Goal: Communication & Community: Answer question/provide support

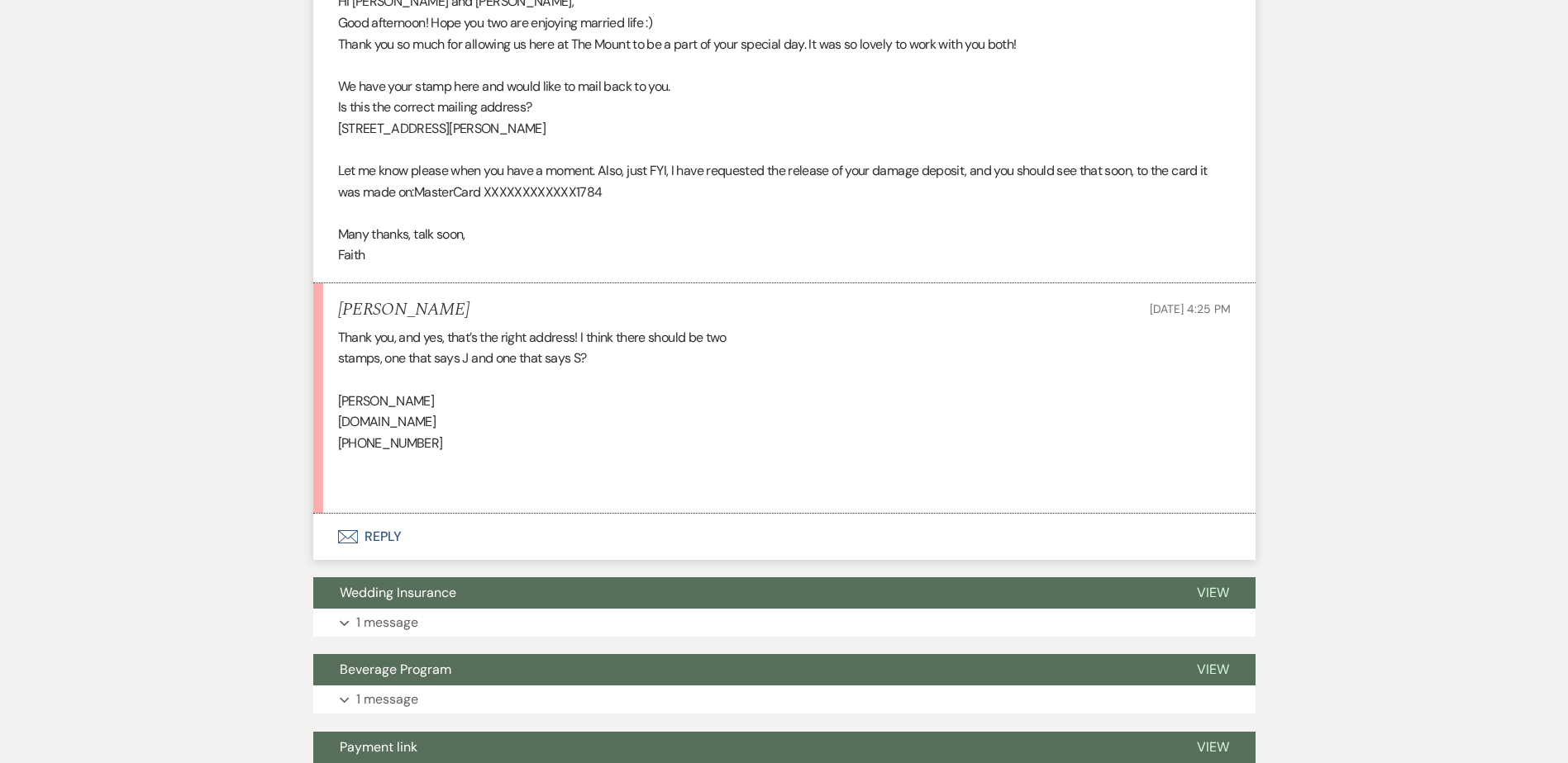
scroll to position [651, 0]
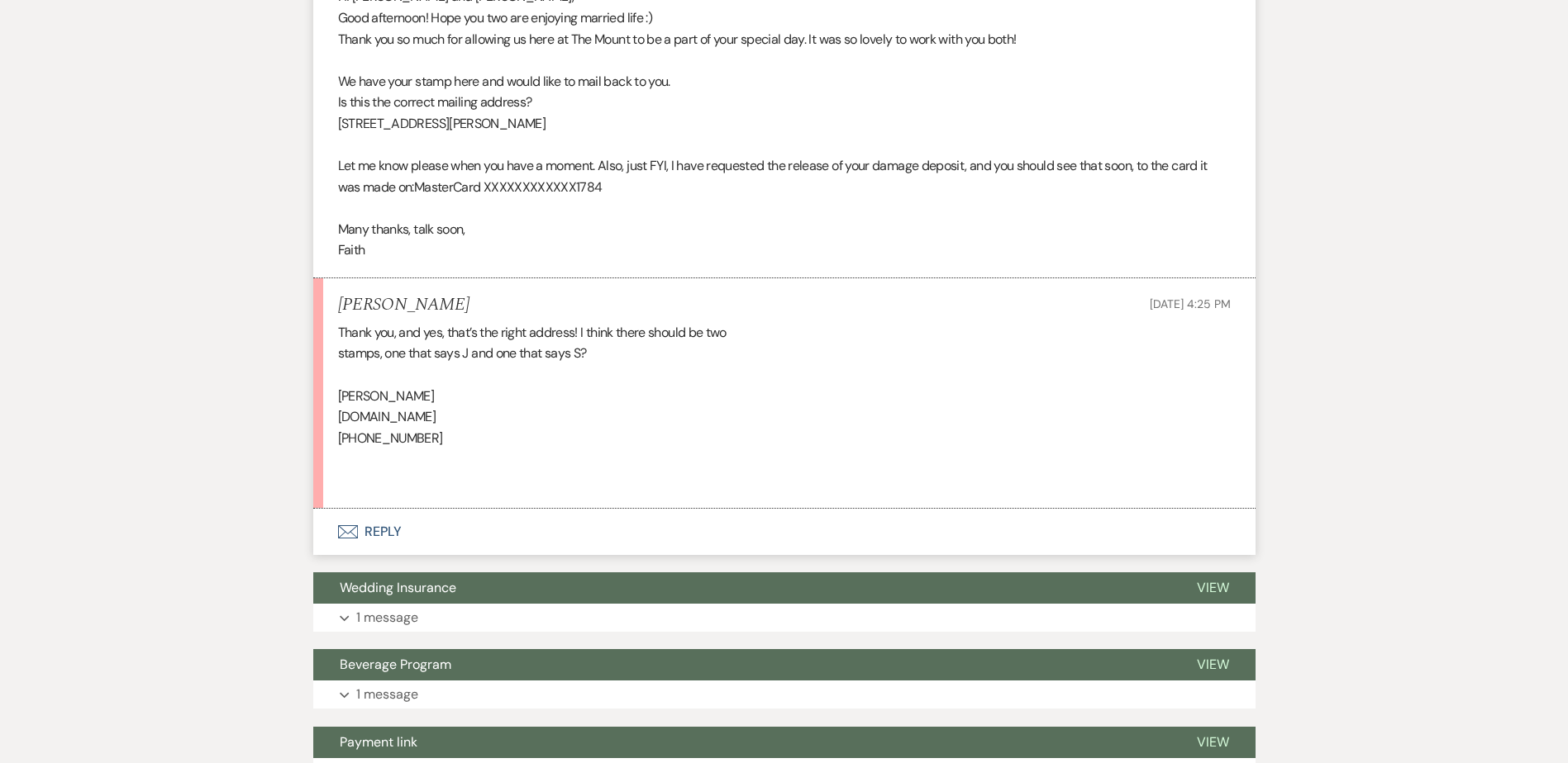
click at [399, 542] on button "Envelope Reply" at bounding box center [784, 533] width 942 height 47
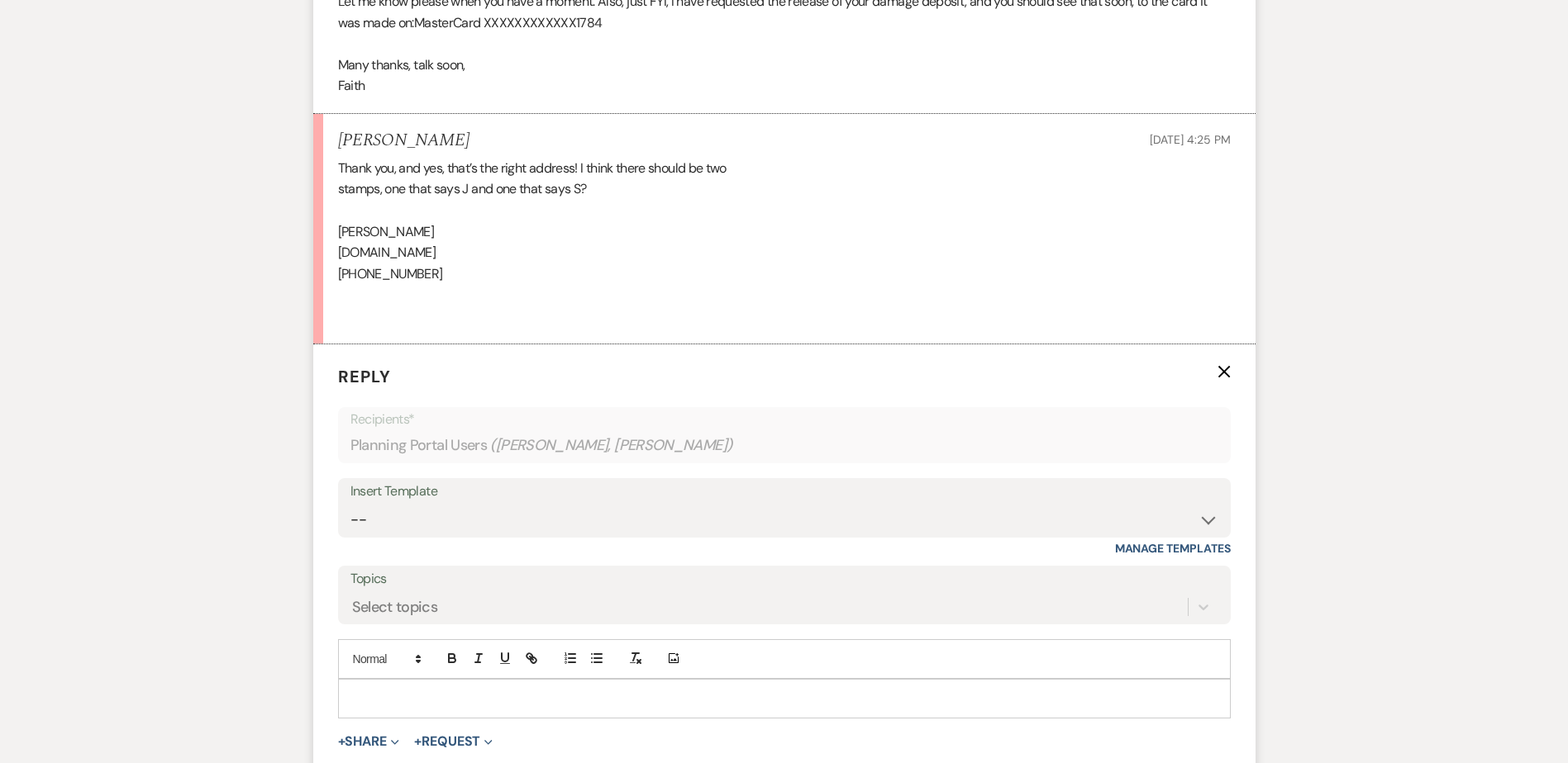
scroll to position [816, 0]
click at [473, 693] on p at bounding box center [785, 698] width 867 height 18
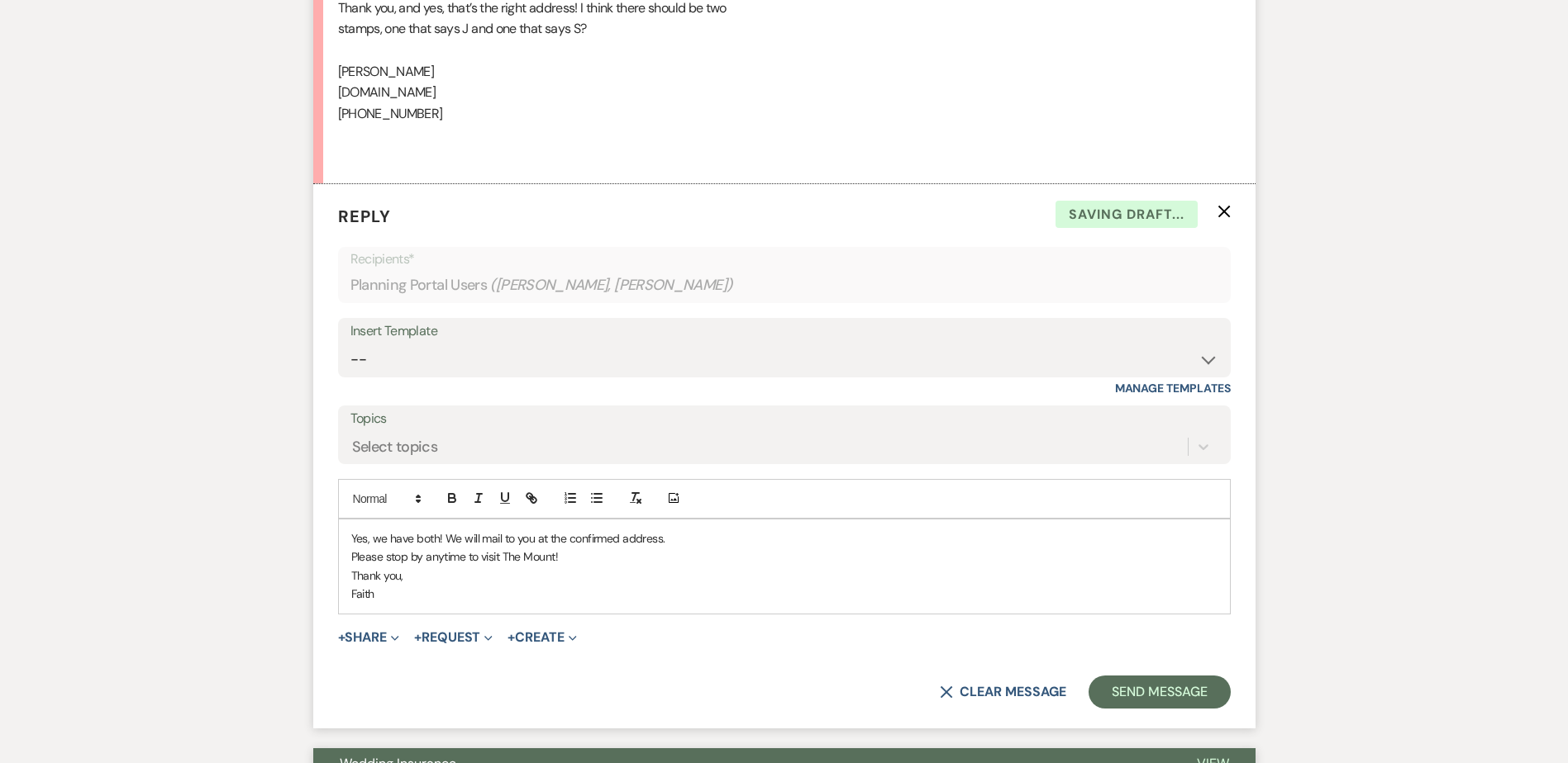
scroll to position [982, 0]
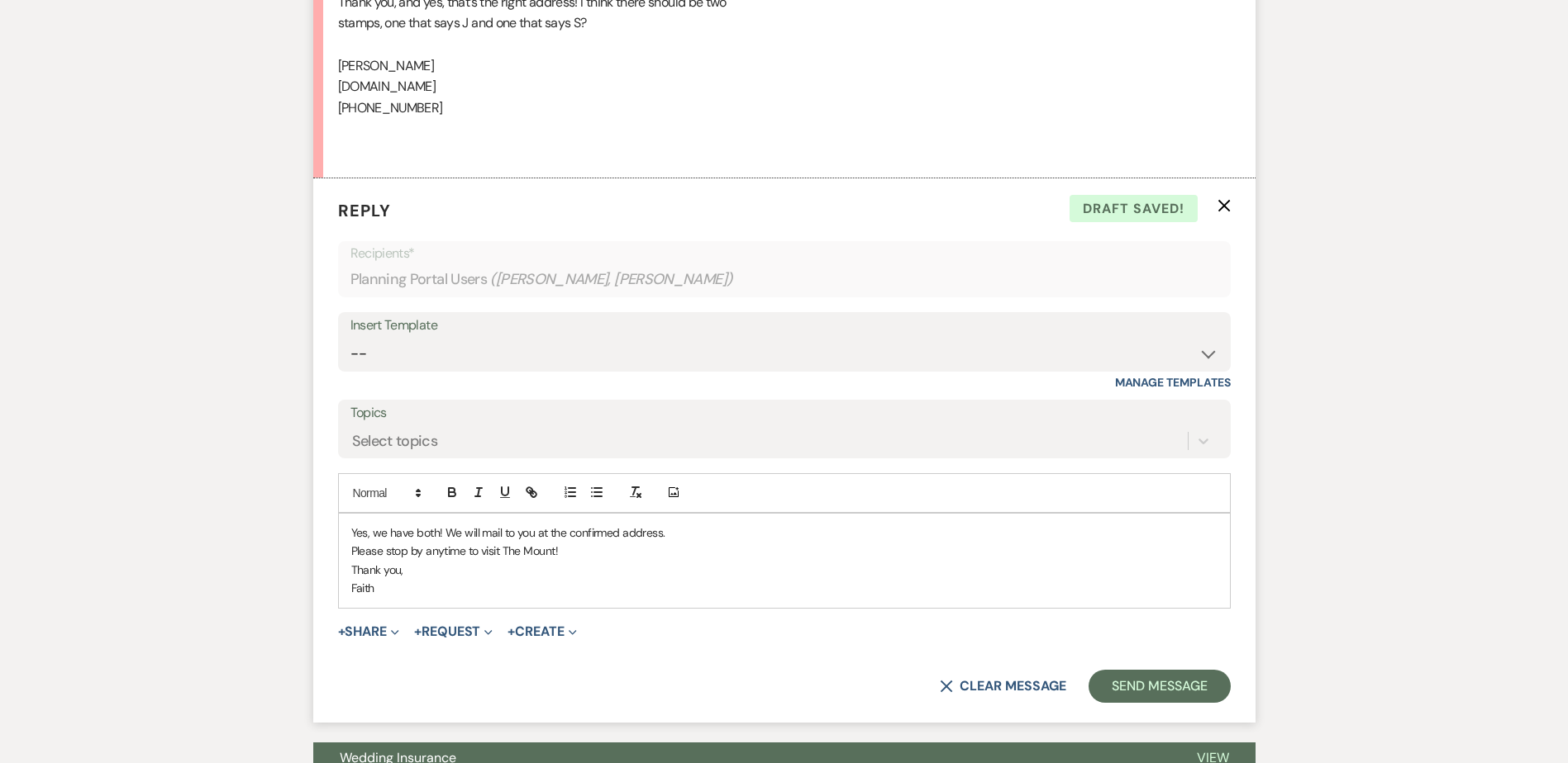
click at [439, 554] on p "Please stop by anytime to visit The Mount!" at bounding box center [785, 551] width 867 height 18
click at [1155, 681] on button "Send Message" at bounding box center [1160, 686] width 142 height 33
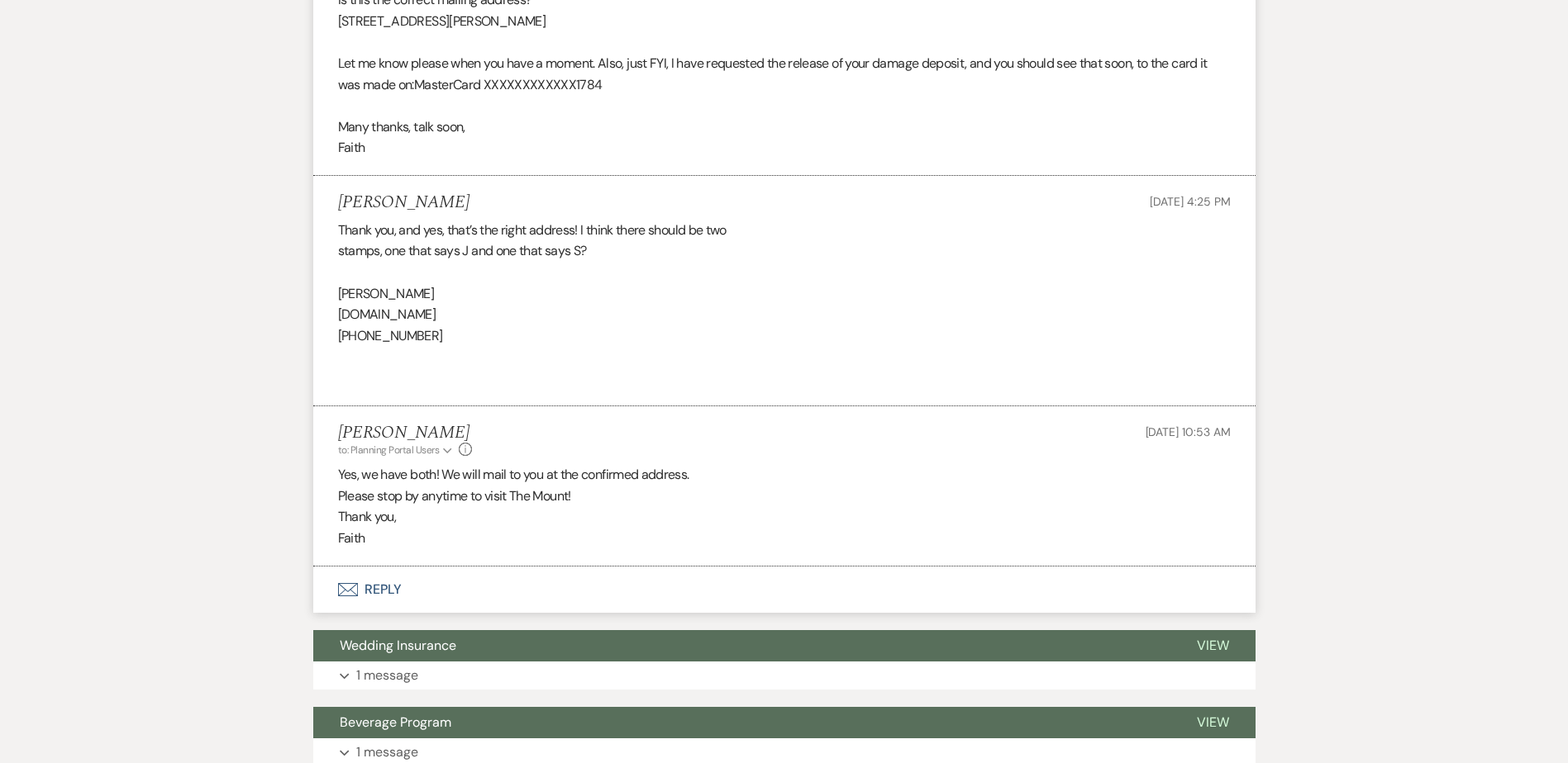
scroll to position [486, 0]
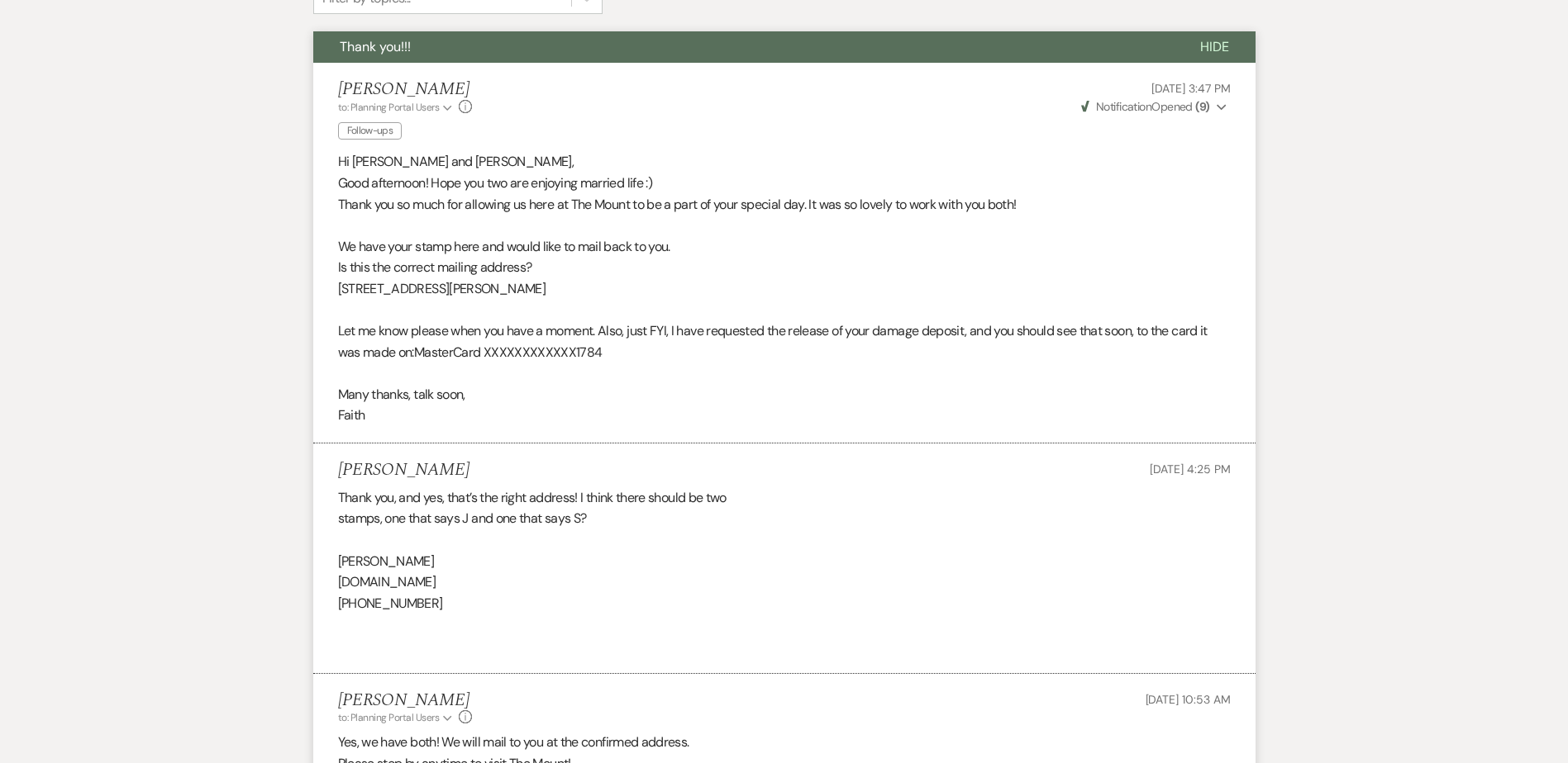
drag, startPoint x: 336, startPoint y: 288, endPoint x: 576, endPoint y: 299, distance: 240.3
click at [576, 299] on li "Faith Linz to: Planning Portal Users Expand Info Follow-ups Sep 10, 2025, 3:47 …" at bounding box center [784, 253] width 942 height 381
drag, startPoint x: 576, startPoint y: 299, endPoint x: 553, endPoint y: 290, distance: 24.7
copy p "20 Saint Francis Pl Apt 2 Brooklyn NY 11216"
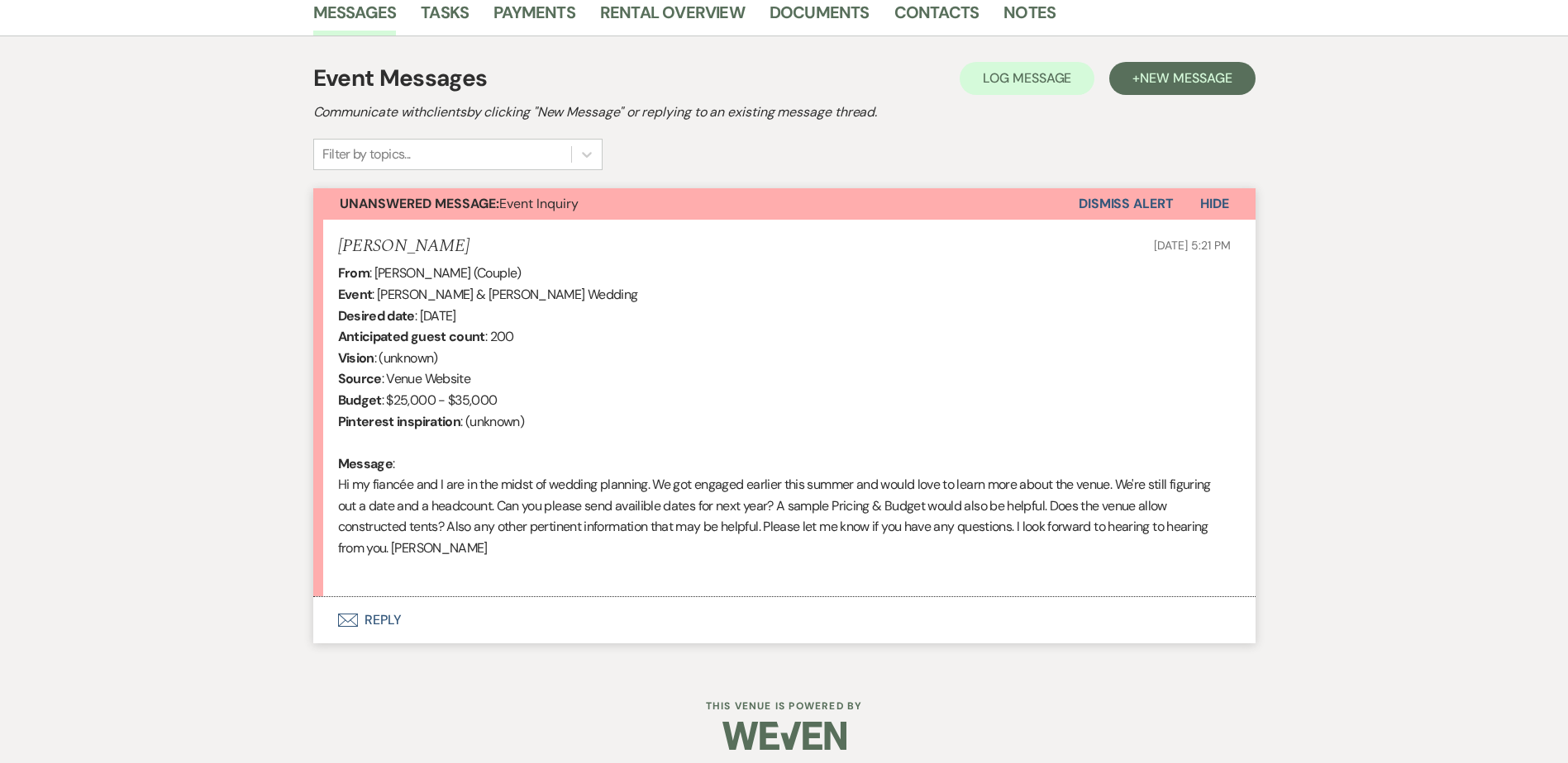
click at [414, 633] on button "Envelope Reply" at bounding box center [784, 620] width 942 height 47
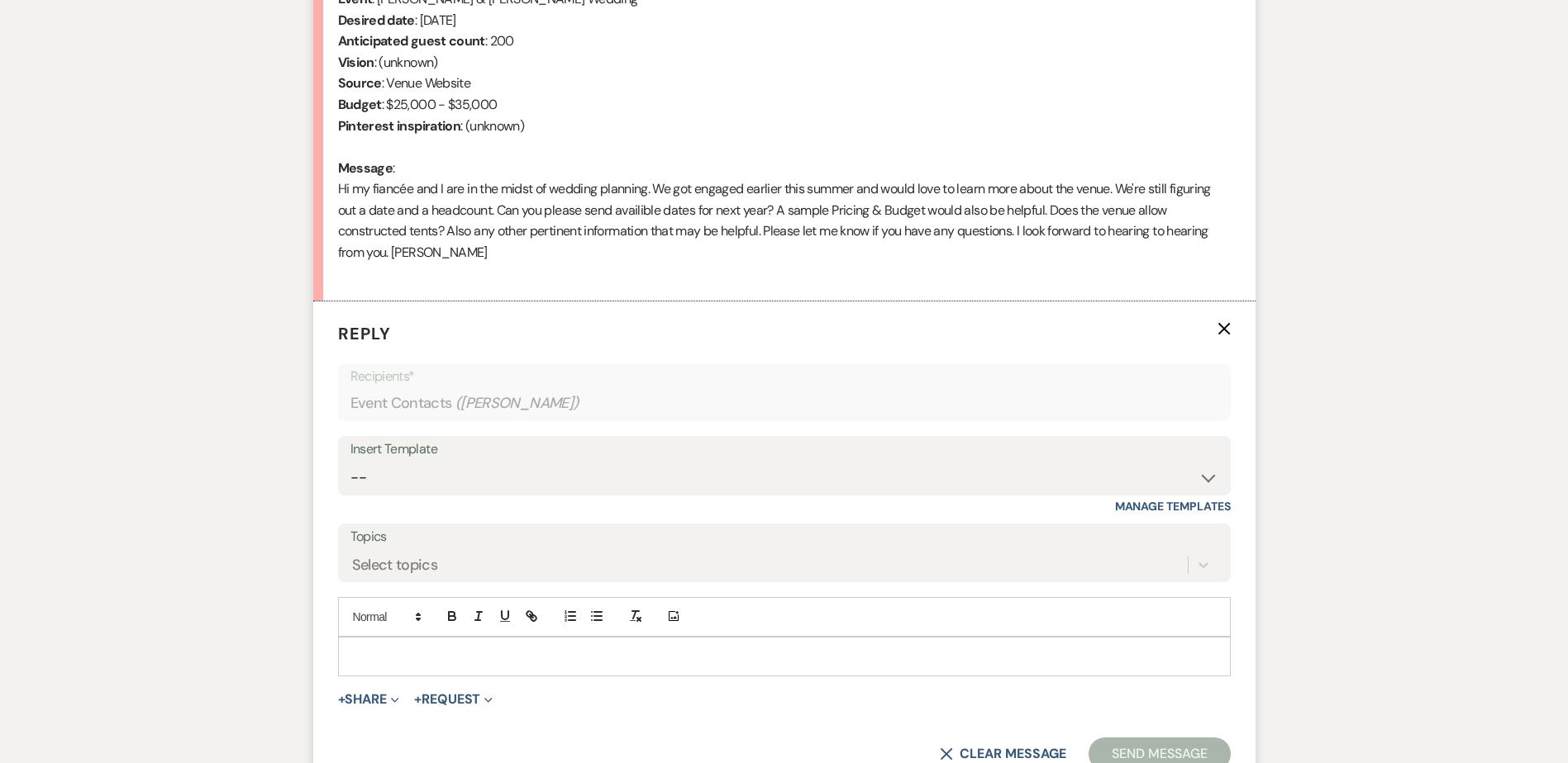
scroll to position [757, 0]
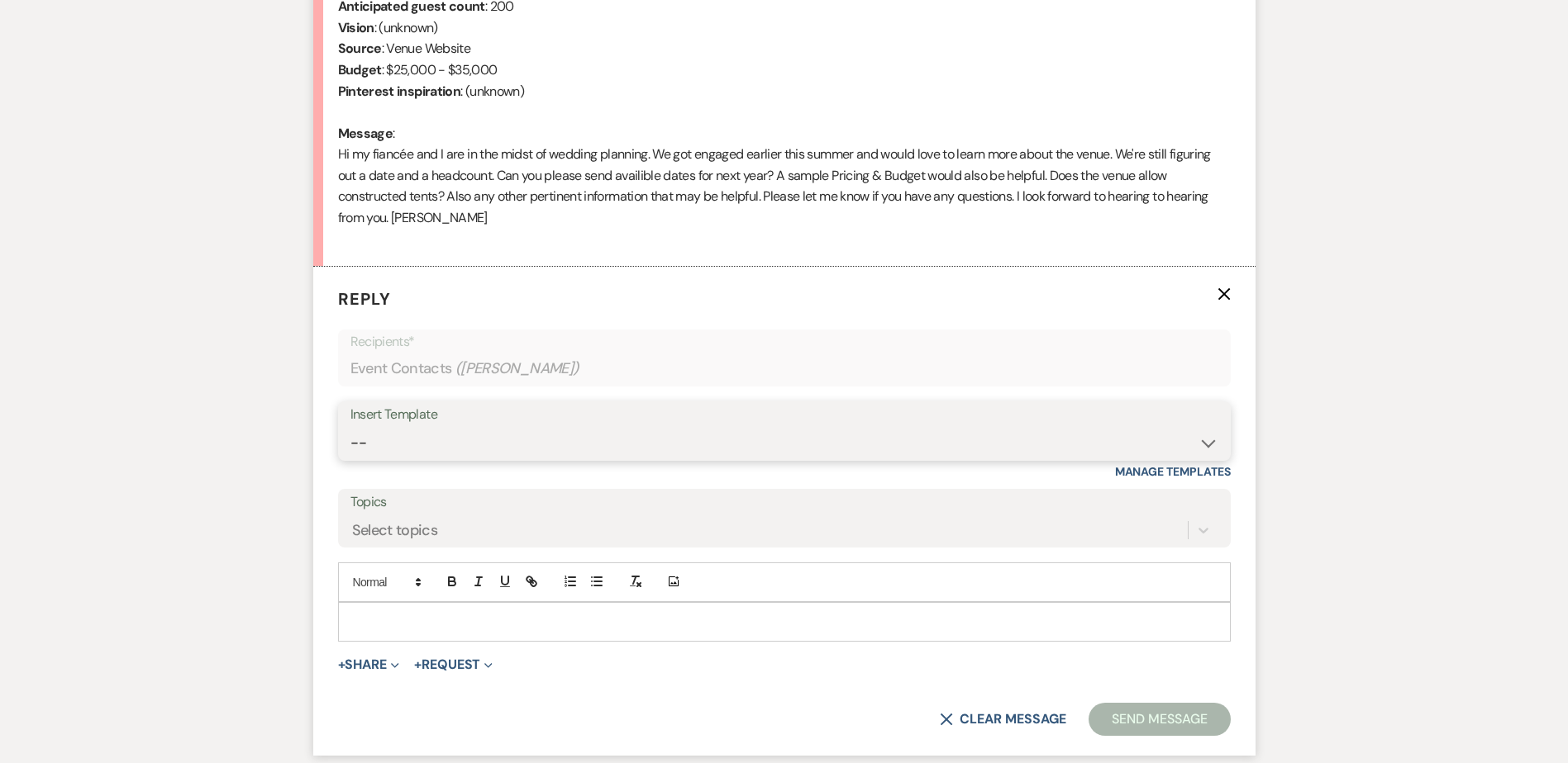
drag, startPoint x: 370, startPoint y: 449, endPoint x: 396, endPoint y: 452, distance: 26.2
click at [370, 449] on select "-- Weven Planning Portal Introduction (Booked Events) Initial Inquiry Response …" at bounding box center [785, 443] width 868 height 32
select select "5515"
click at [351, 427] on select "-- Weven Planning Portal Introduction (Booked Events) Initial Inquiry Response …" at bounding box center [785, 443] width 868 height 32
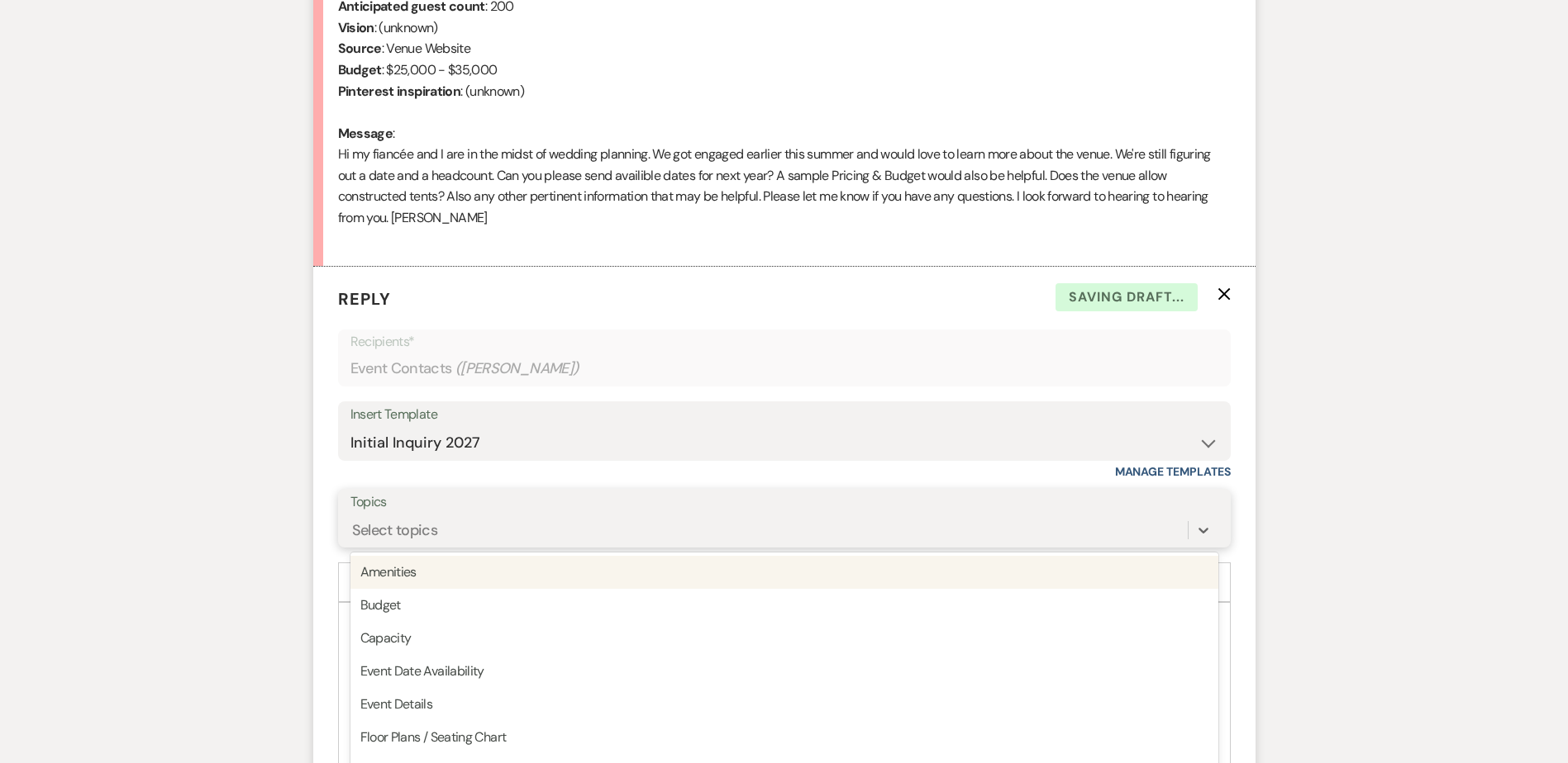
scroll to position [801, 0]
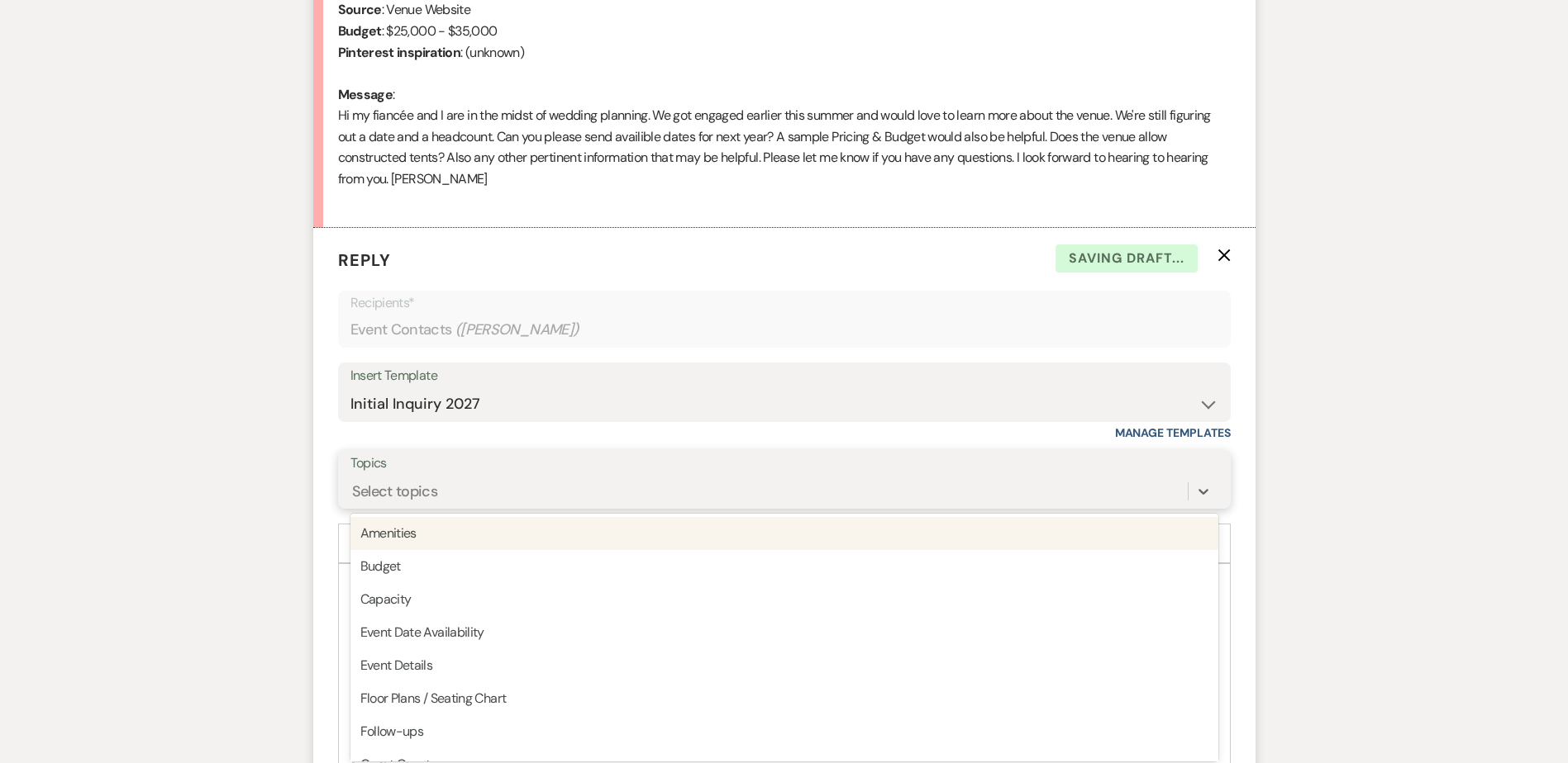
click at [454, 507] on div "option Amenities focused, 1 of 20. 20 results available. Use Up and Down to cho…" at bounding box center [785, 491] width 868 height 31
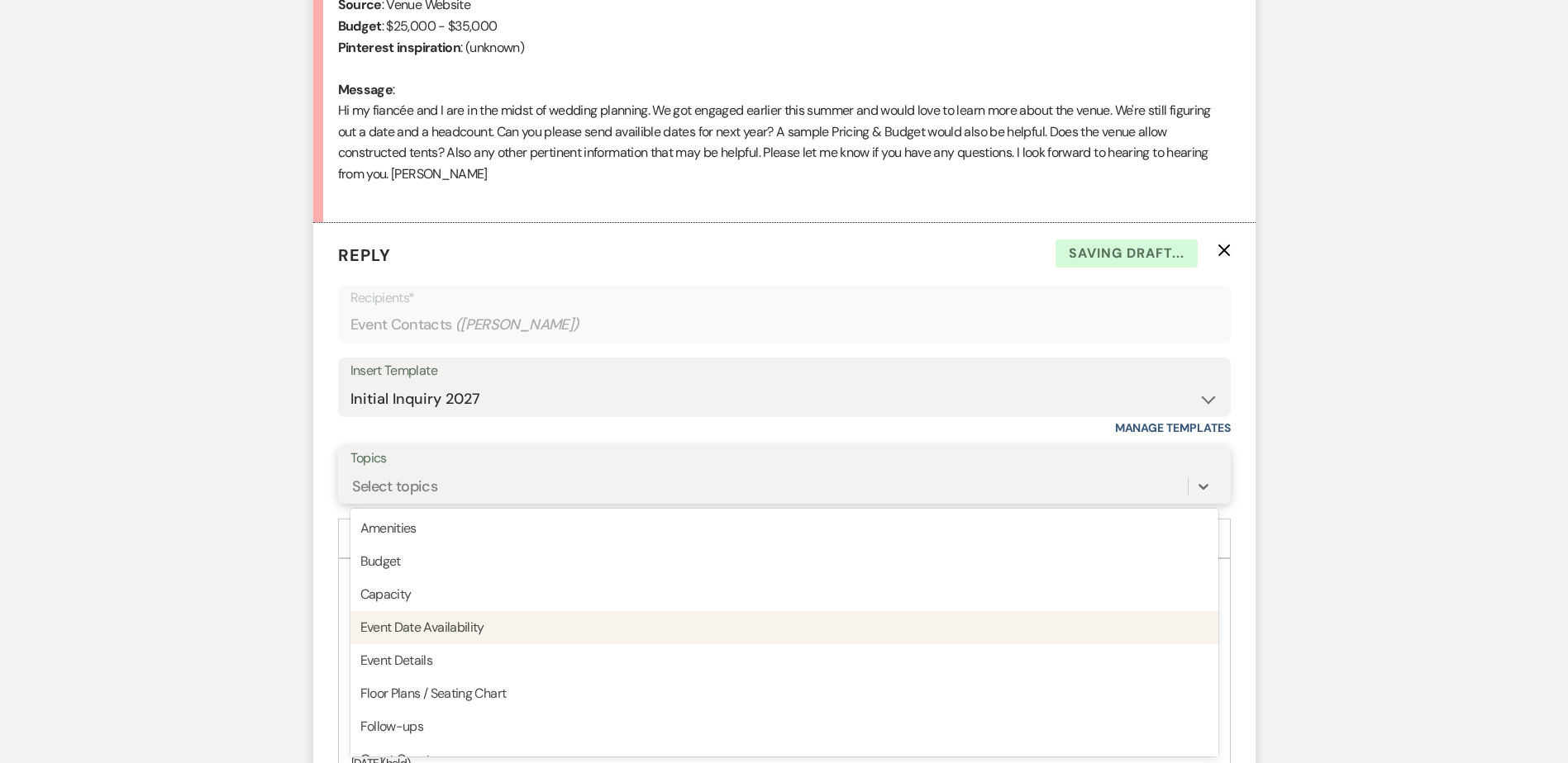
click at [469, 639] on div "Event Date Availability" at bounding box center [785, 628] width 868 height 33
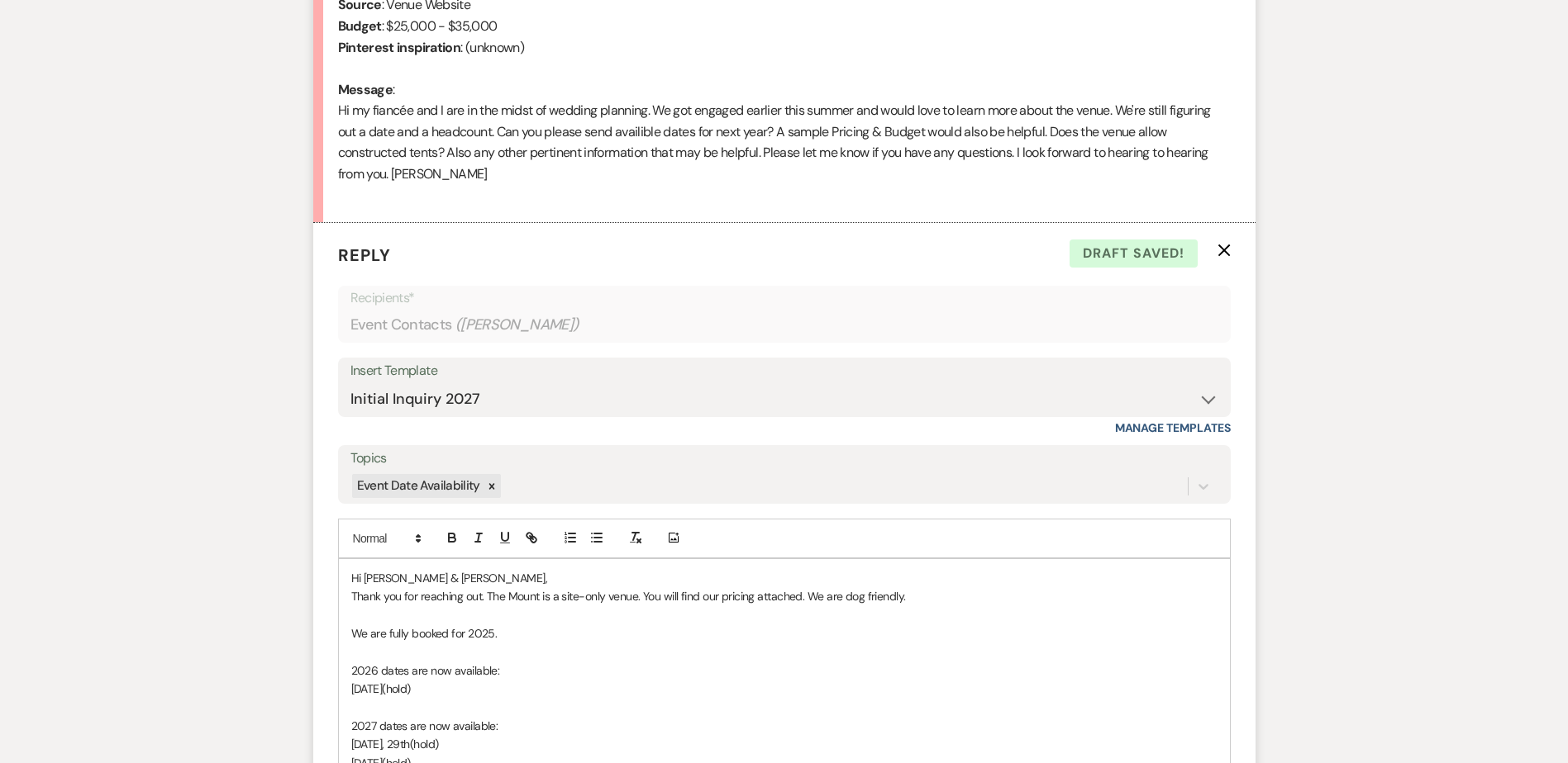
click at [432, 574] on span "Hi Dina & Beauchamp," at bounding box center [449, 578] width 196 height 15
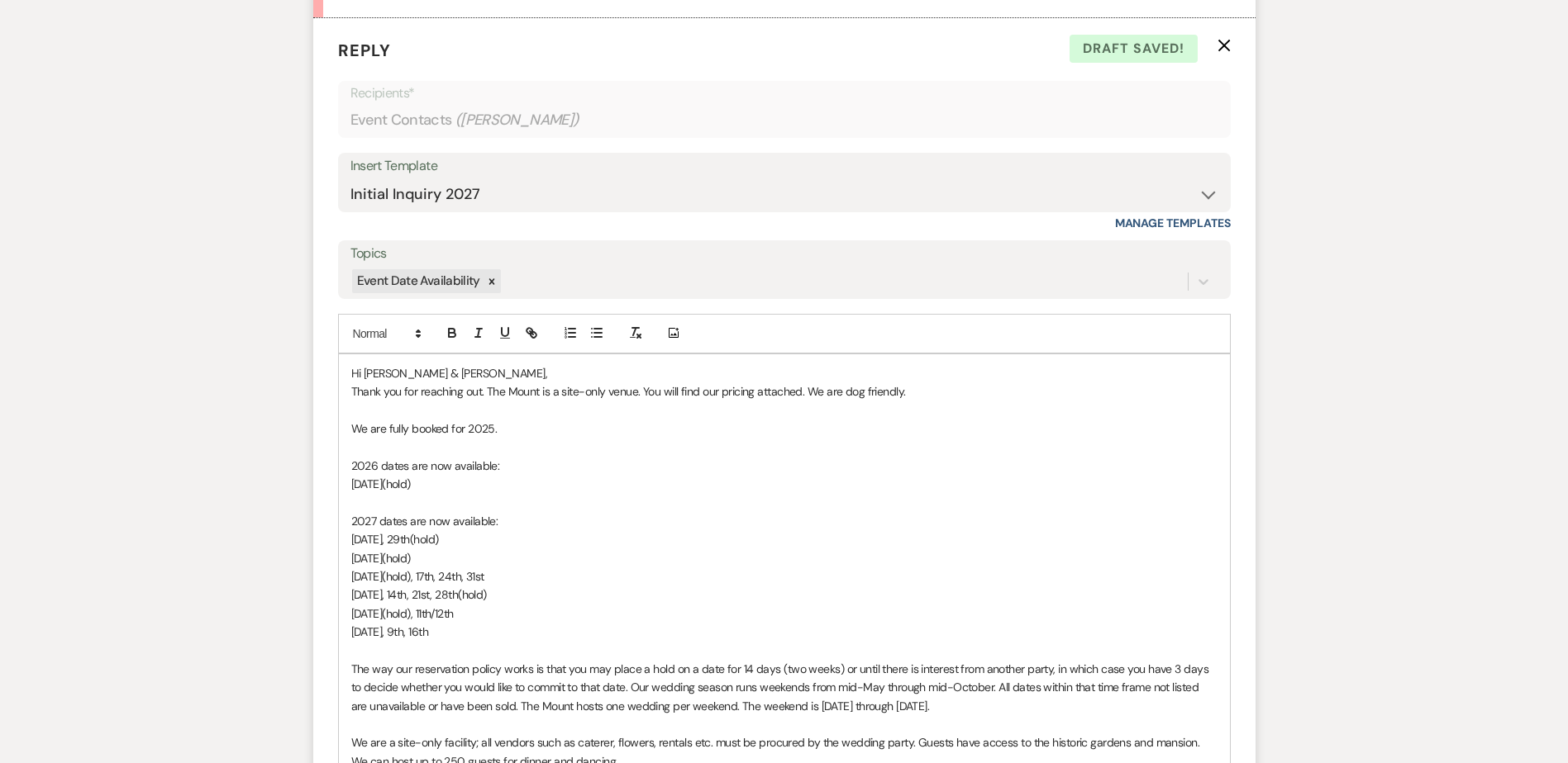
scroll to position [1048, 0]
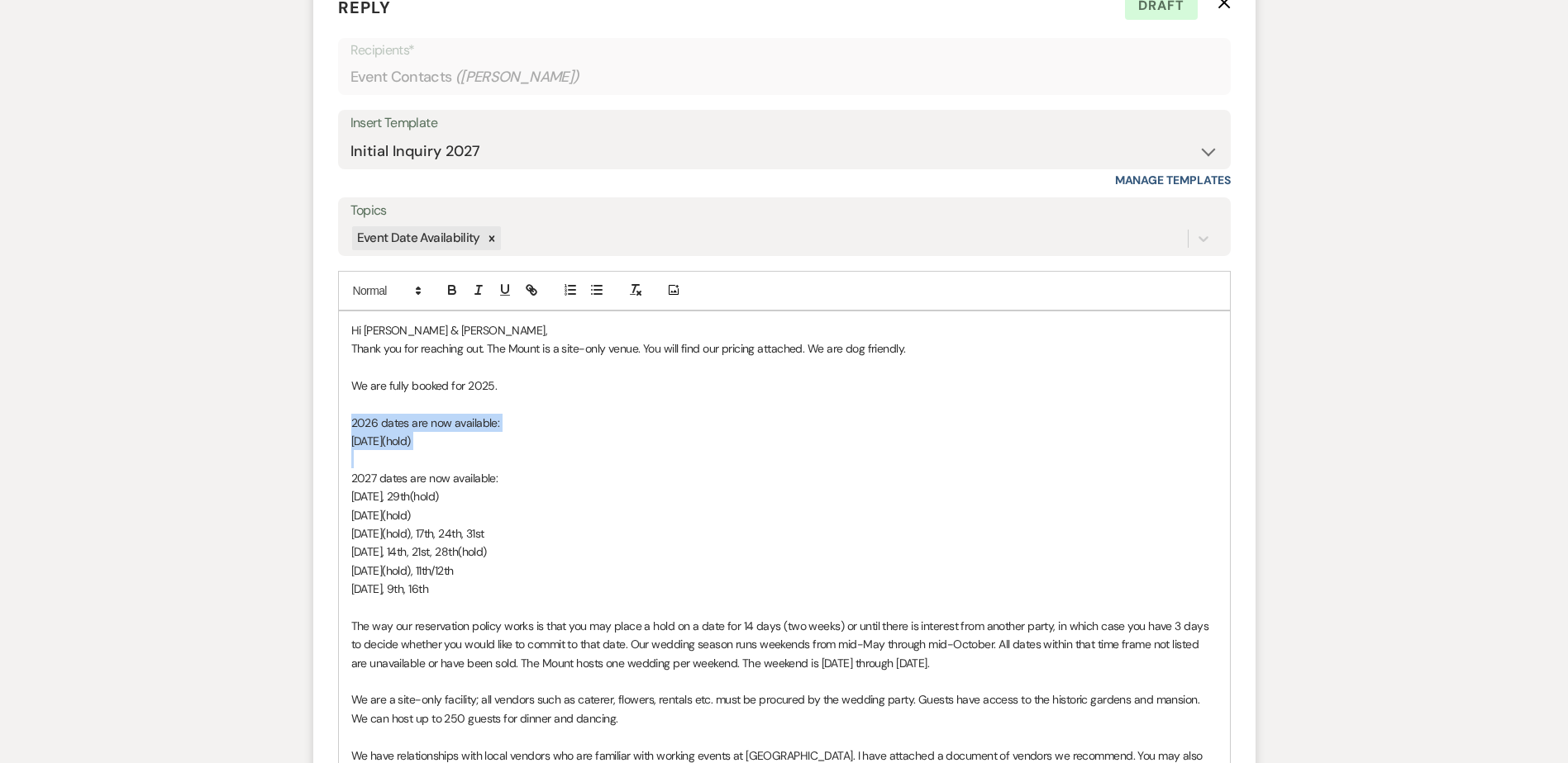
drag, startPoint x: 405, startPoint y: 464, endPoint x: 322, endPoint y: 426, distance: 91.3
click at [322, 426] on form "Reply X Draft Recipients* Event Contacts ( Jonathan Pierre ) Insert Template --…" at bounding box center [784, 656] width 942 height 1364
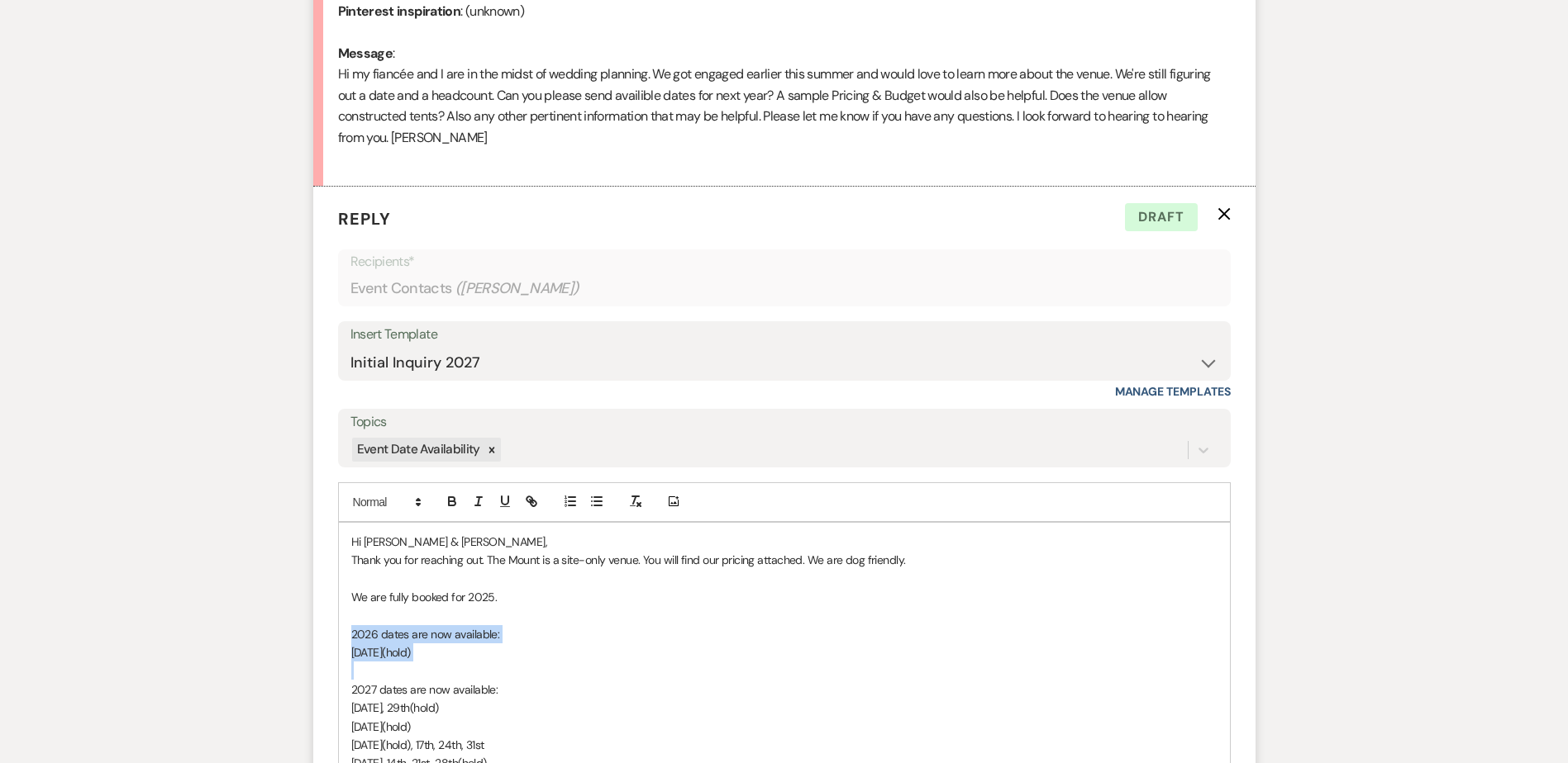
scroll to position [966, 0]
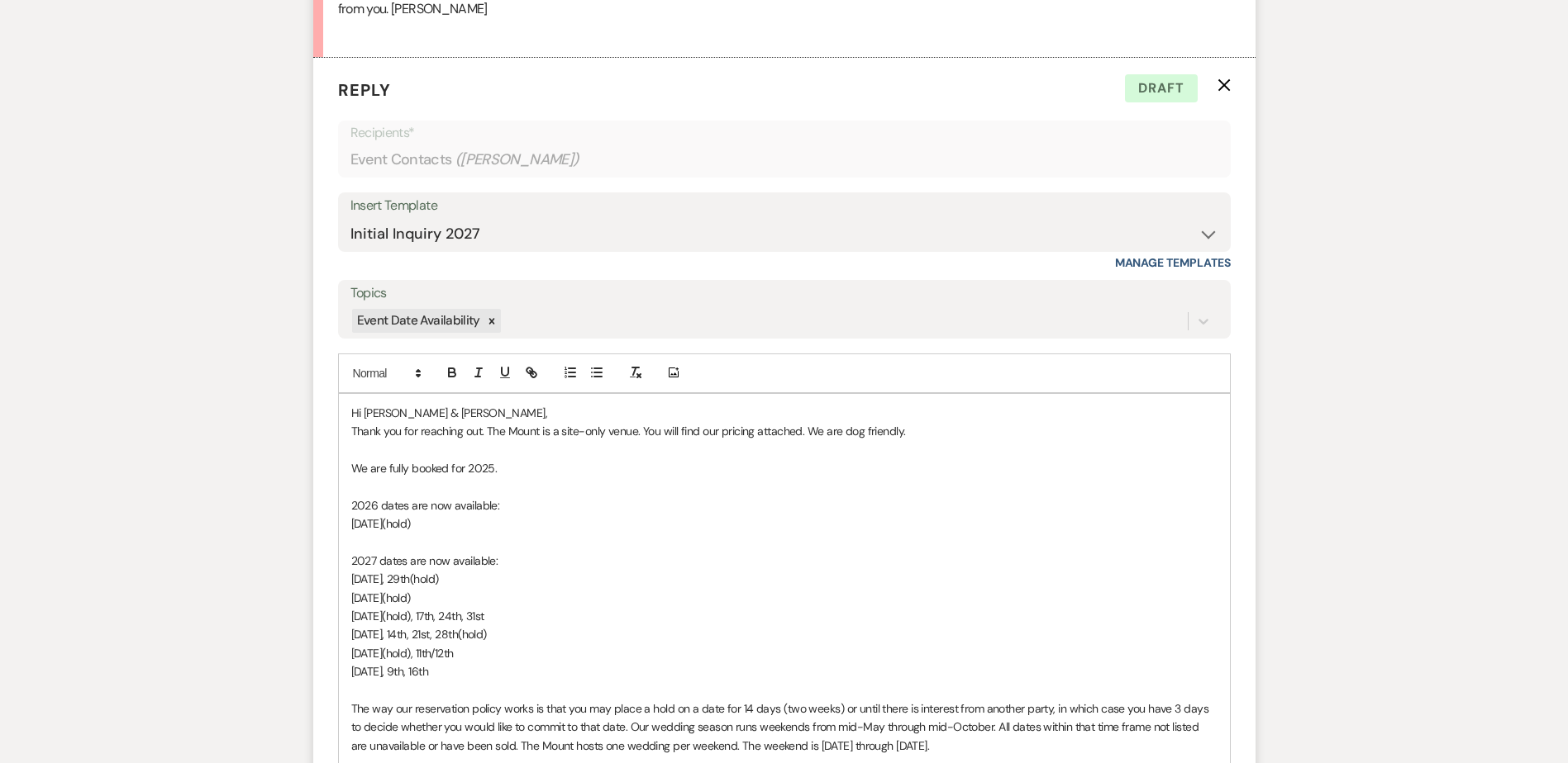
click at [483, 577] on p "[DATE], 29th(hold)" at bounding box center [785, 579] width 867 height 18
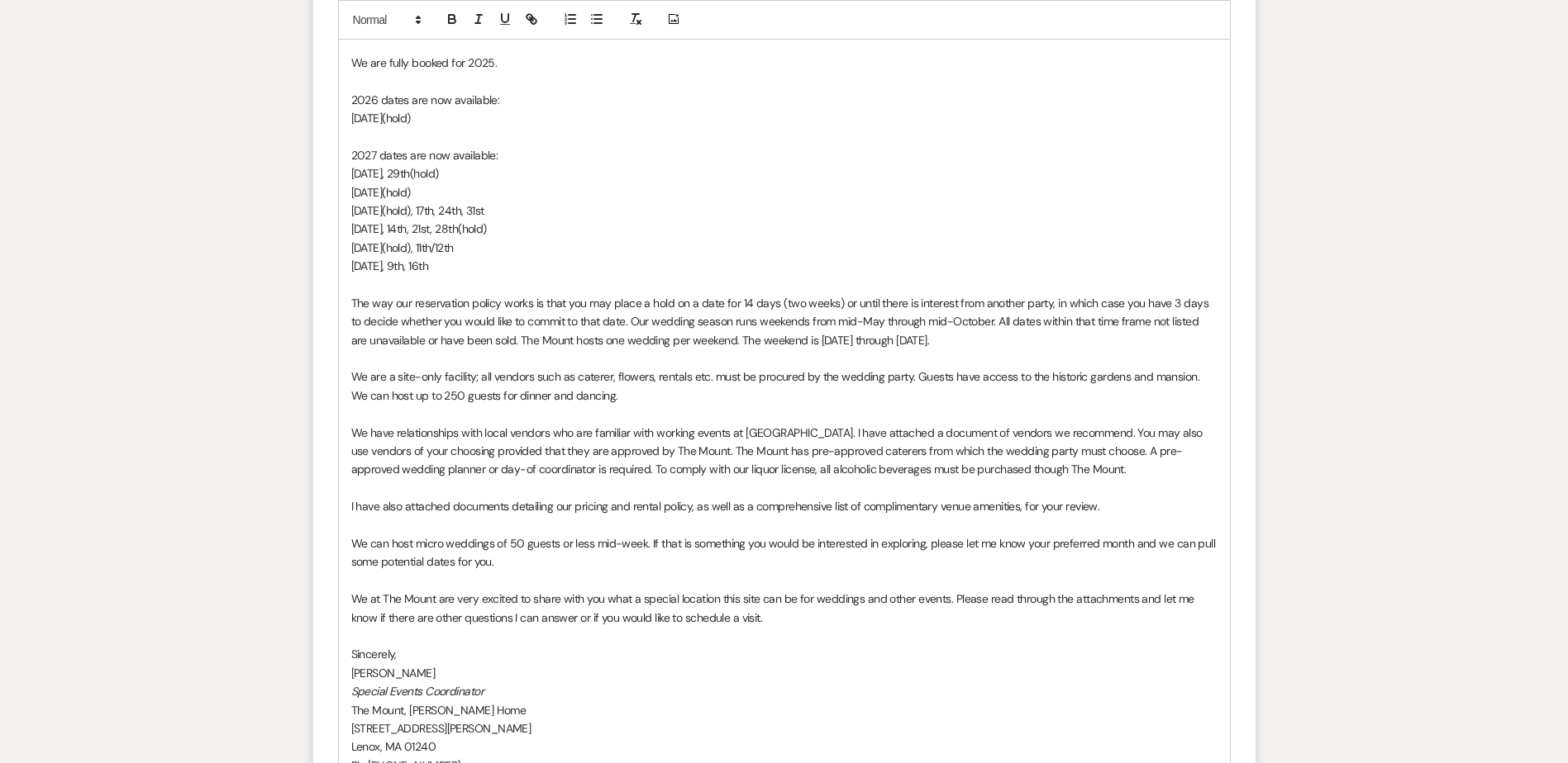
scroll to position [1379, 0]
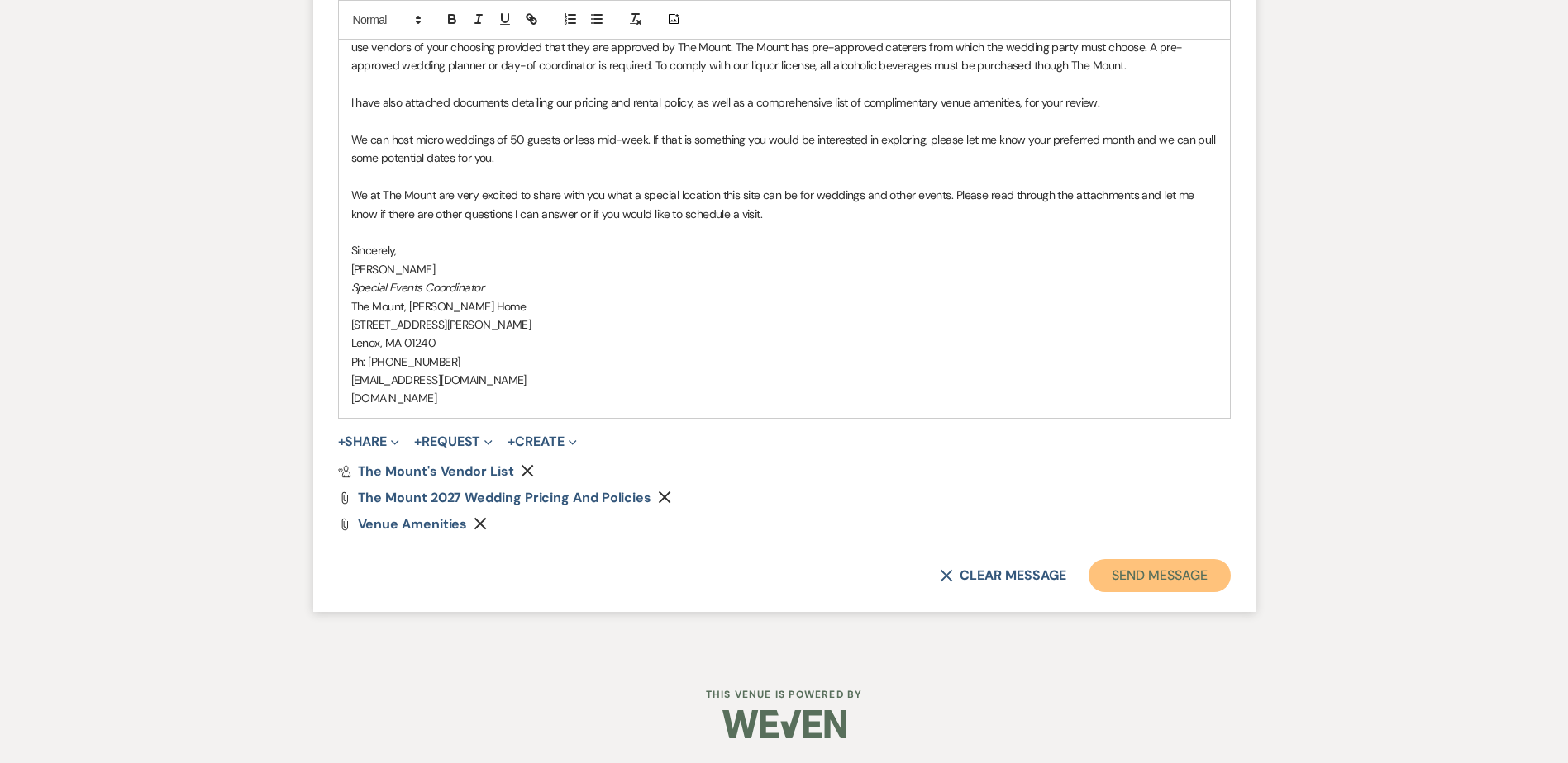
click at [1116, 590] on button "Send Message" at bounding box center [1160, 576] width 142 height 33
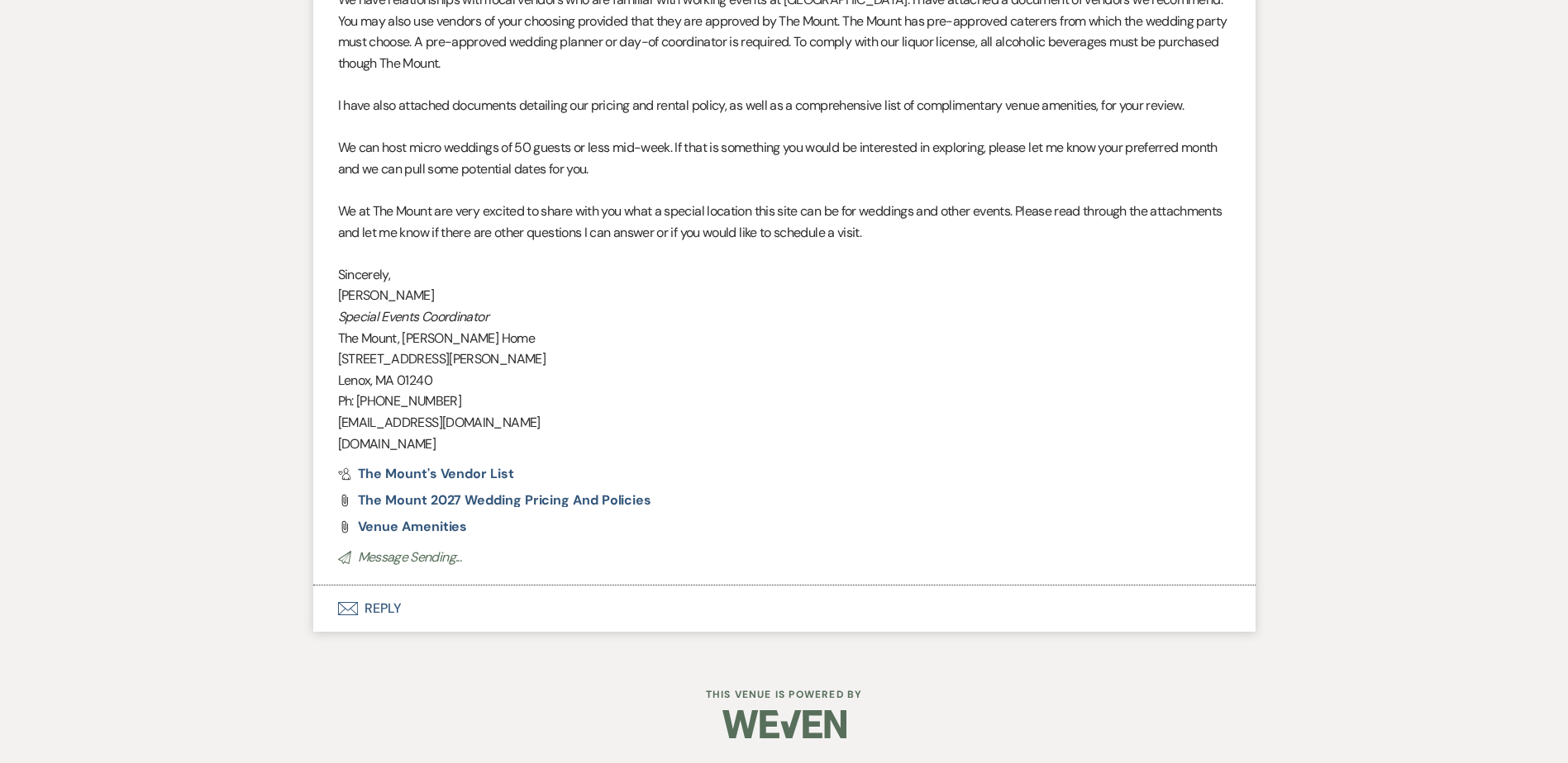
scroll to position [1609, 0]
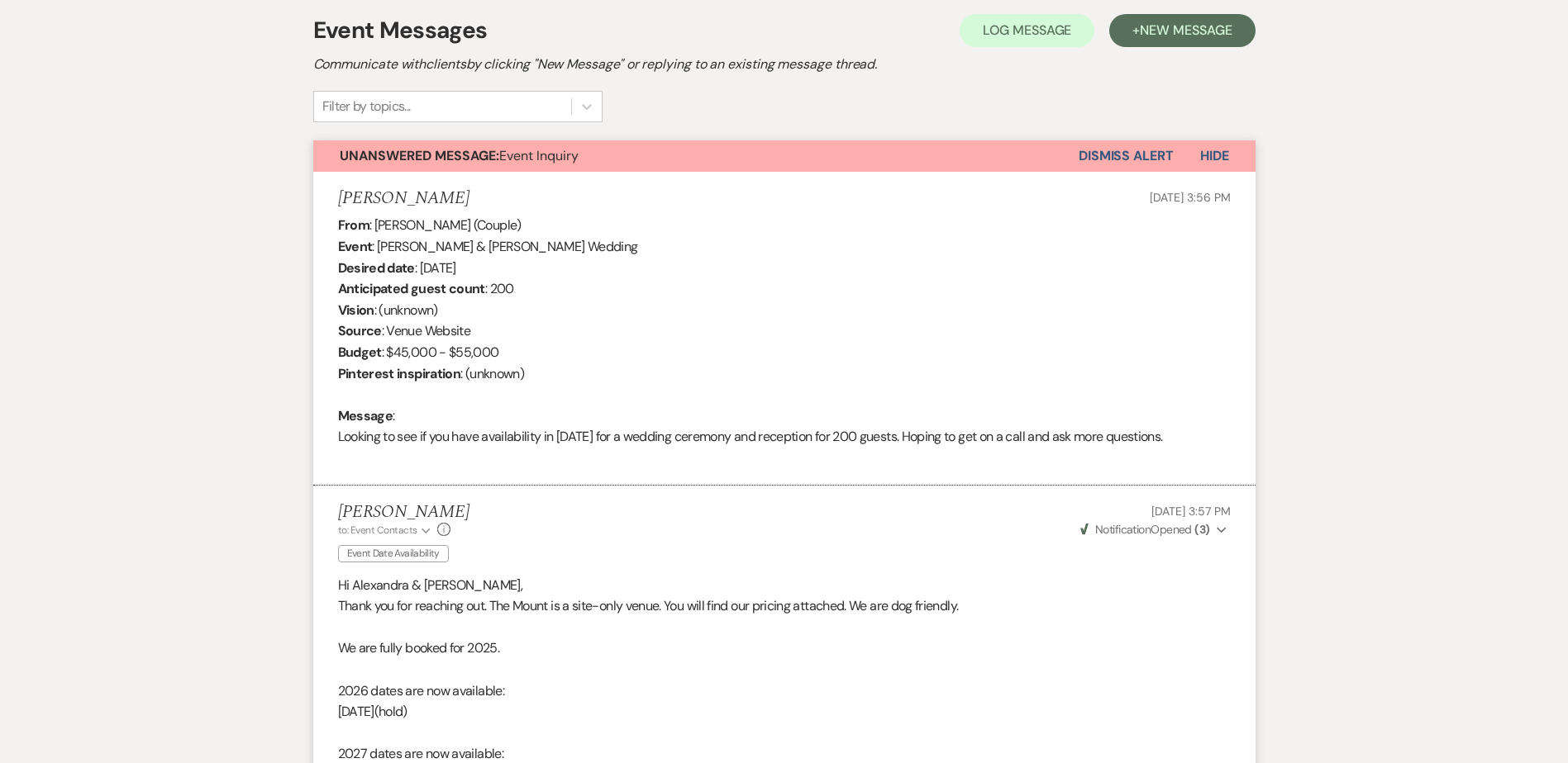
scroll to position [433, 0]
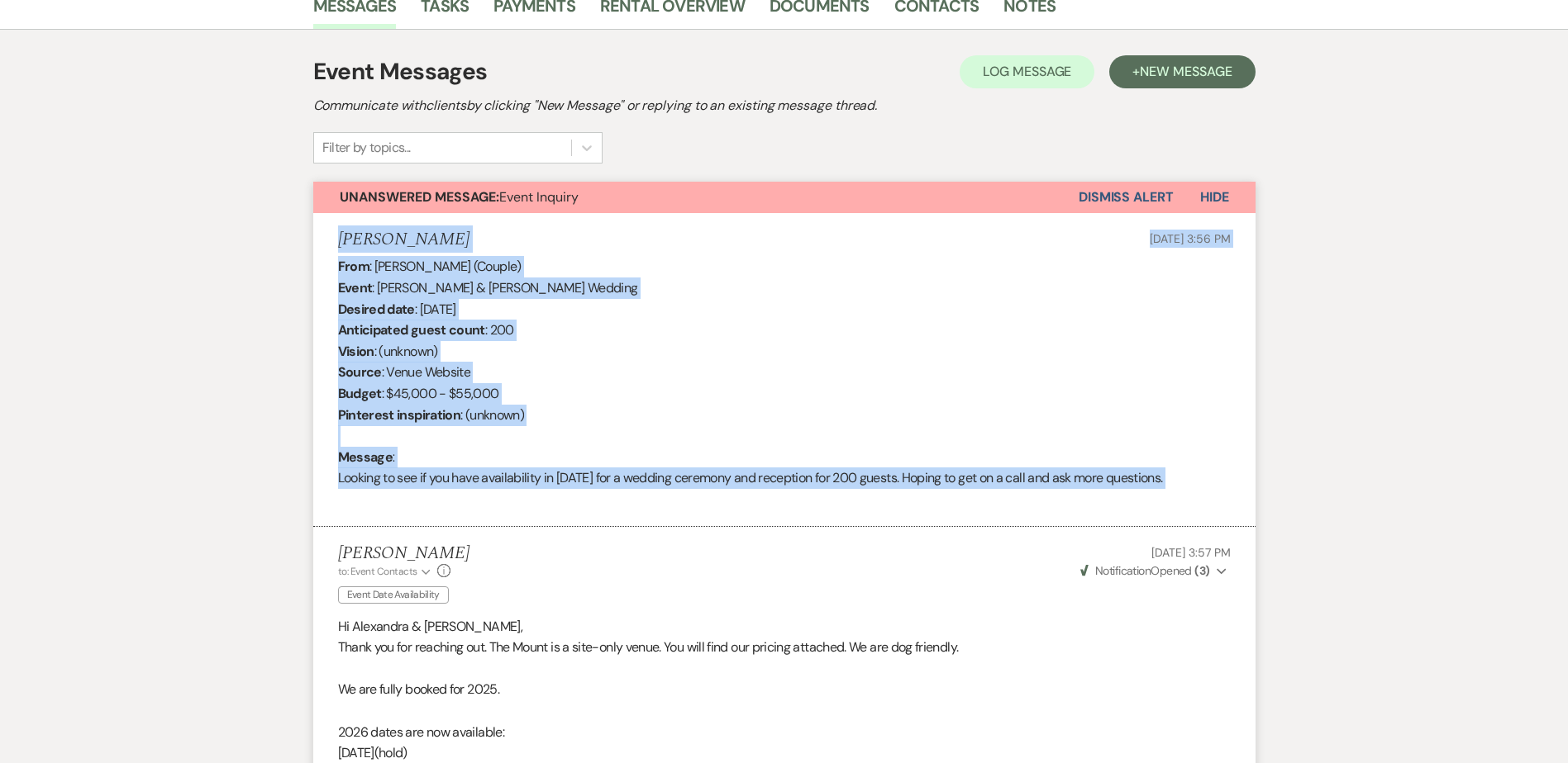
drag, startPoint x: 344, startPoint y: 508, endPoint x: 296, endPoint y: 247, distance: 265.4
copy li "Joseph Babcock Sep 10, 2025, 3:56 PM From : Joseph Babcock (Couple) Event : Ale…"
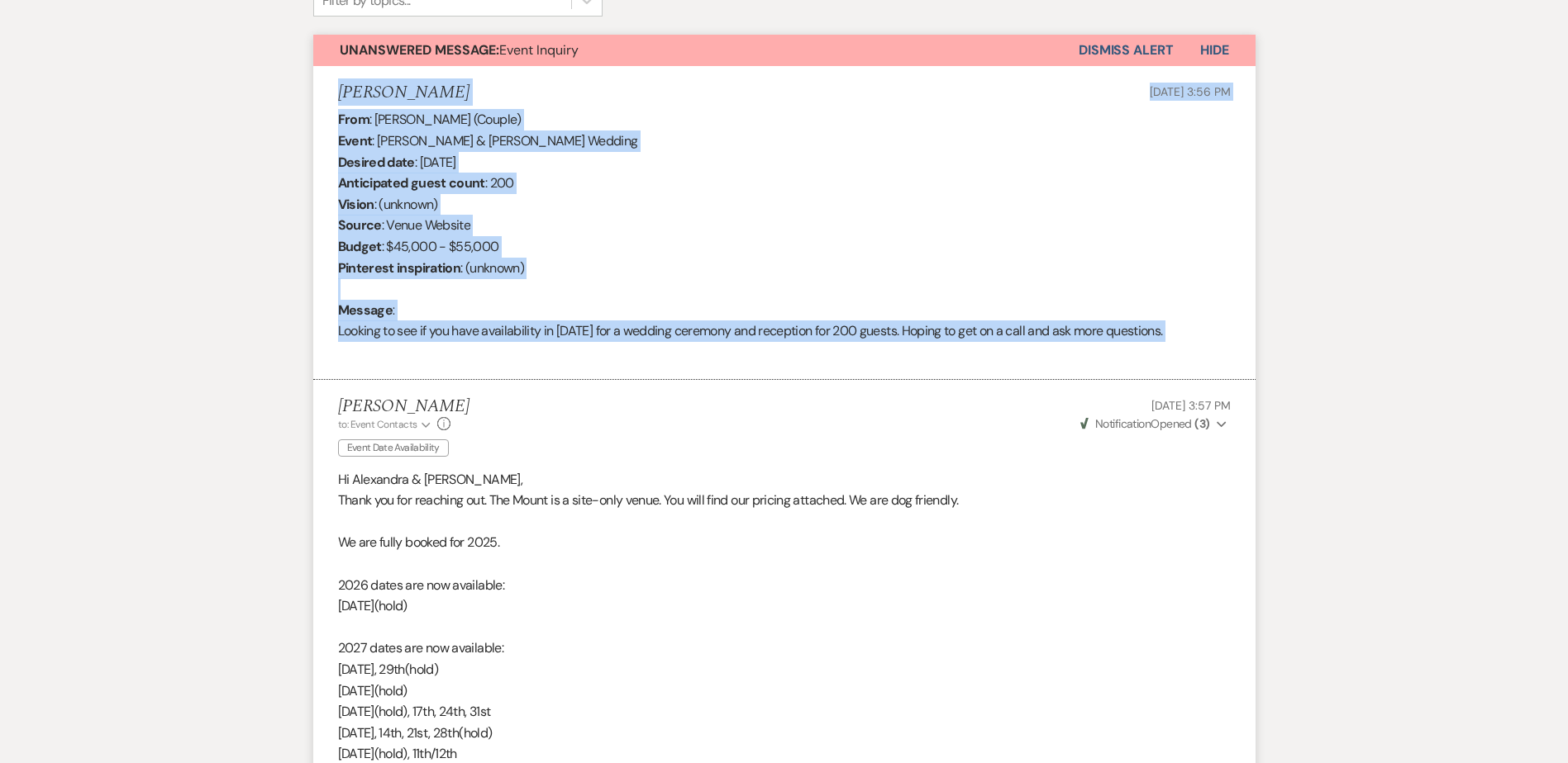
scroll to position [351, 0]
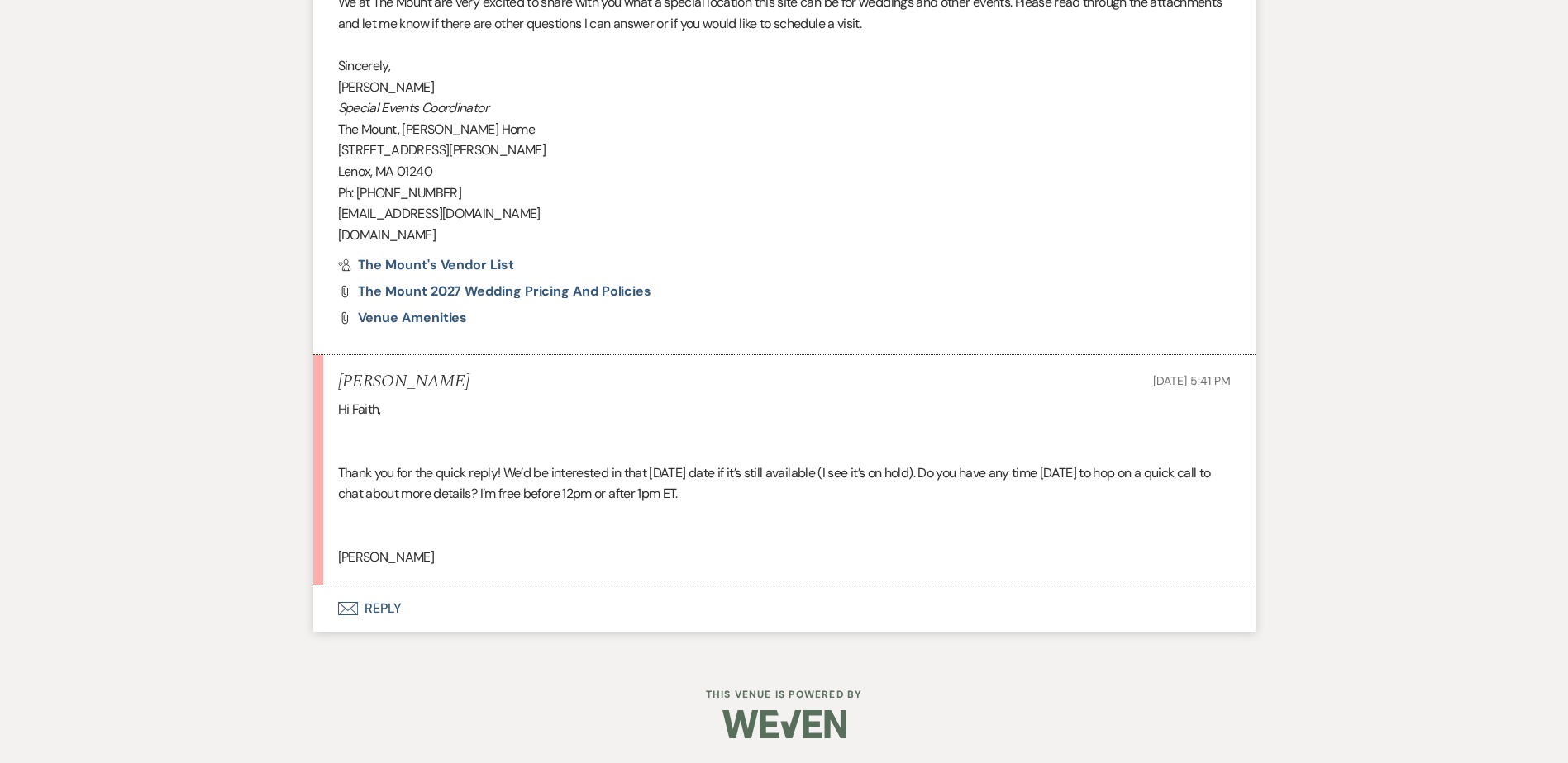
click at [365, 624] on button "Envelope Reply" at bounding box center [784, 609] width 942 height 47
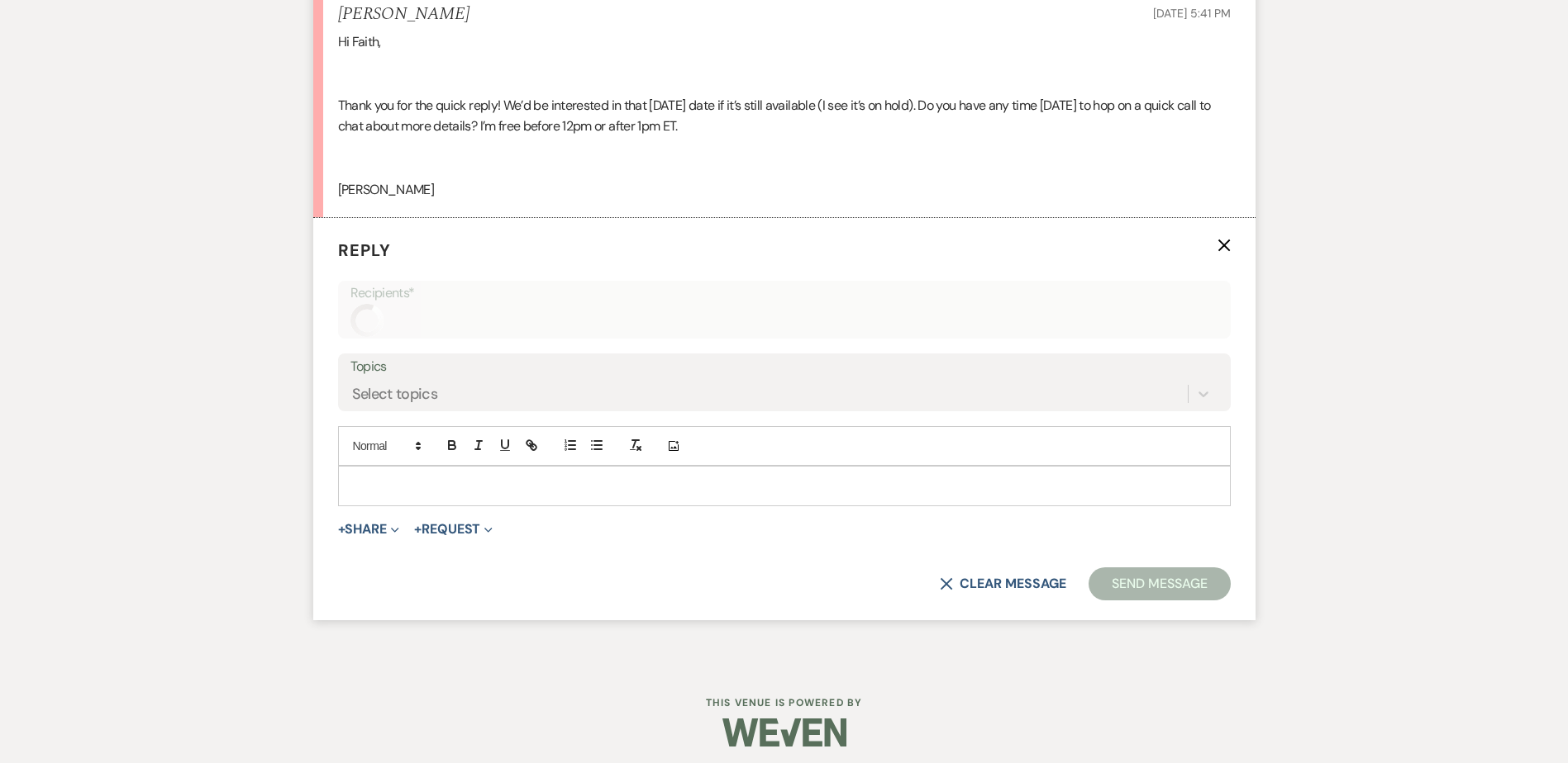
scroll to position [2130, 0]
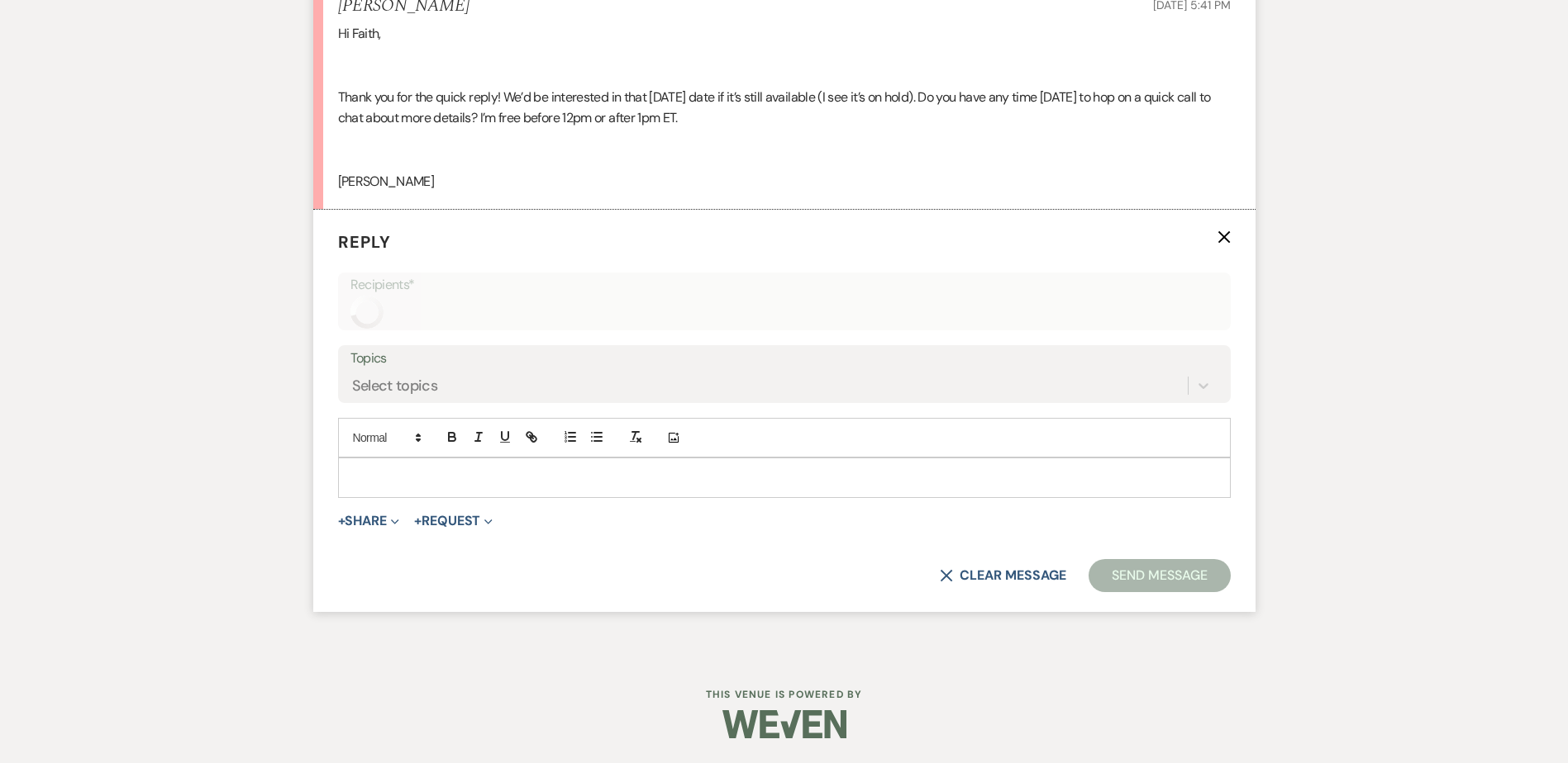
click at [376, 454] on div "Add Photo" at bounding box center [784, 438] width 893 height 39
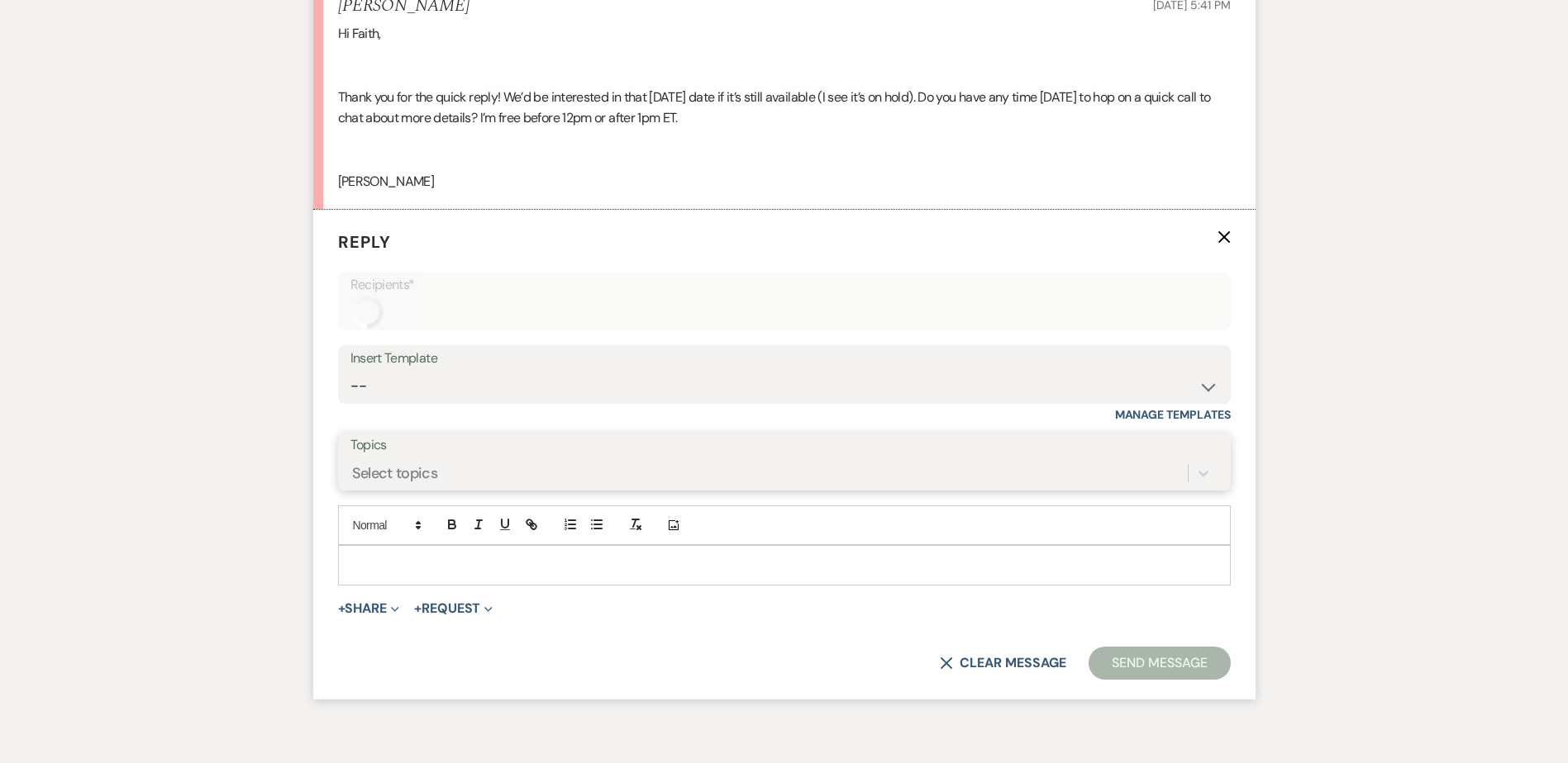
click at [401, 488] on div "Select topics" at bounding box center [769, 473] width 837 height 29
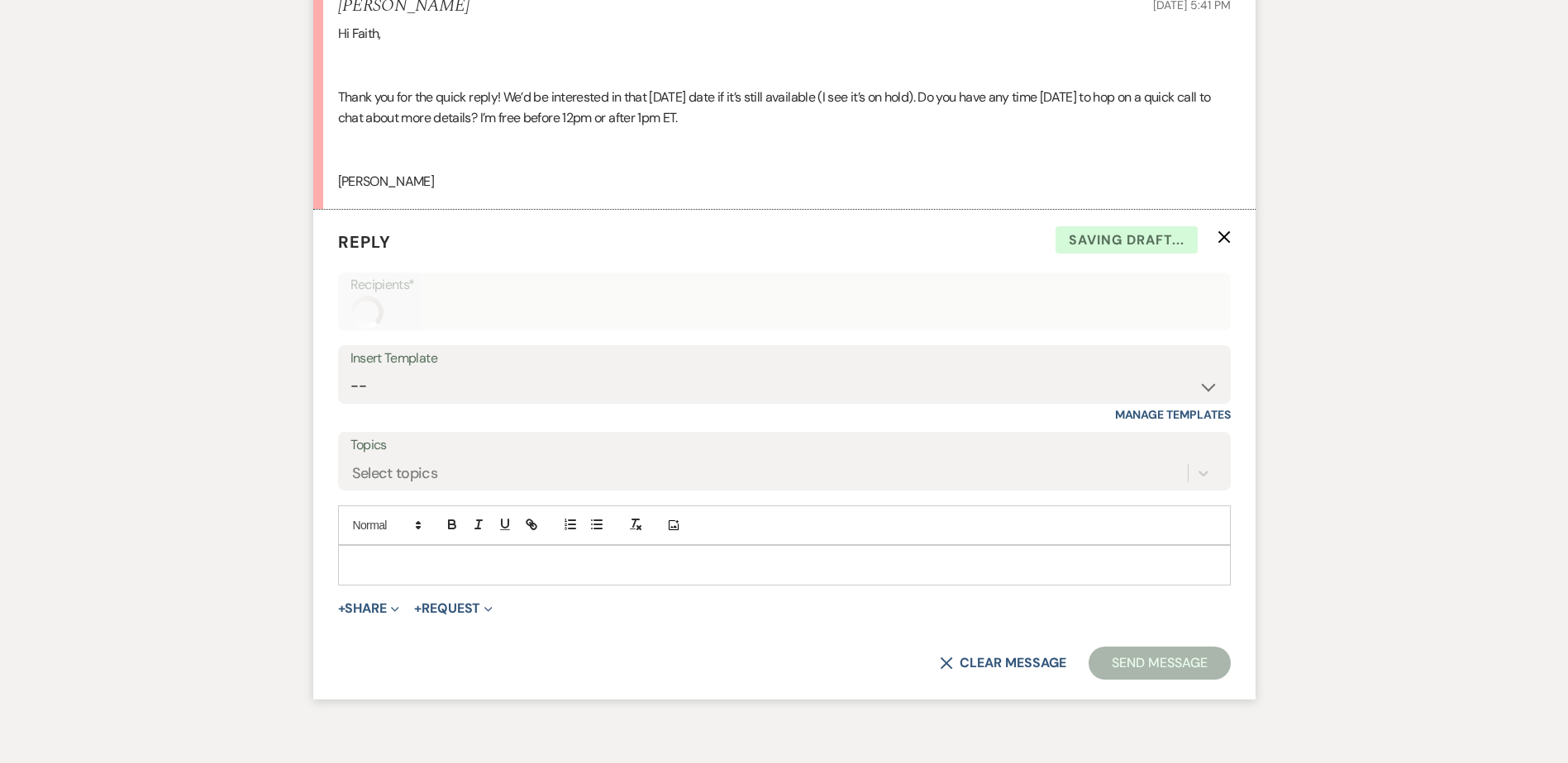
click at [459, 572] on p at bounding box center [785, 565] width 867 height 18
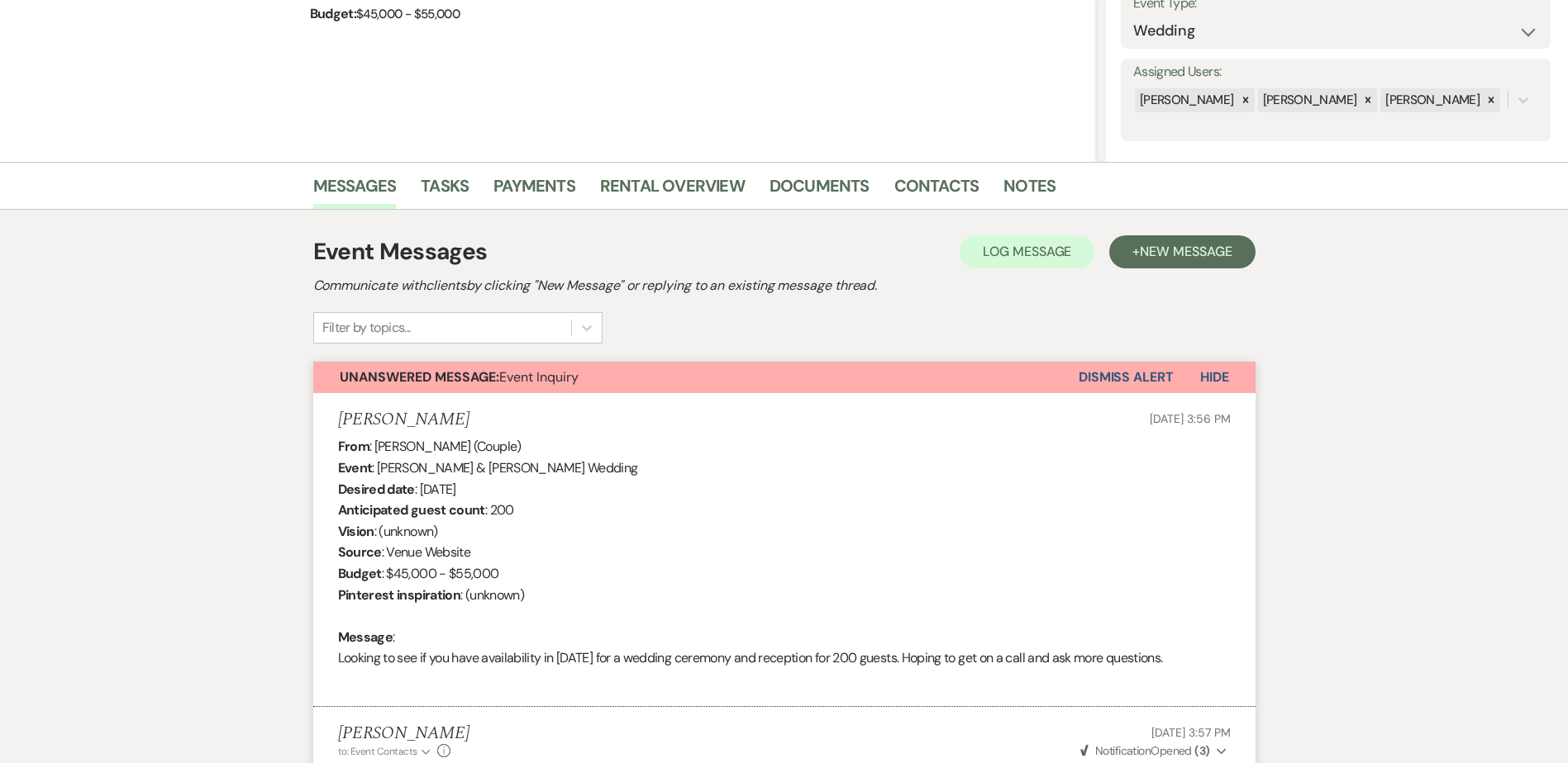
scroll to position [65, 0]
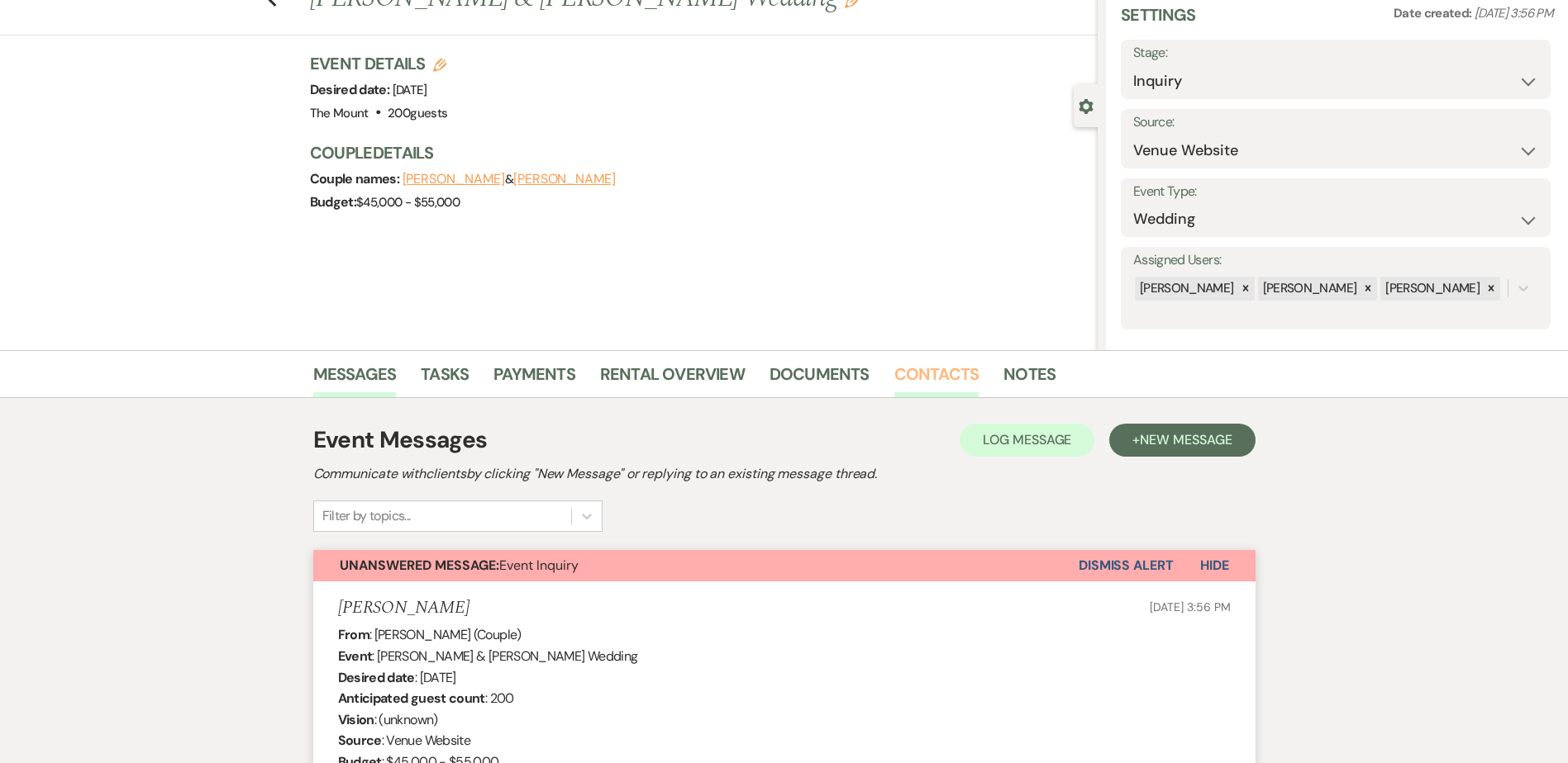
click at [922, 373] on link "Contacts" at bounding box center [936, 379] width 85 height 37
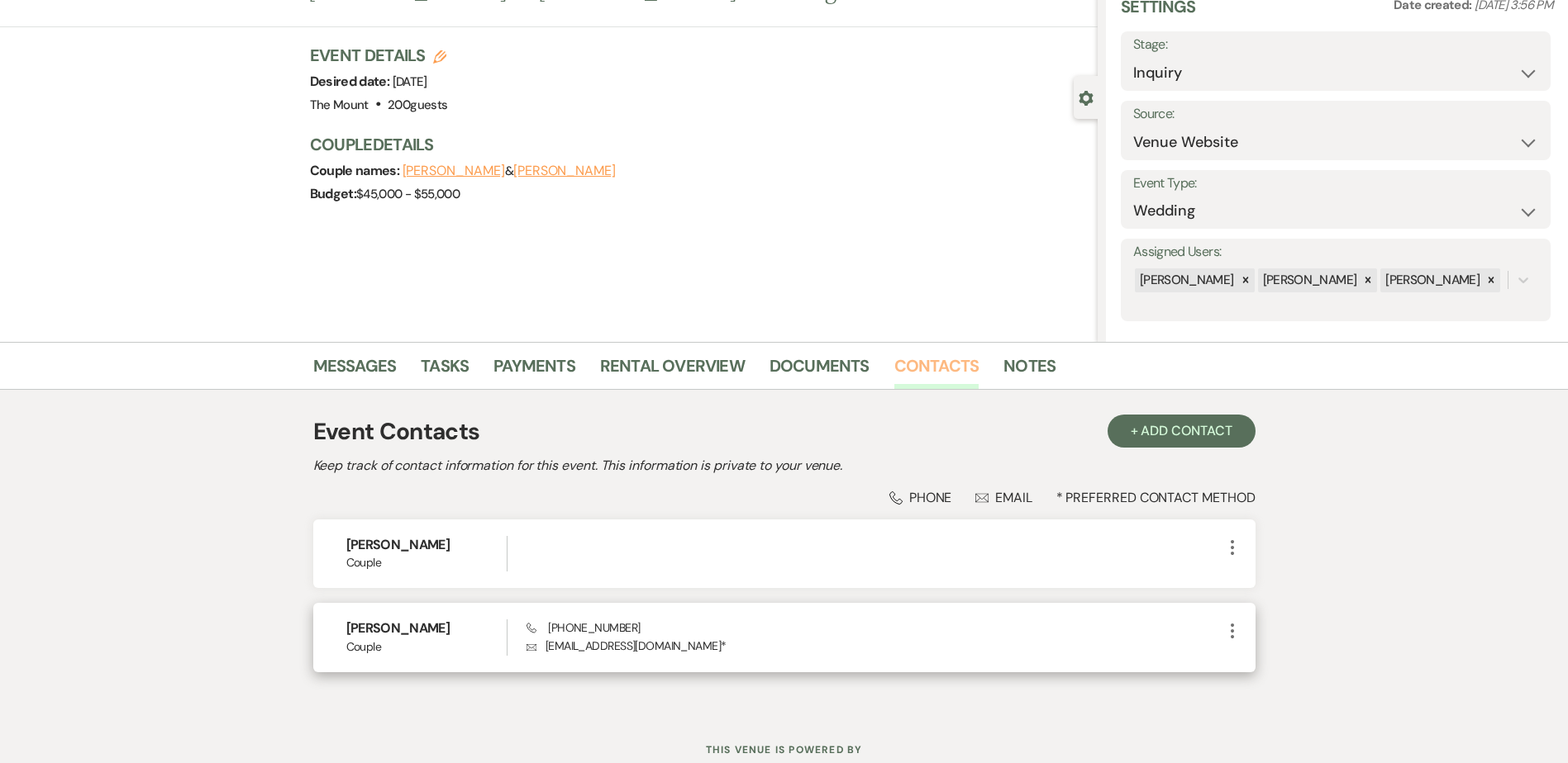
scroll to position [128, 0]
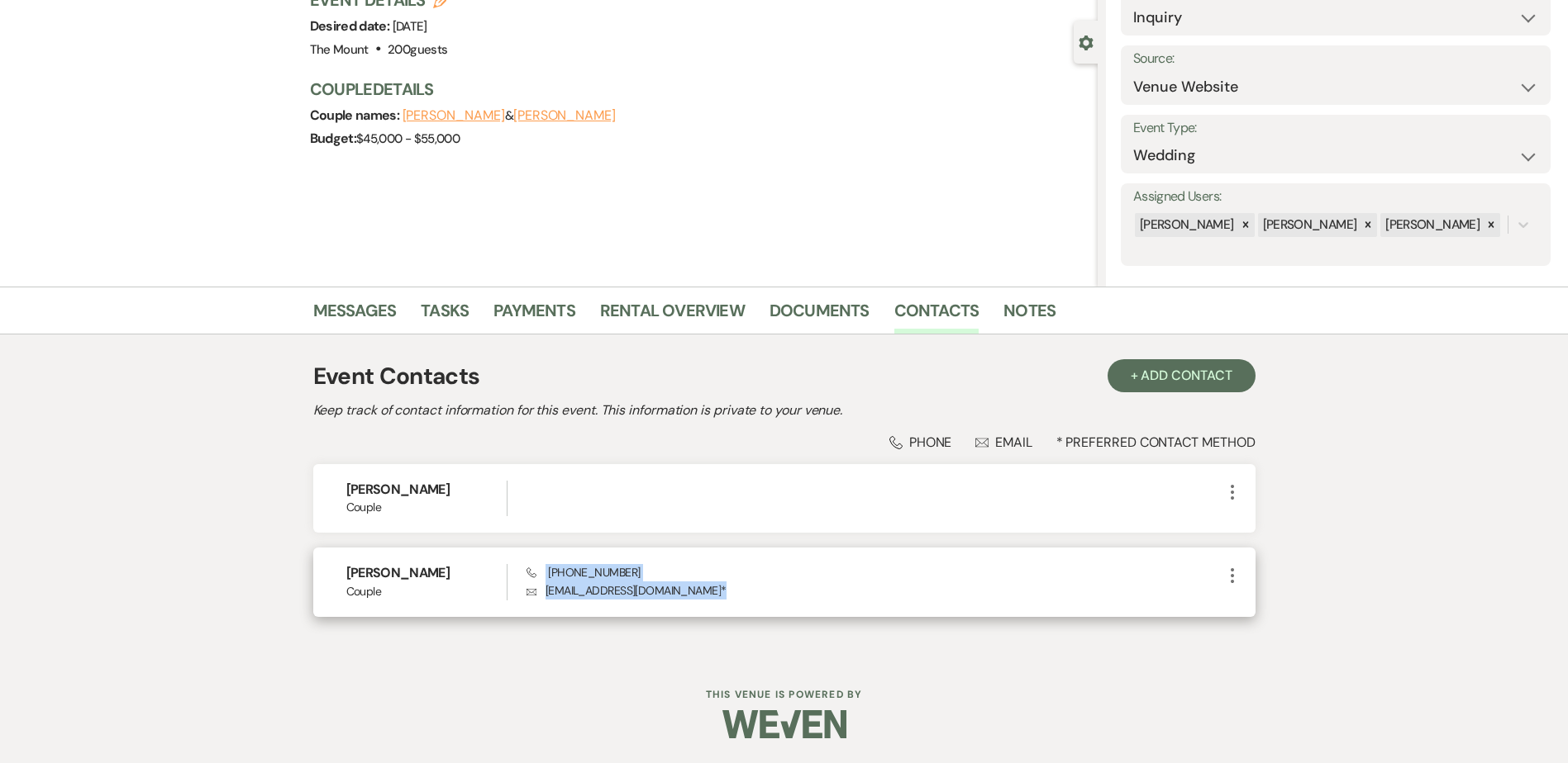
drag, startPoint x: 693, startPoint y: 589, endPoint x: 544, endPoint y: 568, distance: 150.5
click at [544, 568] on div "Phone (508) 277-8539 Envelope joebabcock95@gmail.com *" at bounding box center [874, 582] width 695 height 36
drag, startPoint x: 544, startPoint y: 568, endPoint x: 675, endPoint y: 562, distance: 131.1
click at [686, 571] on div "Phone (508) 277-8539 Envelope joebabcock95@gmail.com *" at bounding box center [874, 582] width 695 height 36
drag, startPoint x: 619, startPoint y: 569, endPoint x: 547, endPoint y: 568, distance: 72.0
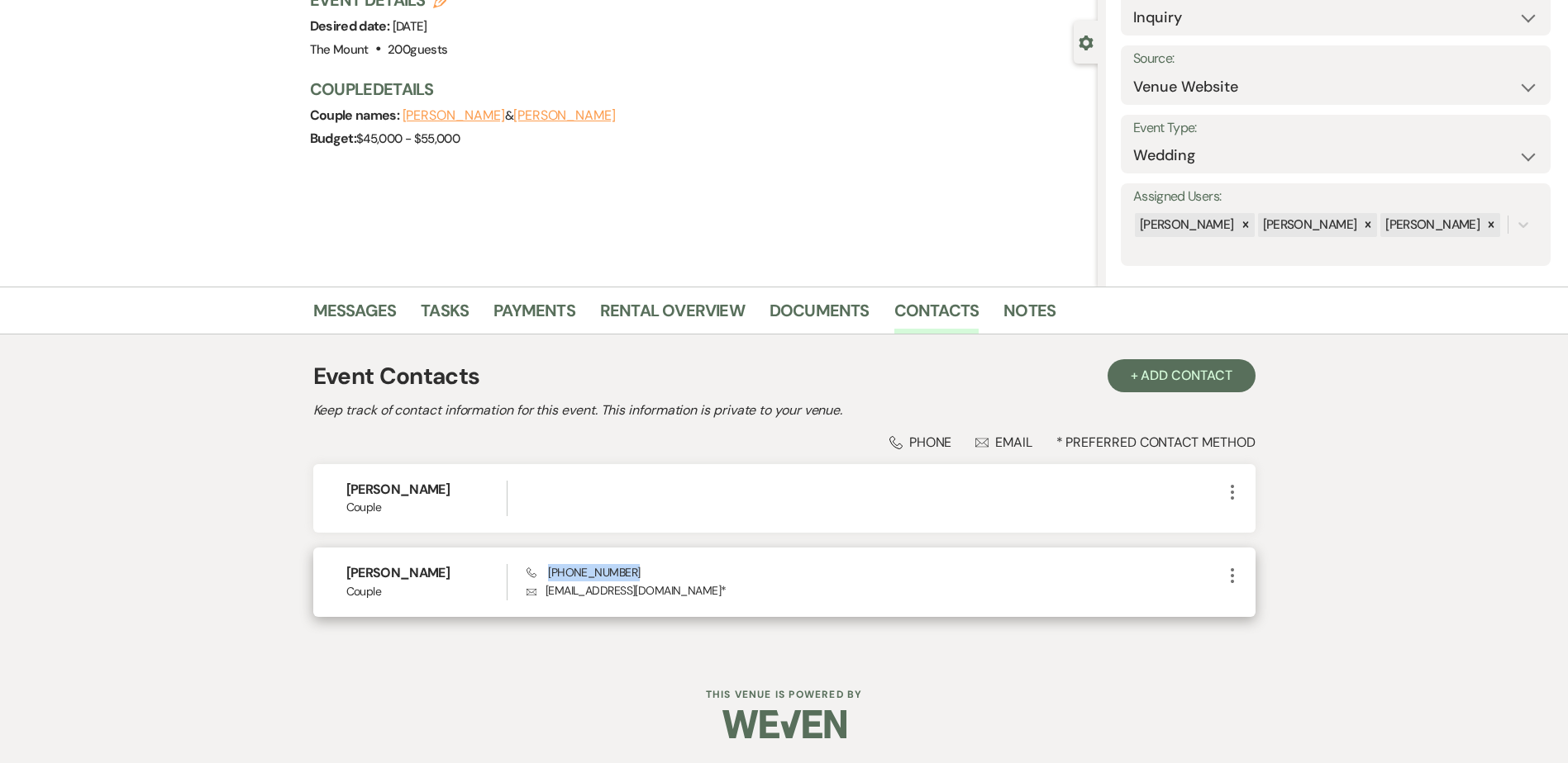
click at [547, 568] on div "Phone (508) 277-8539 Envelope joebabcock95@gmail.com *" at bounding box center [874, 582] width 695 height 36
copy span "(508) 277-8539"
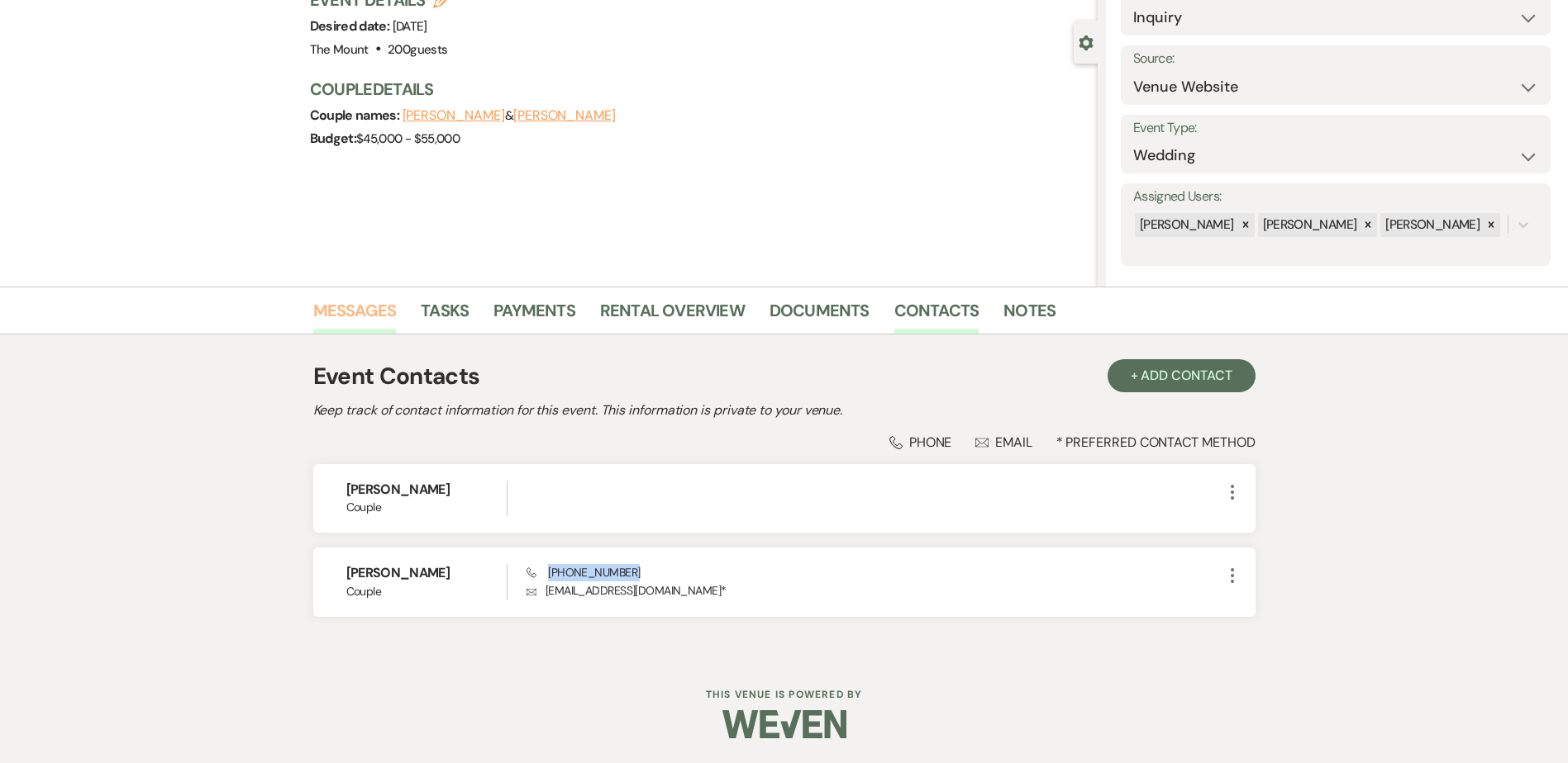
click at [370, 324] on link "Messages" at bounding box center [354, 316] width 83 height 37
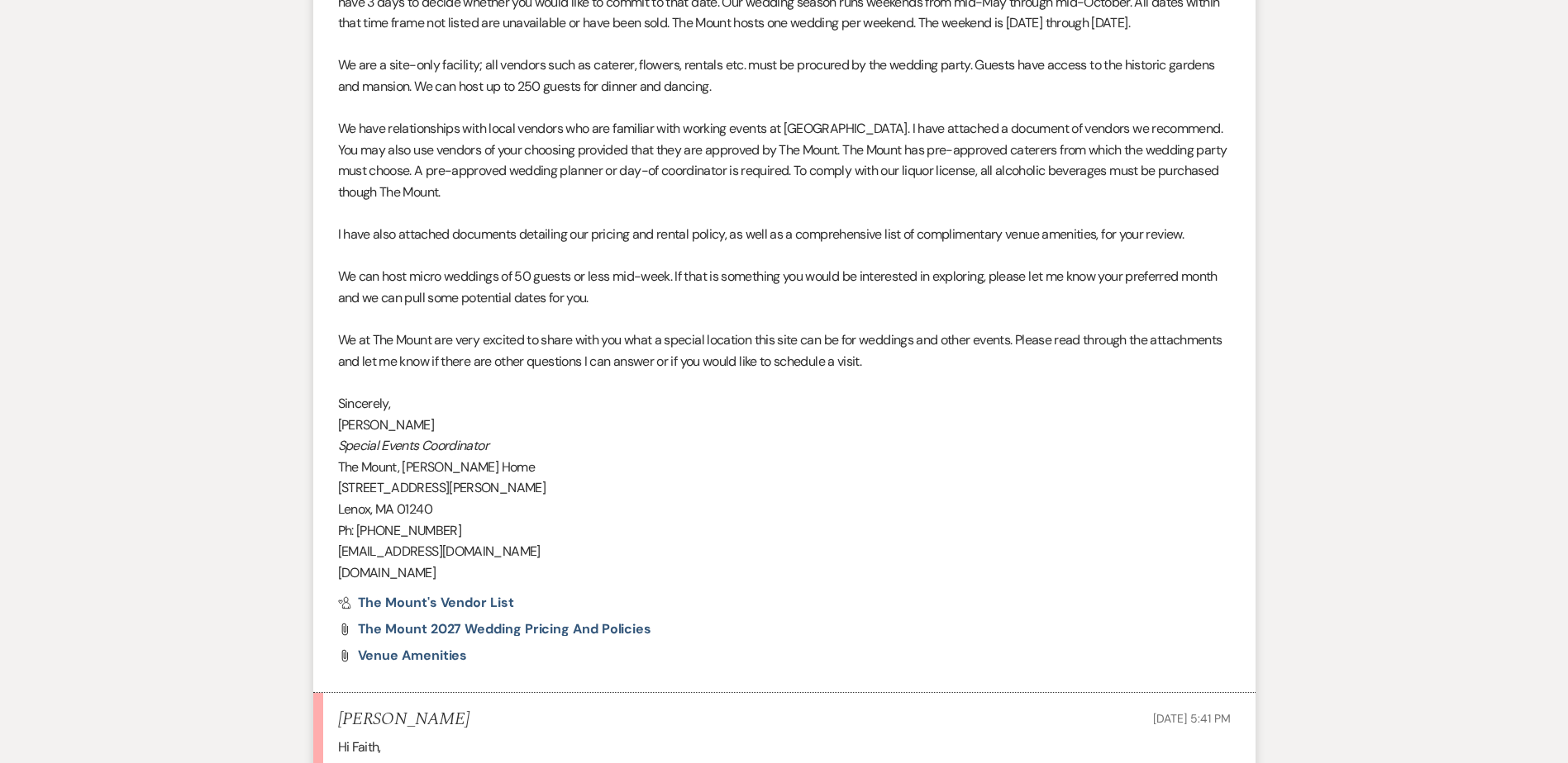
scroll to position [1788, 0]
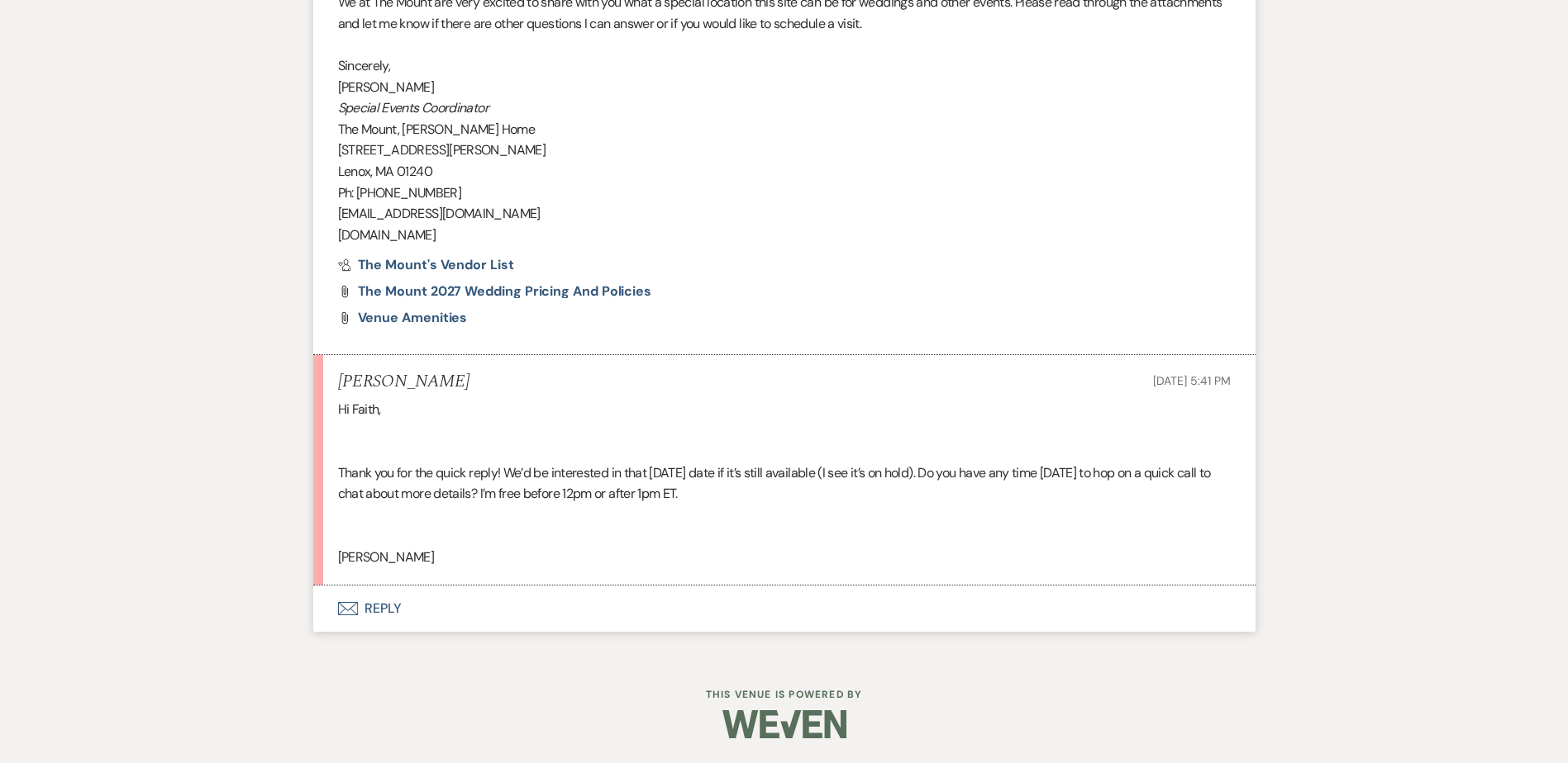
click at [388, 610] on button "Envelope Reply" at bounding box center [784, 609] width 942 height 47
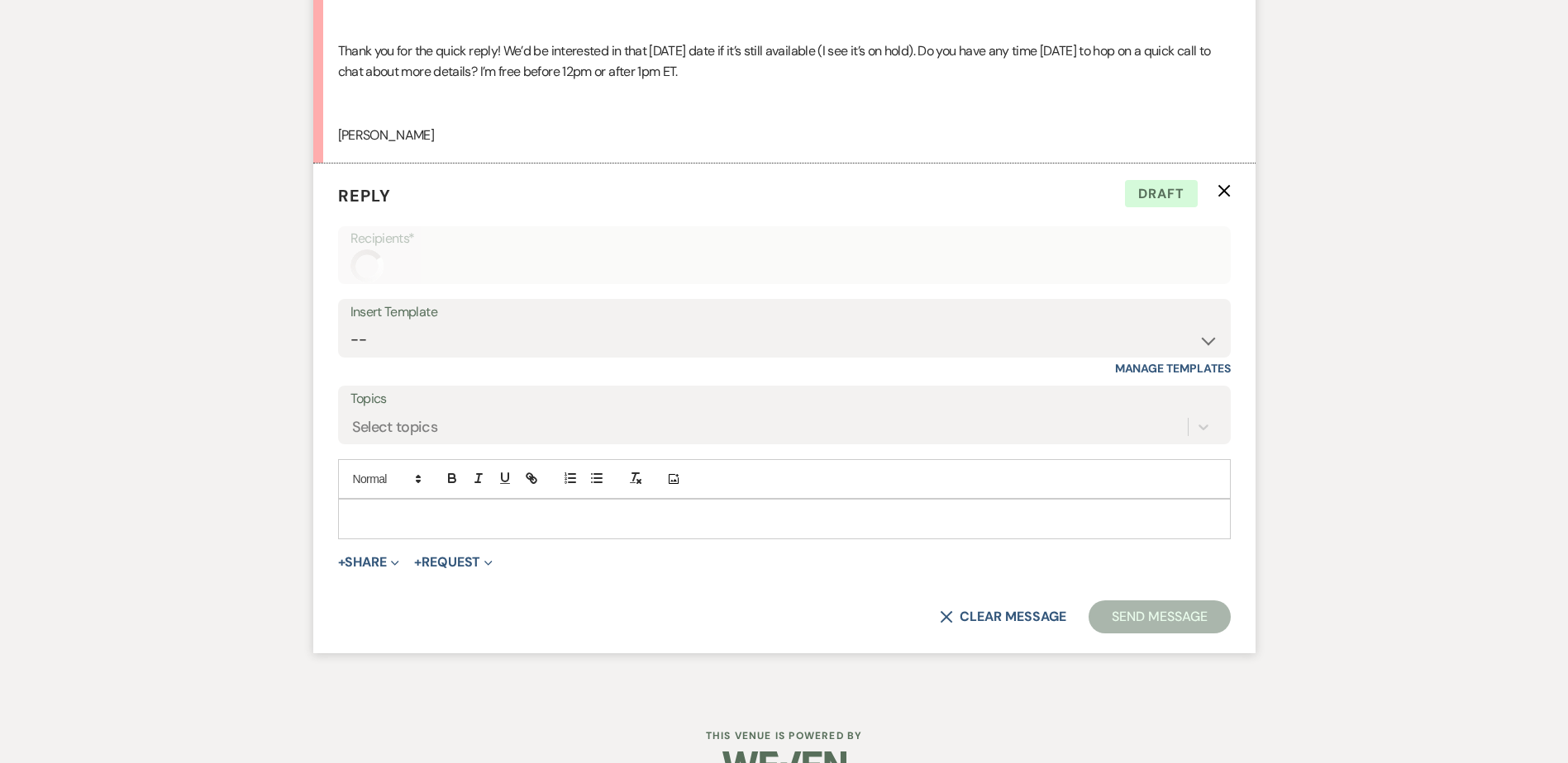
scroll to position [2053, 0]
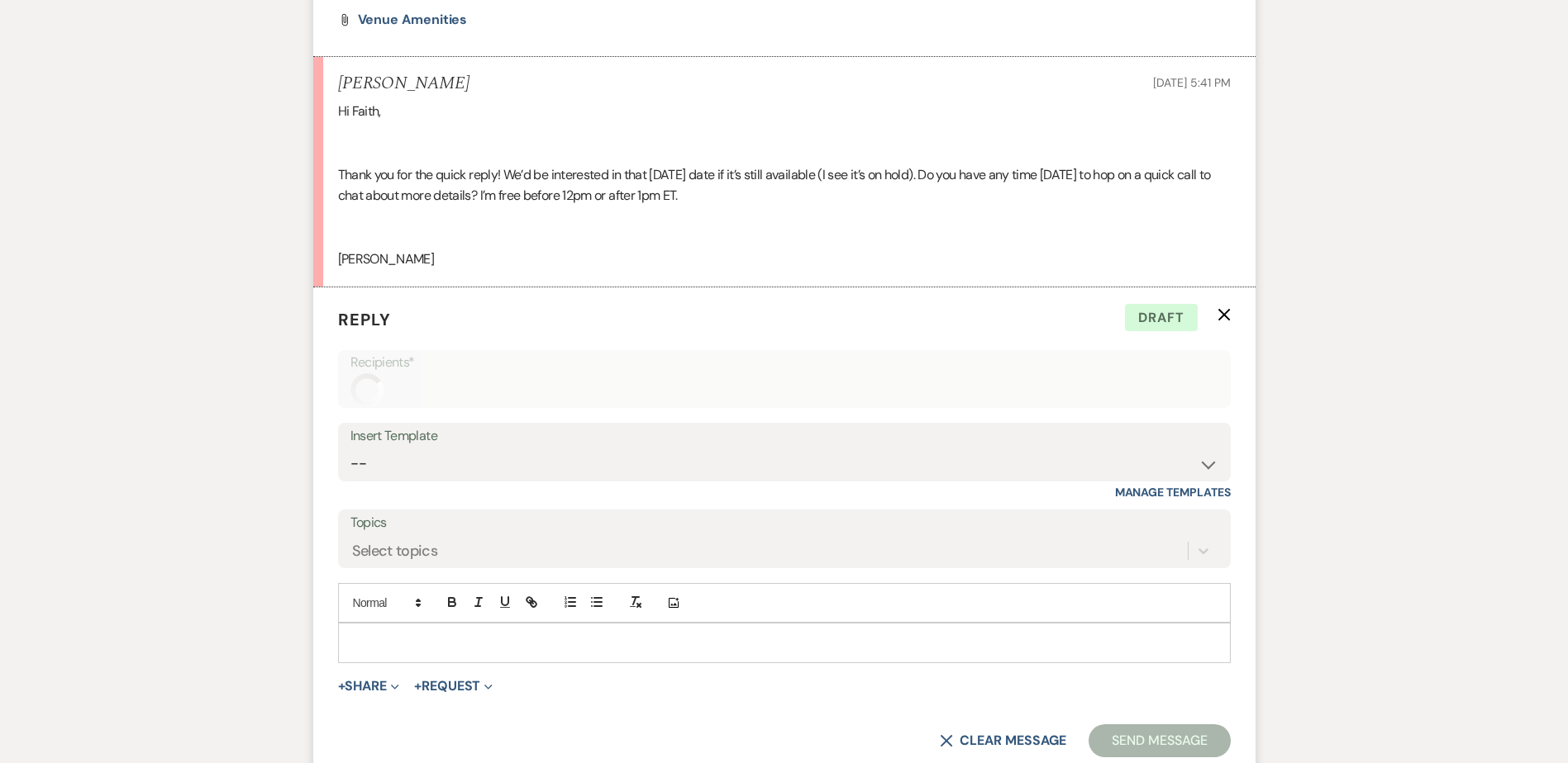
click at [409, 643] on p at bounding box center [785, 643] width 867 height 18
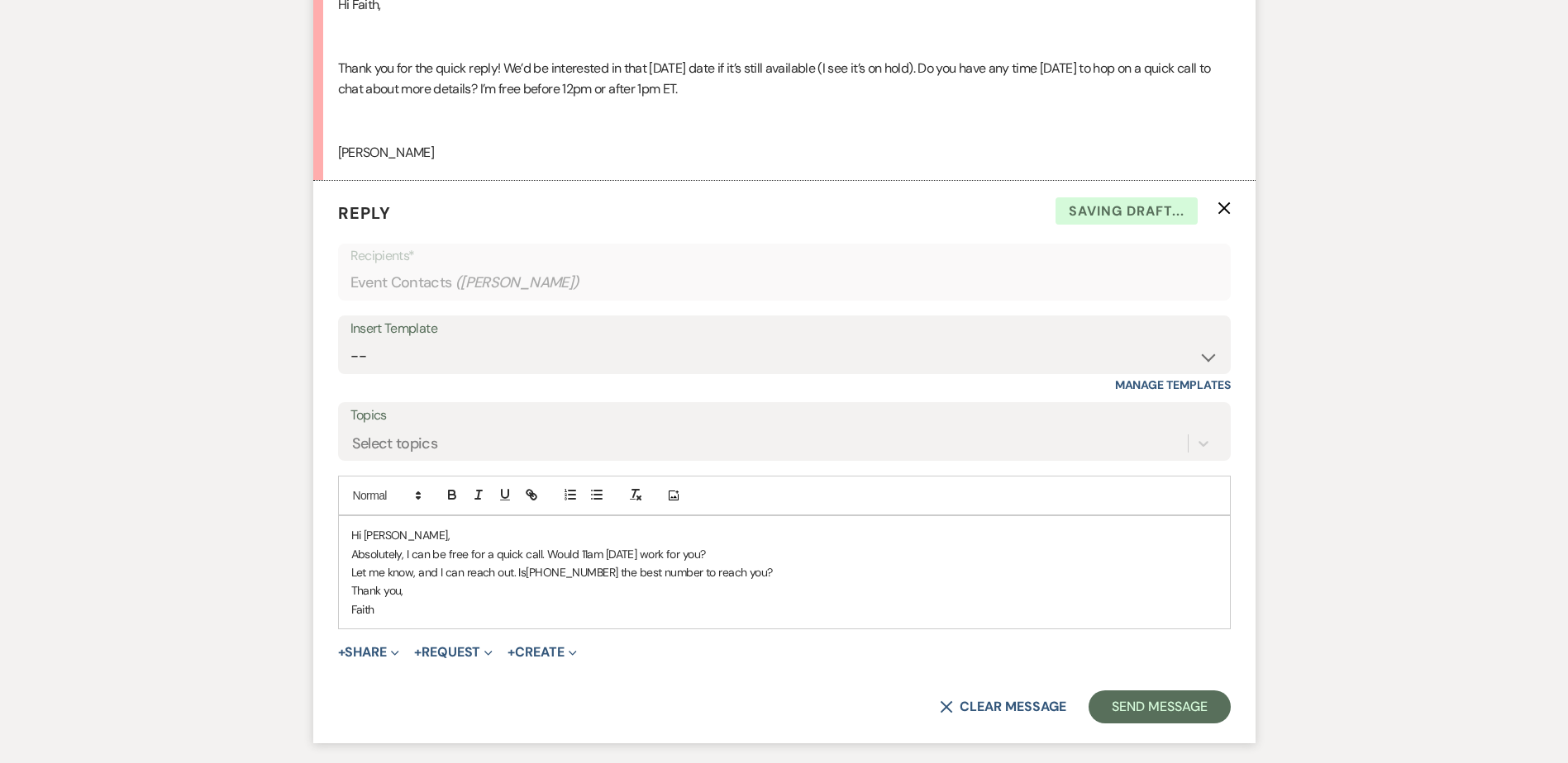
scroll to position [2291, 0]
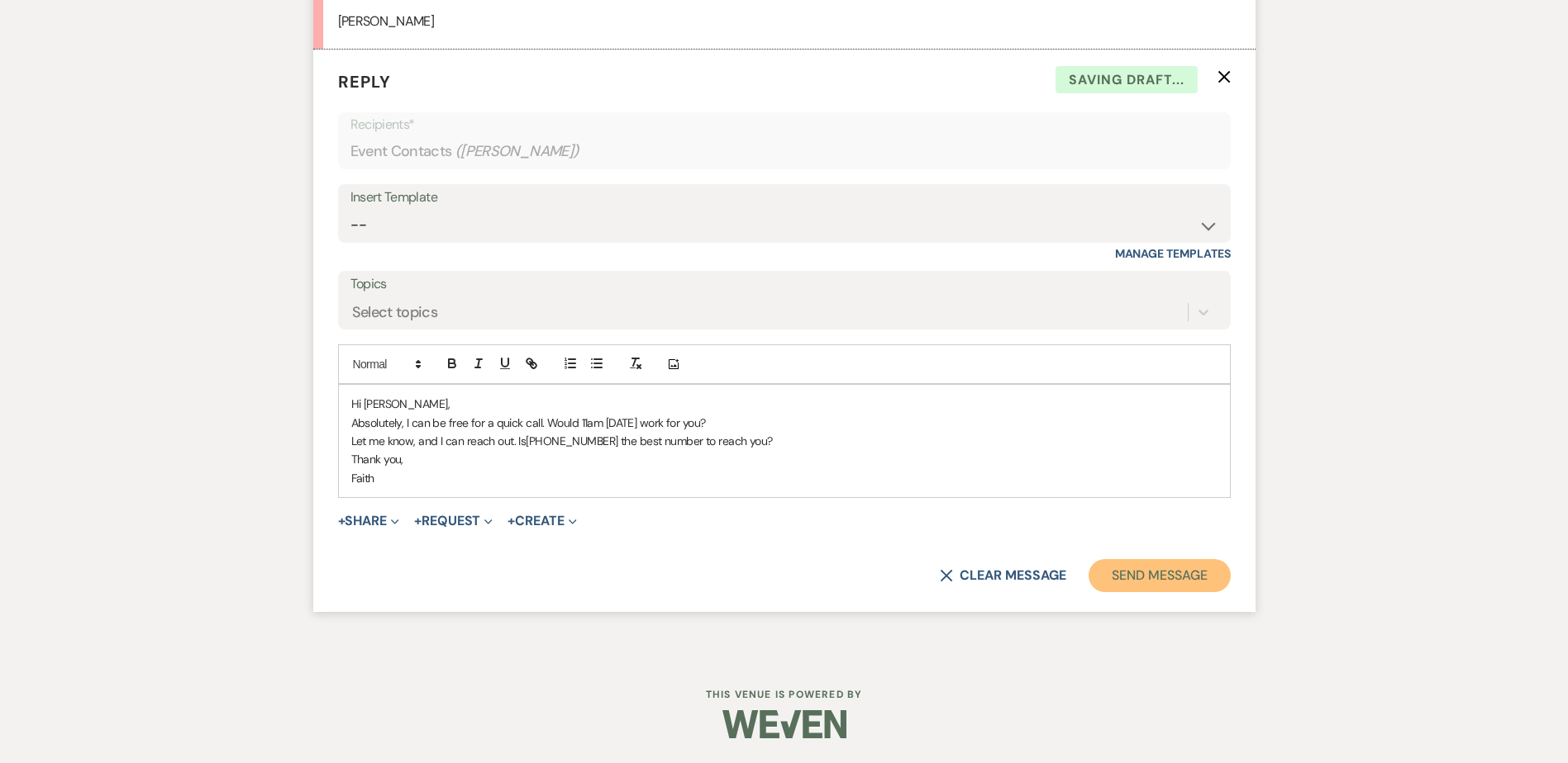
click at [1179, 592] on button "Send Message" at bounding box center [1160, 576] width 142 height 33
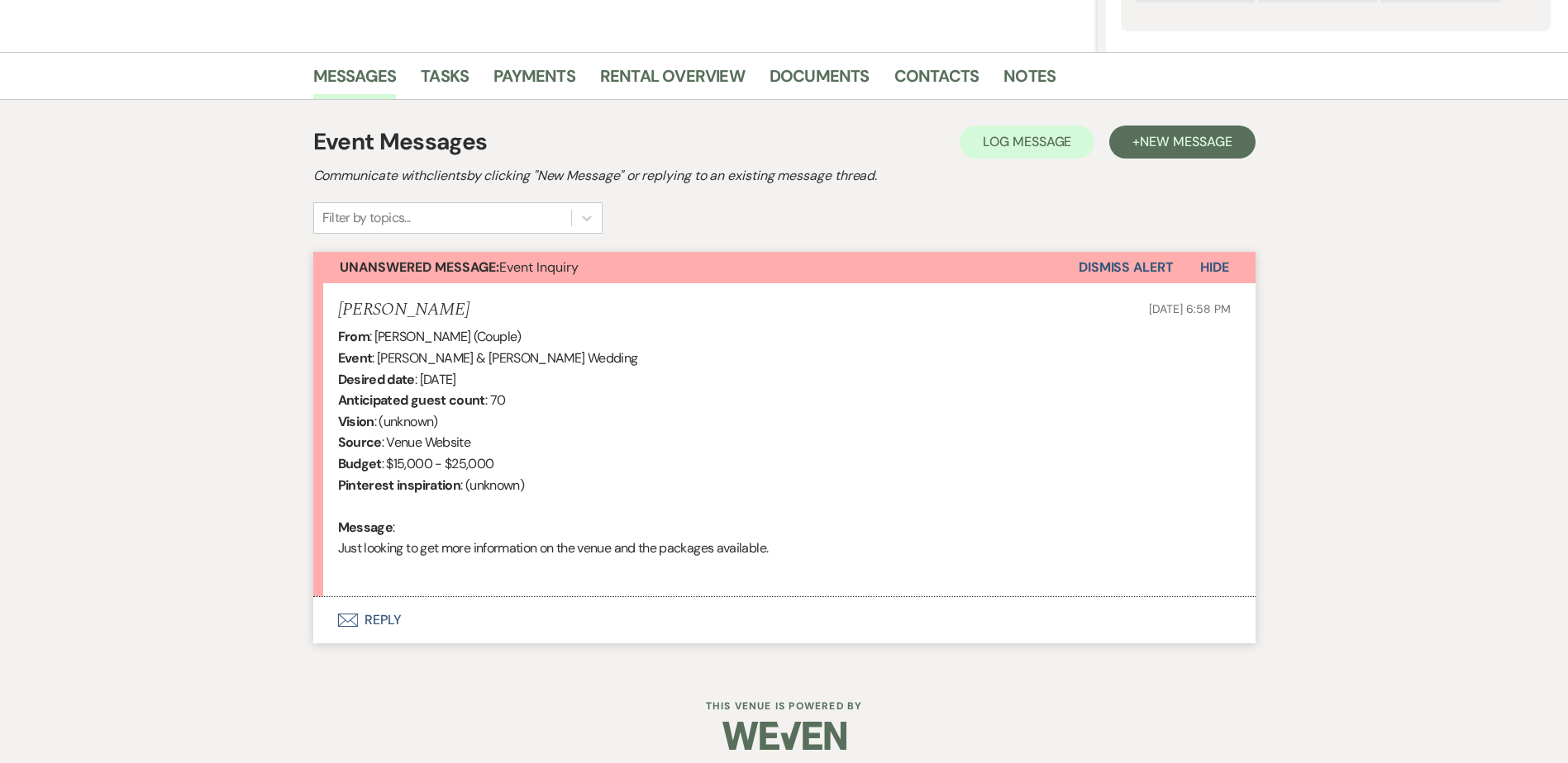
click at [372, 628] on button "Envelope Reply" at bounding box center [784, 620] width 942 height 47
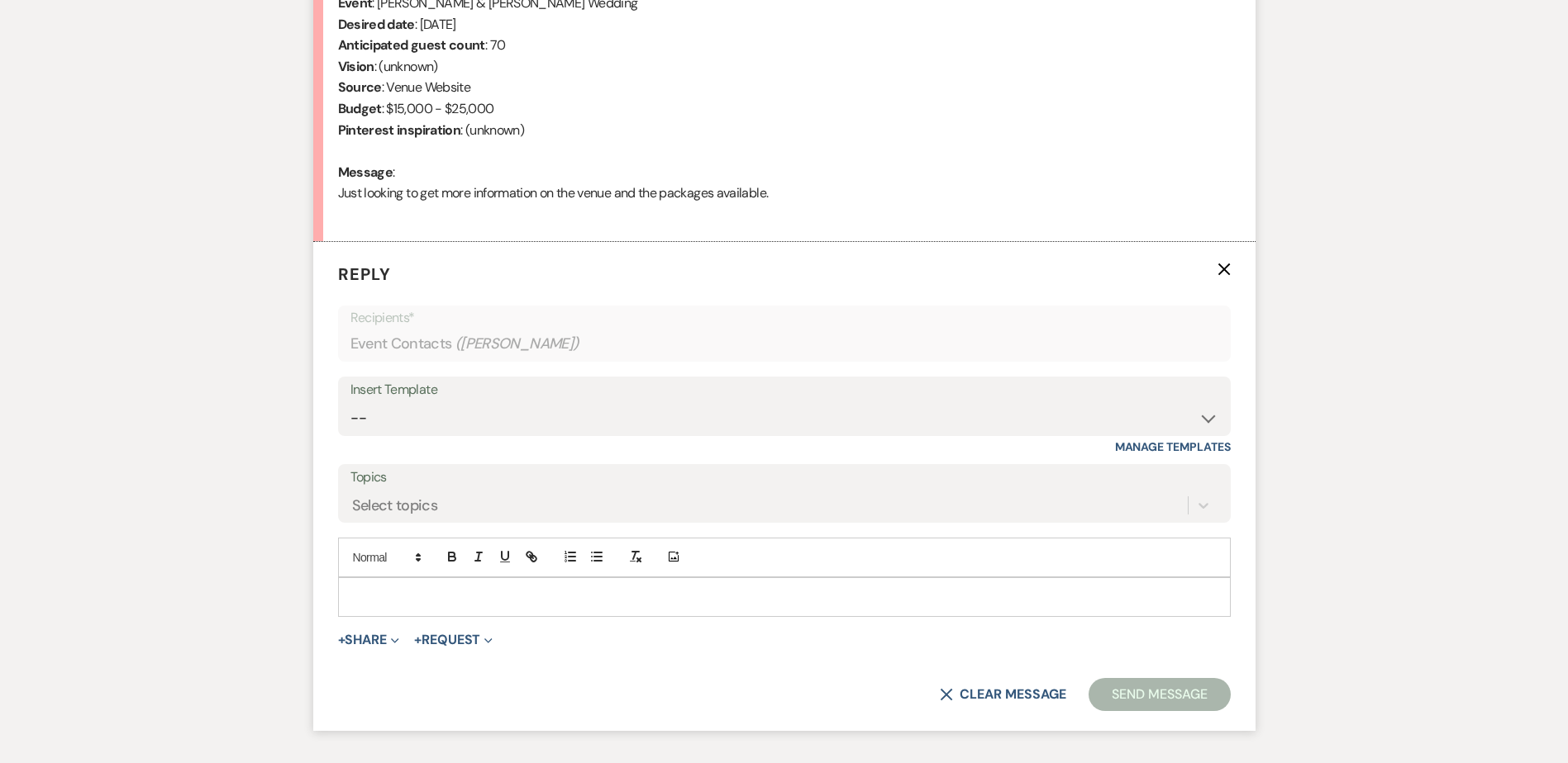
scroll to position [776, 0]
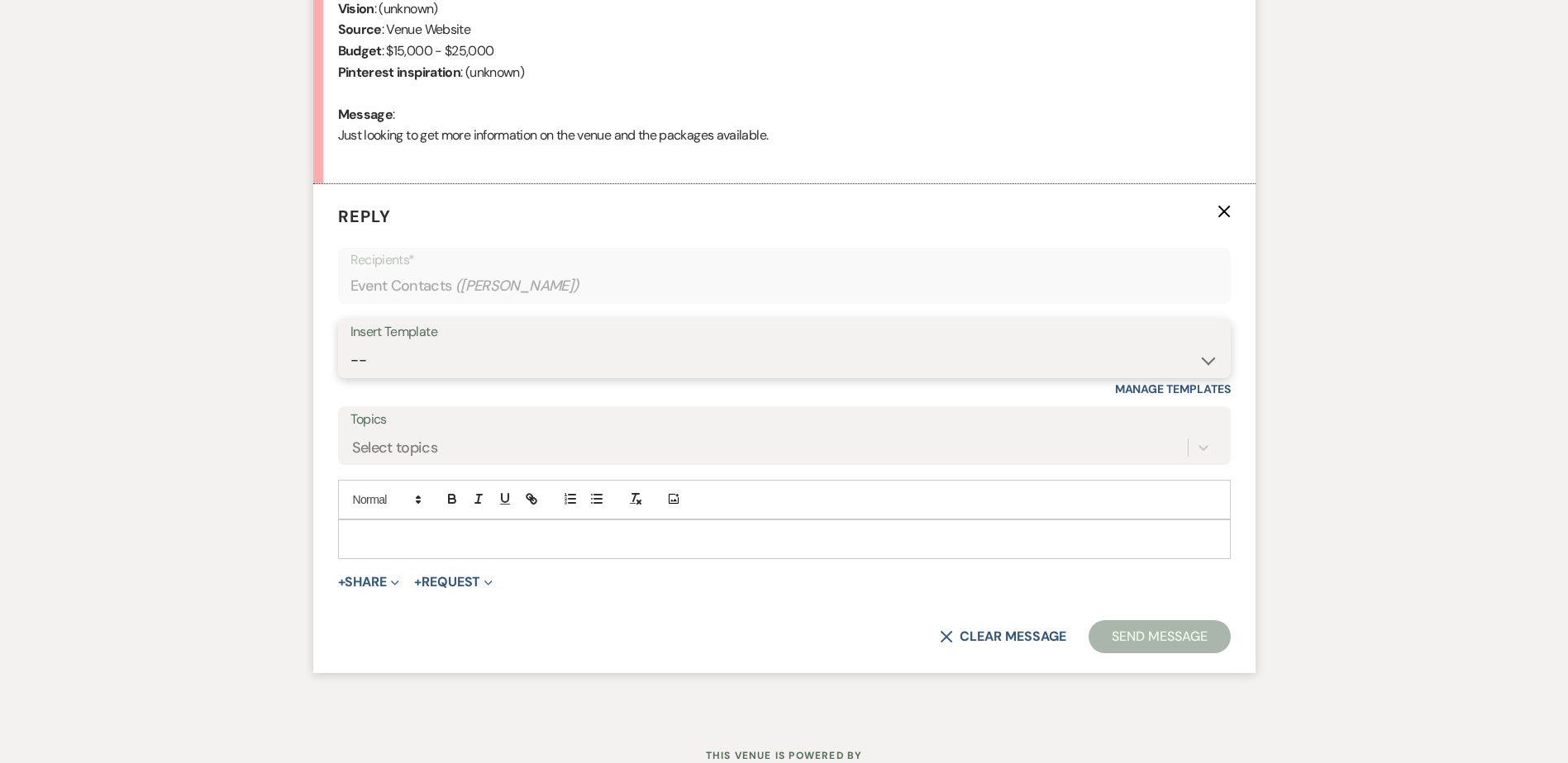
click at [414, 370] on select "-- Weven Planning Portal Introduction (Booked Events) Initial Inquiry Response …" at bounding box center [785, 360] width 868 height 32
select select "5515"
click at [351, 344] on select "-- Weven Planning Portal Introduction (Booked Events) Initial Inquiry Response …" at bounding box center [785, 360] width 868 height 32
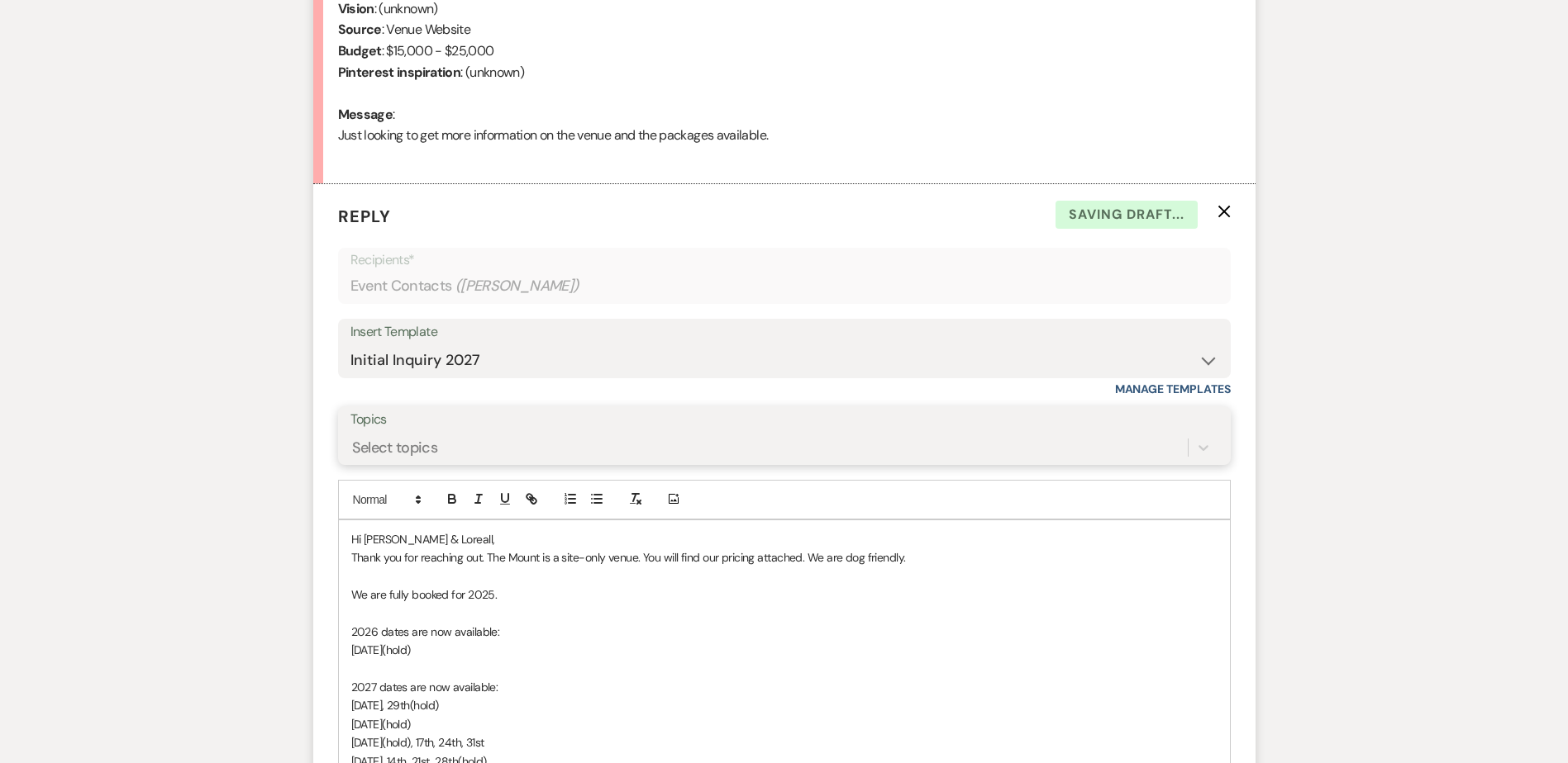
click at [365, 450] on div "Select topics" at bounding box center [396, 447] width 86 height 22
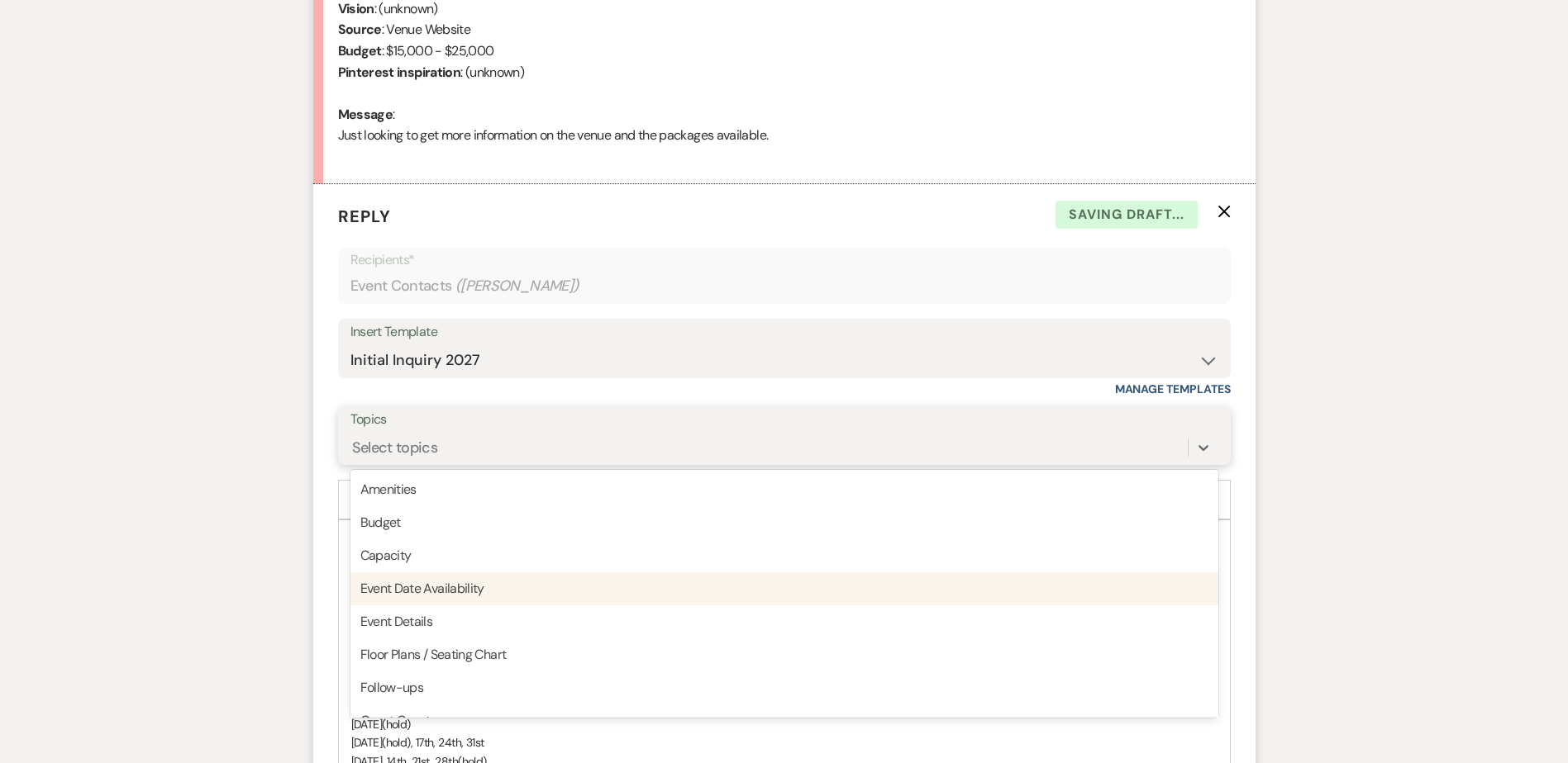
click at [457, 584] on div "Event Date Availability" at bounding box center [785, 589] width 868 height 33
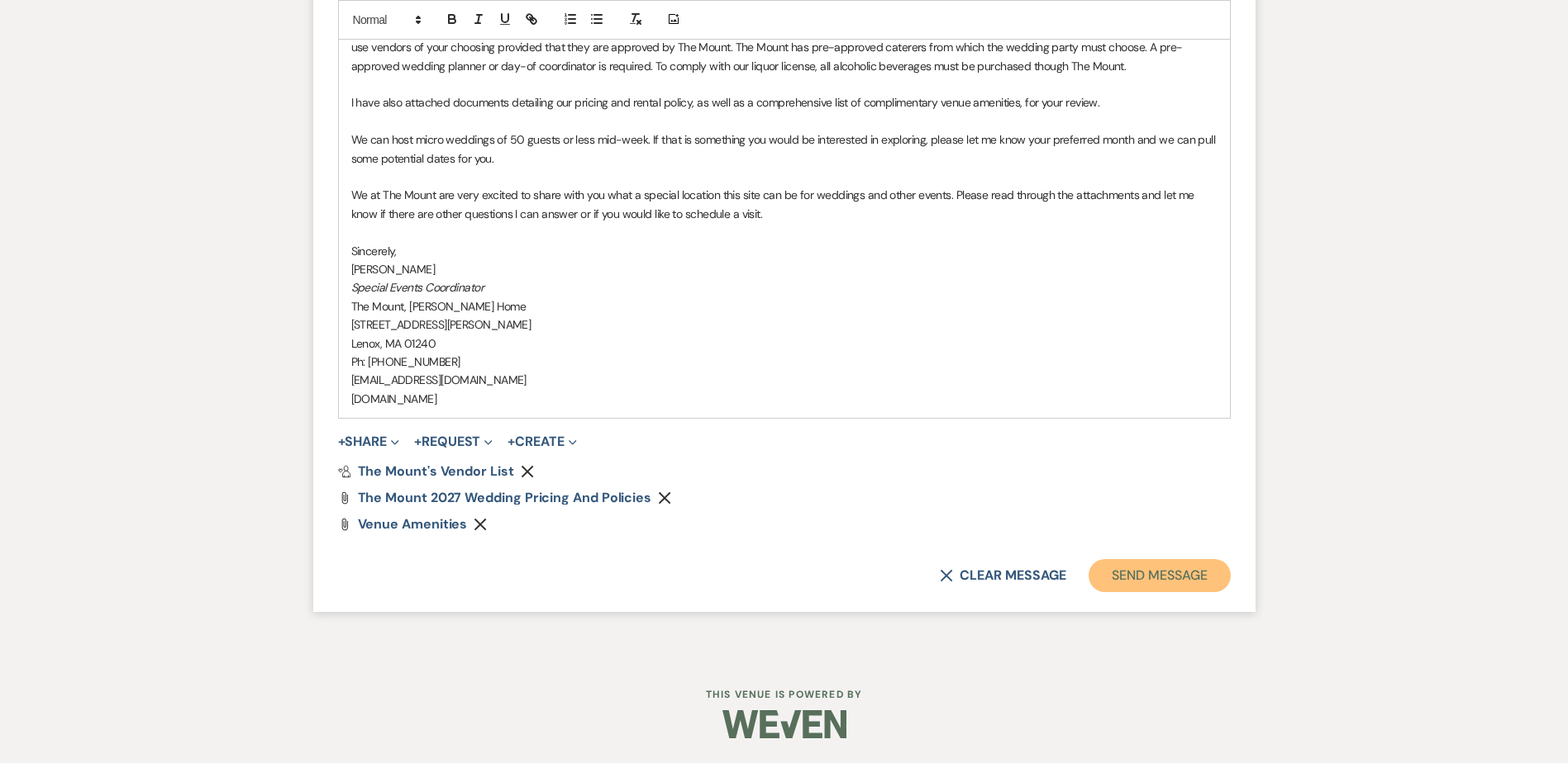
click at [1111, 581] on button "Send Message" at bounding box center [1160, 576] width 142 height 33
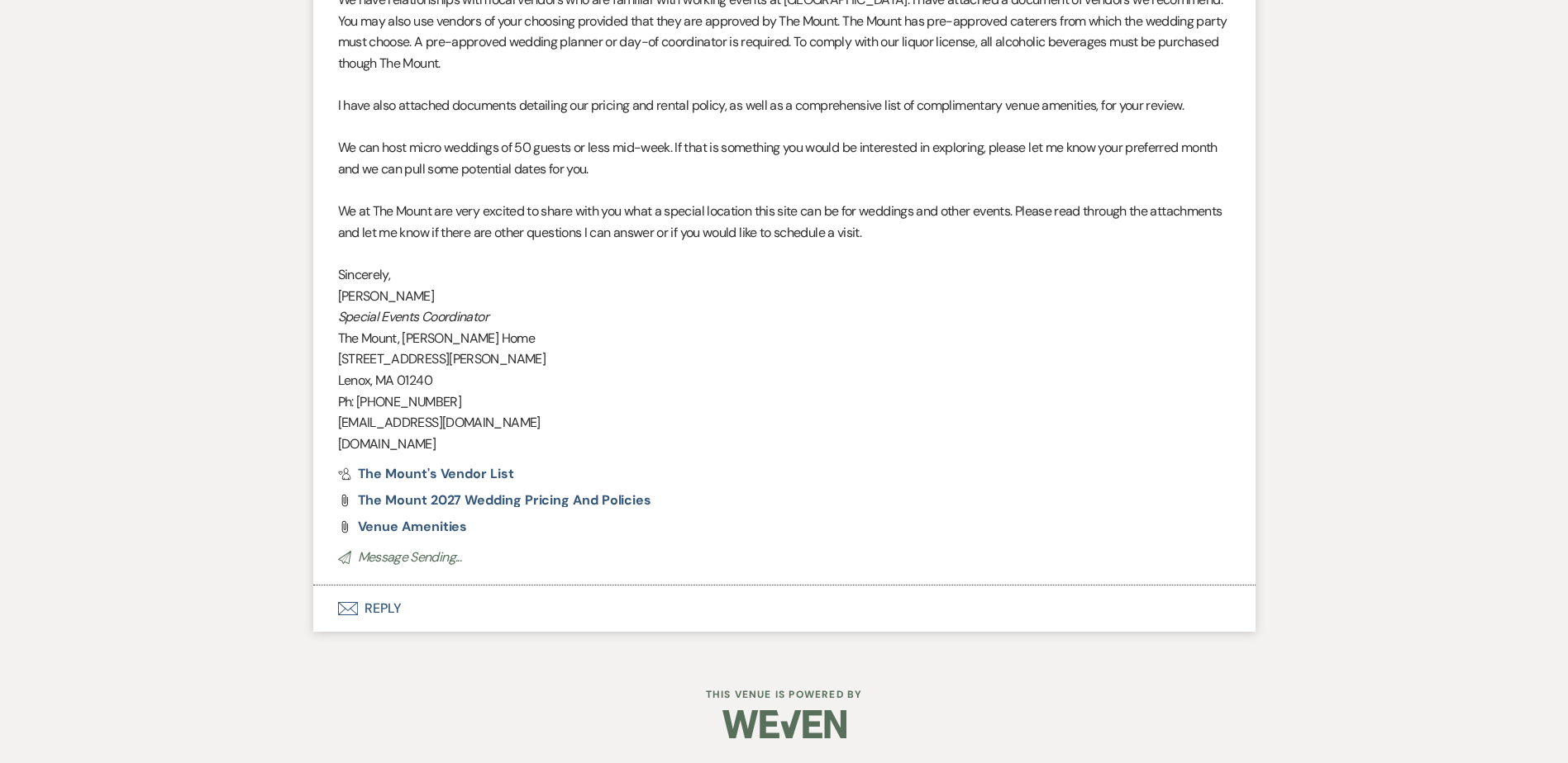
scroll to position [1546, 0]
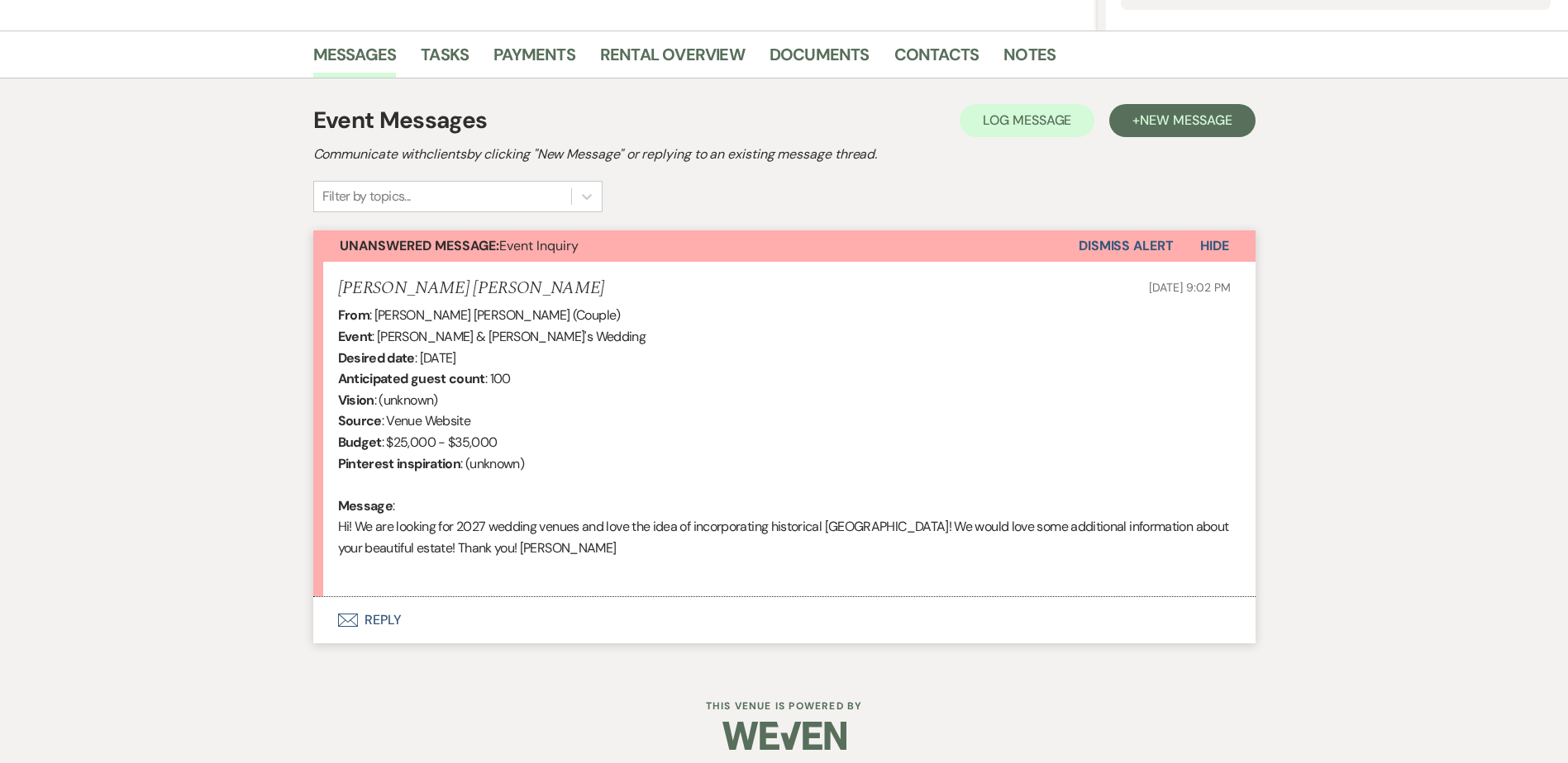
click at [404, 615] on button "Envelope Reply" at bounding box center [784, 620] width 942 height 47
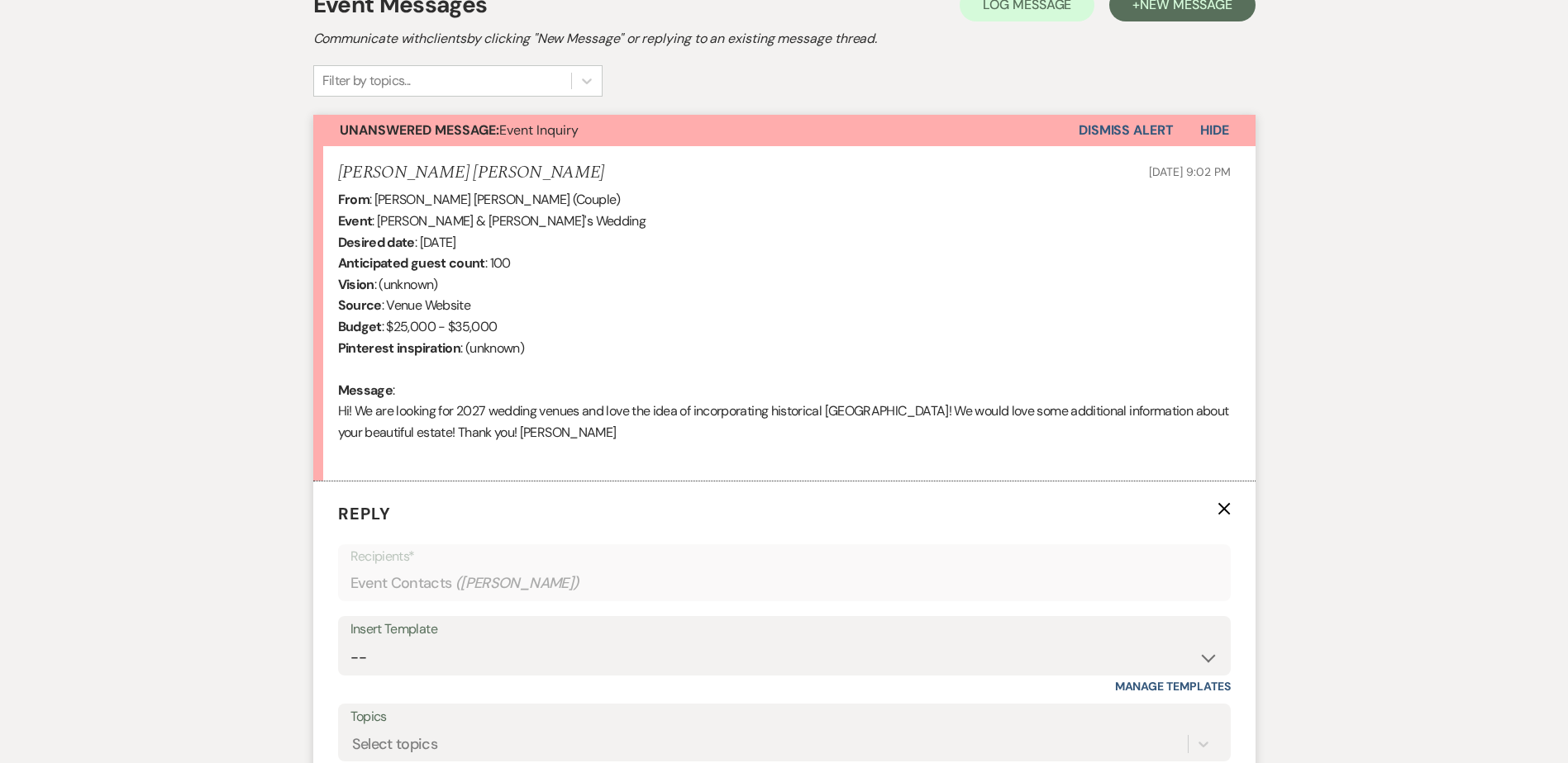
scroll to position [550, 0]
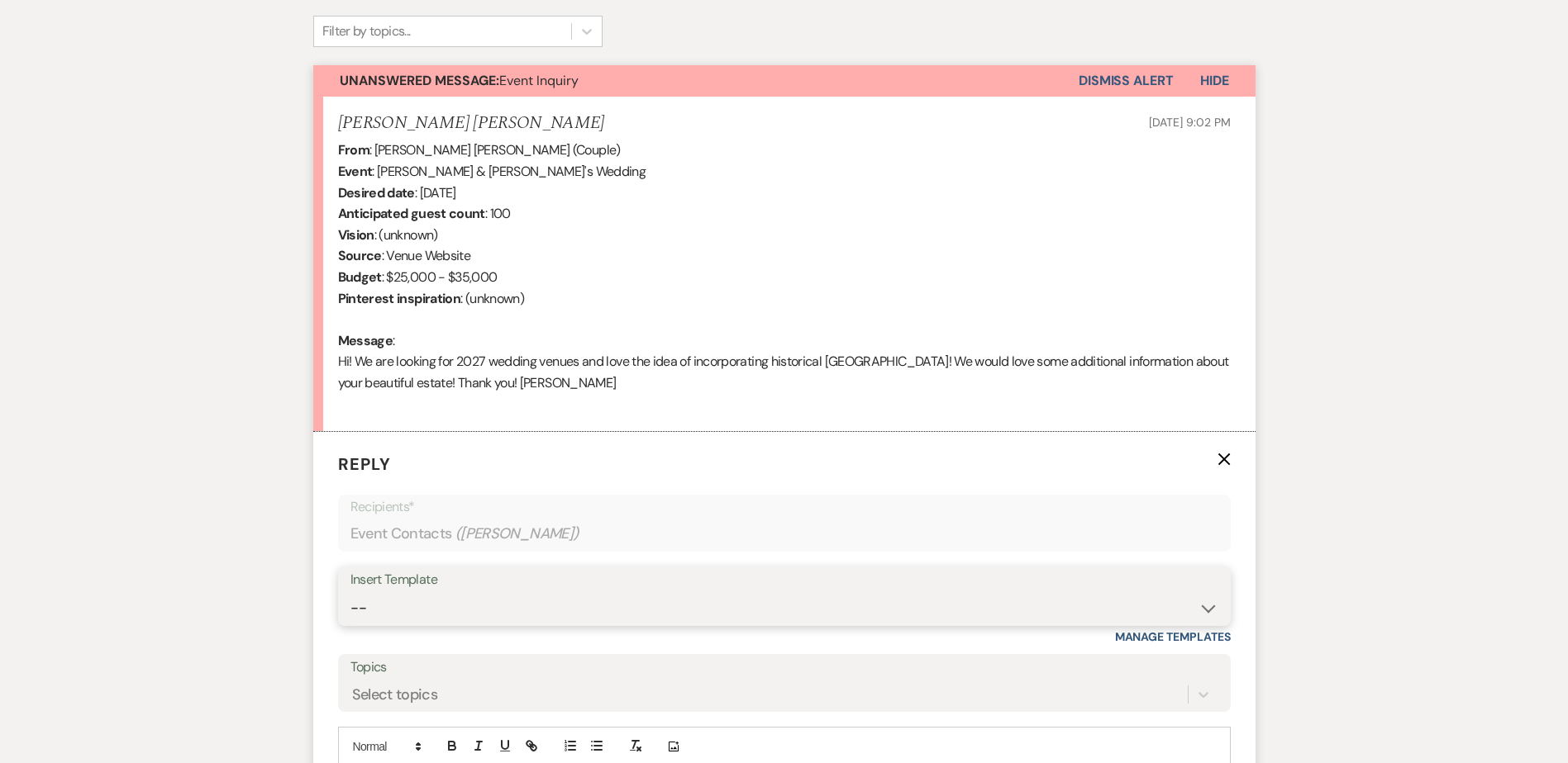
click at [404, 615] on select "-- Weven Planning Portal Introduction (Booked Events) Initial Inquiry Response …" at bounding box center [785, 609] width 868 height 32
select select "5515"
click at [351, 593] on select "-- Weven Planning Portal Introduction (Booked Events) Initial Inquiry Response …" at bounding box center [785, 609] width 868 height 32
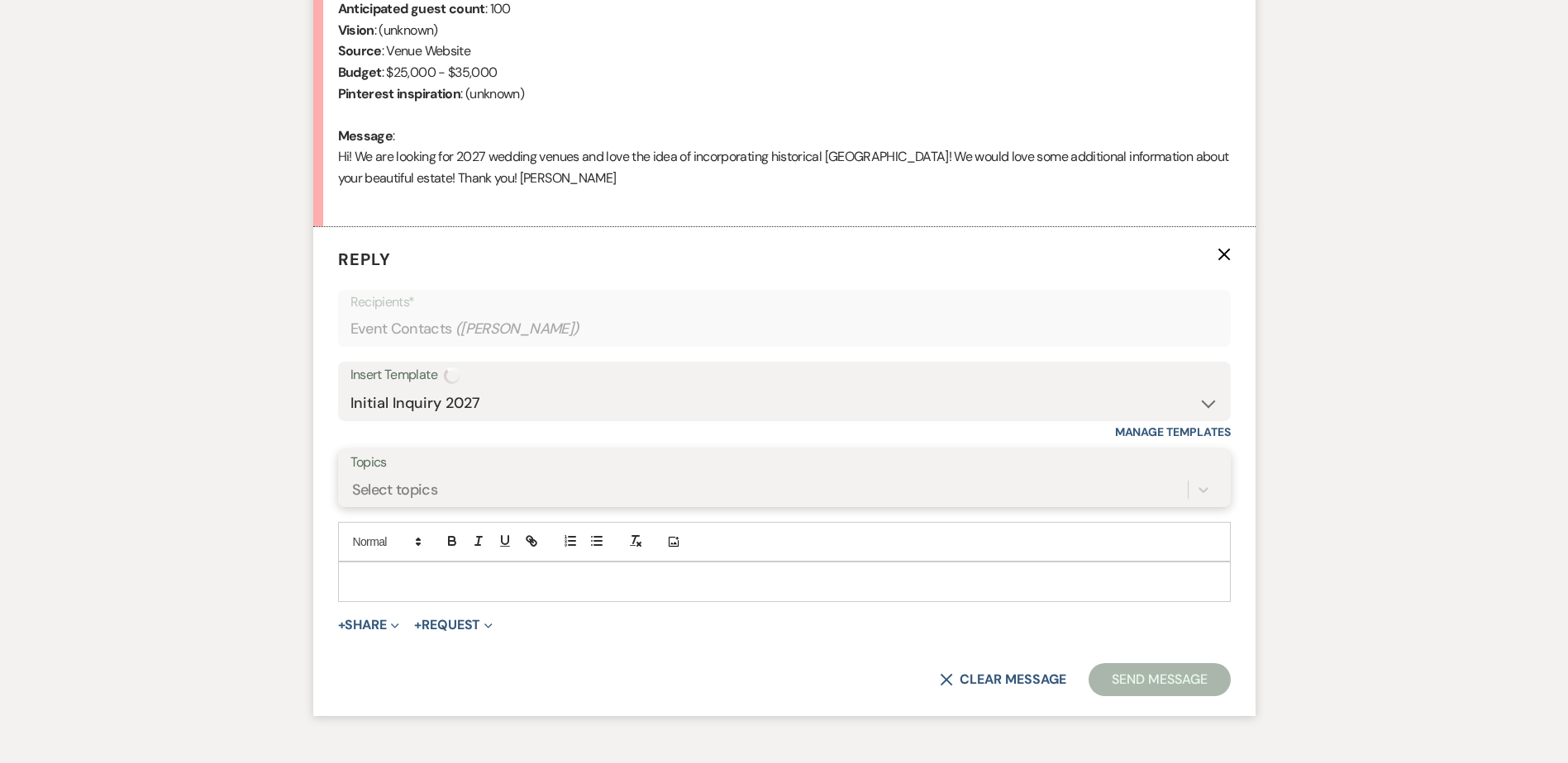
click at [396, 506] on div "Select topics" at bounding box center [785, 490] width 868 height 31
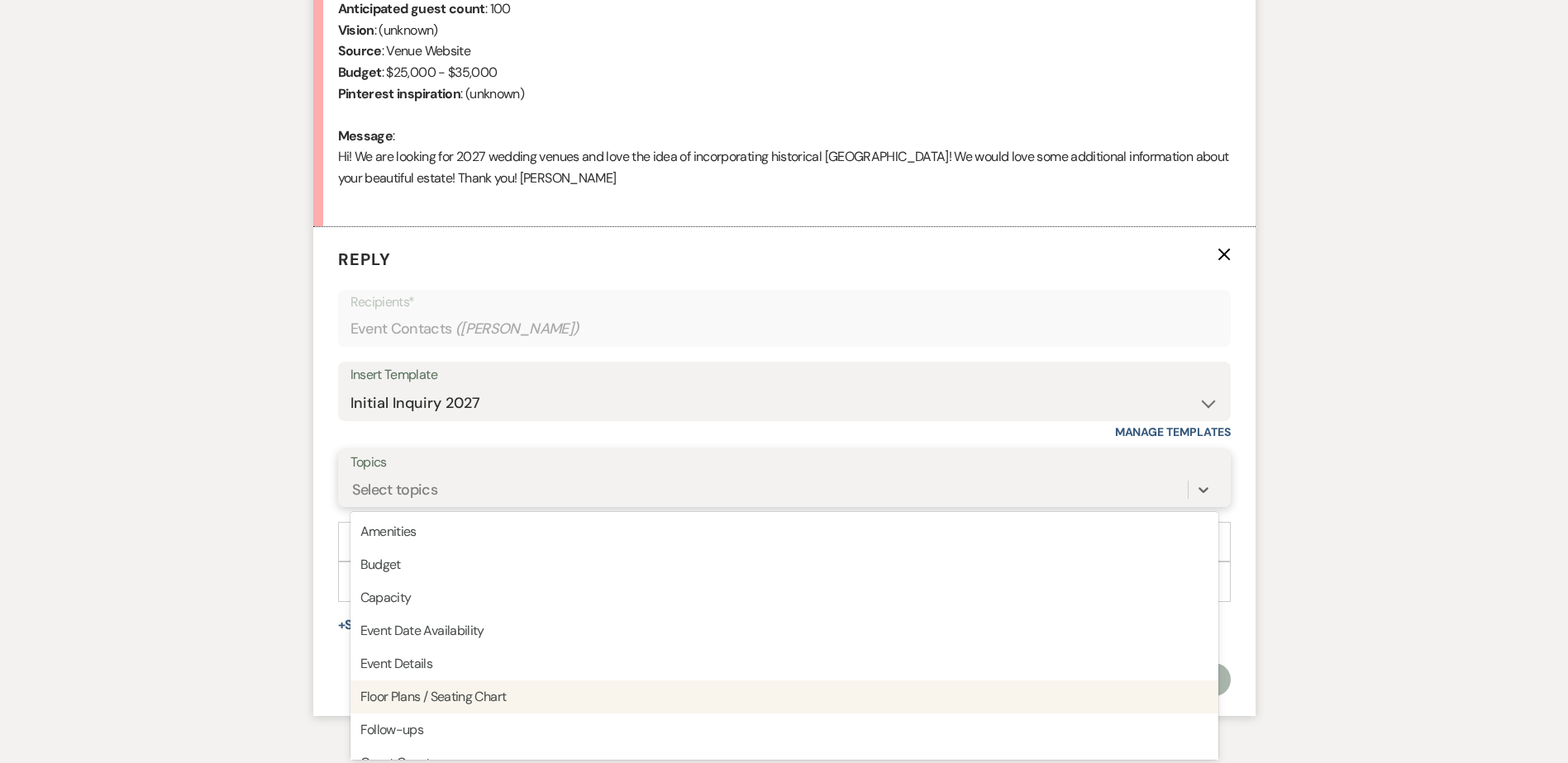
scroll to position [758, 0]
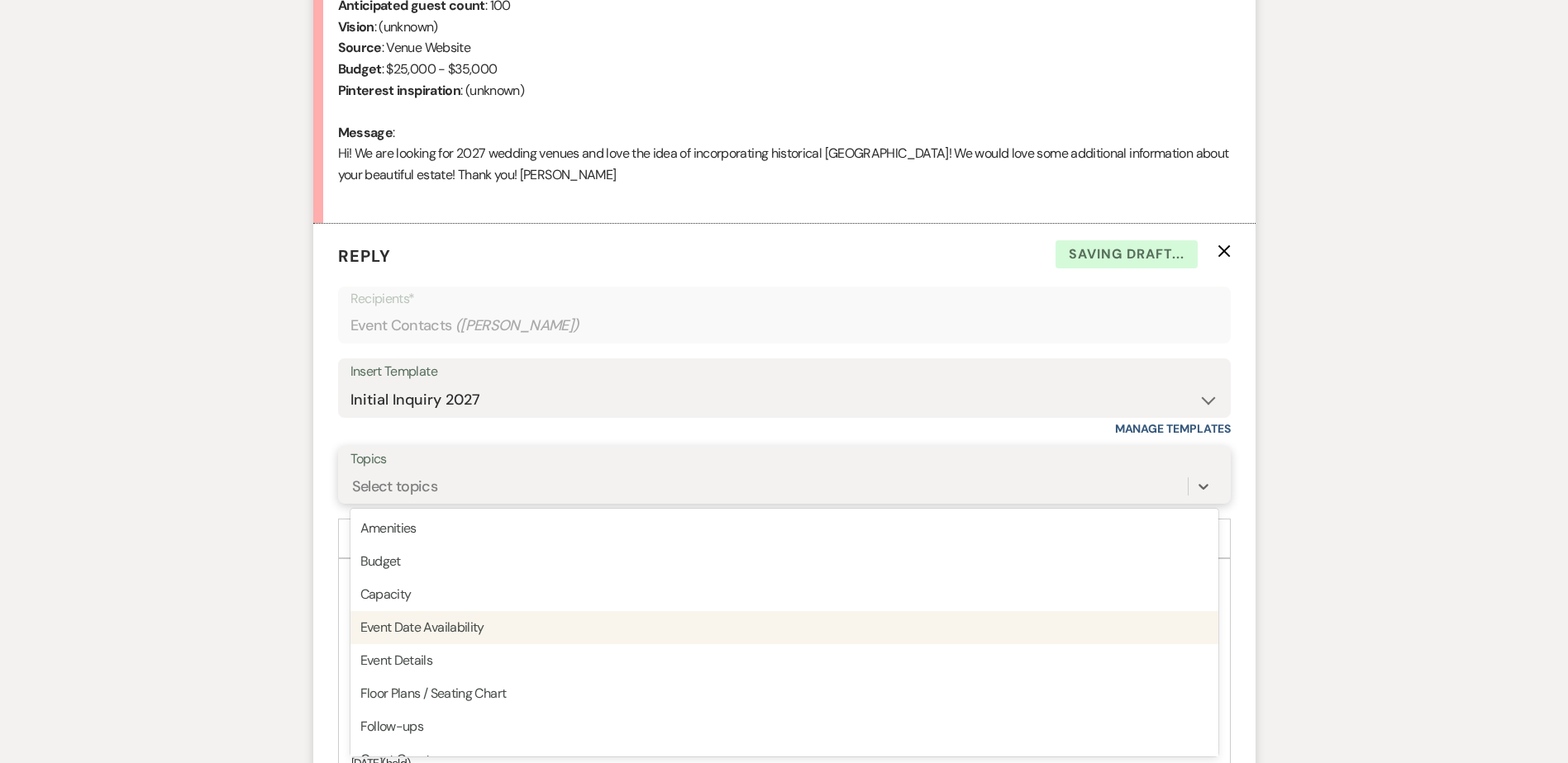
click at [422, 622] on div "Event Date Availability" at bounding box center [785, 628] width 868 height 33
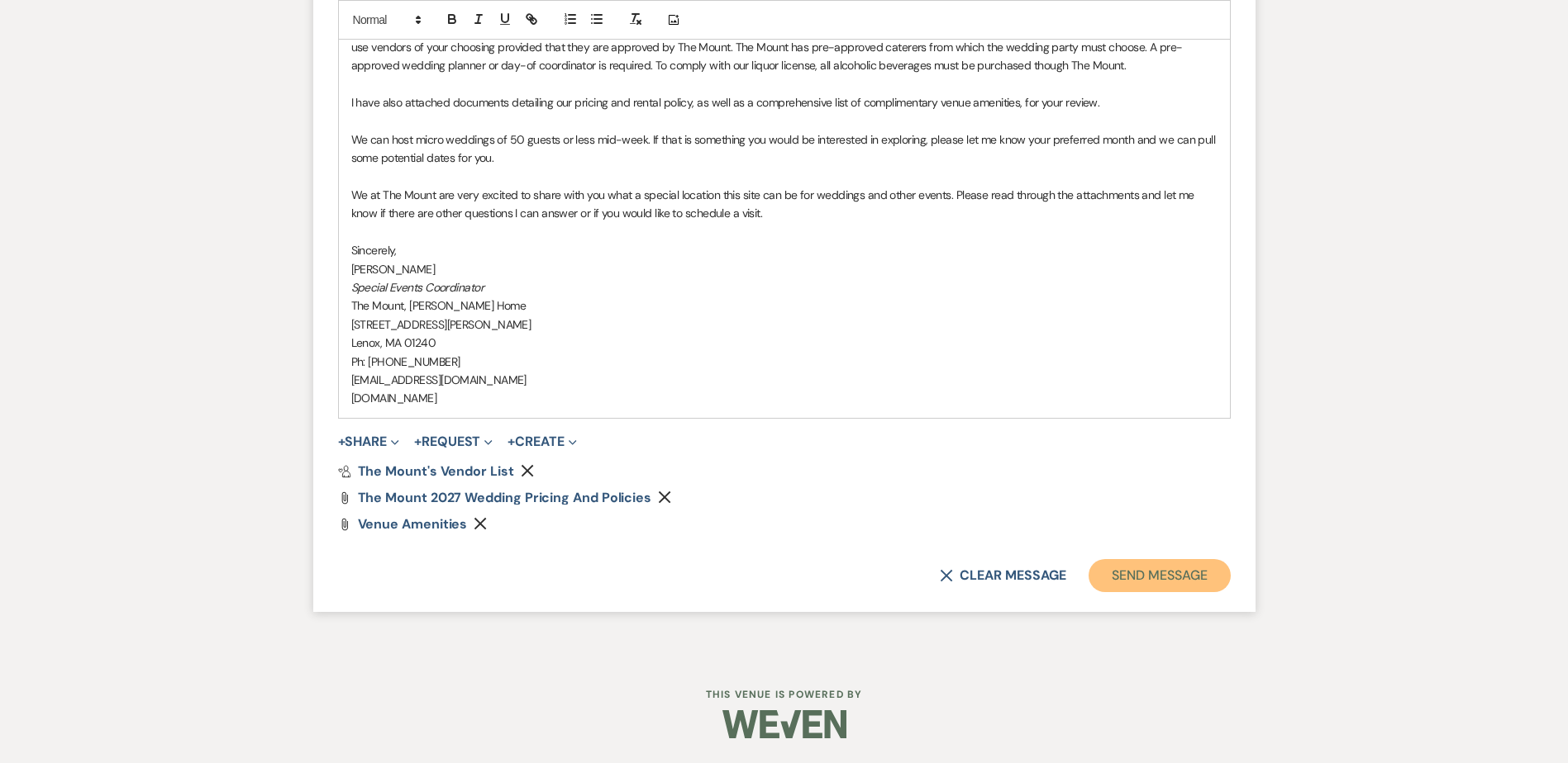
click at [1100, 585] on button "Send Message" at bounding box center [1160, 576] width 142 height 33
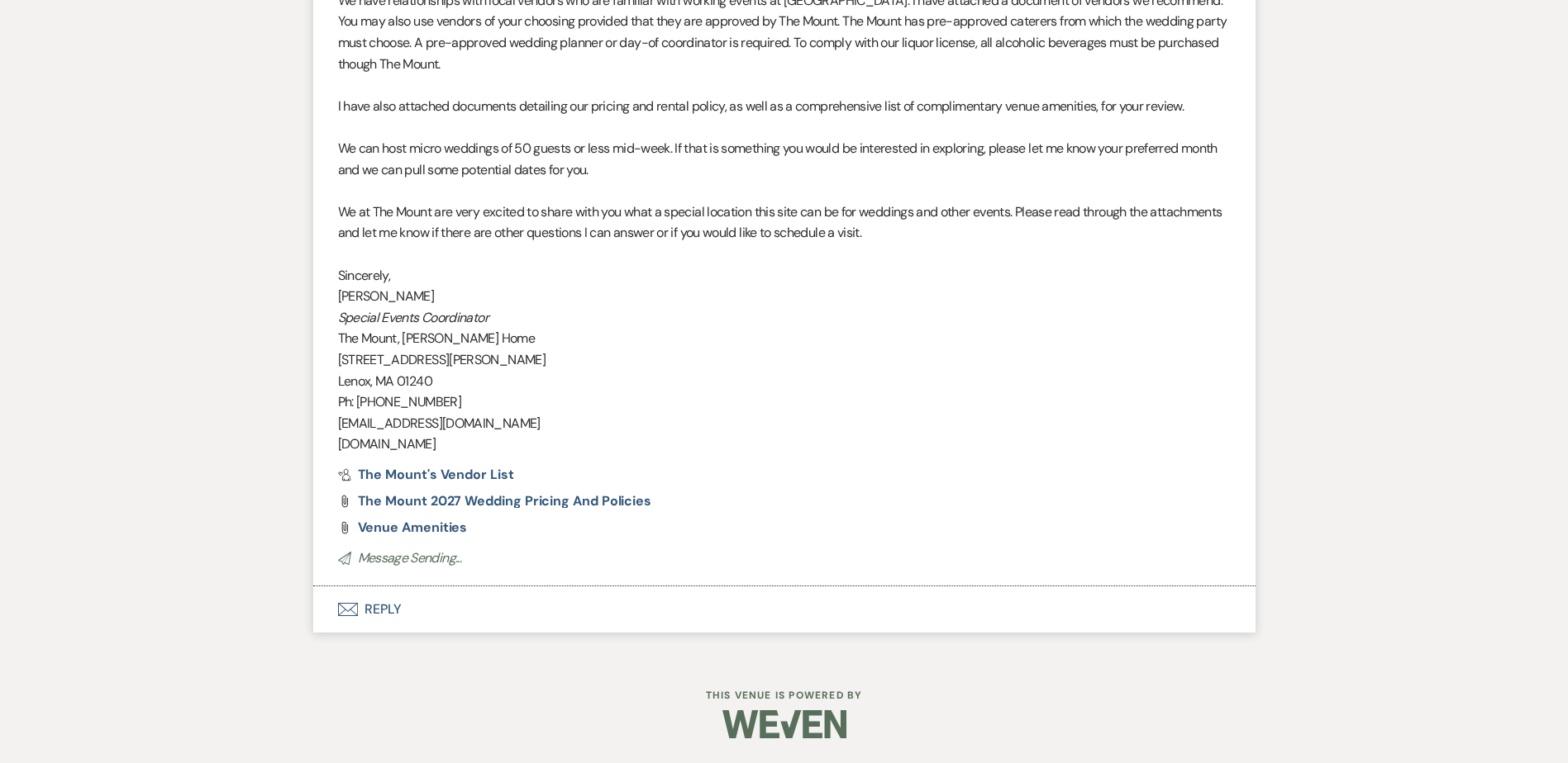
scroll to position [1566, 0]
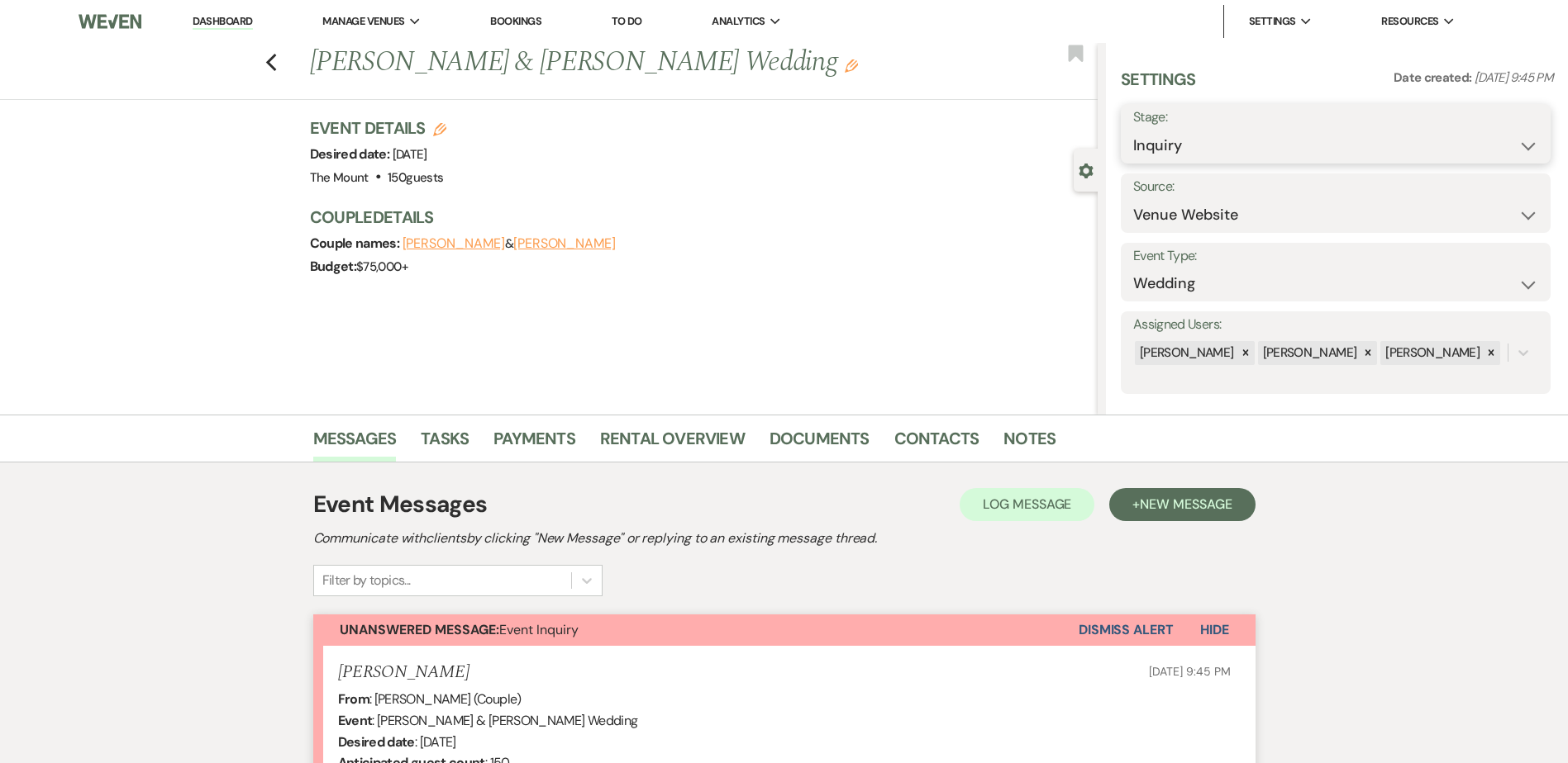
click at [1228, 136] on select "Inquiry Follow Up Tour Requested Tour Confirmed Toured Proposal Sent Booked Lost" at bounding box center [1336, 146] width 405 height 32
select select "2"
click at [1133, 130] on select "Inquiry Follow Up Tour Requested Tour Confirmed Toured Proposal Sent Booked Lost" at bounding box center [1336, 146] width 405 height 32
click at [1512, 131] on button "Save" at bounding box center [1504, 134] width 93 height 33
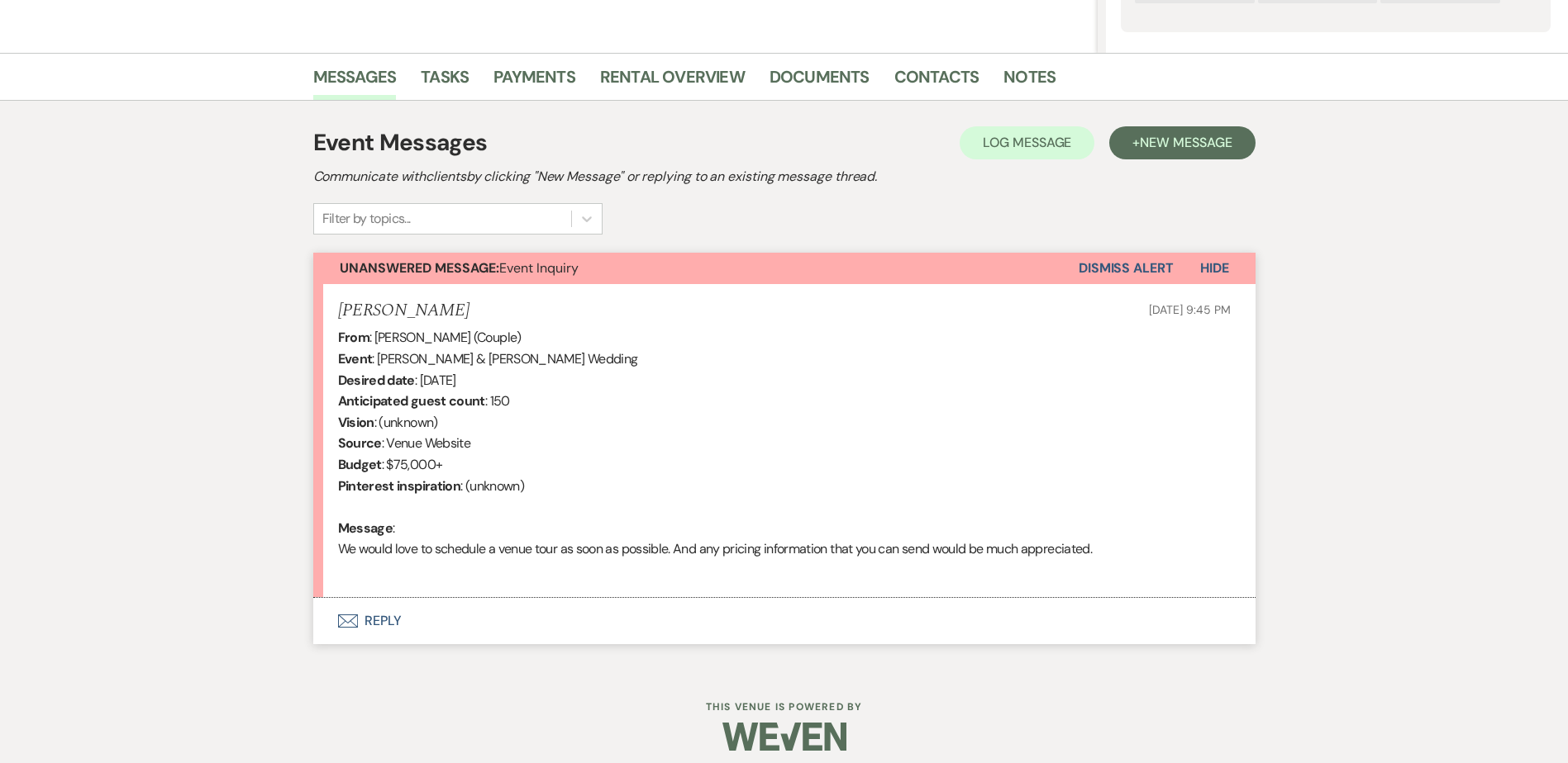
scroll to position [374, 0]
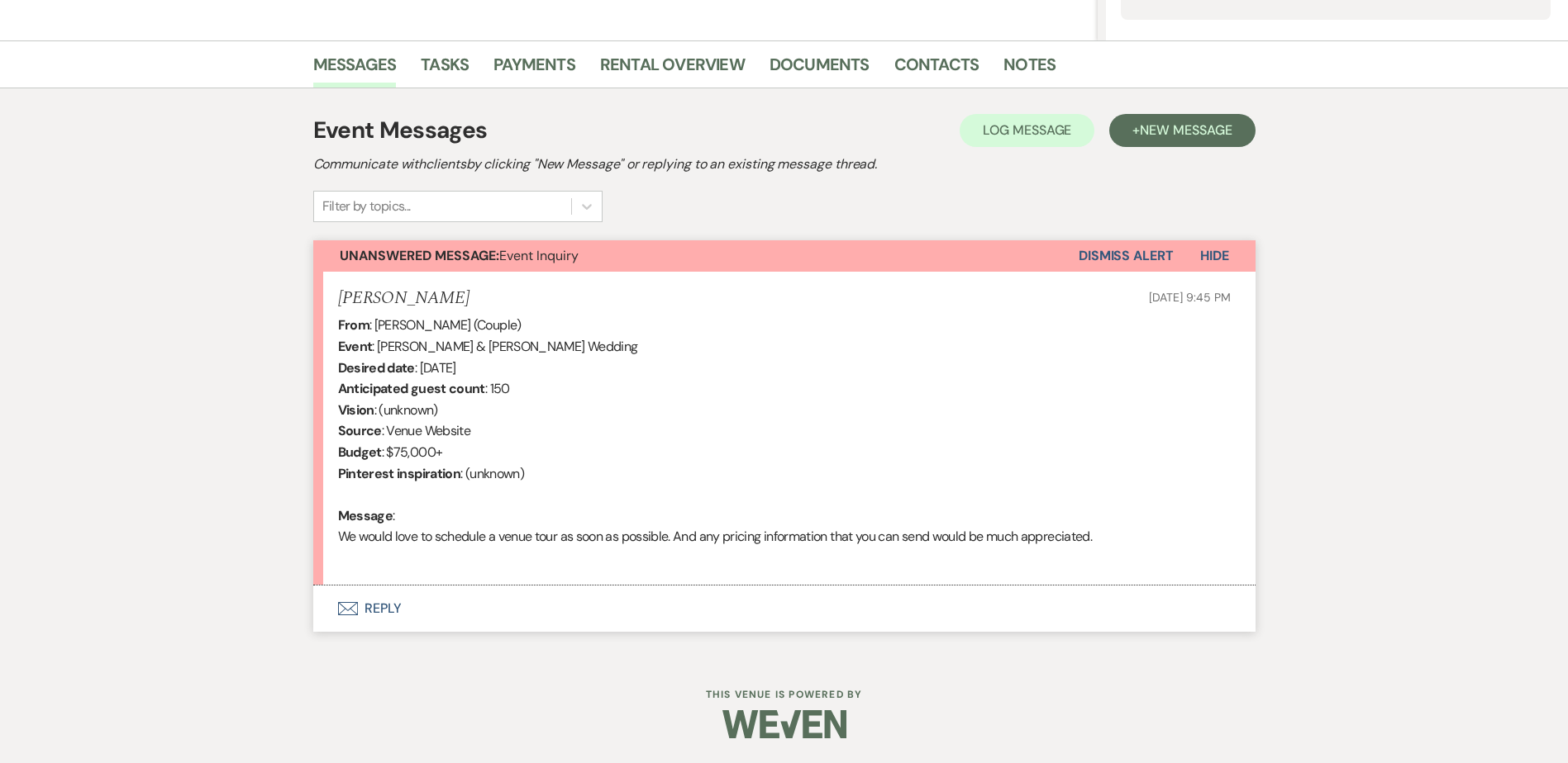
click at [384, 618] on button "Envelope Reply" at bounding box center [784, 609] width 942 height 47
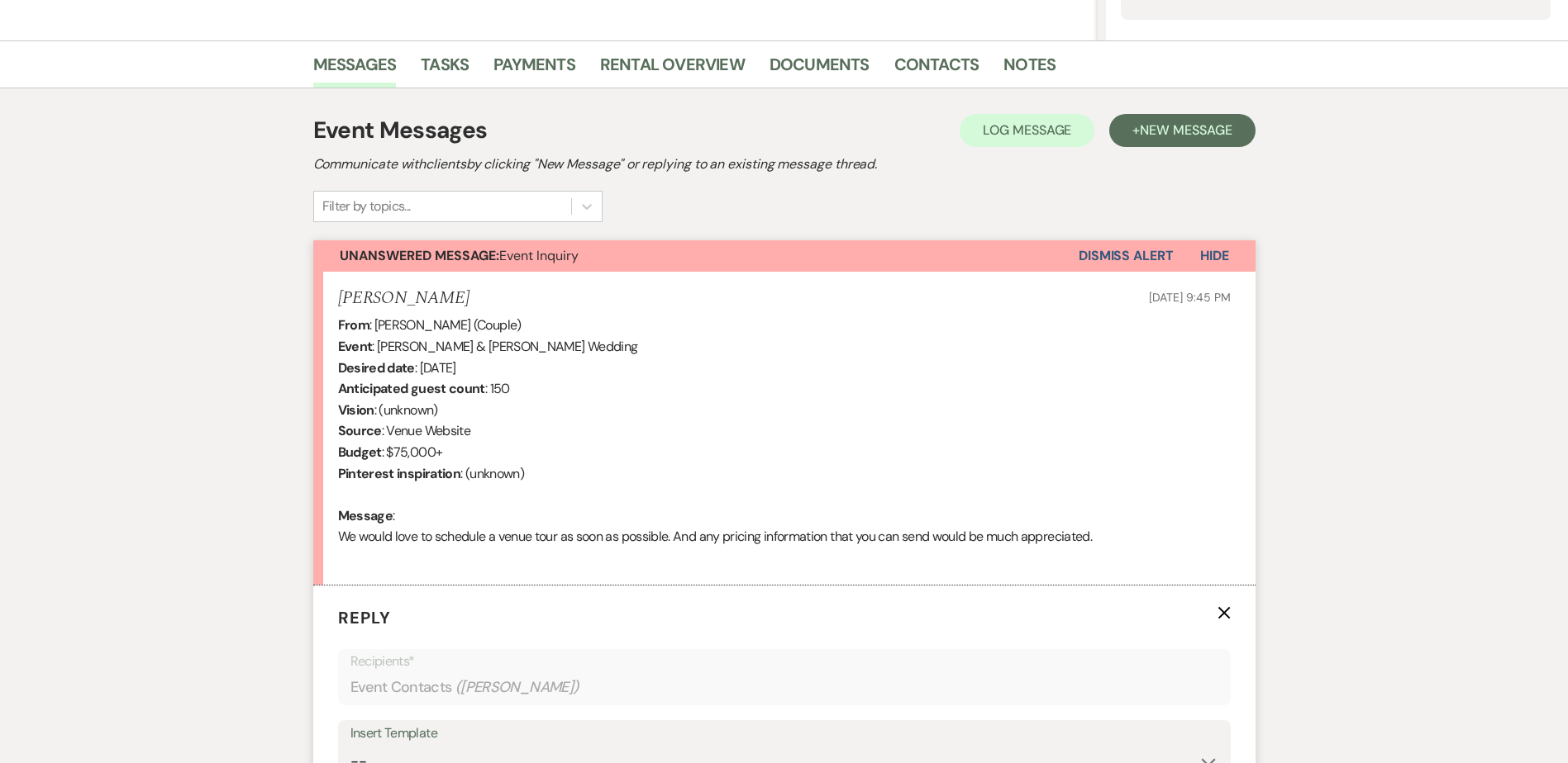
scroll to position [787, 0]
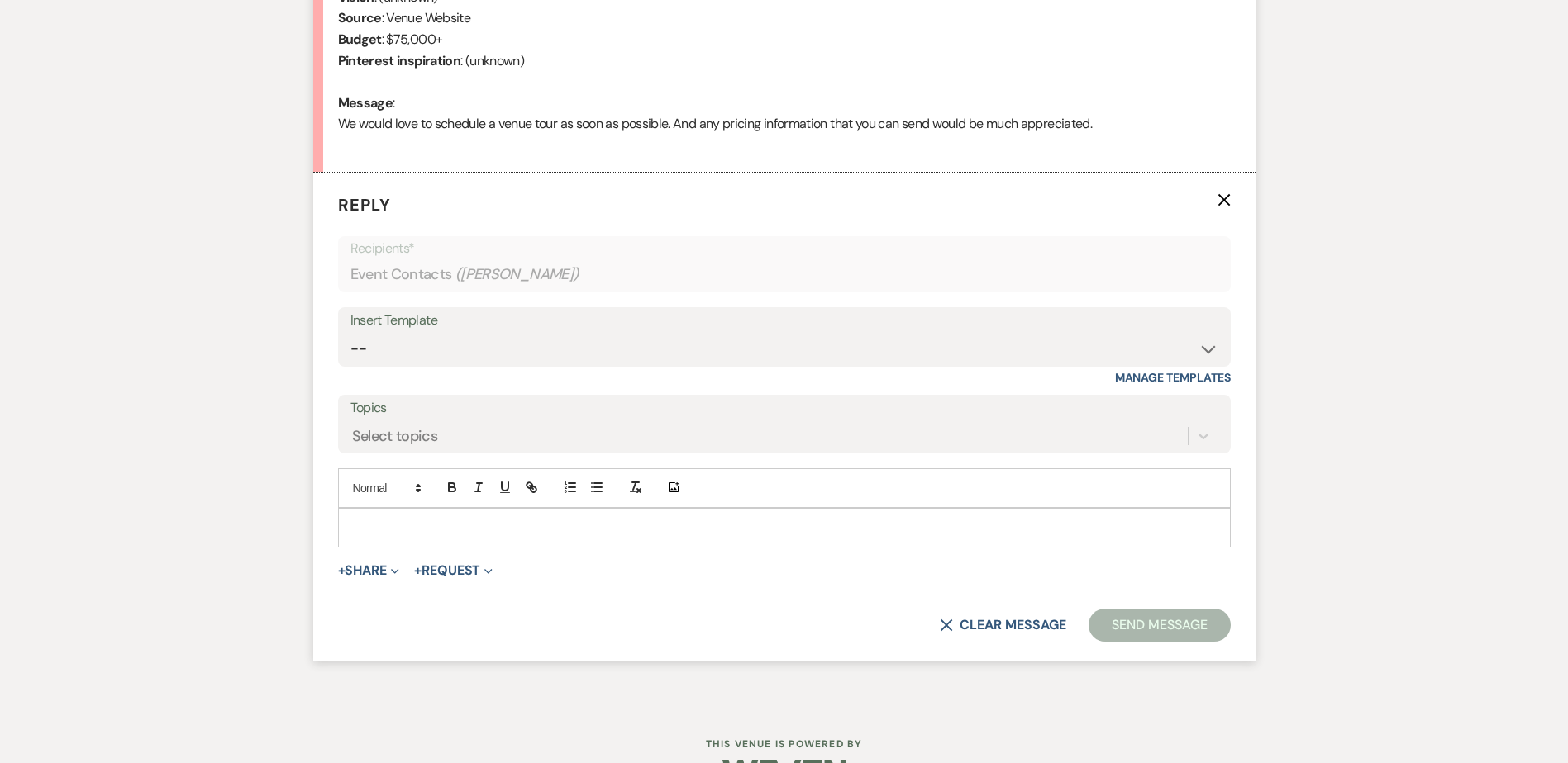
click at [442, 373] on div "Insert Template -- Weven Planning Portal Introduction (Booked Events) Initial I…" at bounding box center [784, 346] width 893 height 78
click at [424, 351] on select "-- Weven Planning Portal Introduction (Booked Events) Initial Inquiry Response …" at bounding box center [785, 349] width 868 height 32
select select "5515"
click at [351, 333] on select "-- Weven Planning Portal Introduction (Booked Events) Initial Inquiry Response …" at bounding box center [785, 349] width 868 height 32
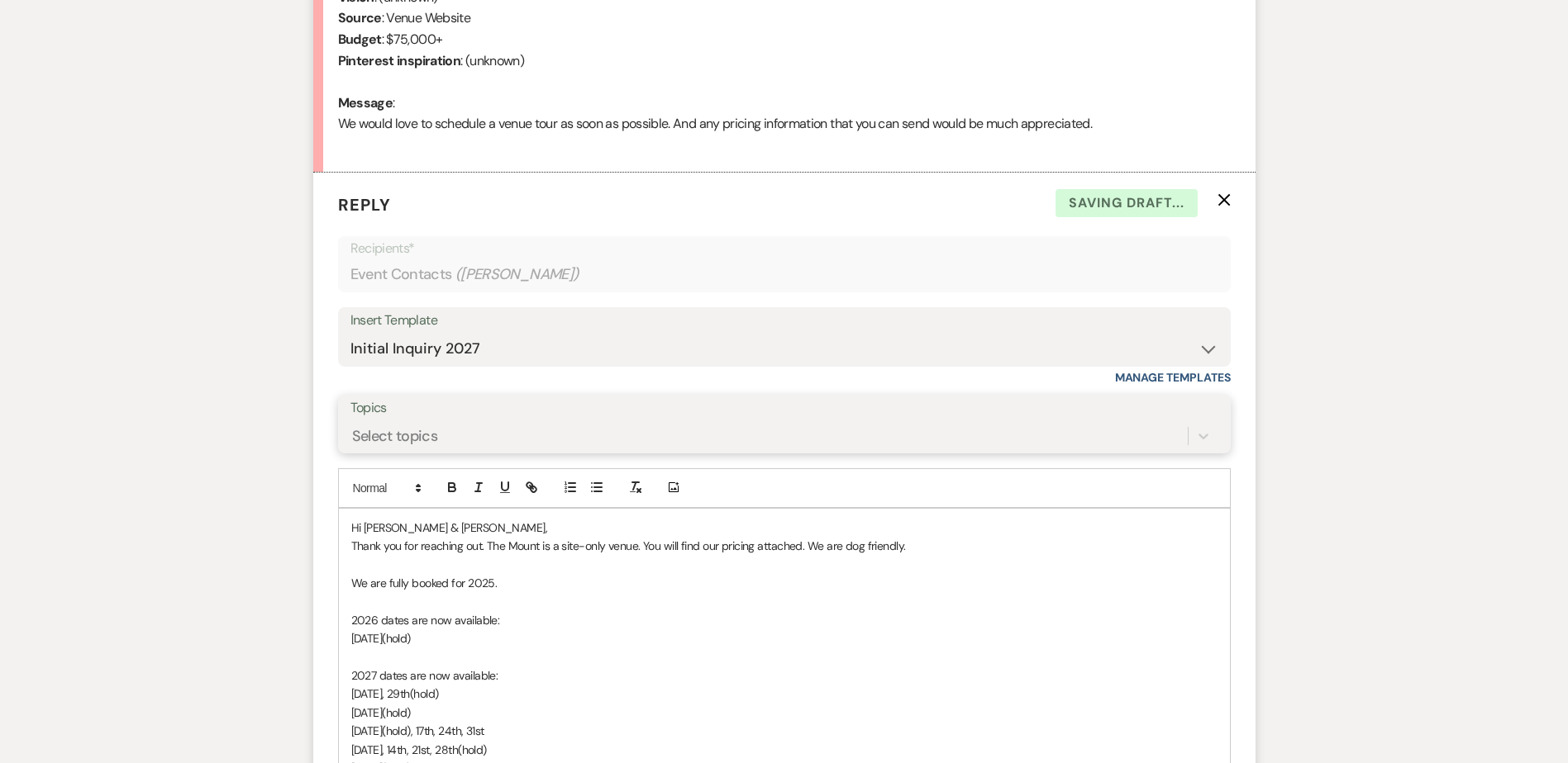
click at [410, 435] on div "Select topics" at bounding box center [396, 436] width 86 height 22
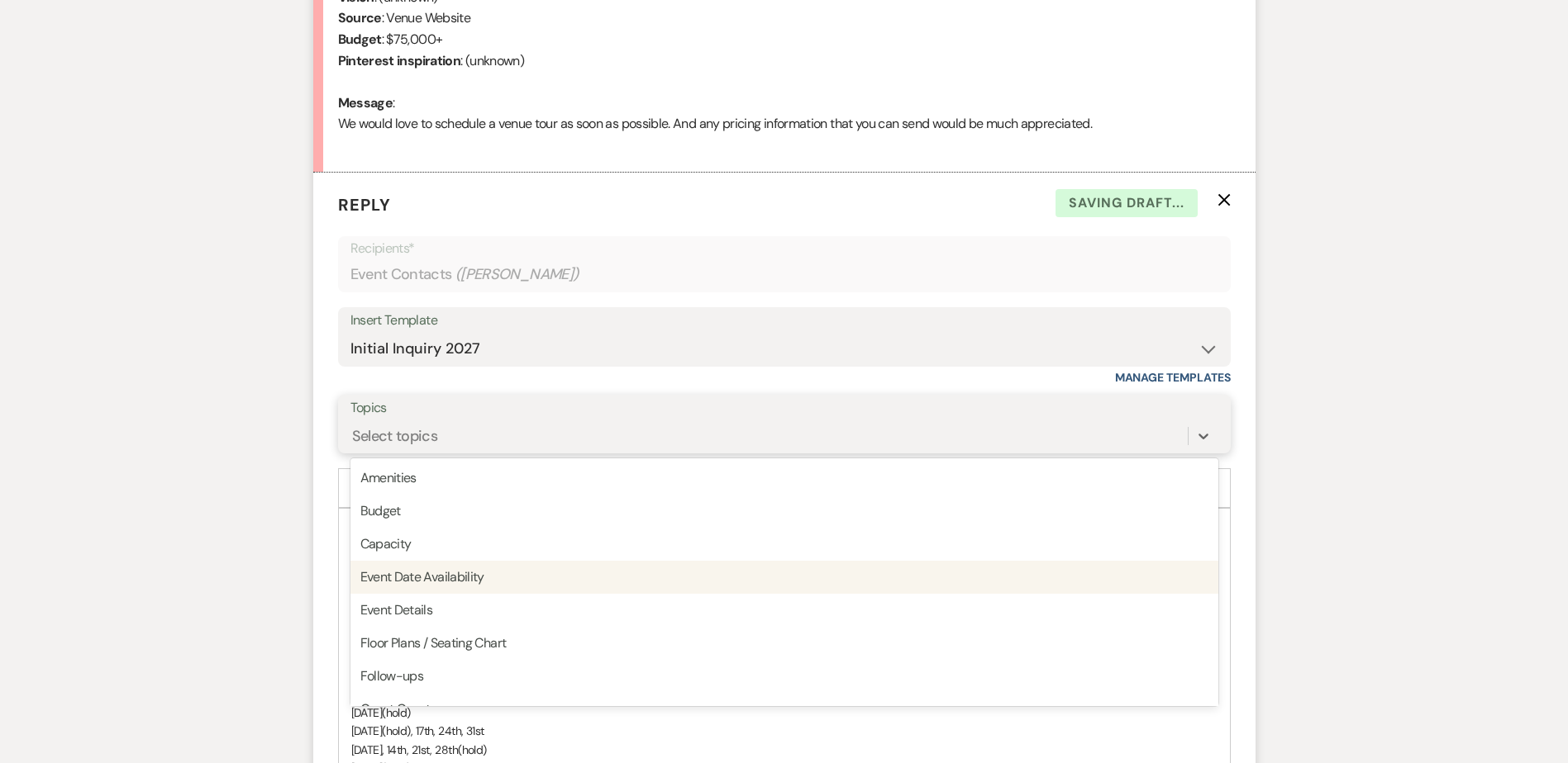
click at [416, 590] on div "Event Date Availability" at bounding box center [785, 577] width 868 height 33
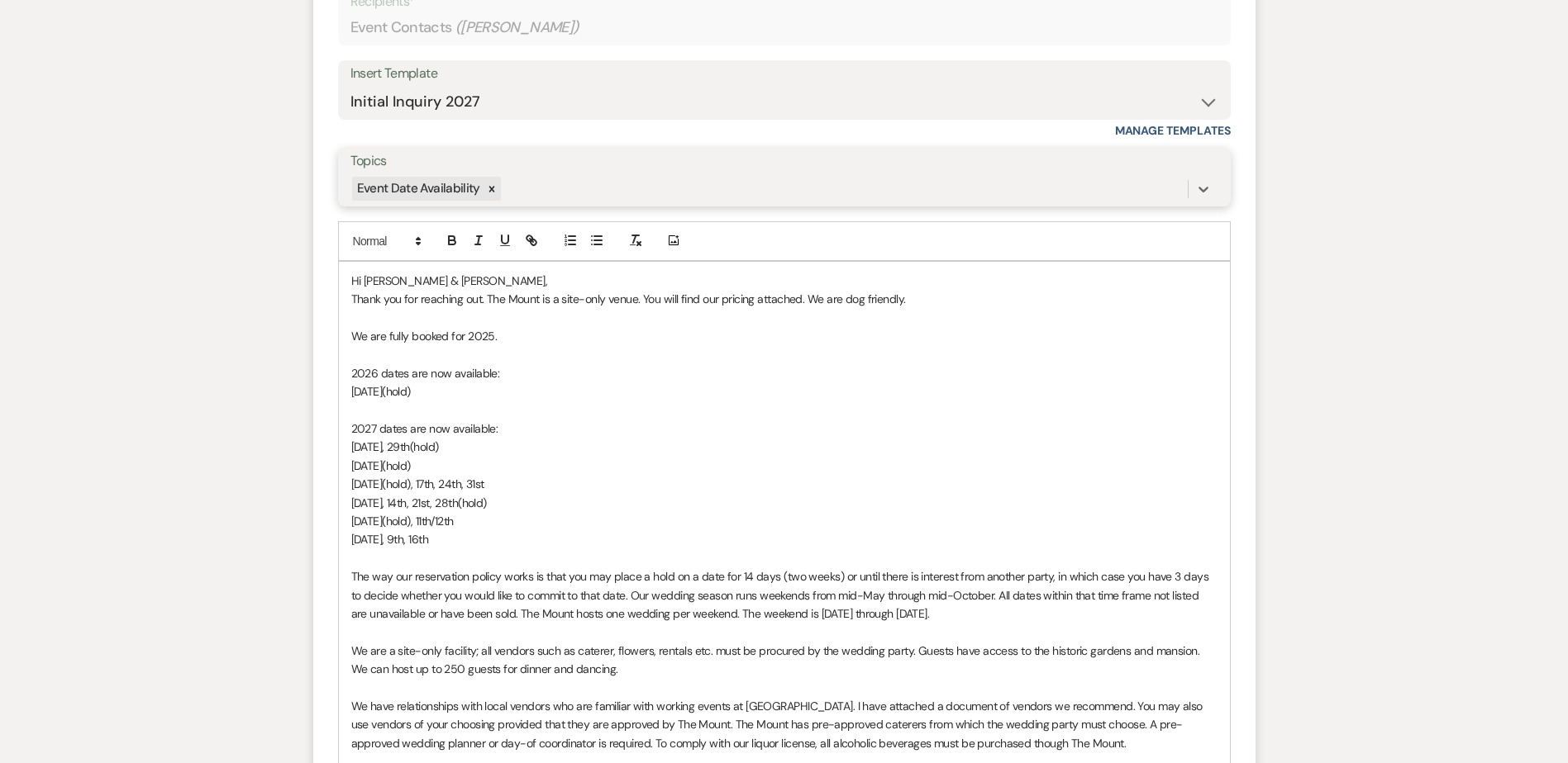
scroll to position [1118, 0]
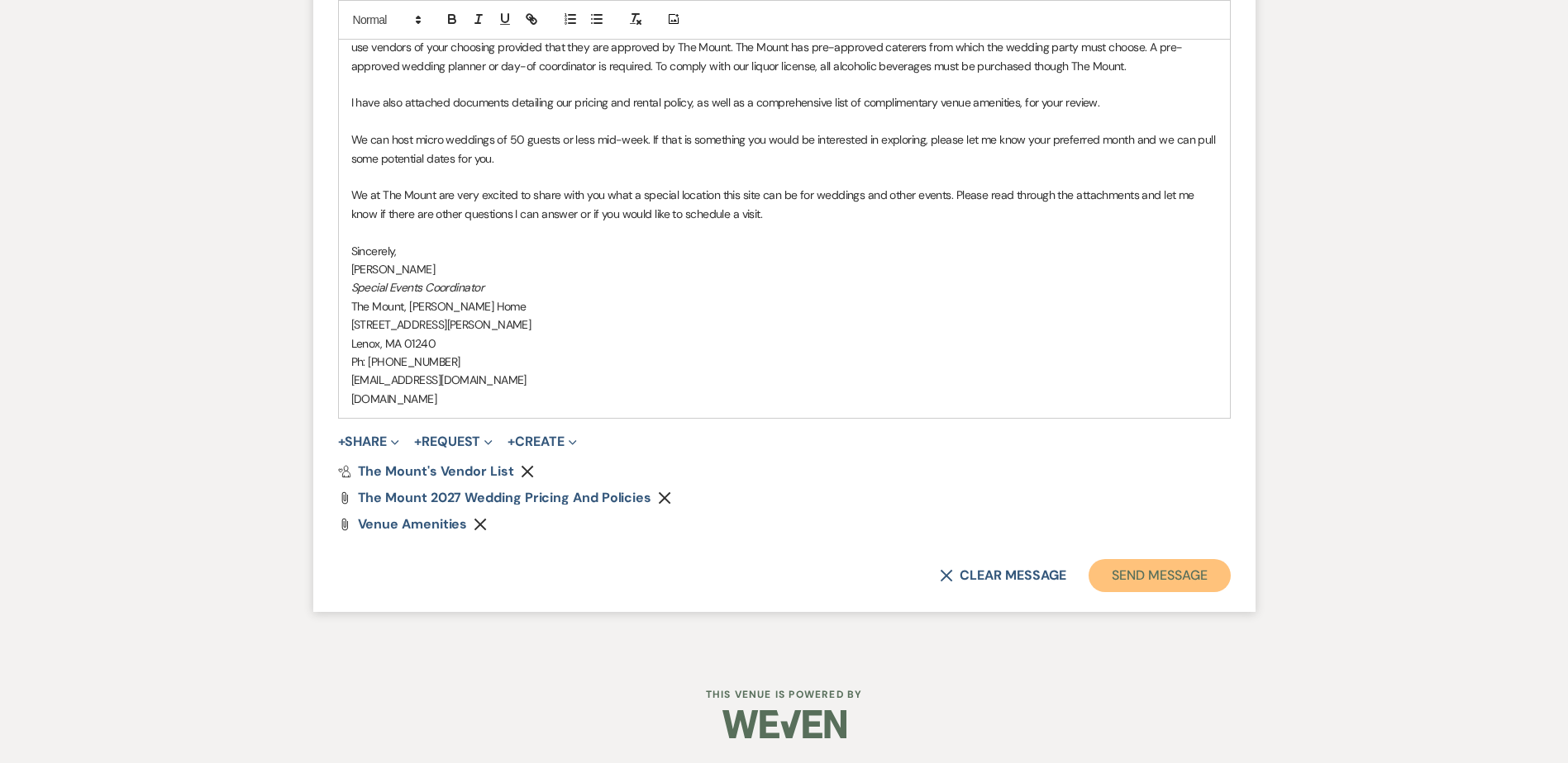
click at [1214, 569] on button "Send Message" at bounding box center [1160, 576] width 142 height 33
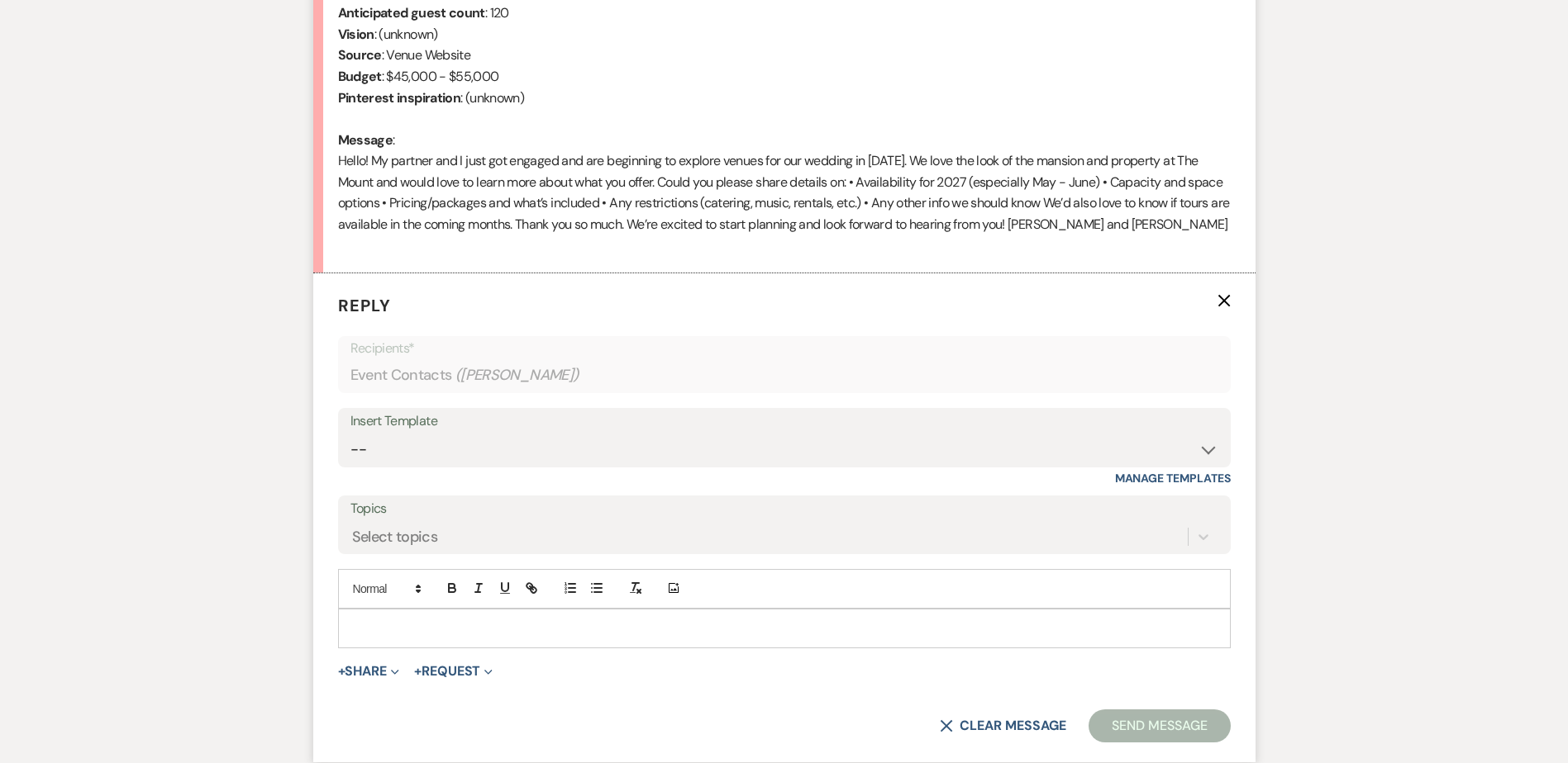
scroll to position [757, 0]
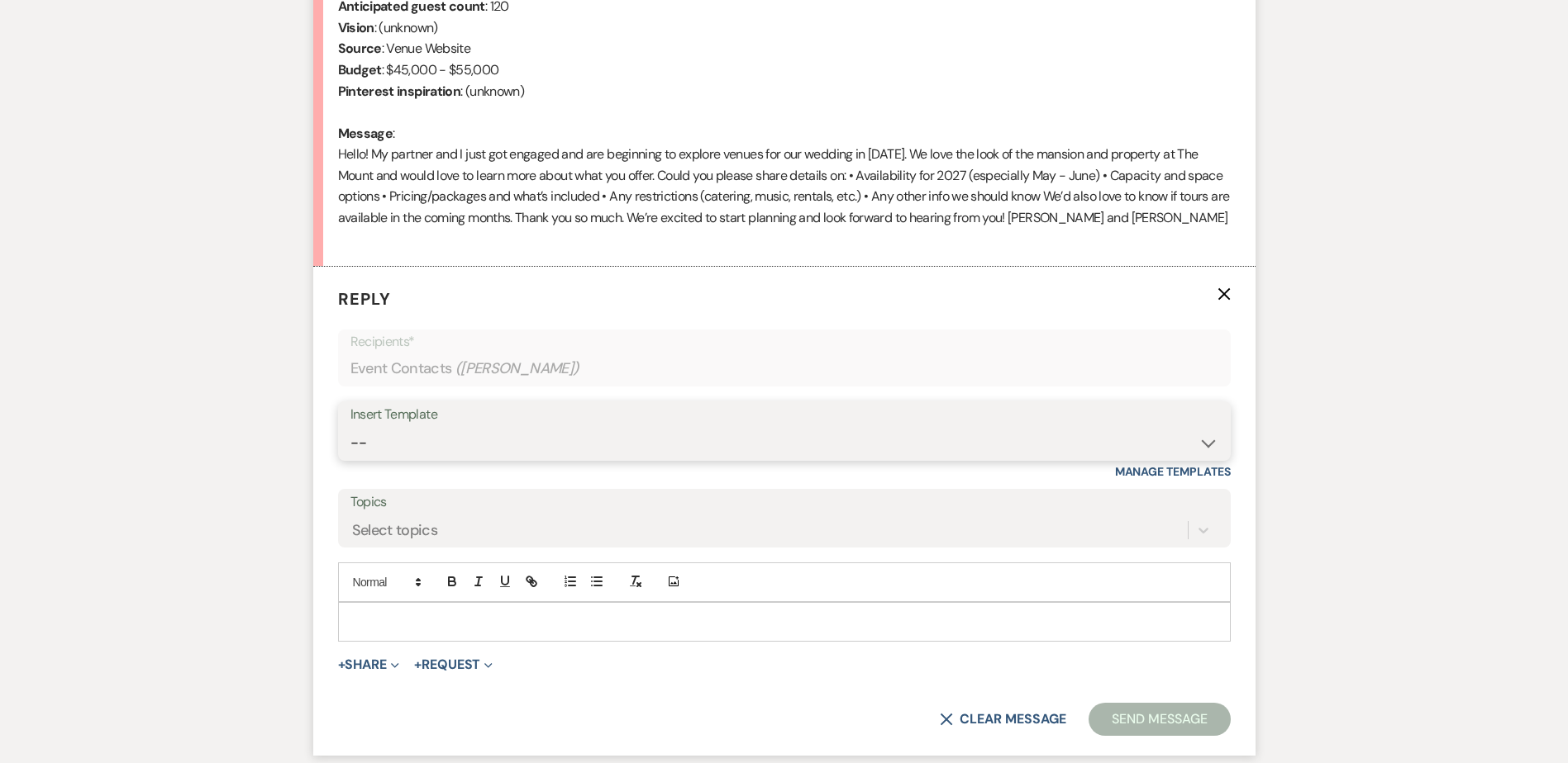
click at [453, 440] on select "-- Weven Planning Portal Introduction (Booked Events) Initial Inquiry Response …" at bounding box center [785, 443] width 868 height 32
select select "5515"
click at [351, 427] on select "-- Weven Planning Portal Introduction (Booked Events) Initial Inquiry Response …" at bounding box center [785, 443] width 868 height 32
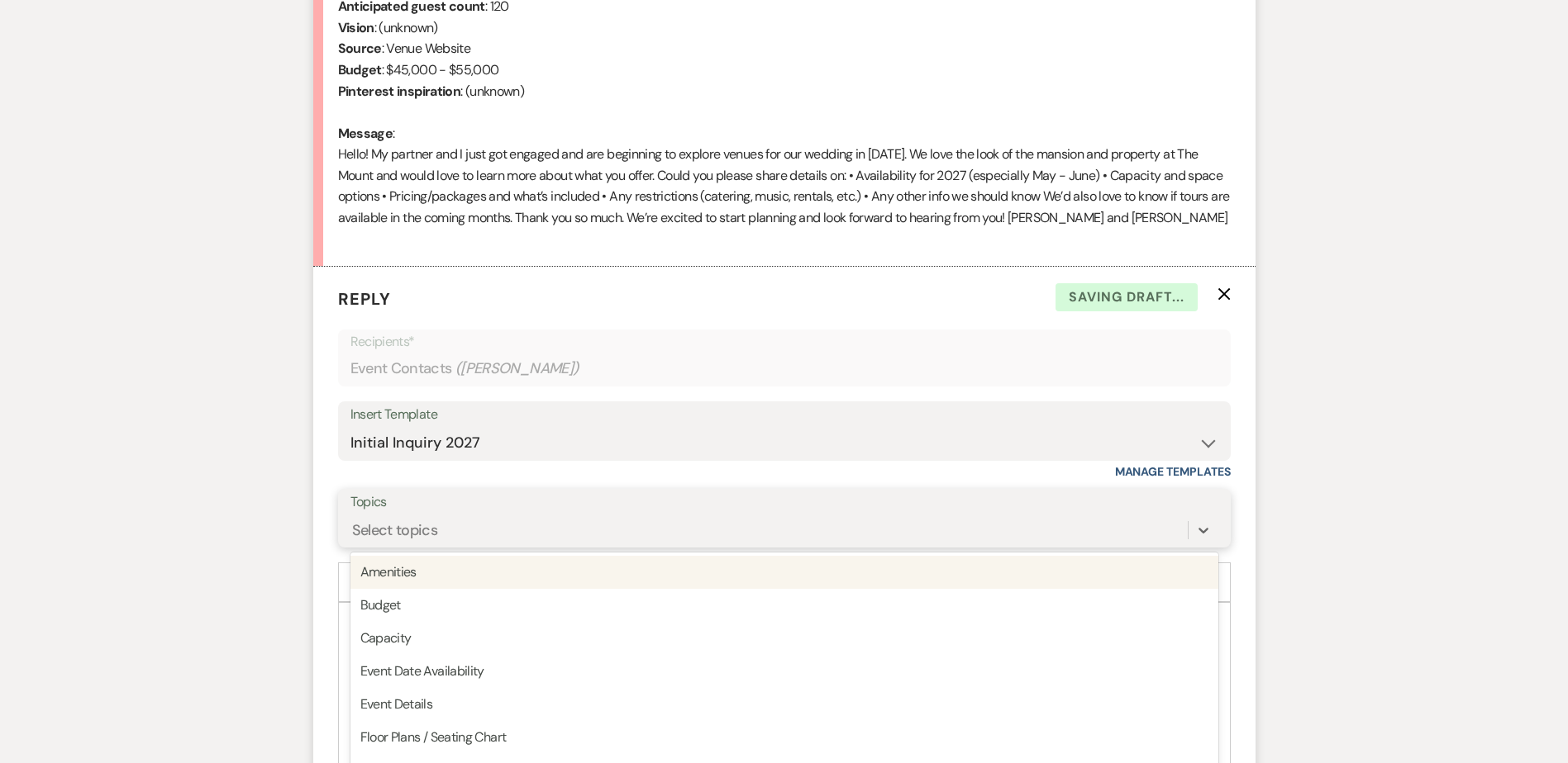
scroll to position [801, 0]
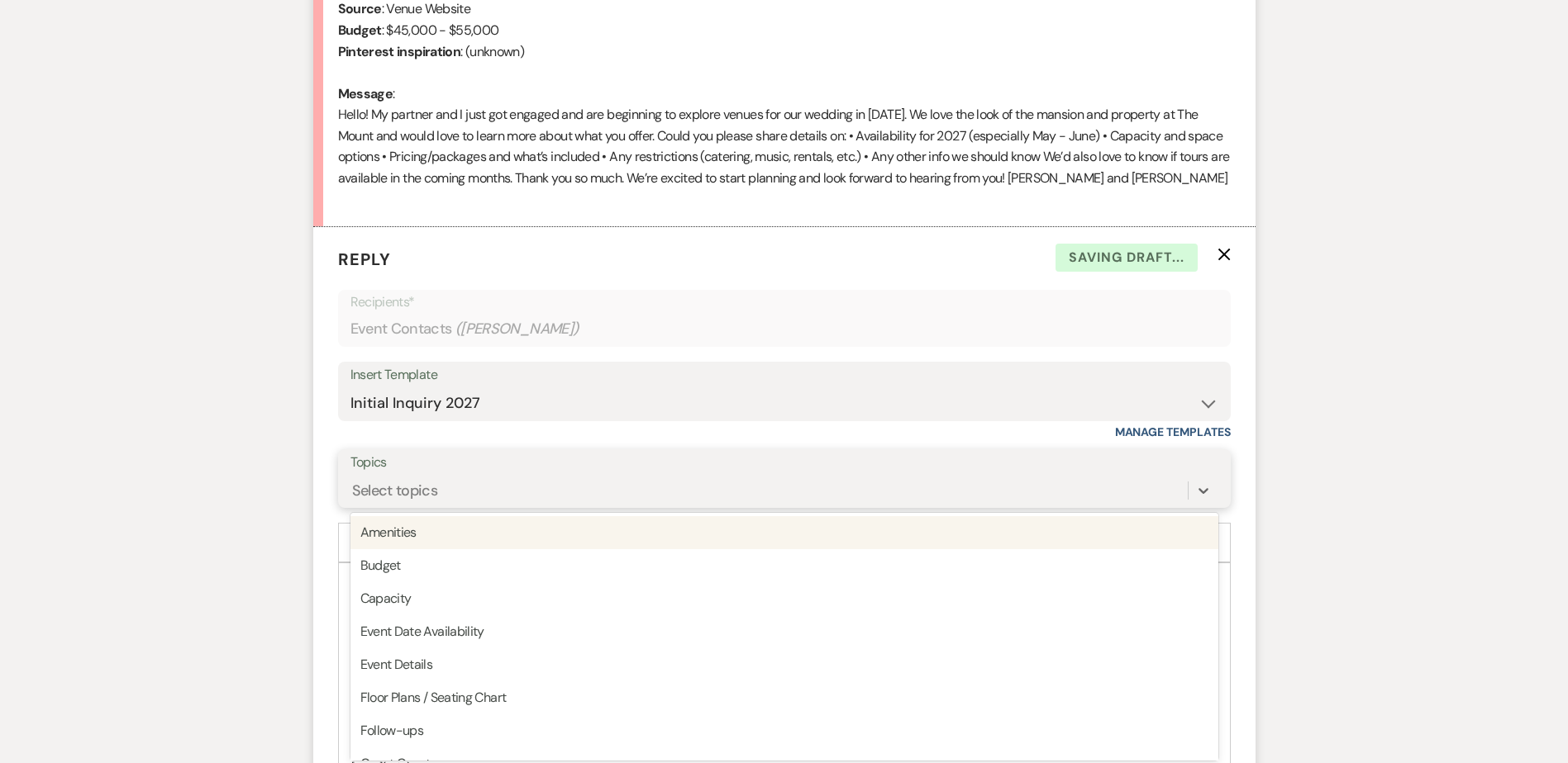
click at [410, 507] on div "option Amenities focused, 1 of 20. 20 results available. Use Up and Down to cho…" at bounding box center [785, 490] width 868 height 31
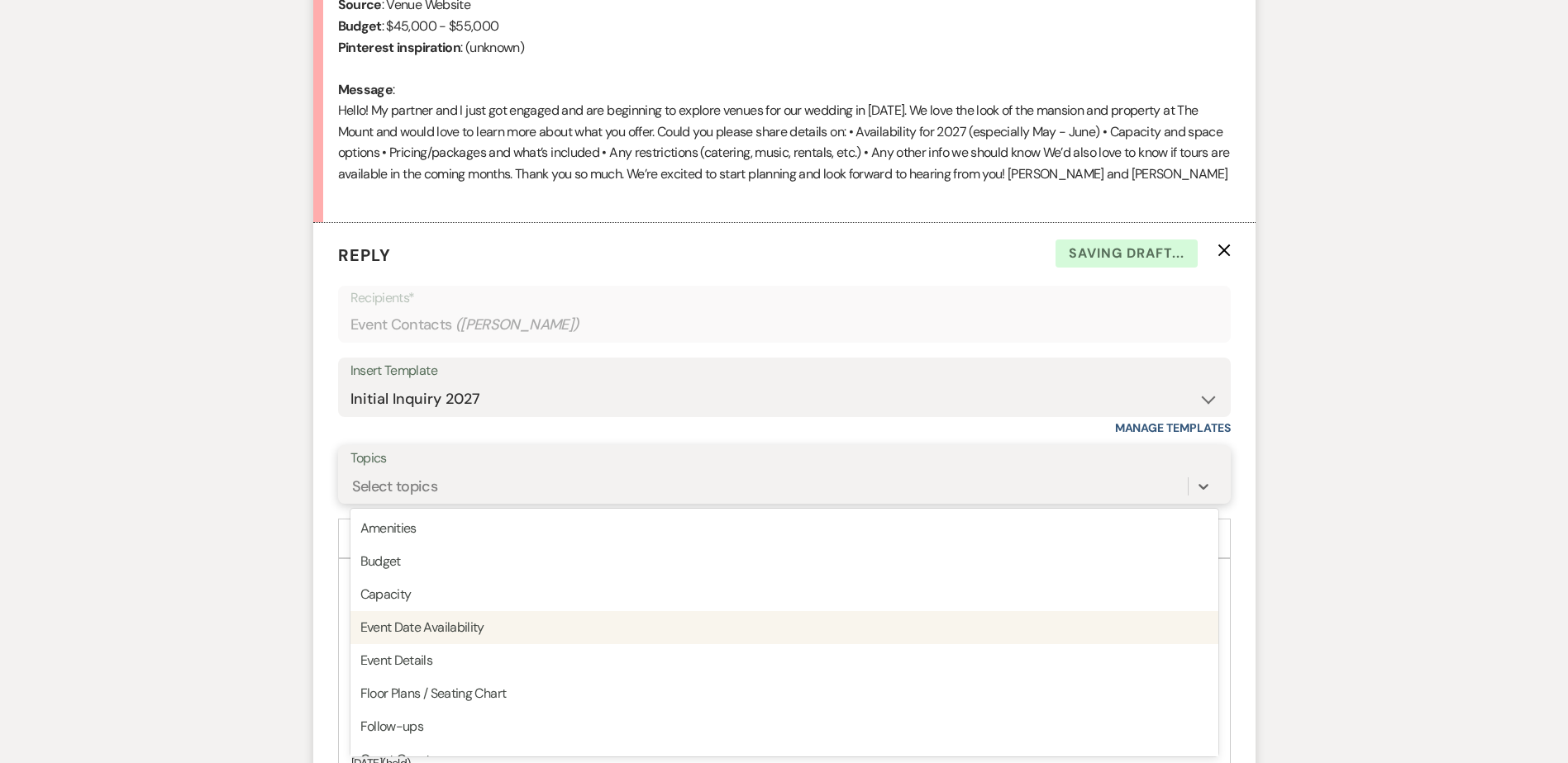
click at [452, 623] on div "Event Date Availability" at bounding box center [785, 628] width 868 height 33
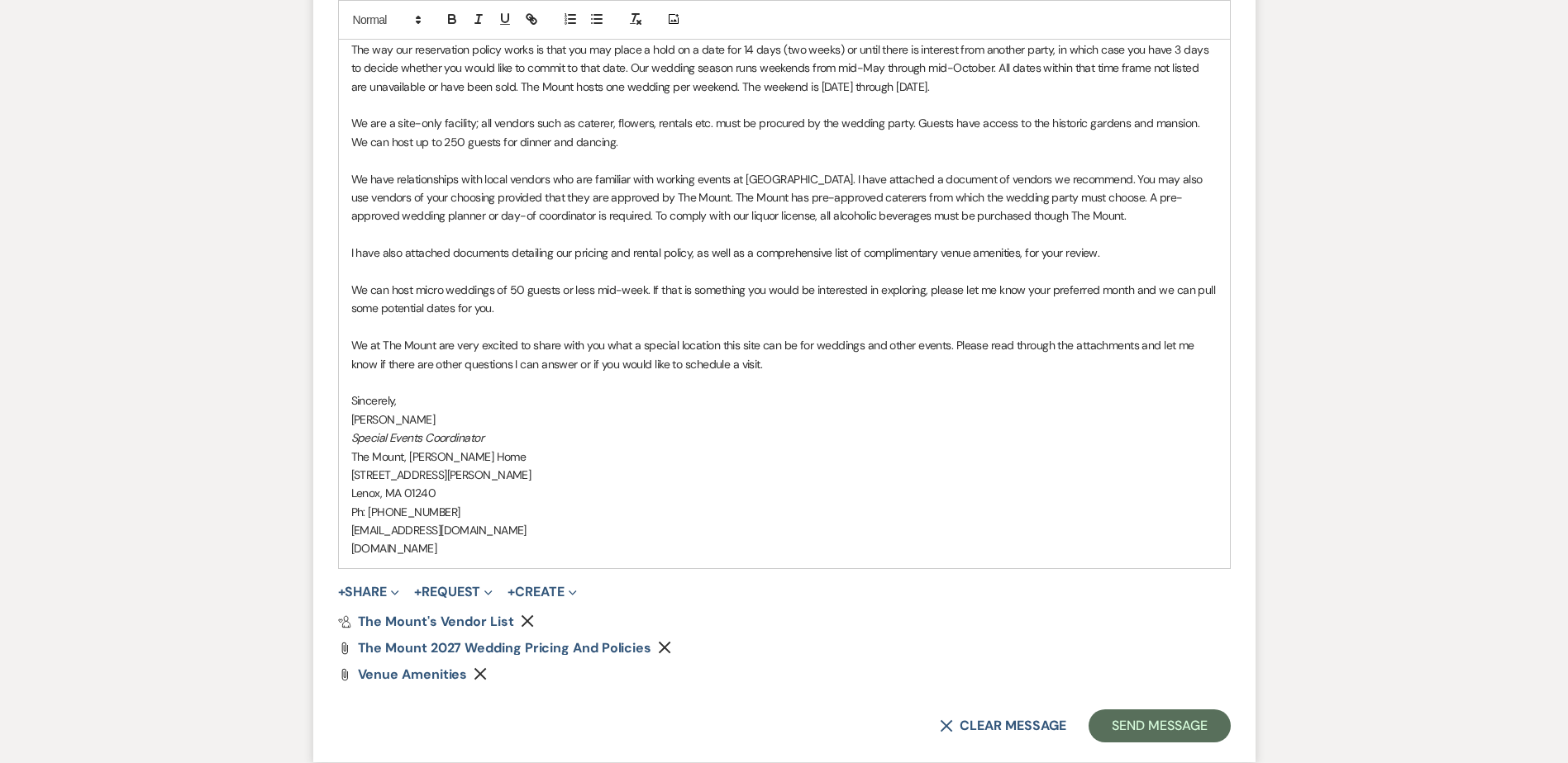
scroll to position [1626, 0]
click at [1148, 725] on button "Send Message" at bounding box center [1160, 724] width 142 height 33
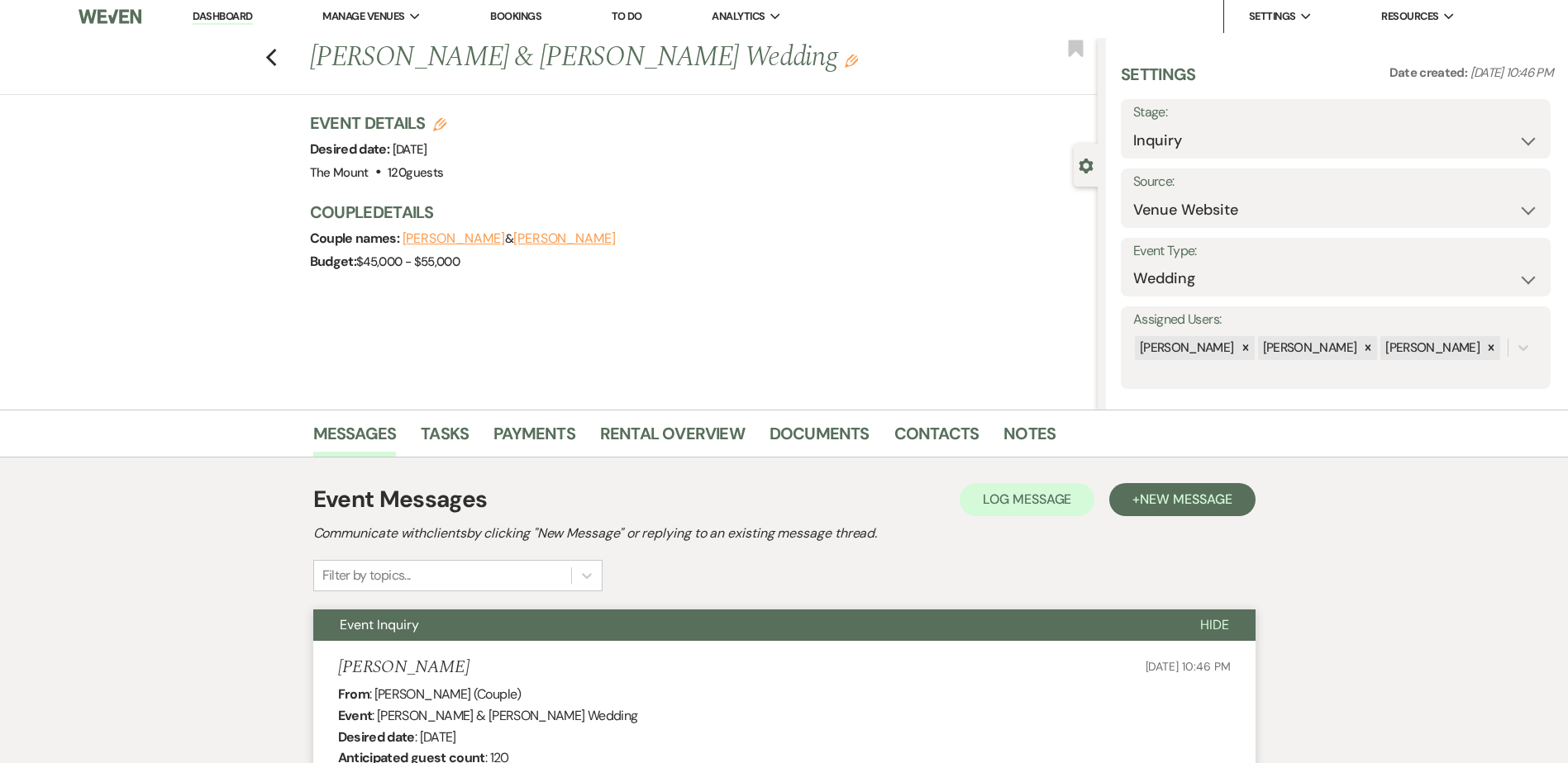
scroll to position [0, 0]
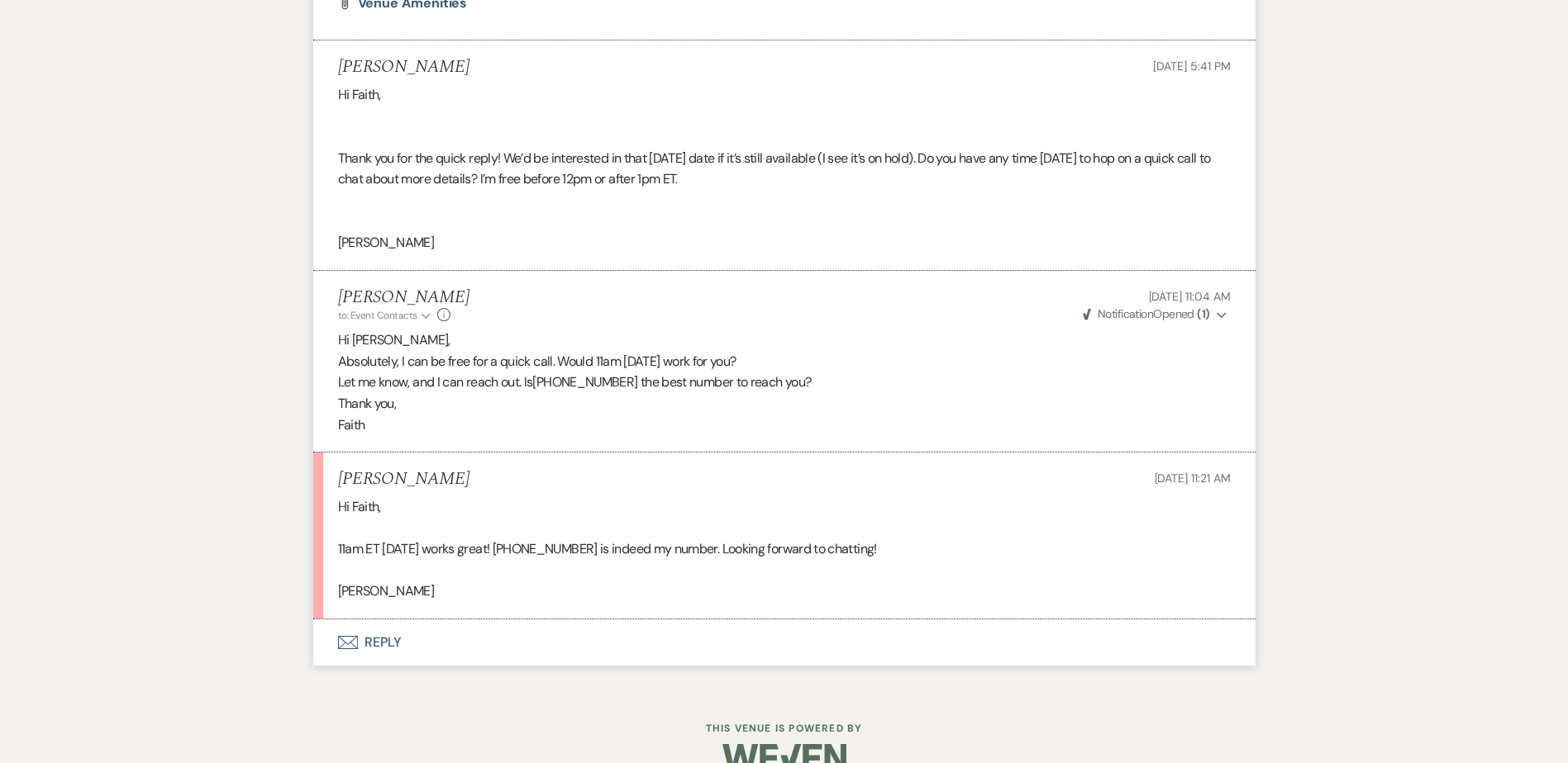
click at [373, 654] on button "Envelope Reply" at bounding box center [784, 643] width 942 height 47
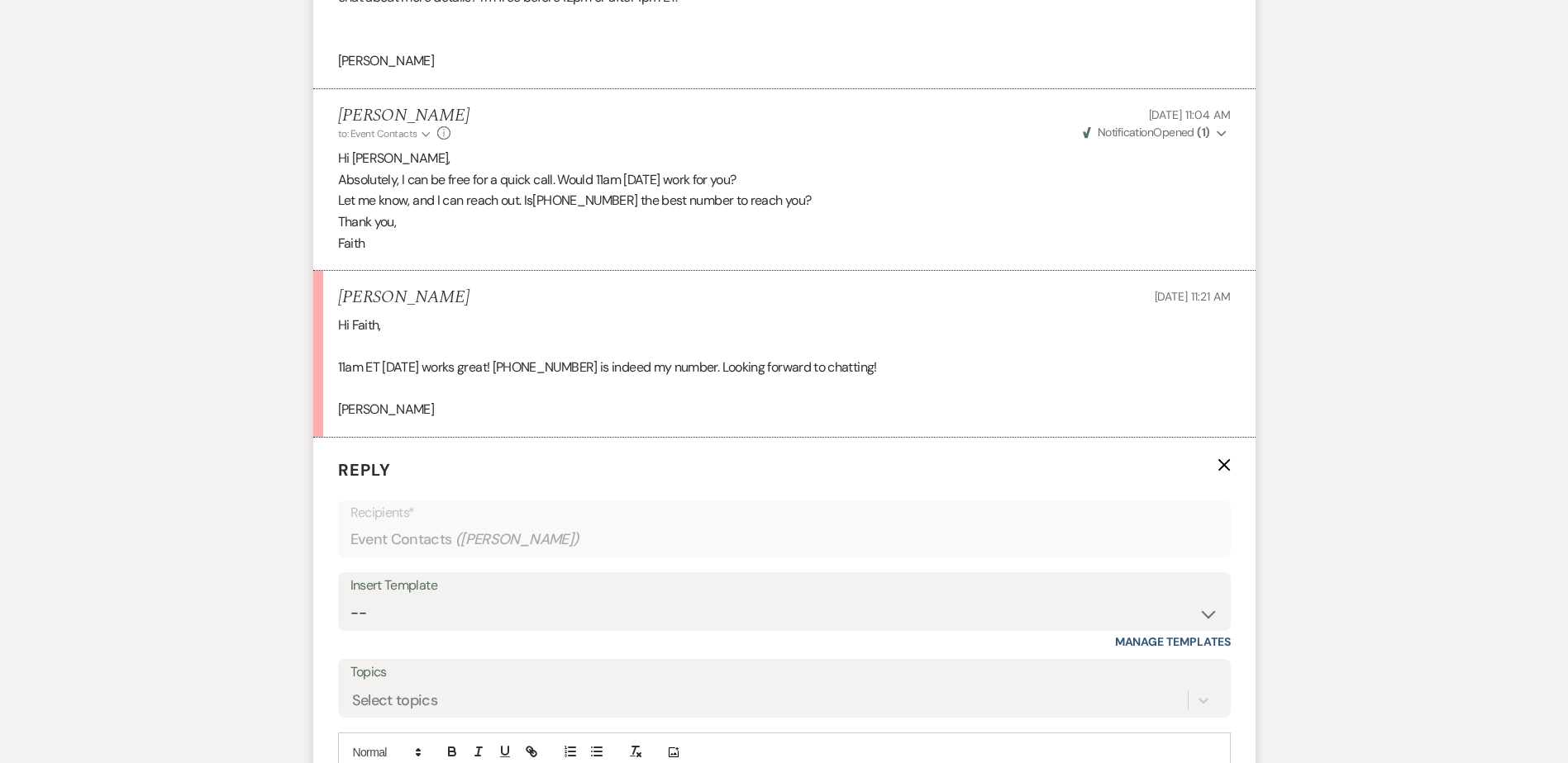
scroll to position [2318, 0]
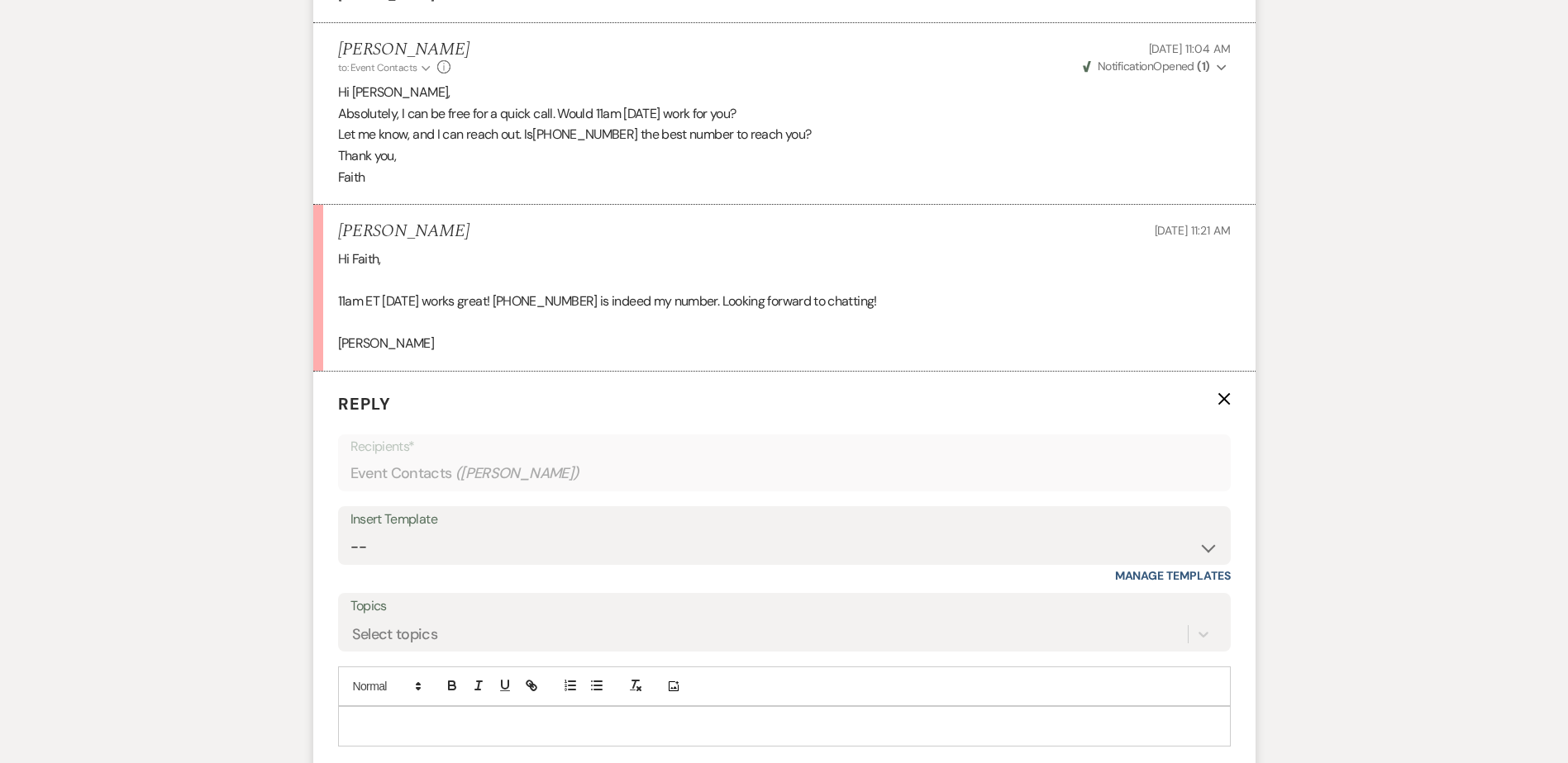
drag, startPoint x: 427, startPoint y: 715, endPoint x: 448, endPoint y: 732, distance: 27.0
click at [428, 715] on div at bounding box center [784, 726] width 891 height 38
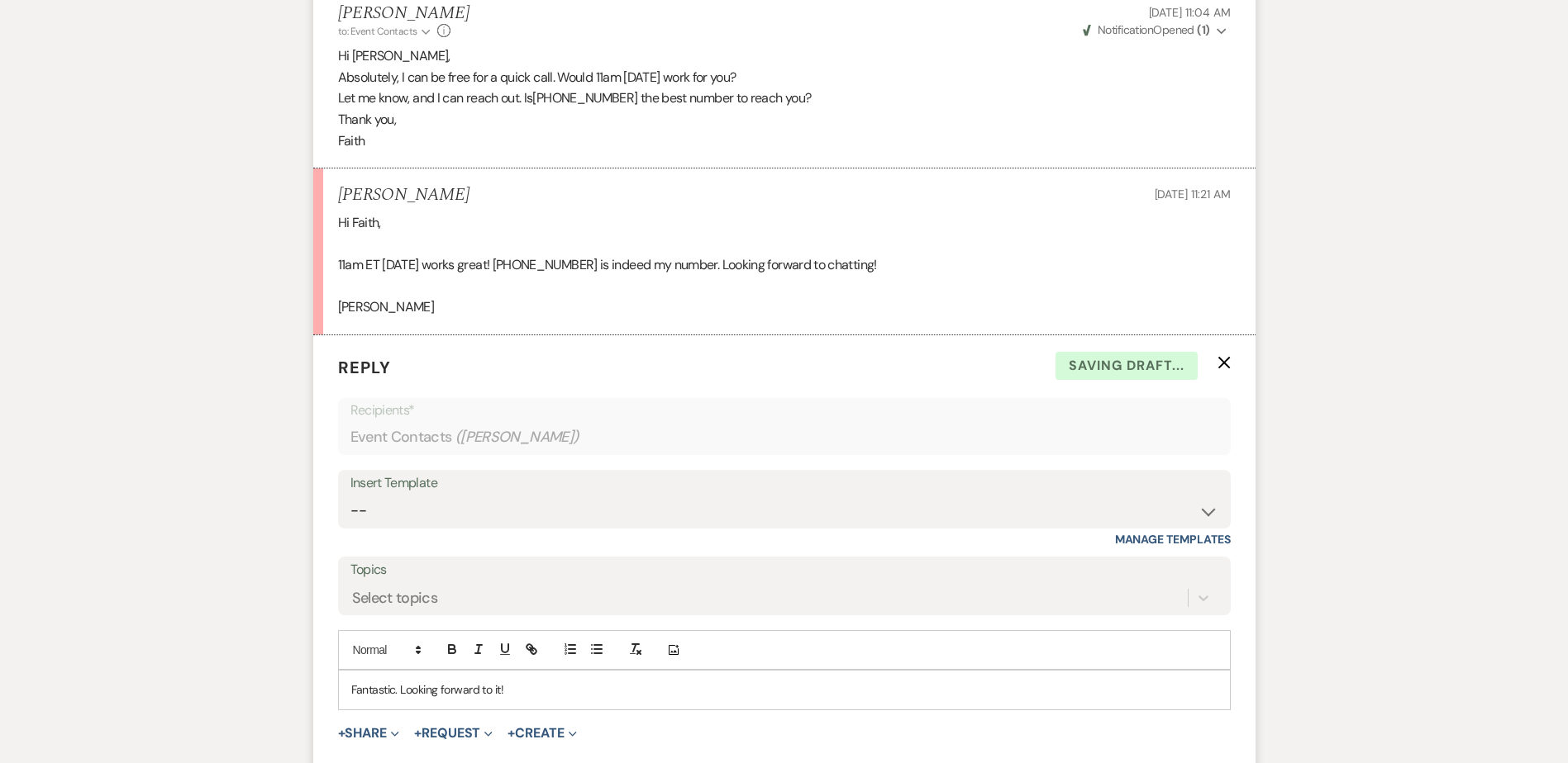
scroll to position [2400, 0]
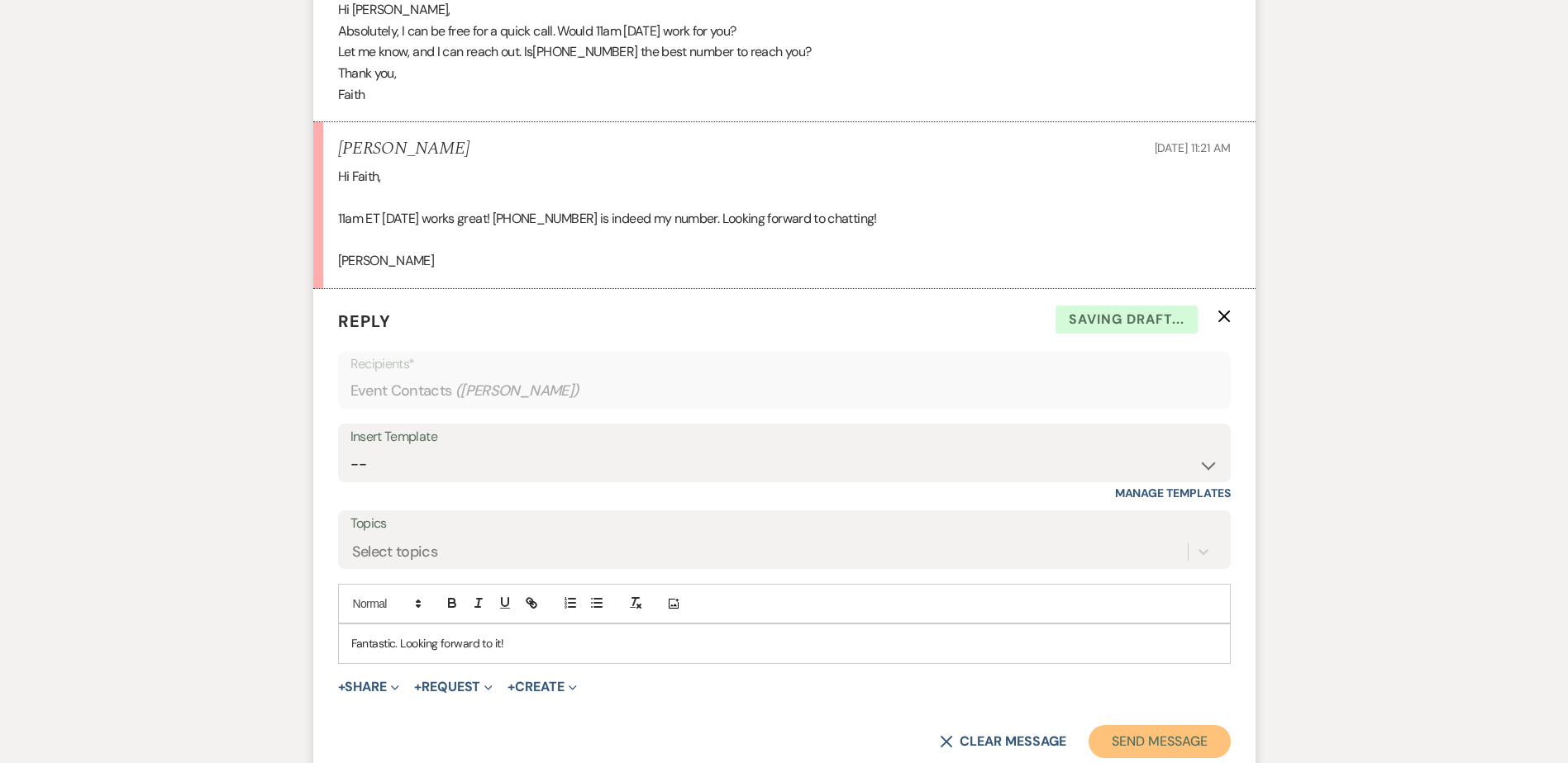
click at [1126, 727] on button "Send Message" at bounding box center [1160, 741] width 142 height 33
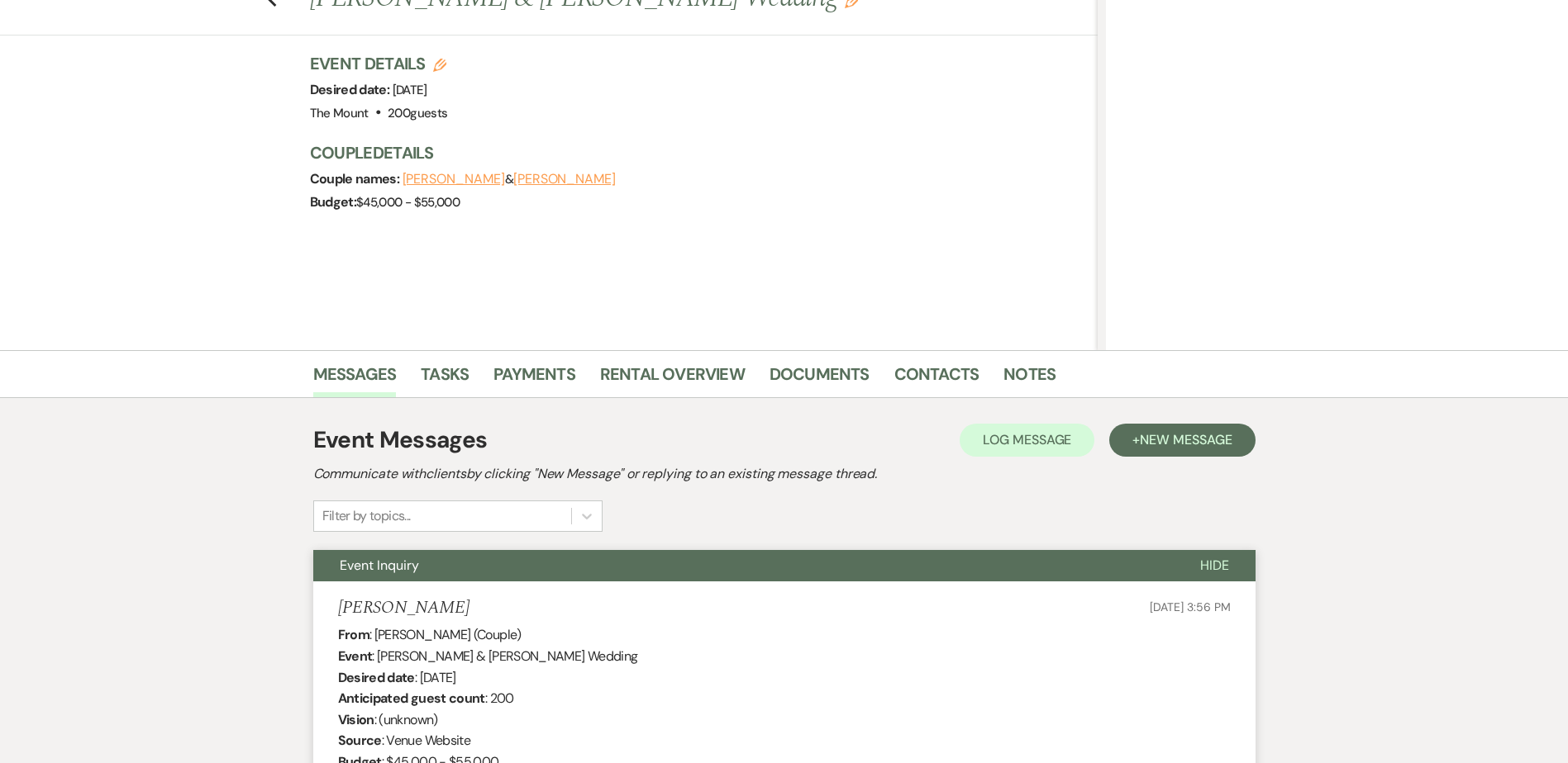
scroll to position [0, 0]
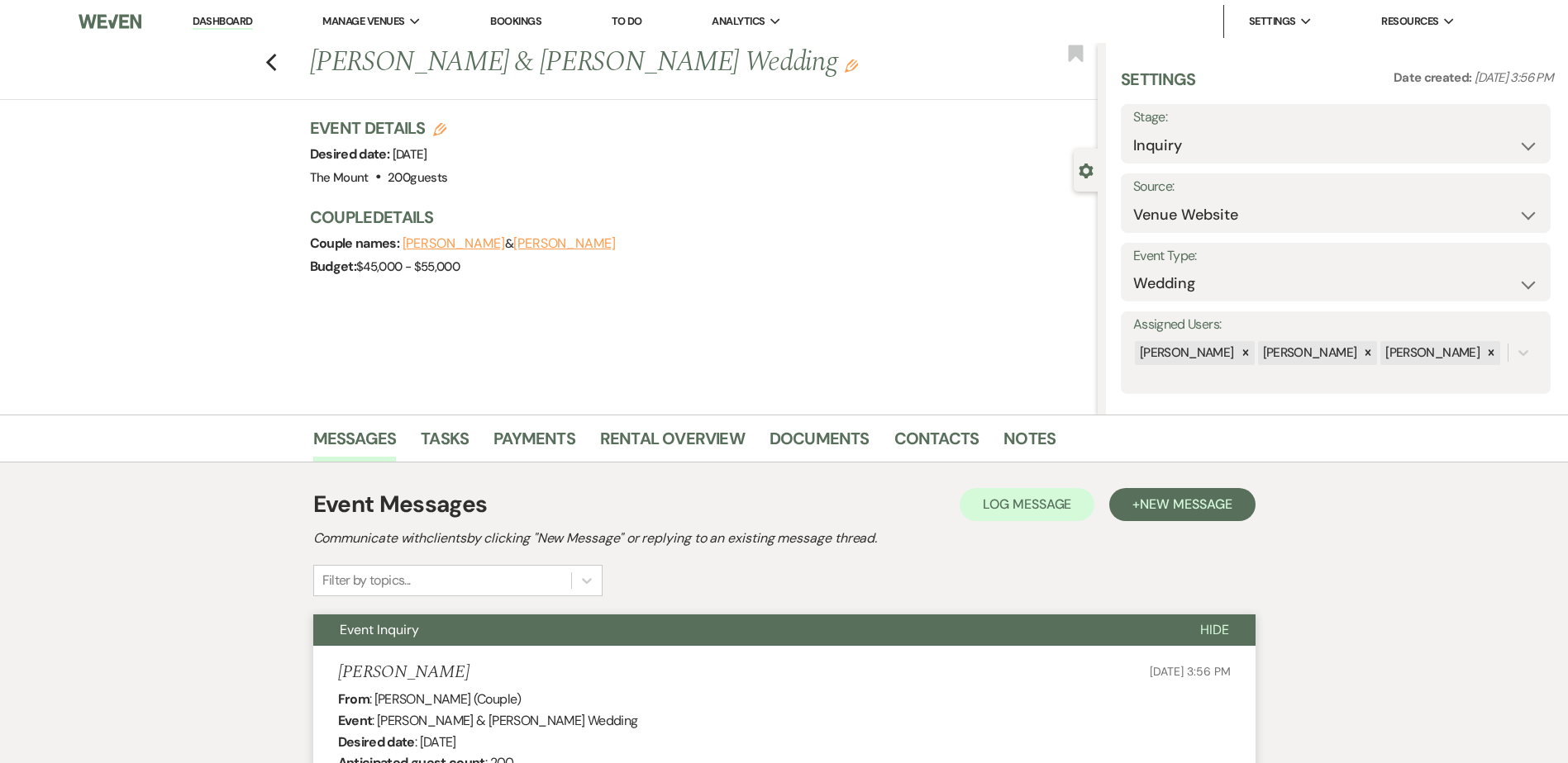
click at [200, 17] on link "Dashboard" at bounding box center [222, 22] width 59 height 16
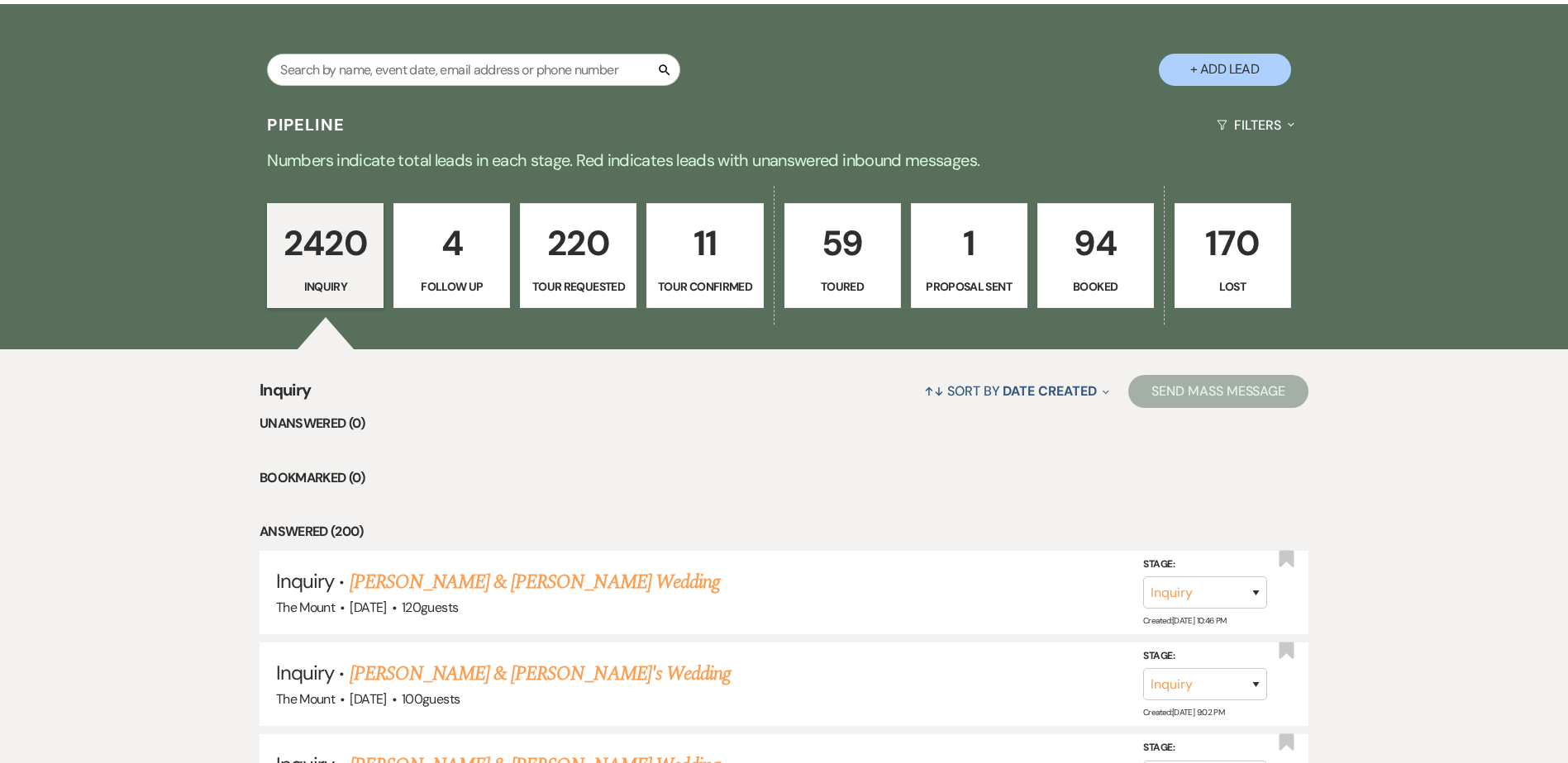
scroll to position [413, 0]
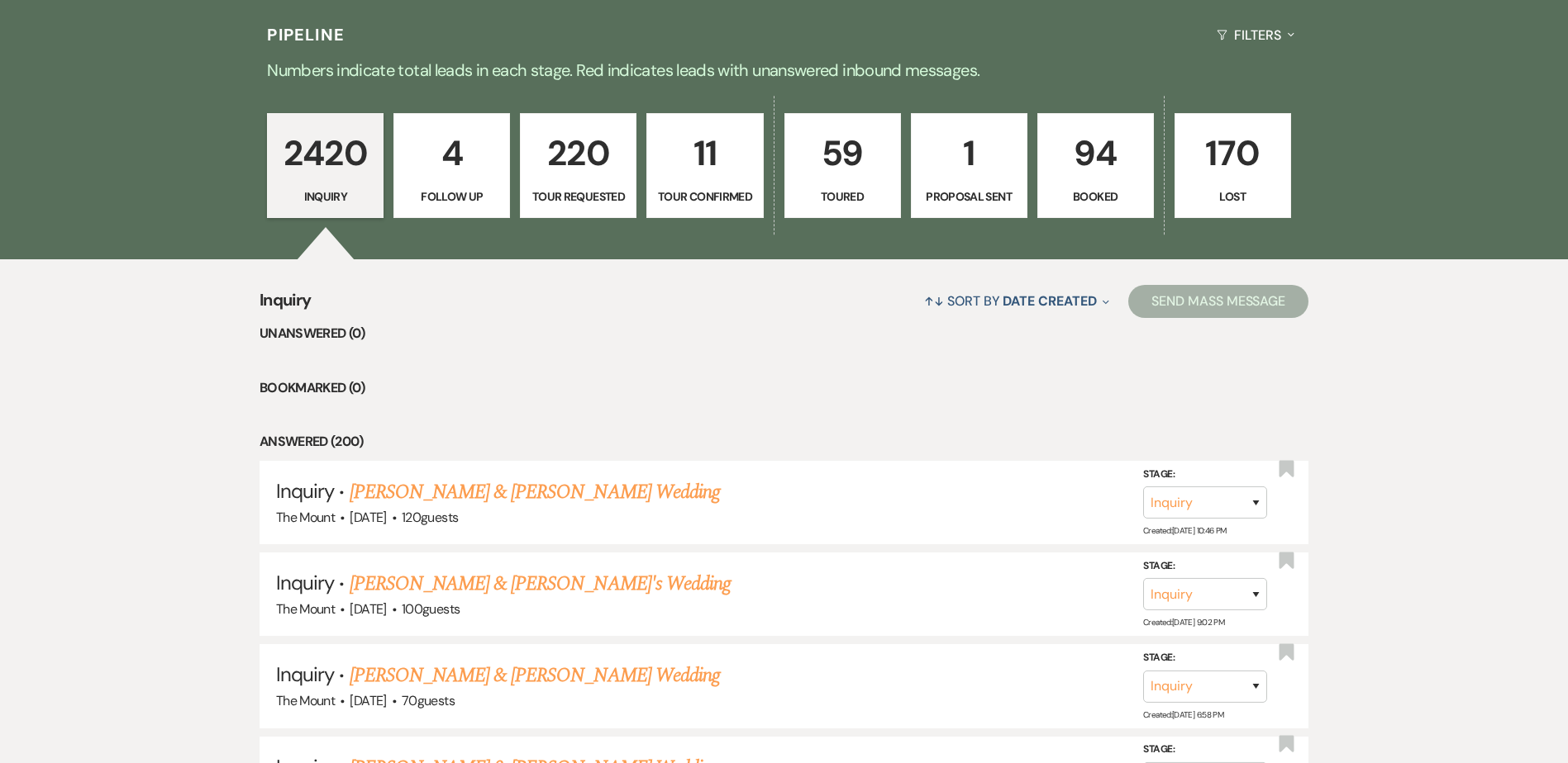
click at [1057, 184] on link "94 Booked" at bounding box center [1095, 166] width 117 height 106
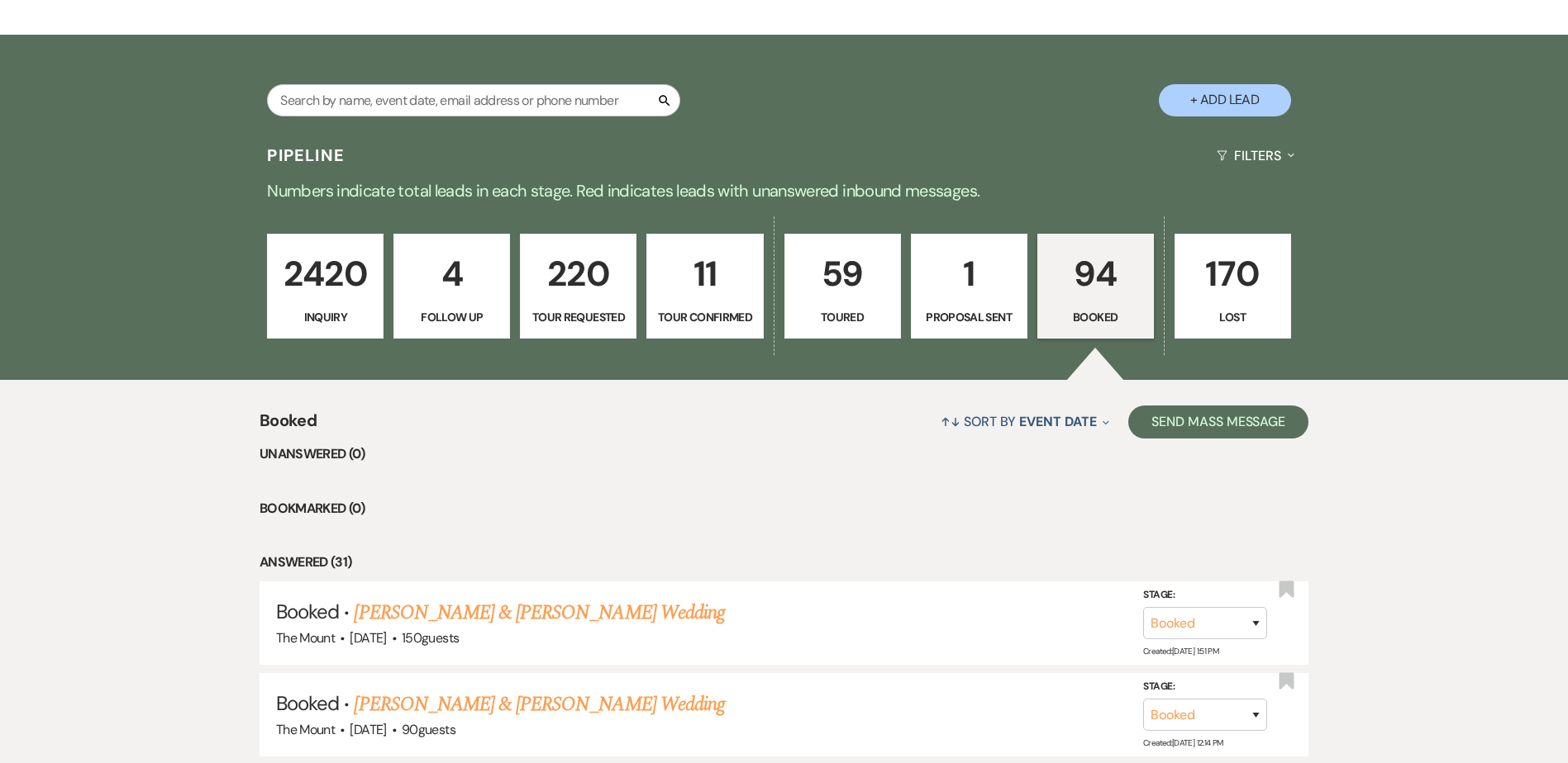
scroll to position [496, 0]
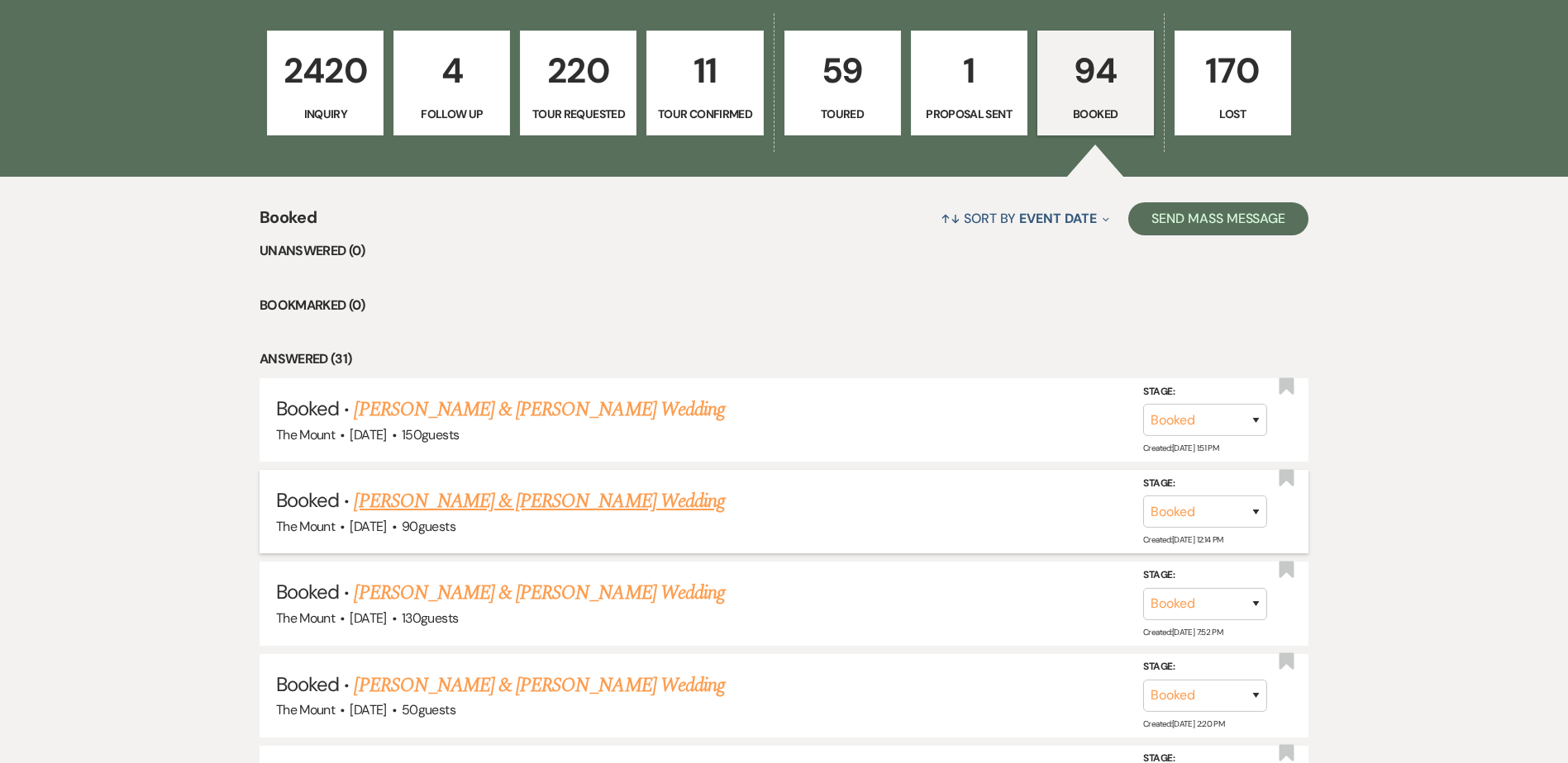
click at [626, 499] on link "Kevin Caggiano & Derek DiBiasie's Wedding" at bounding box center [538, 501] width 370 height 30
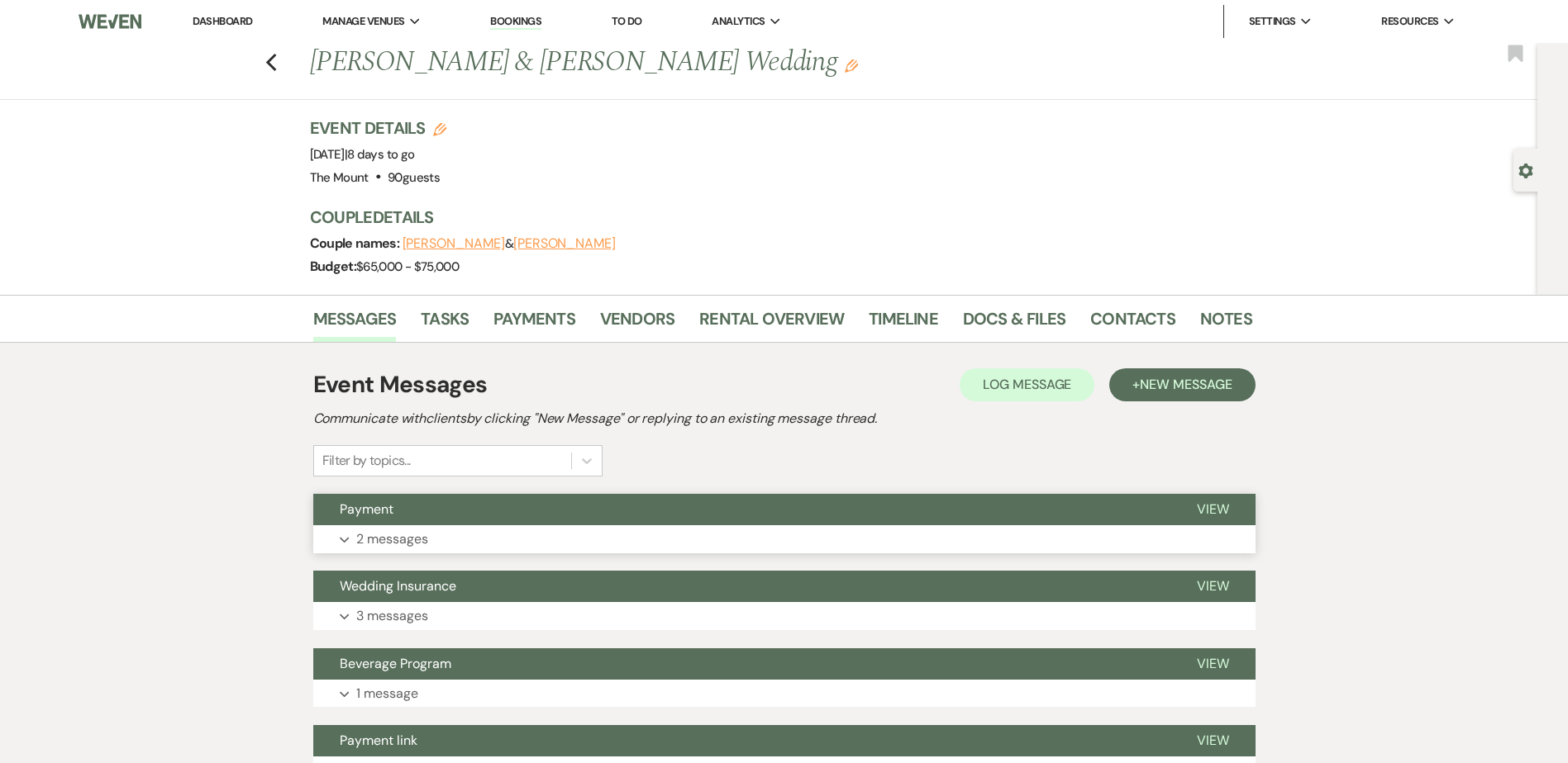
click at [385, 537] on p "2 messages" at bounding box center [392, 540] width 72 height 22
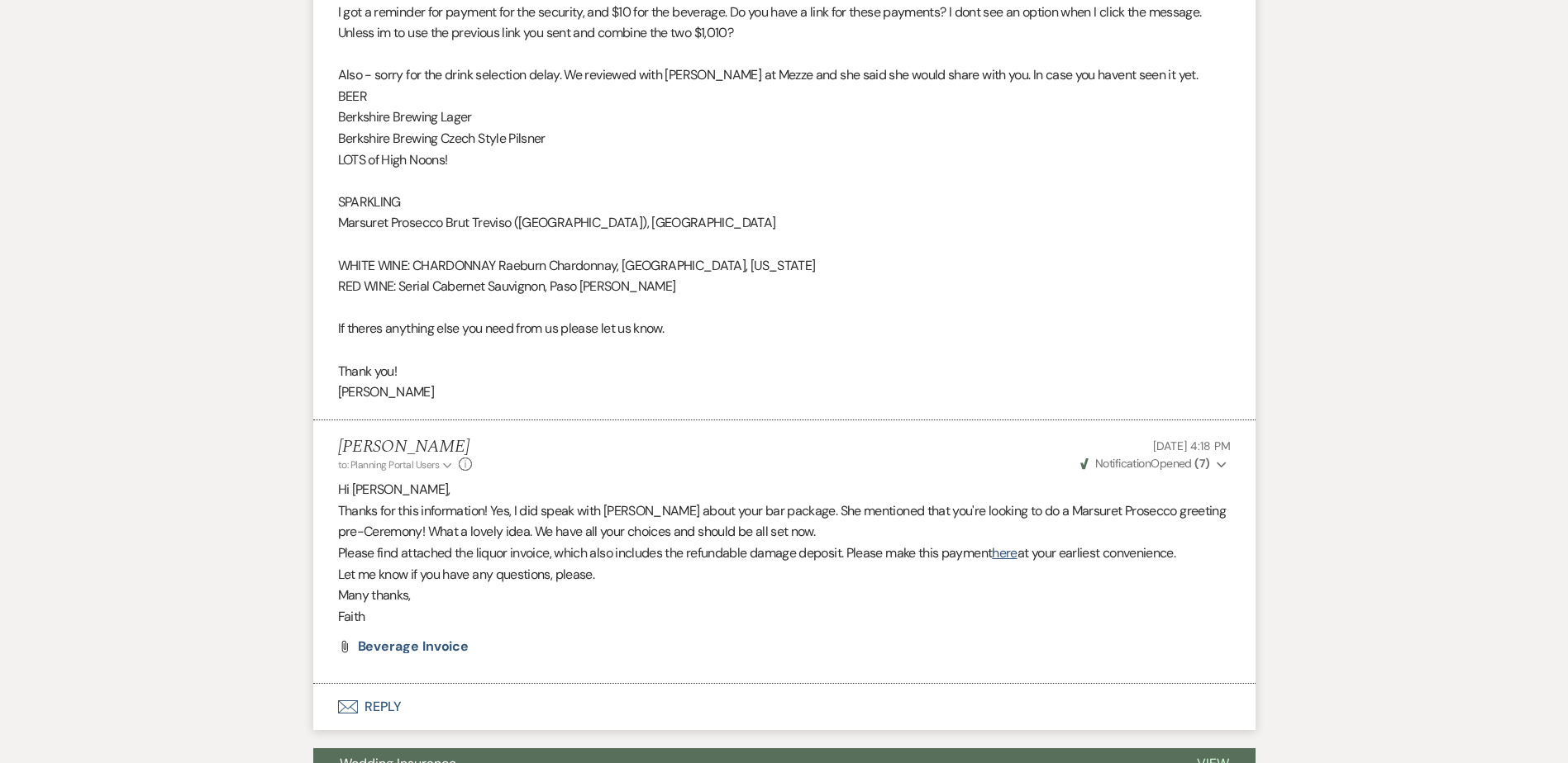
scroll to position [743, 0]
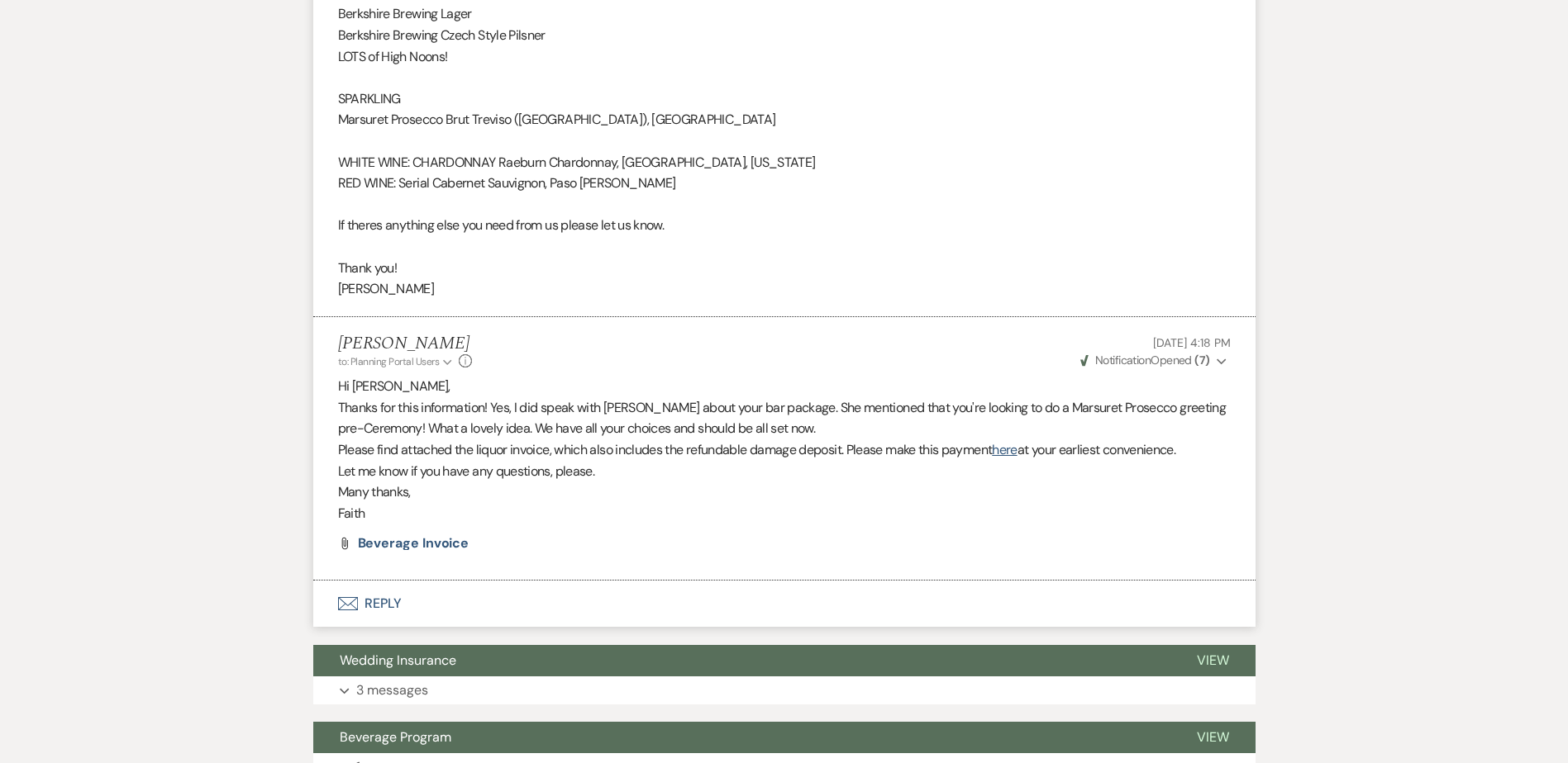
click at [389, 605] on button "Envelope Reply" at bounding box center [784, 604] width 942 height 47
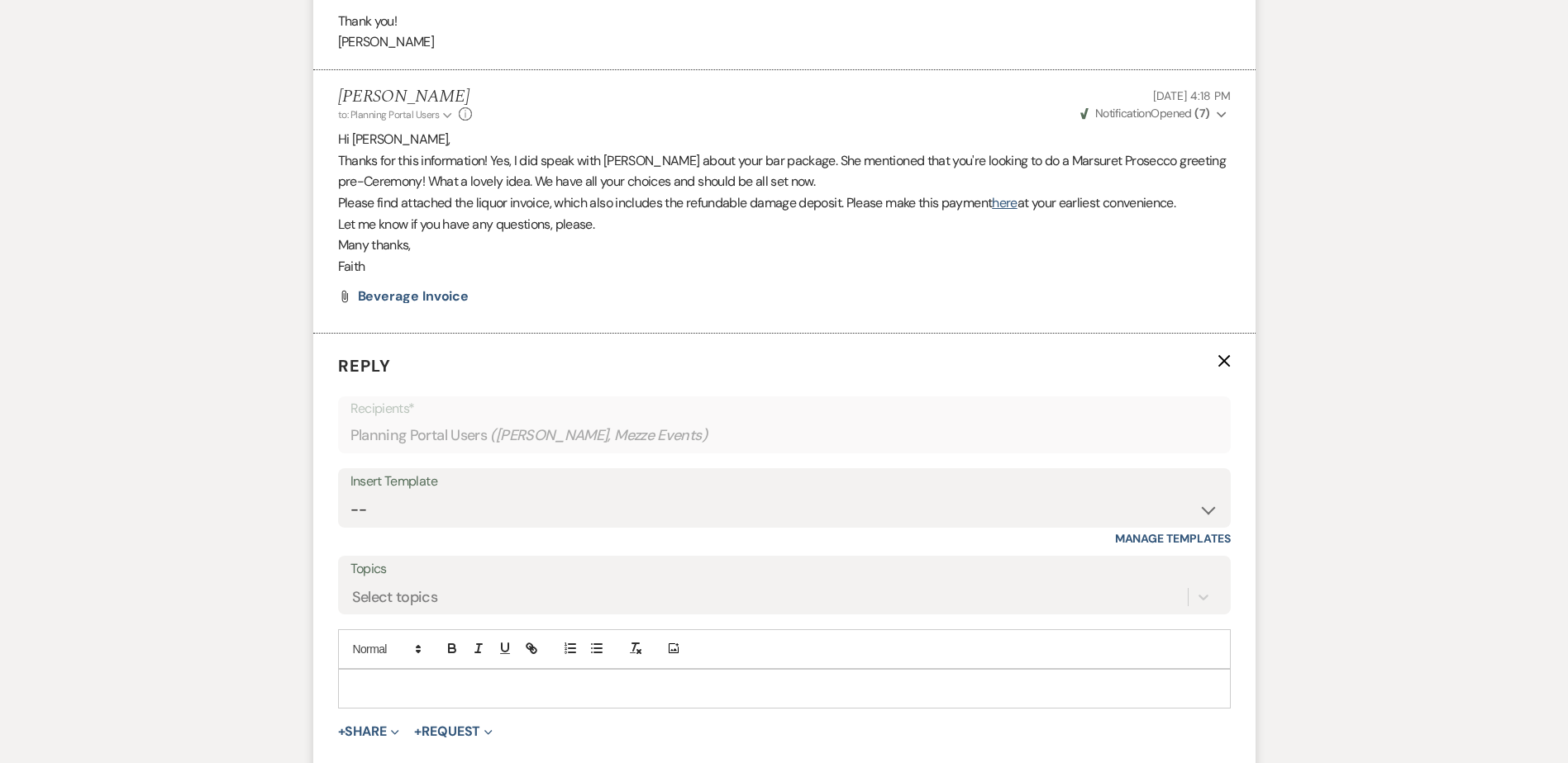
scroll to position [992, 0]
click at [523, 697] on p at bounding box center [785, 688] width 867 height 18
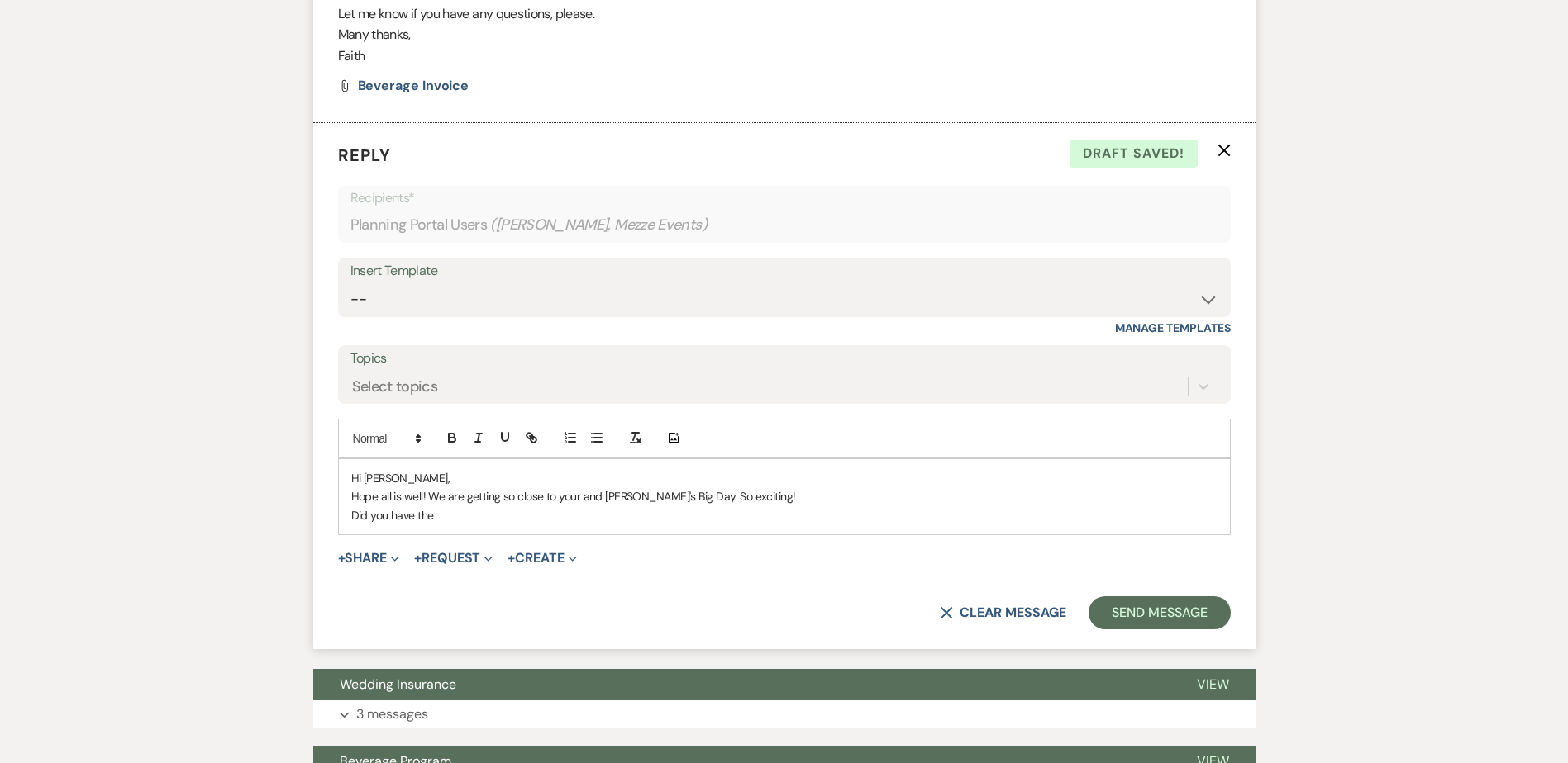
scroll to position [1239, 0]
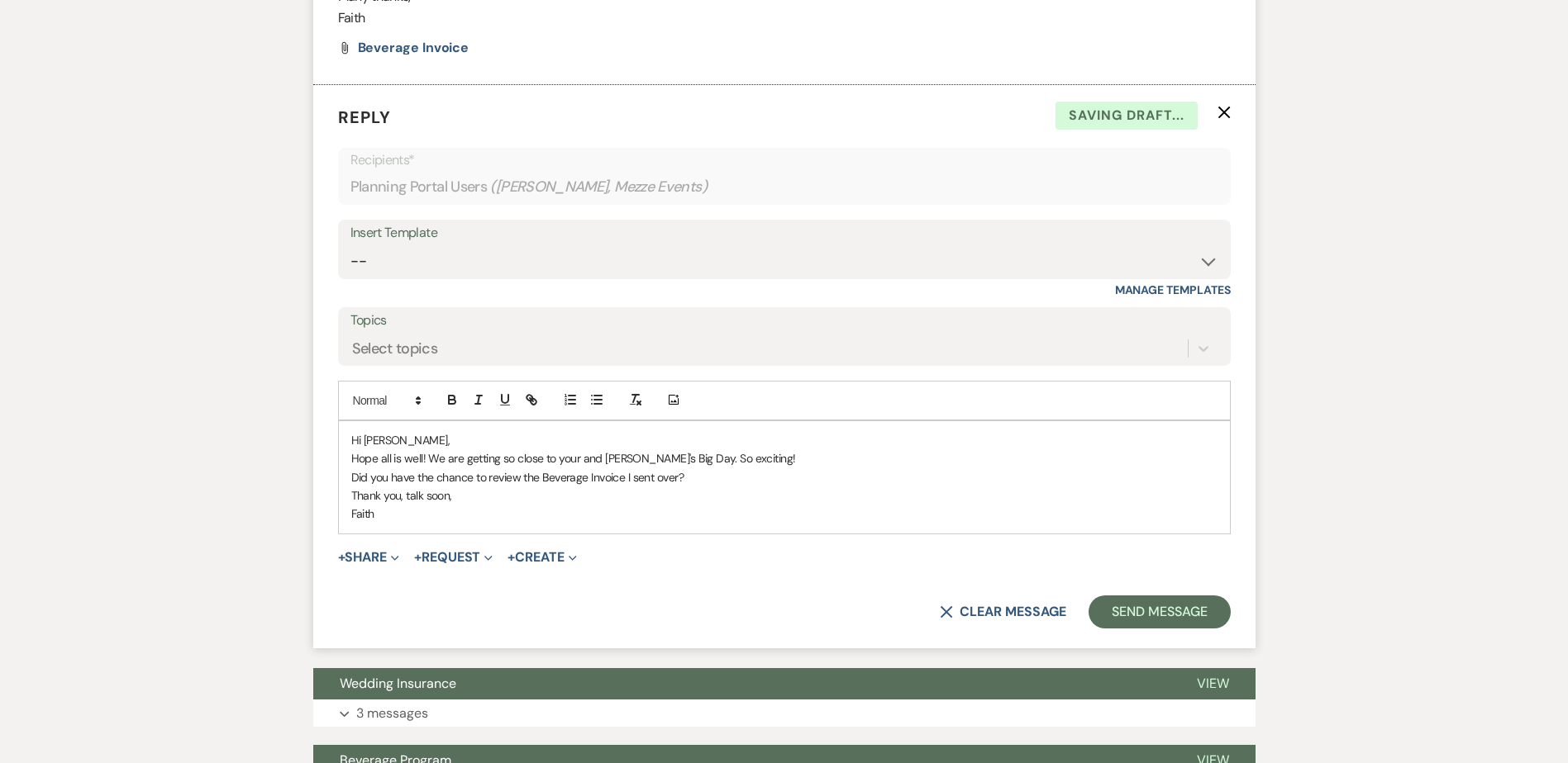
click at [732, 481] on p "Did you have the chance to review the Beverage Invoice I sent over?" at bounding box center [785, 477] width 867 height 18
click at [1203, 598] on button "Send Message" at bounding box center [1160, 611] width 142 height 33
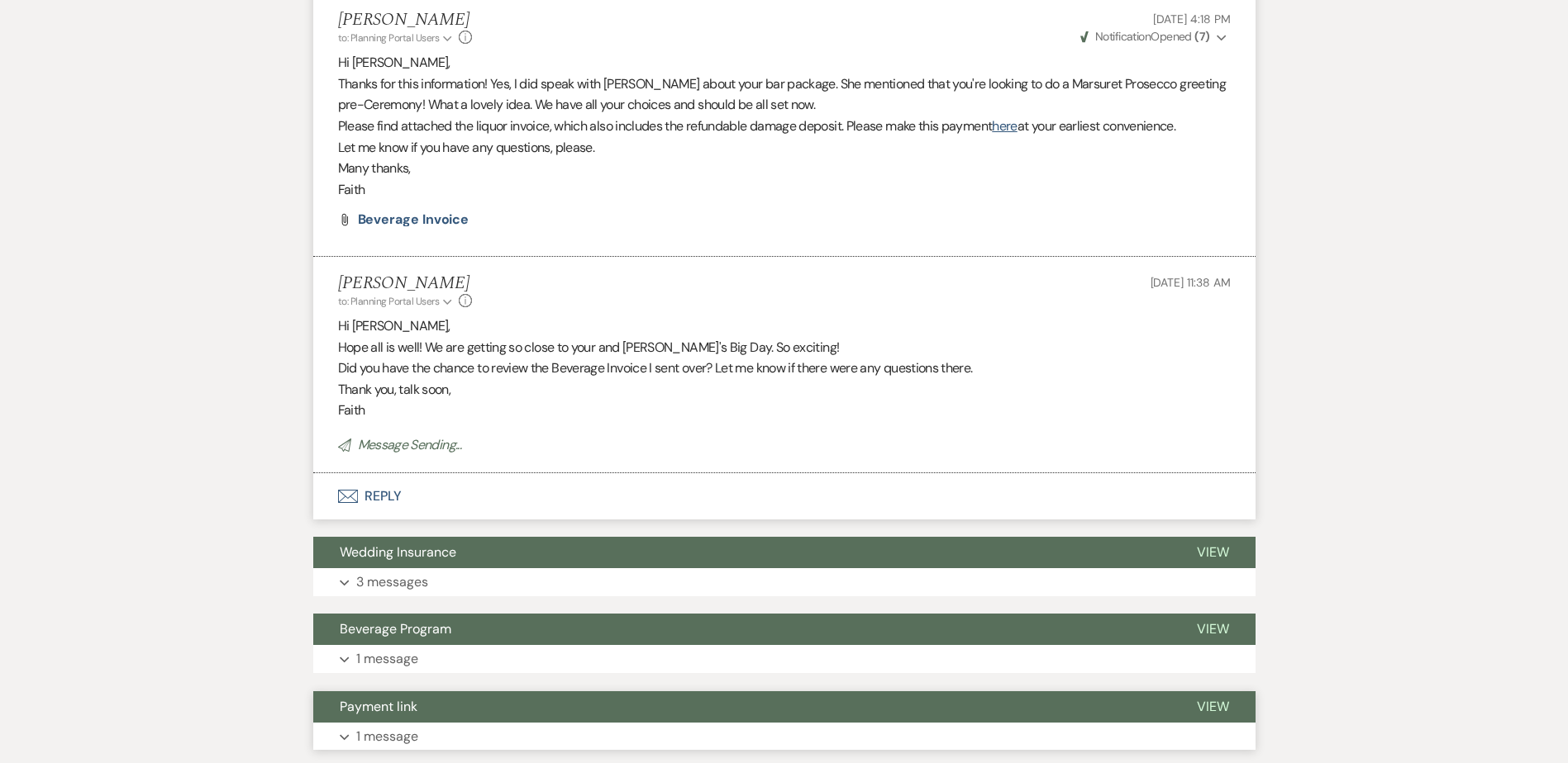
scroll to position [1074, 0]
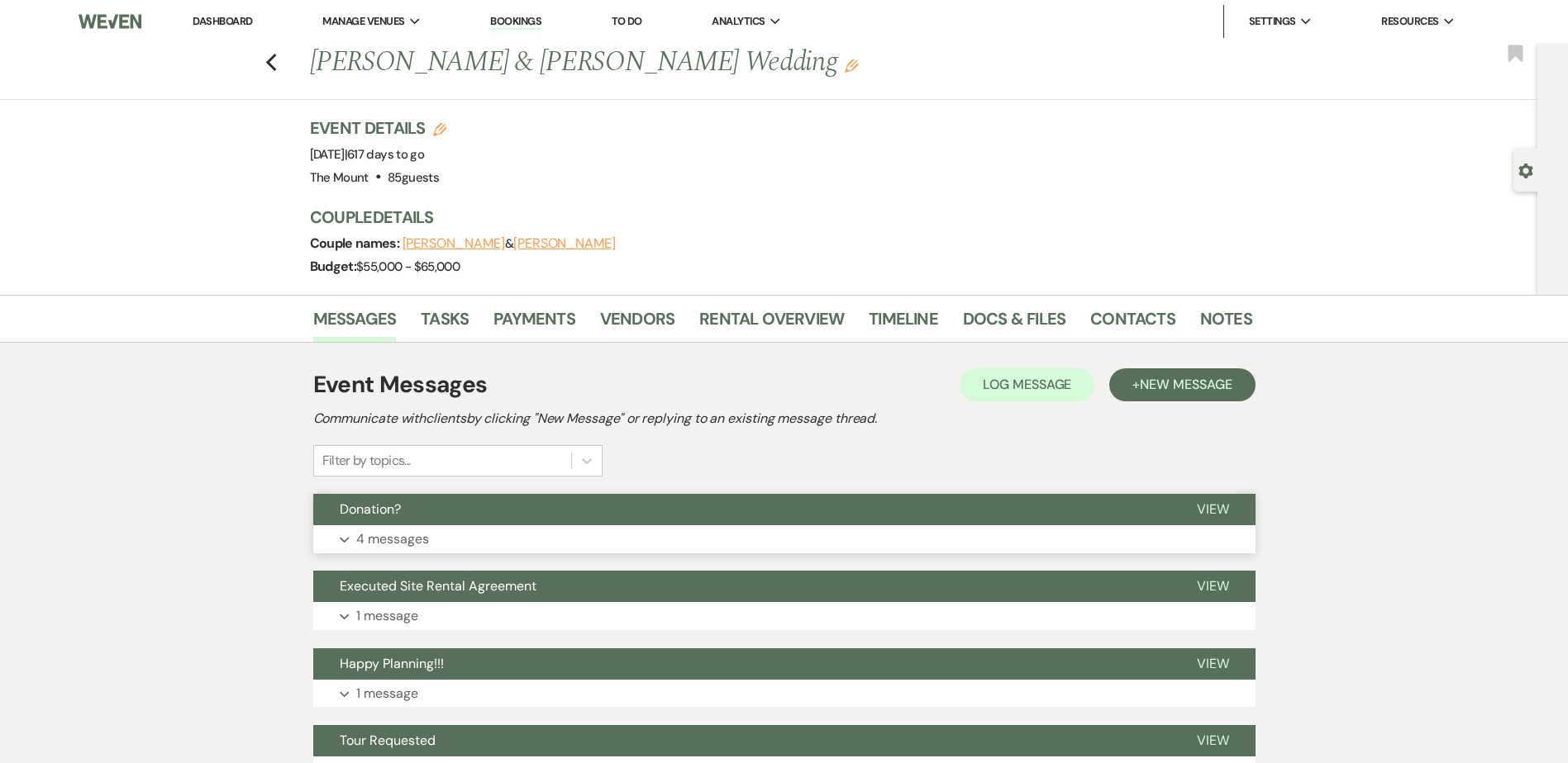
click at [408, 542] on p "4 messages" at bounding box center [392, 540] width 73 height 22
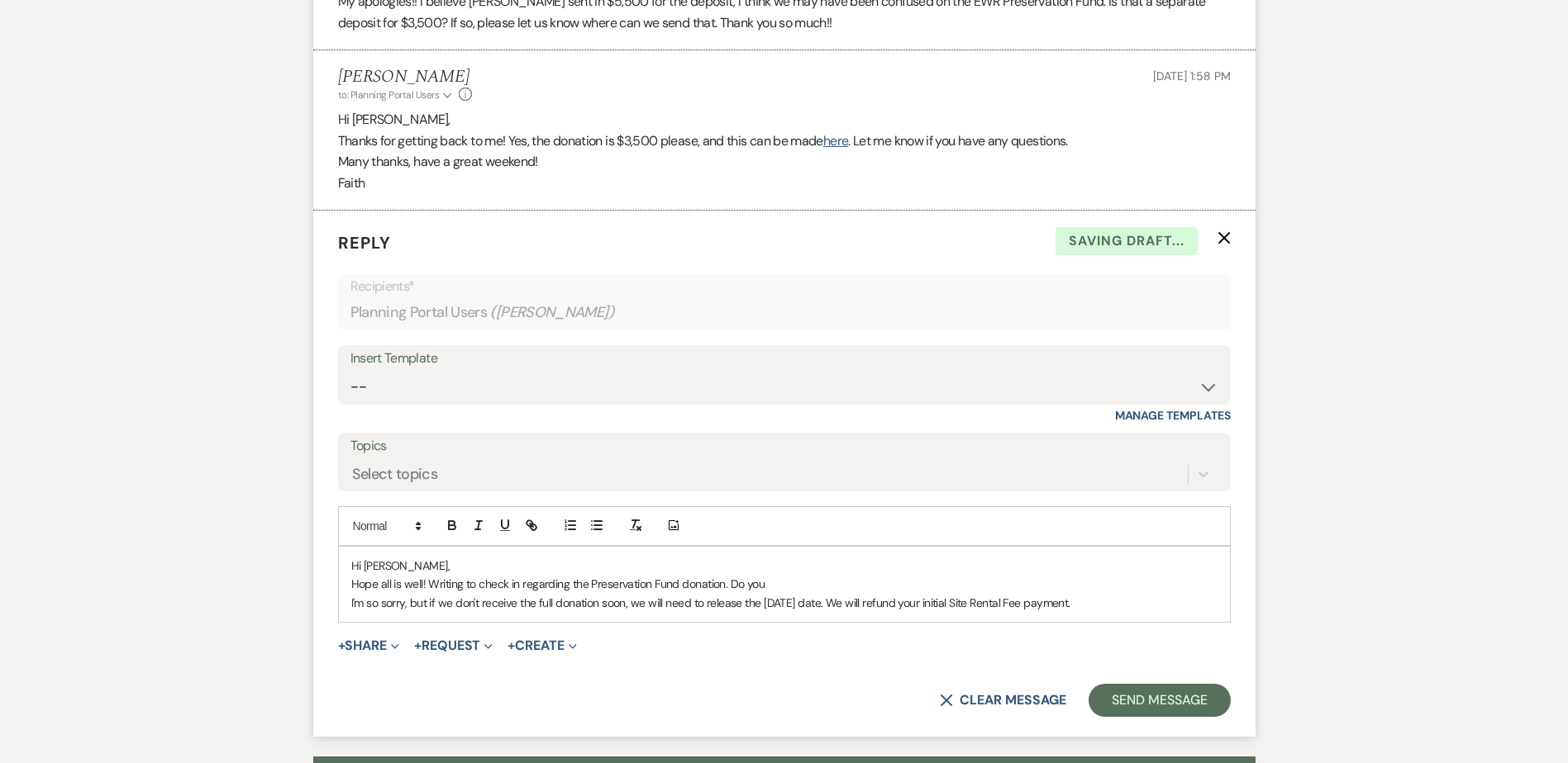
scroll to position [1057, 0]
drag, startPoint x: 1148, startPoint y: 611, endPoint x: 428, endPoint y: 577, distance: 720.8
click at [428, 577] on div "Hi Samantha, Hope all is well! Writing to check in regarding the Preservation F…" at bounding box center [784, 585] width 891 height 75
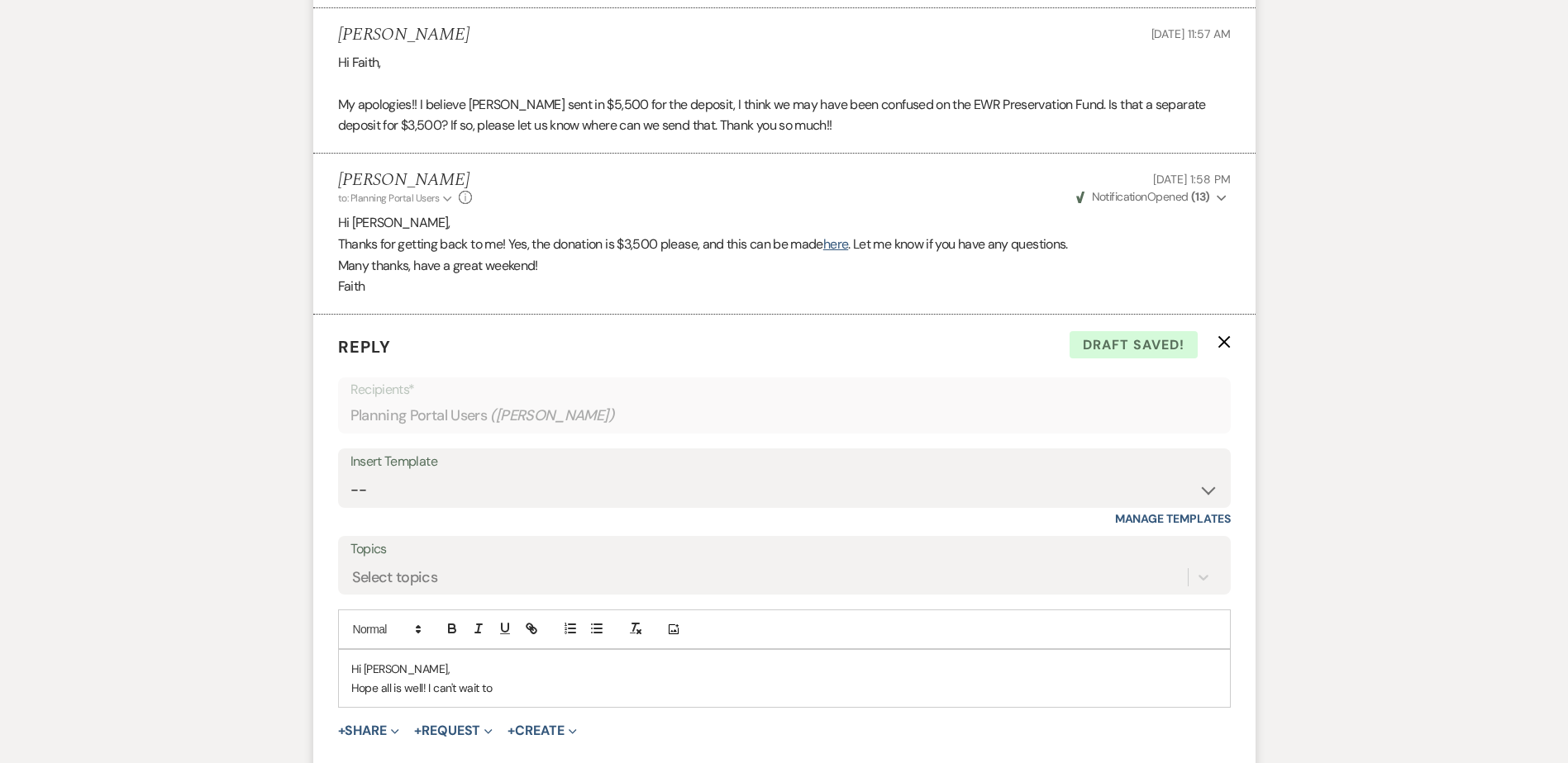
scroll to position [1157, 0]
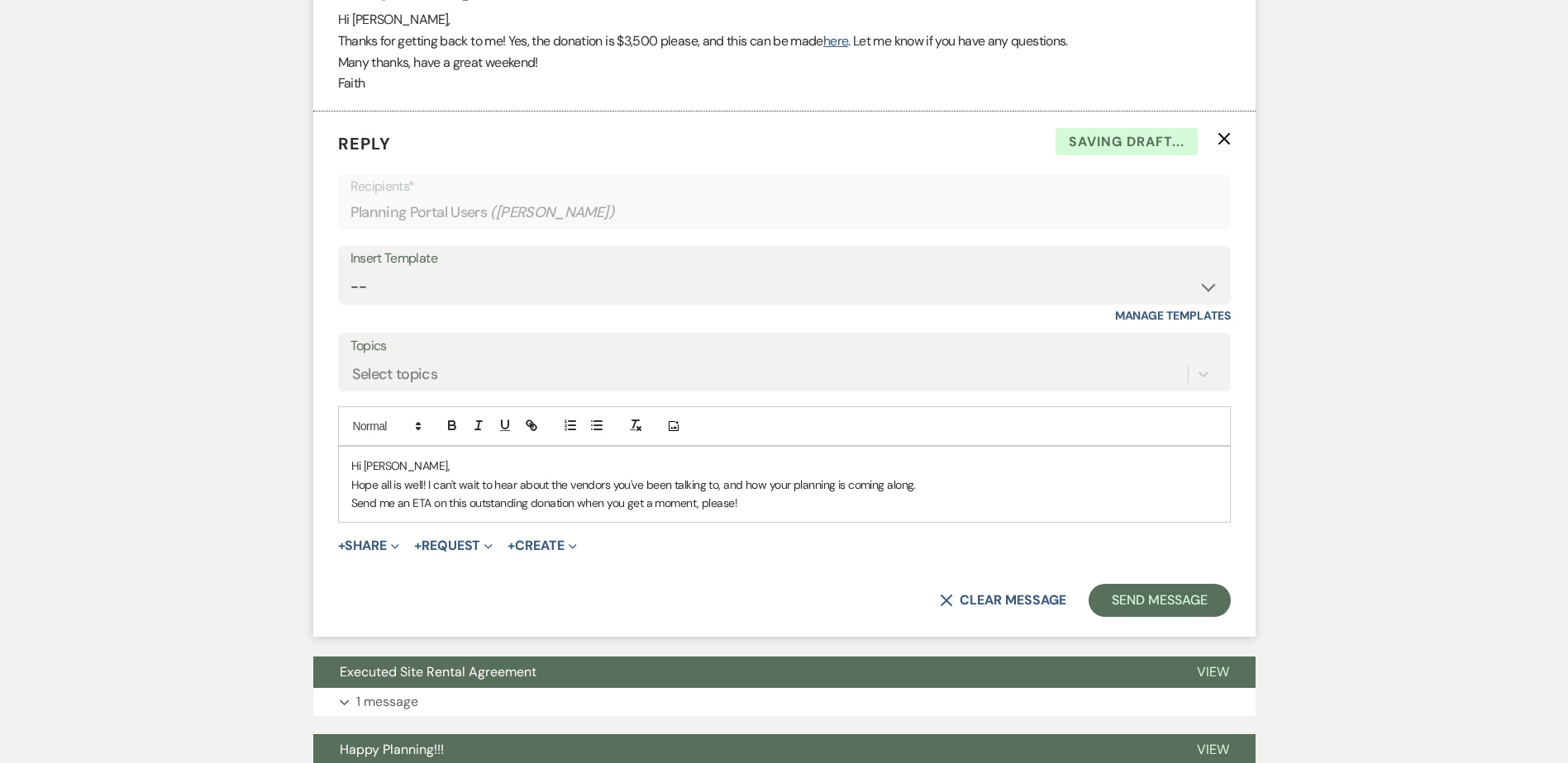
click at [426, 490] on p "Hope all is well! I can't wait to hear about the vendors you've been talking to…" at bounding box center [785, 485] width 867 height 18
click at [928, 479] on p "Hope all is well. I can't wait to hear about the vendors you've been talking to…" at bounding box center [785, 485] width 867 height 18
click at [867, 506] on p "Send me an ETA on this outstanding donation when you get a moment, please!" at bounding box center [785, 503] width 867 height 18
click at [765, 488] on p "Hope all is well. I can't wait to hear about the vendors you've been talking to…" at bounding box center [785, 485] width 867 height 18
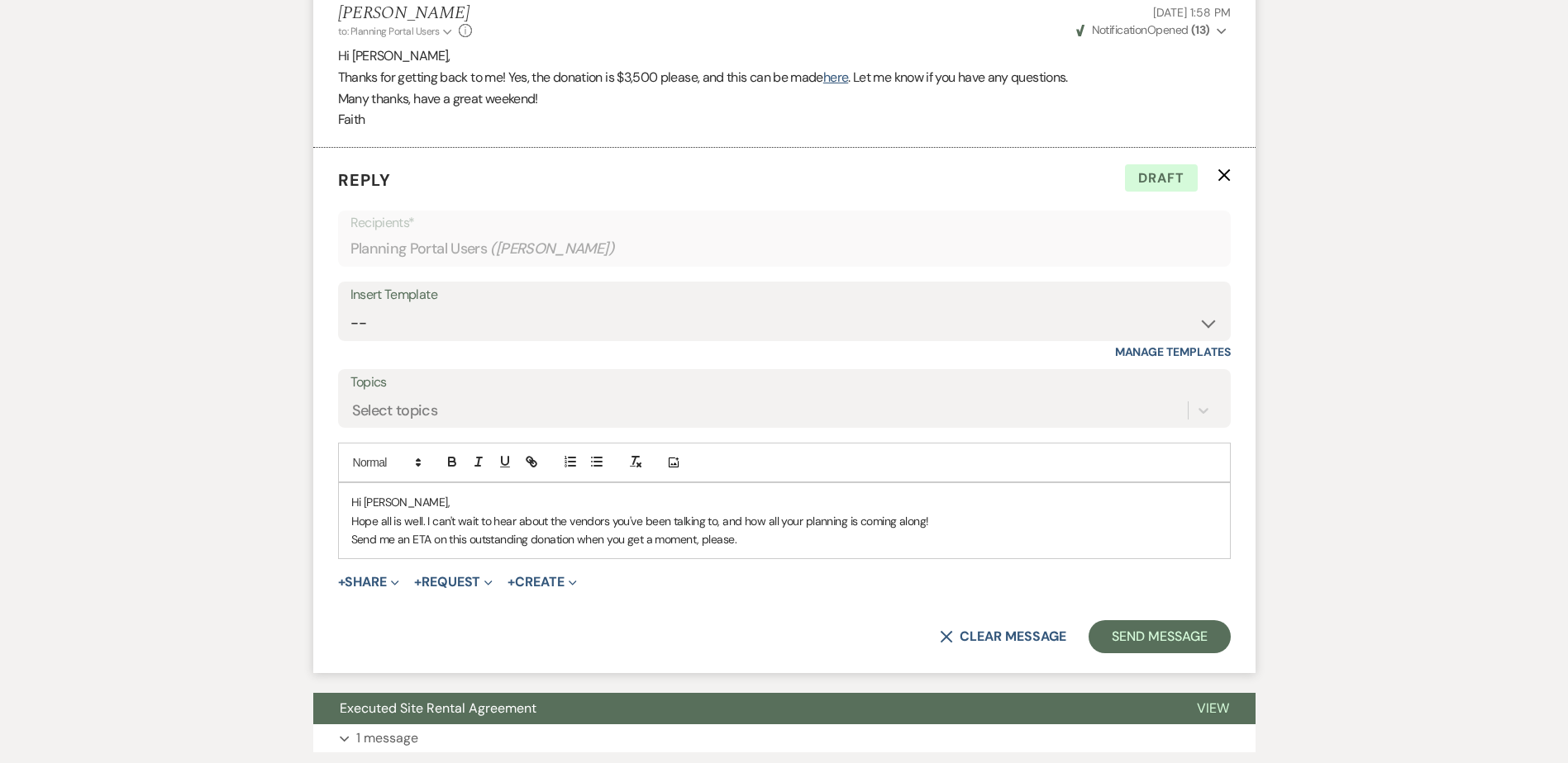
scroll to position [1074, 0]
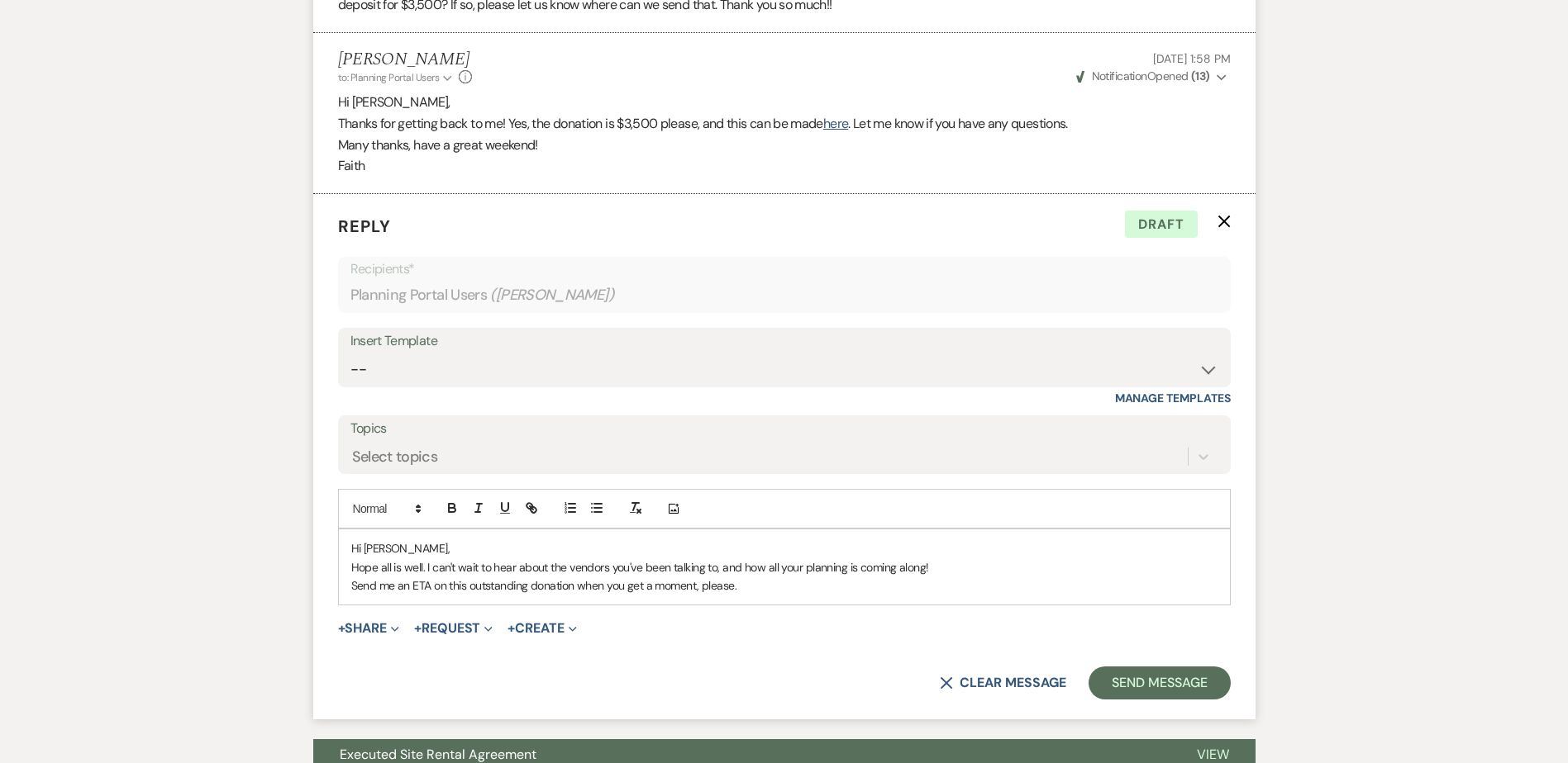
click at [355, 586] on p "Send me an ETA on this outstanding donation when you get a moment, please." at bounding box center [785, 585] width 867 height 18
click at [865, 579] on p "Can you send me an ETA on this outstanding donation when you get a moment, plea…" at bounding box center [785, 585] width 867 height 18
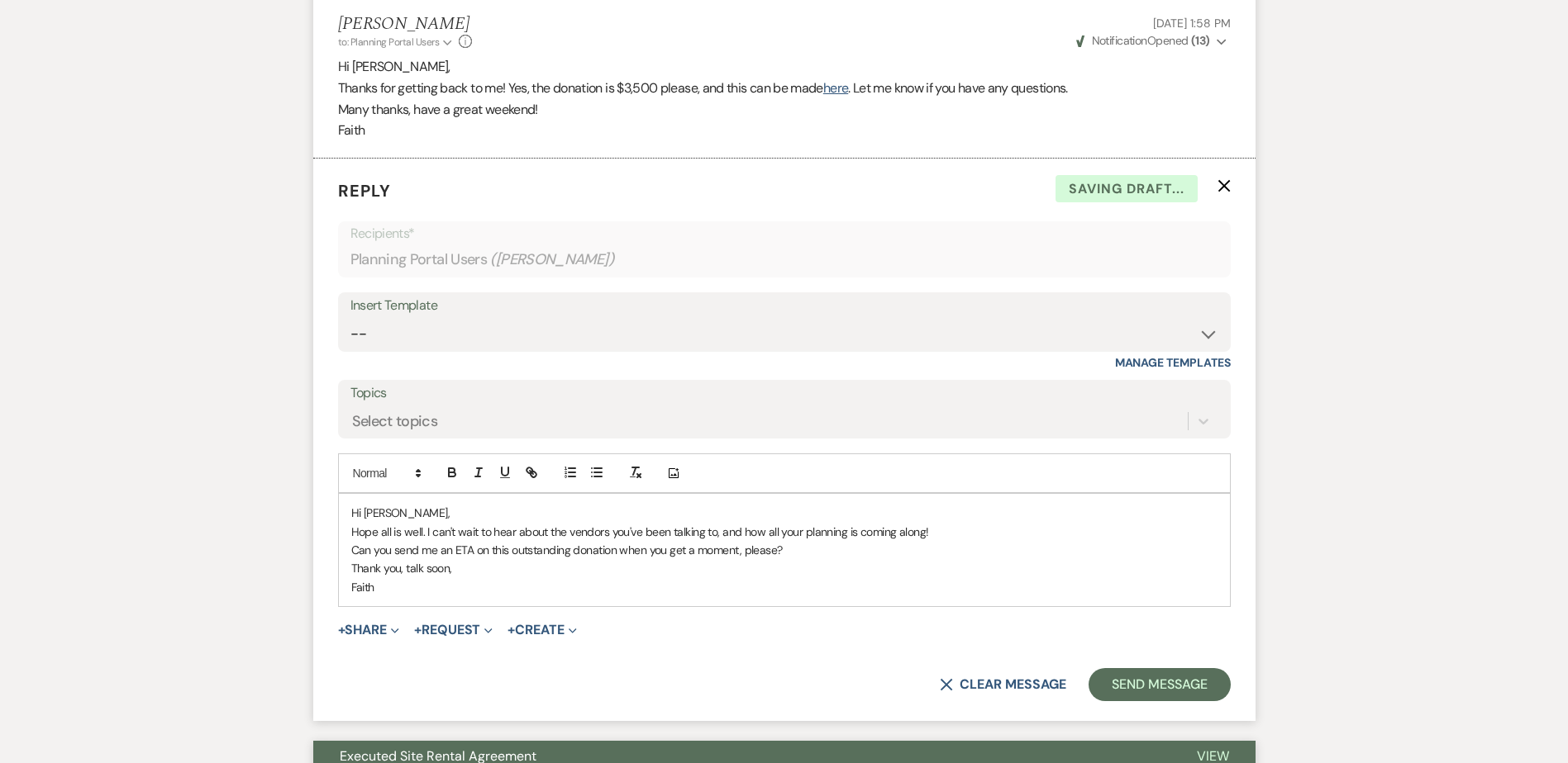
scroll to position [1157, 0]
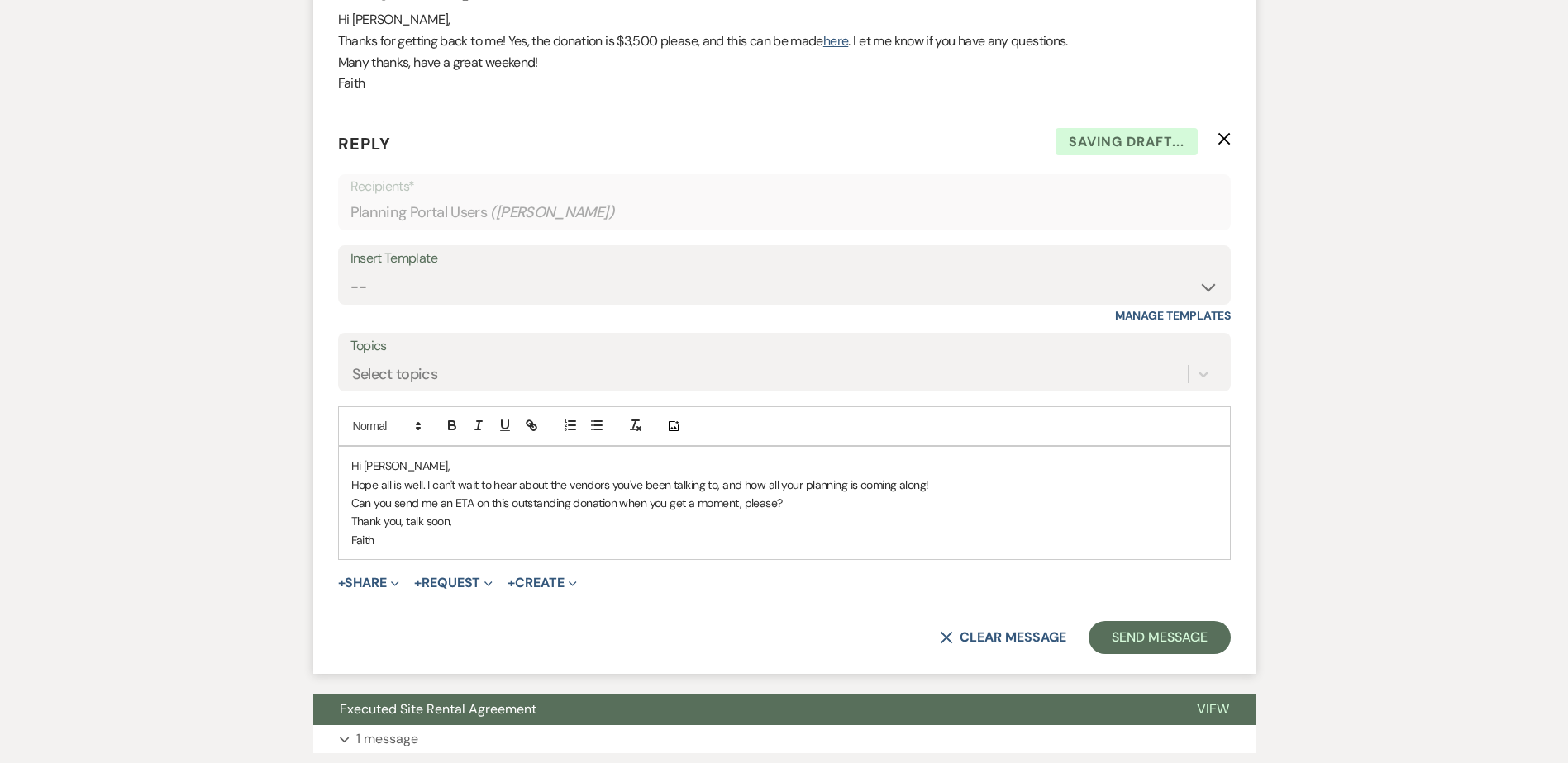
click at [510, 494] on p "Can you send me an ETA on this outstanding donation when you get a moment, plea…" at bounding box center [785, 503] width 867 height 18
click at [946, 520] on p "Thank you, talk soon," at bounding box center [785, 521] width 867 height 18
click at [1163, 630] on button "Send Message" at bounding box center [1160, 637] width 142 height 33
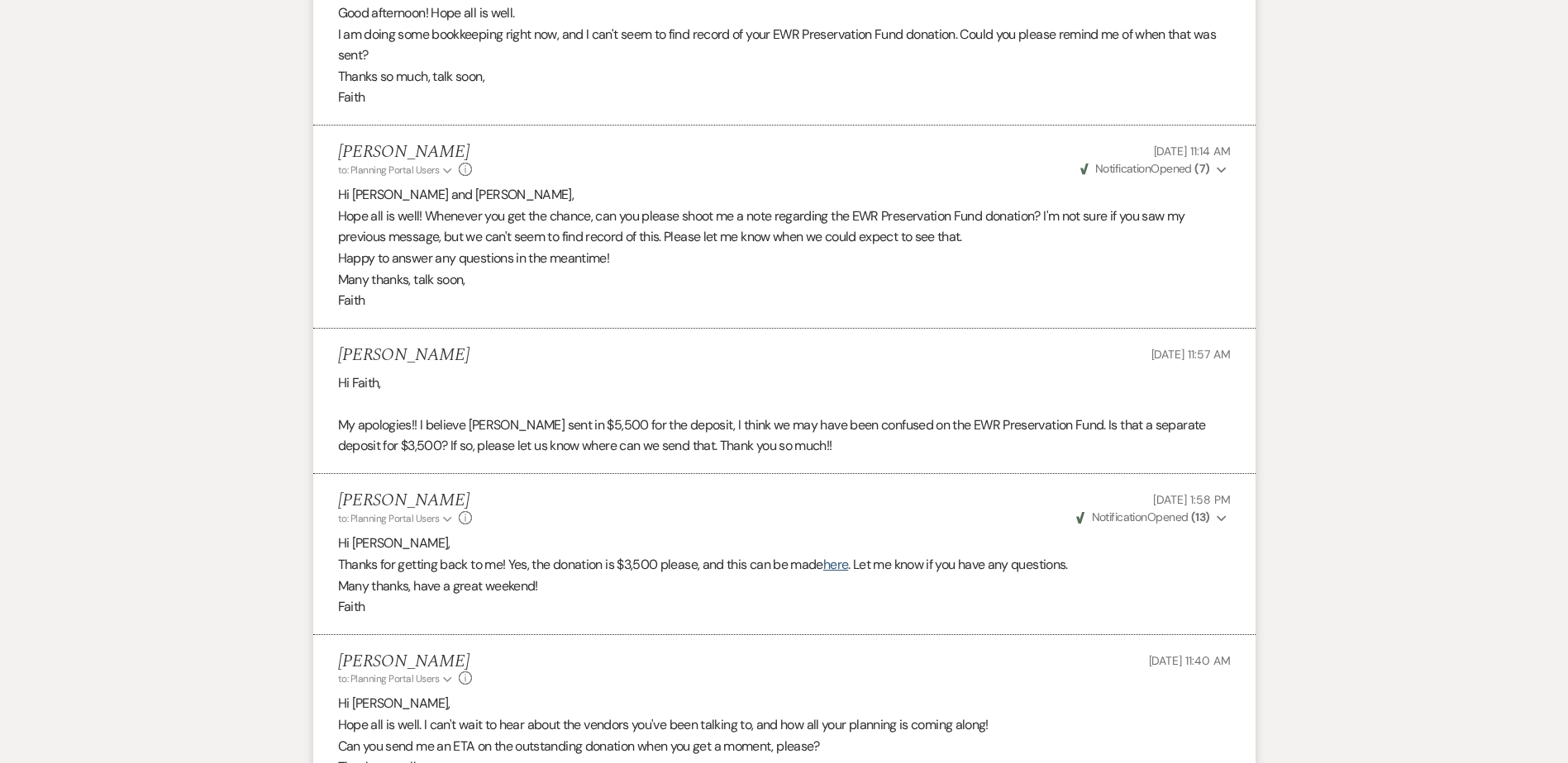
scroll to position [1095, 0]
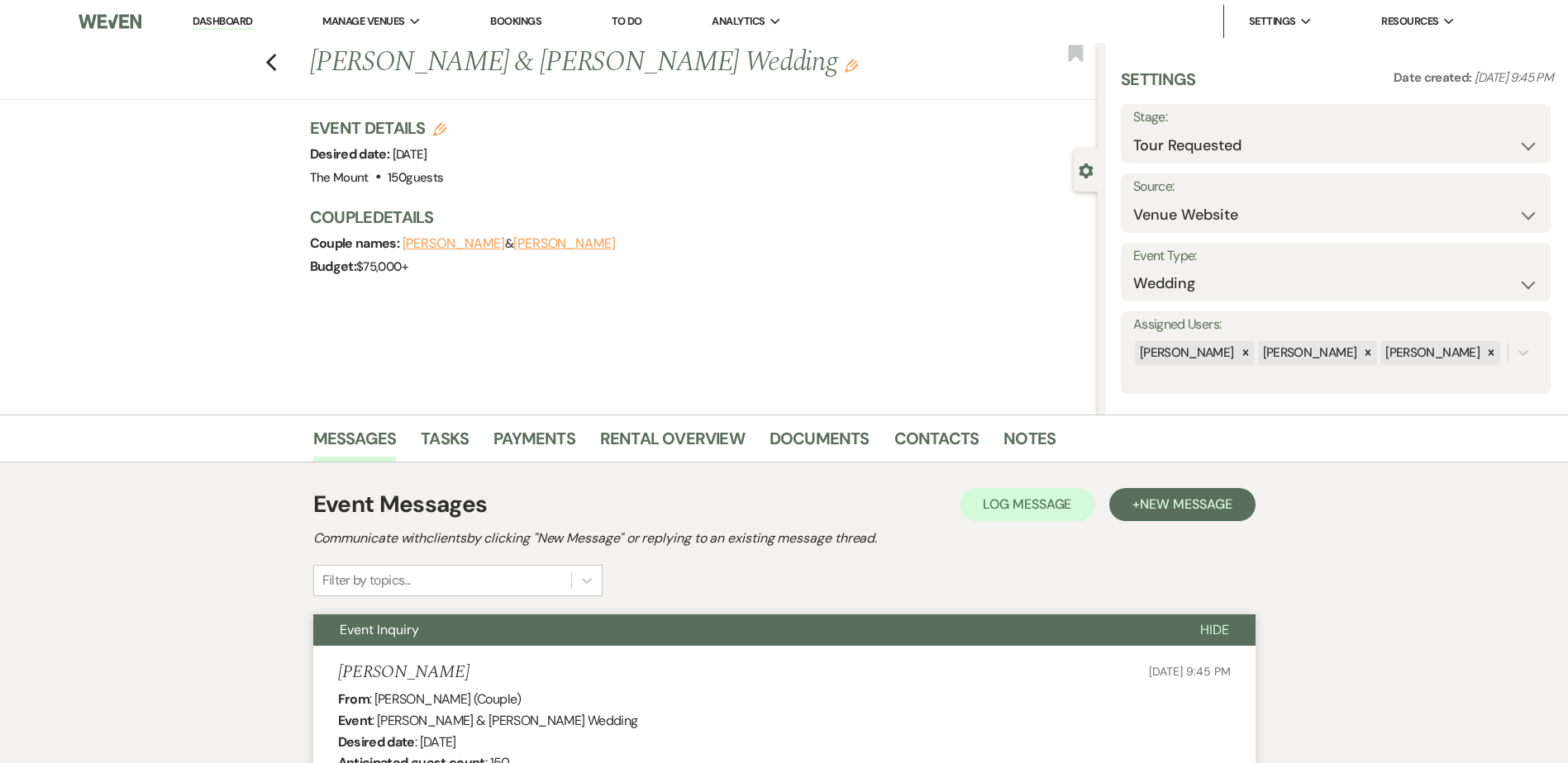
select select "2"
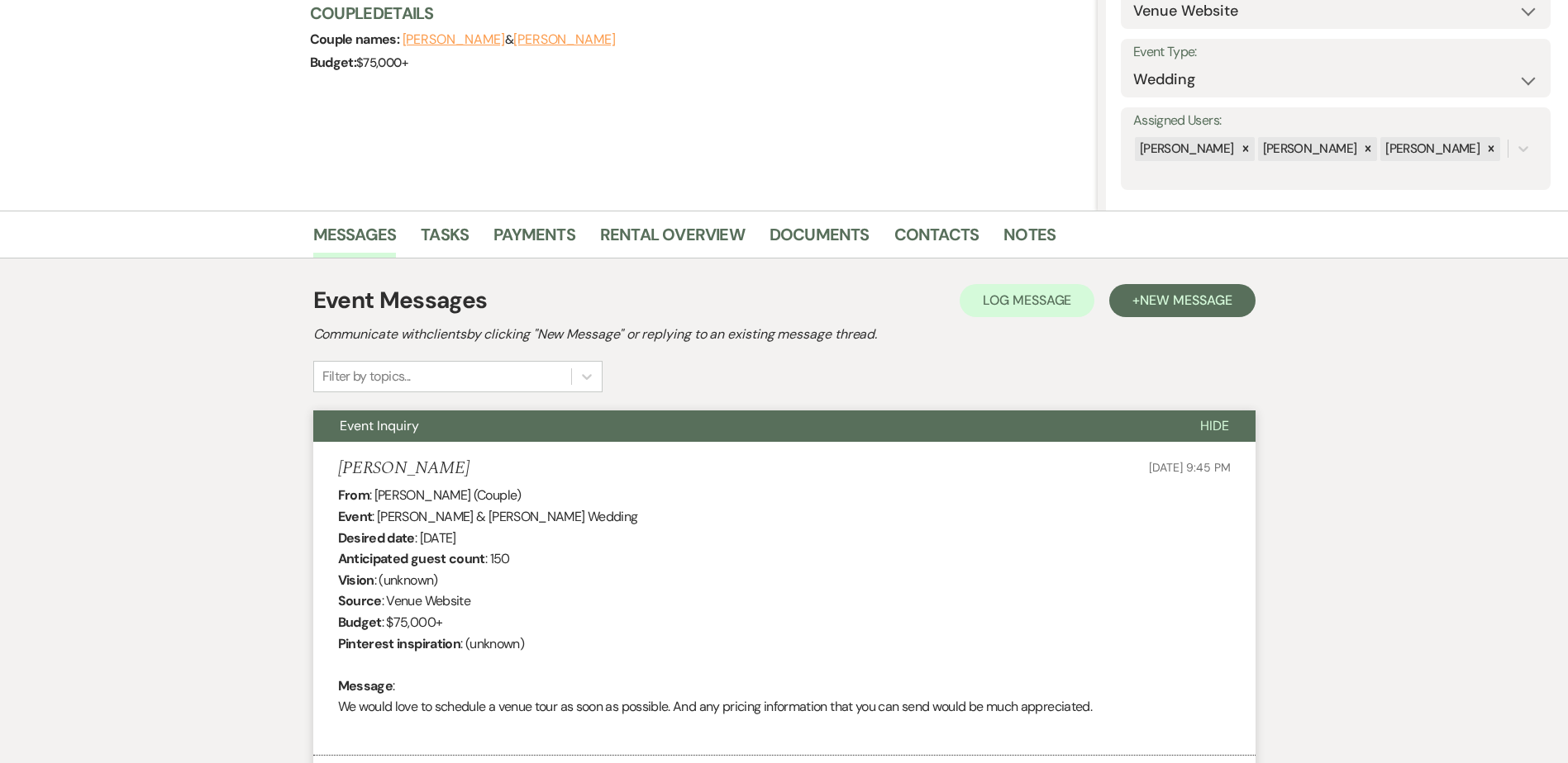
scroll to position [203, 0]
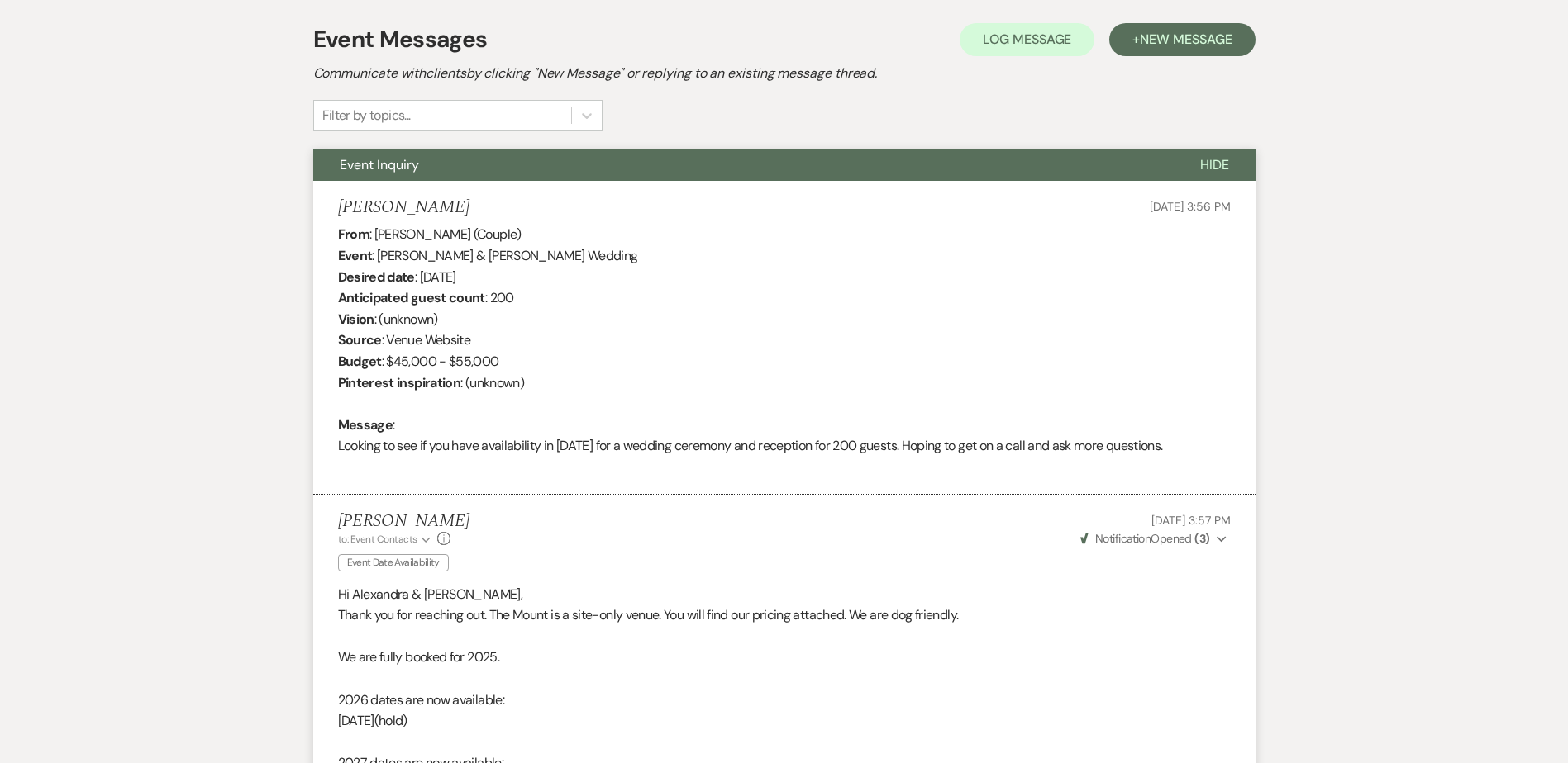
scroll to position [52, 0]
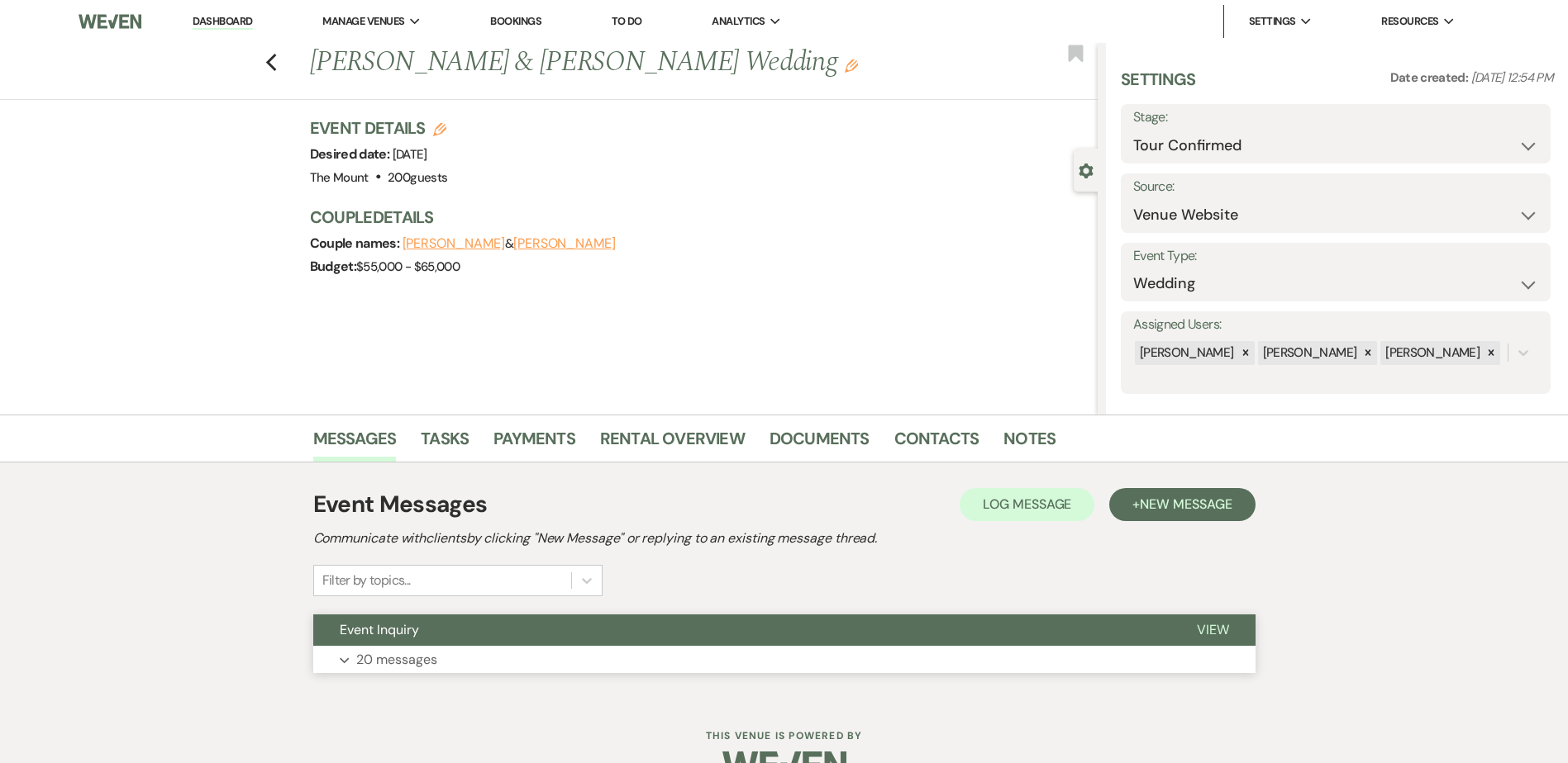
click at [1004, 654] on button "Expand 20 messages" at bounding box center [784, 660] width 942 height 28
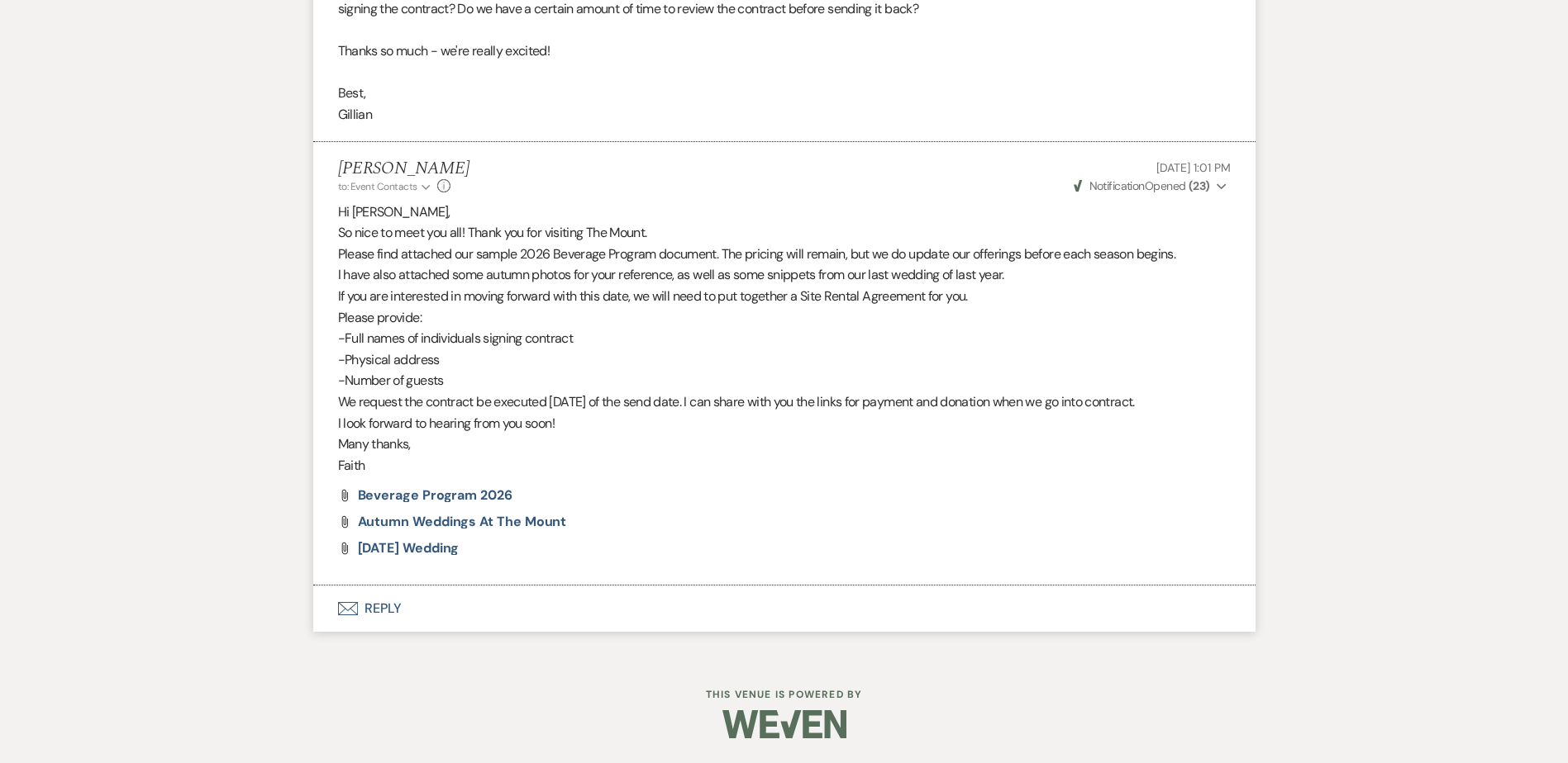
scroll to position [6065, 0]
click at [1219, 178] on button "Weven Check Notification Opened ( 23 ) Expand" at bounding box center [1150, 186] width 159 height 17
click at [1215, 179] on button "Weven Check Notification Opened ( 23 ) Collapse" at bounding box center [1150, 186] width 159 height 17
click at [431, 525] on span "Autumn weddings at The Mount" at bounding box center [462, 521] width 209 height 17
click at [395, 548] on span "10.19.24 Wedding" at bounding box center [408, 548] width 101 height 17
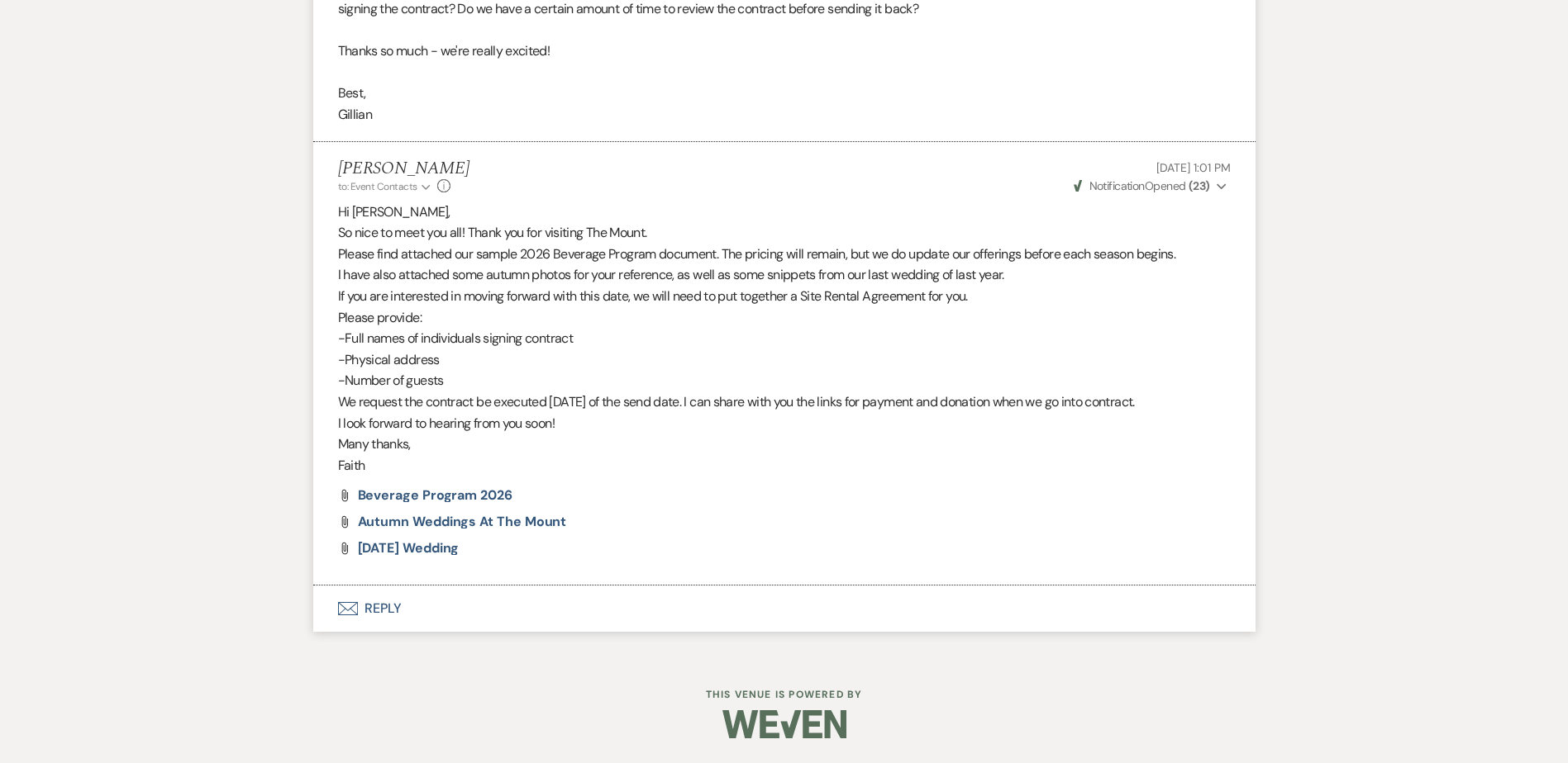
click at [1169, 518] on div "Attach File Autumn weddings at The Mount" at bounding box center [784, 522] width 893 height 13
click at [449, 496] on span "Beverage Program 2026" at bounding box center [435, 495] width 154 height 17
click at [720, 616] on button "Envelope Reply" at bounding box center [784, 609] width 942 height 47
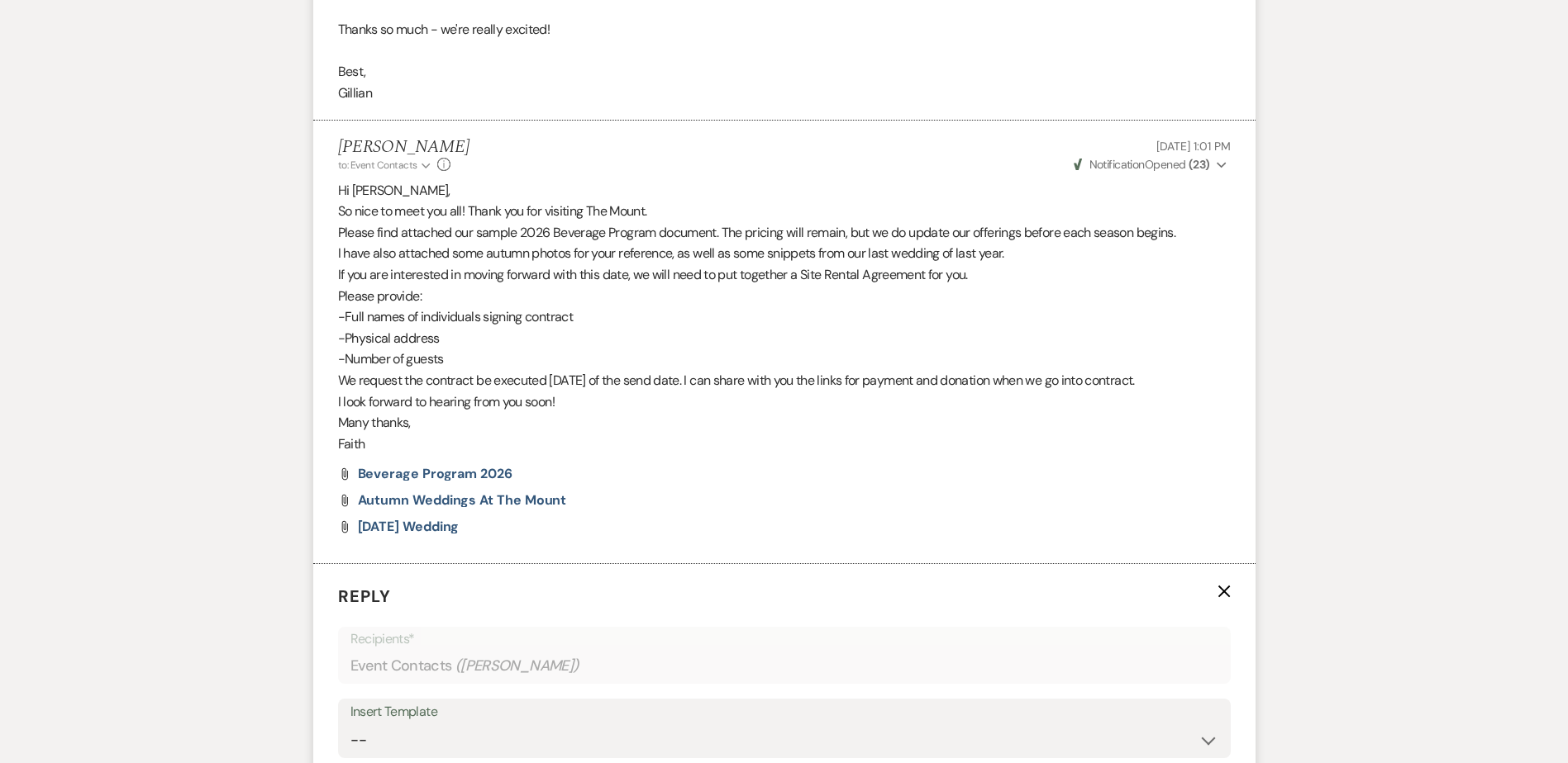
click at [1224, 598] on icon "X" at bounding box center [1224, 591] width 13 height 13
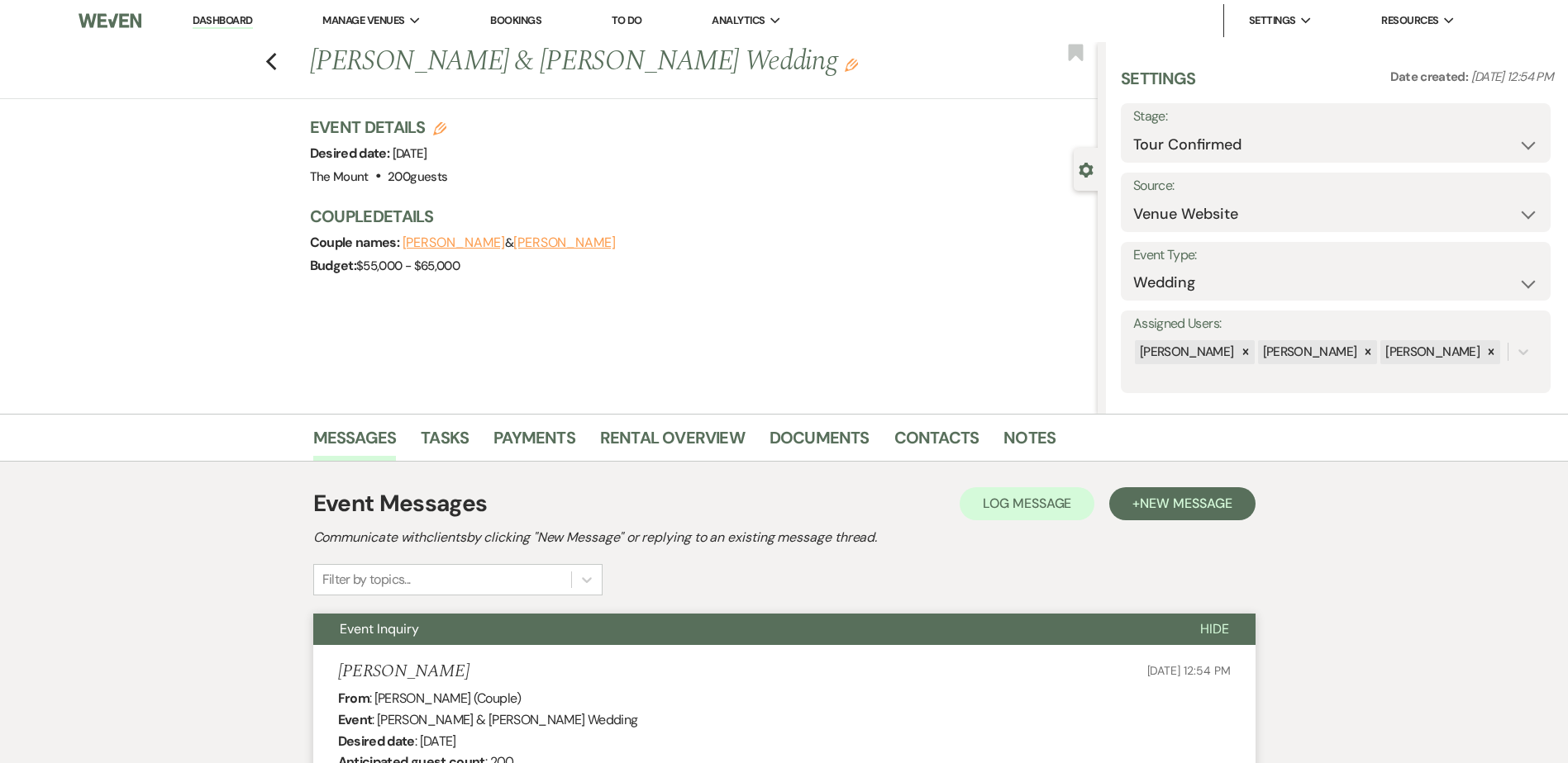
scroll to position [0, 0]
click at [1400, 142] on select "Inquiry Follow Up Tour Requested Tour Confirmed Toured Proposal Sent Booked Lost" at bounding box center [1336, 146] width 405 height 32
select select "5"
click at [1133, 130] on select "Inquiry Follow Up Tour Requested Tour Confirmed Toured Proposal Sent Booked Lost" at bounding box center [1336, 146] width 405 height 32
click at [1509, 123] on button "Save" at bounding box center [1504, 134] width 93 height 33
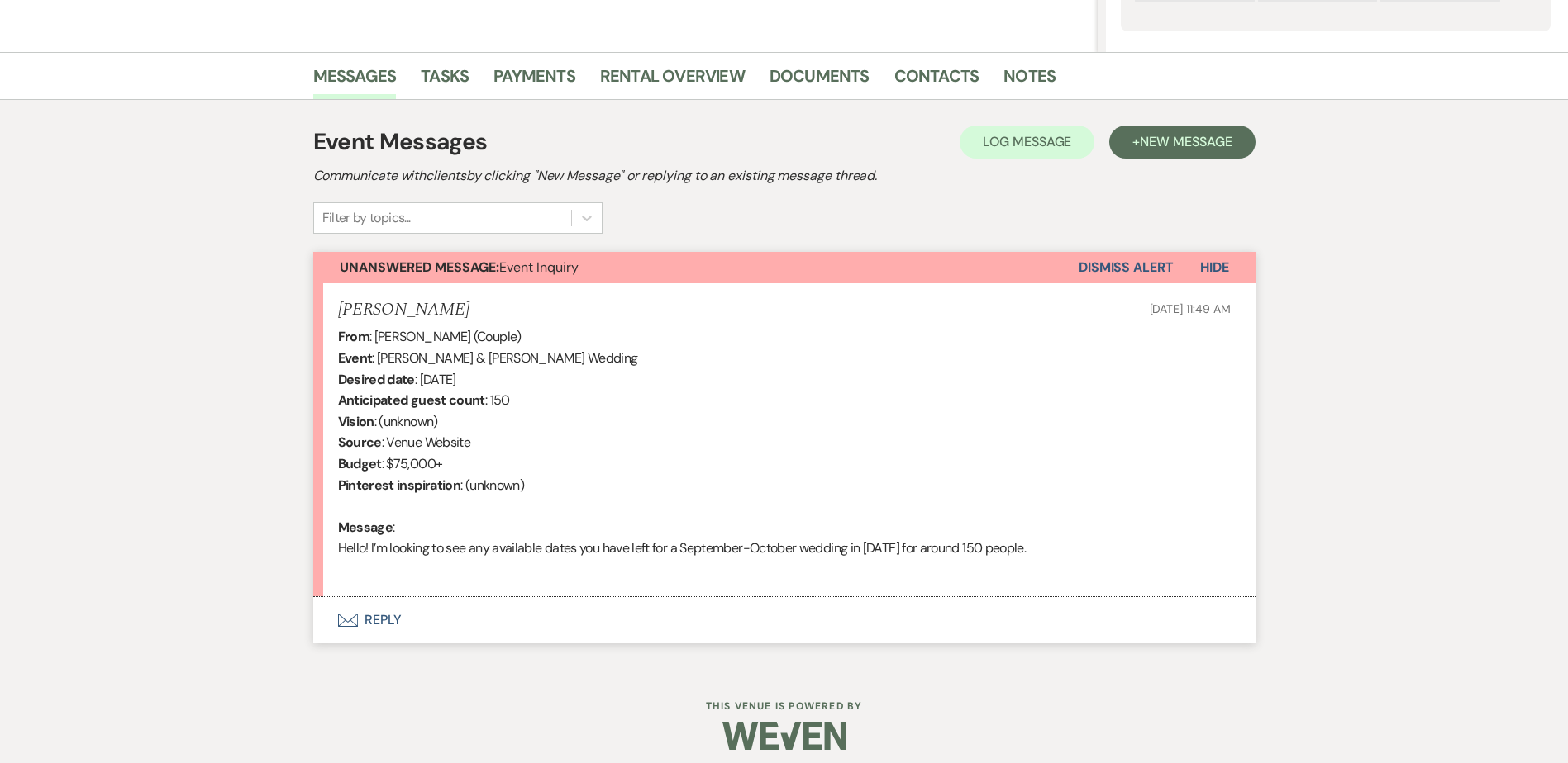
scroll to position [363, 0]
click at [399, 615] on button "Envelope Reply" at bounding box center [784, 620] width 942 height 47
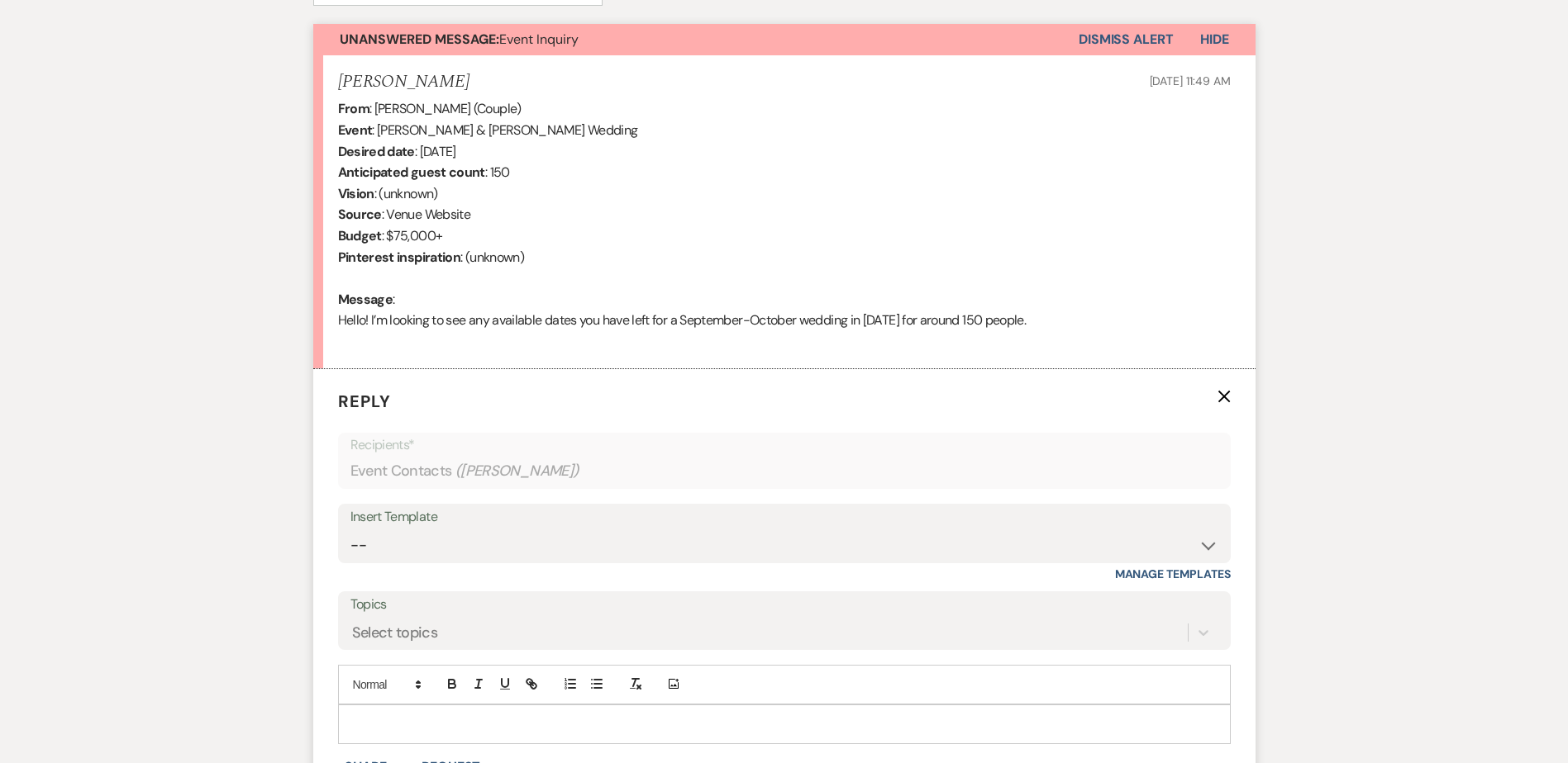
scroll to position [611, 0]
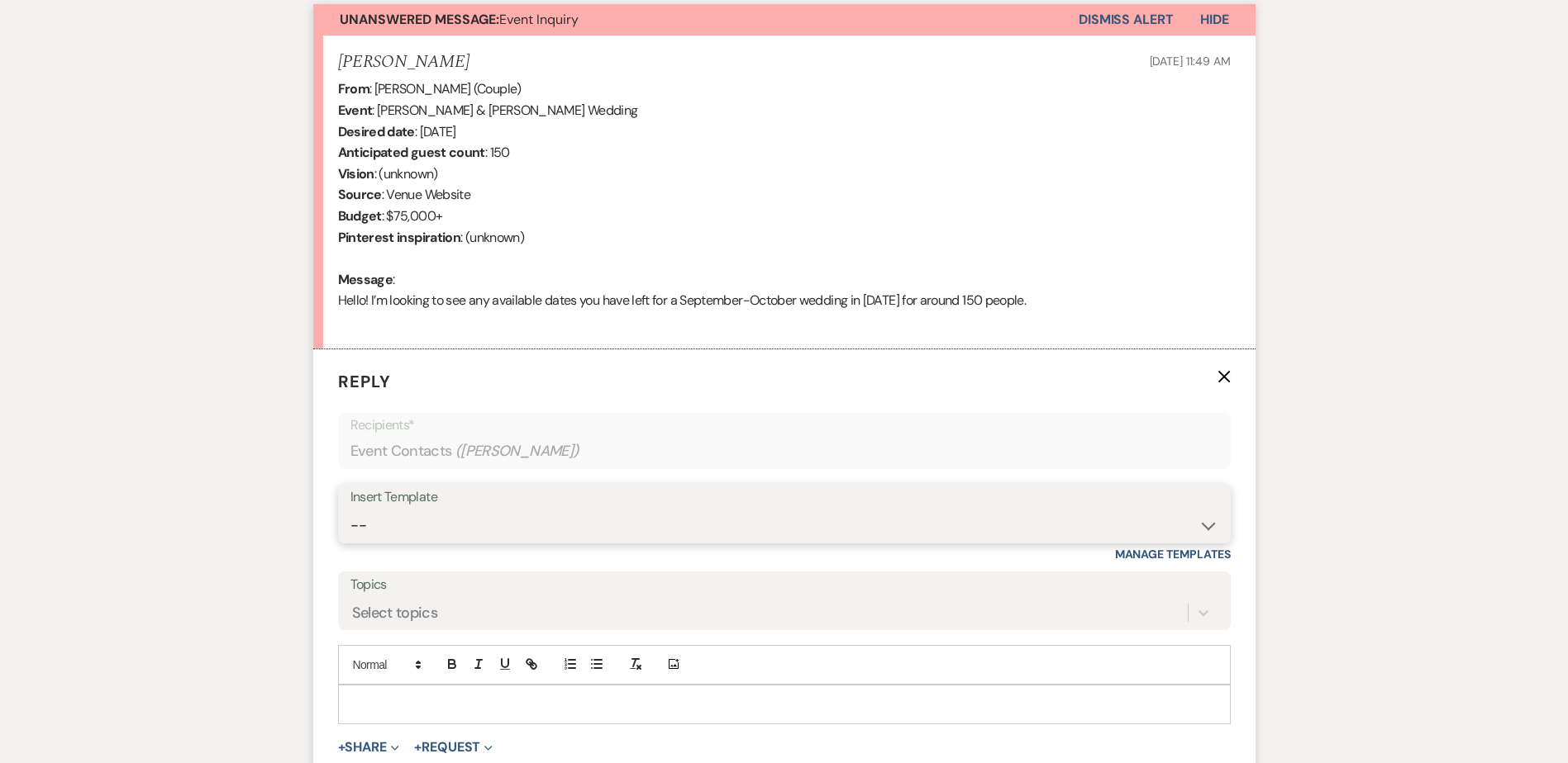
click at [597, 514] on select "-- Weven Planning Portal Introduction (Booked Events) Initial Inquiry Response …" at bounding box center [785, 526] width 868 height 32
select select "5515"
click at [351, 510] on select "-- Weven Planning Portal Introduction (Booked Events) Initial Inquiry Response …" at bounding box center [785, 526] width 868 height 32
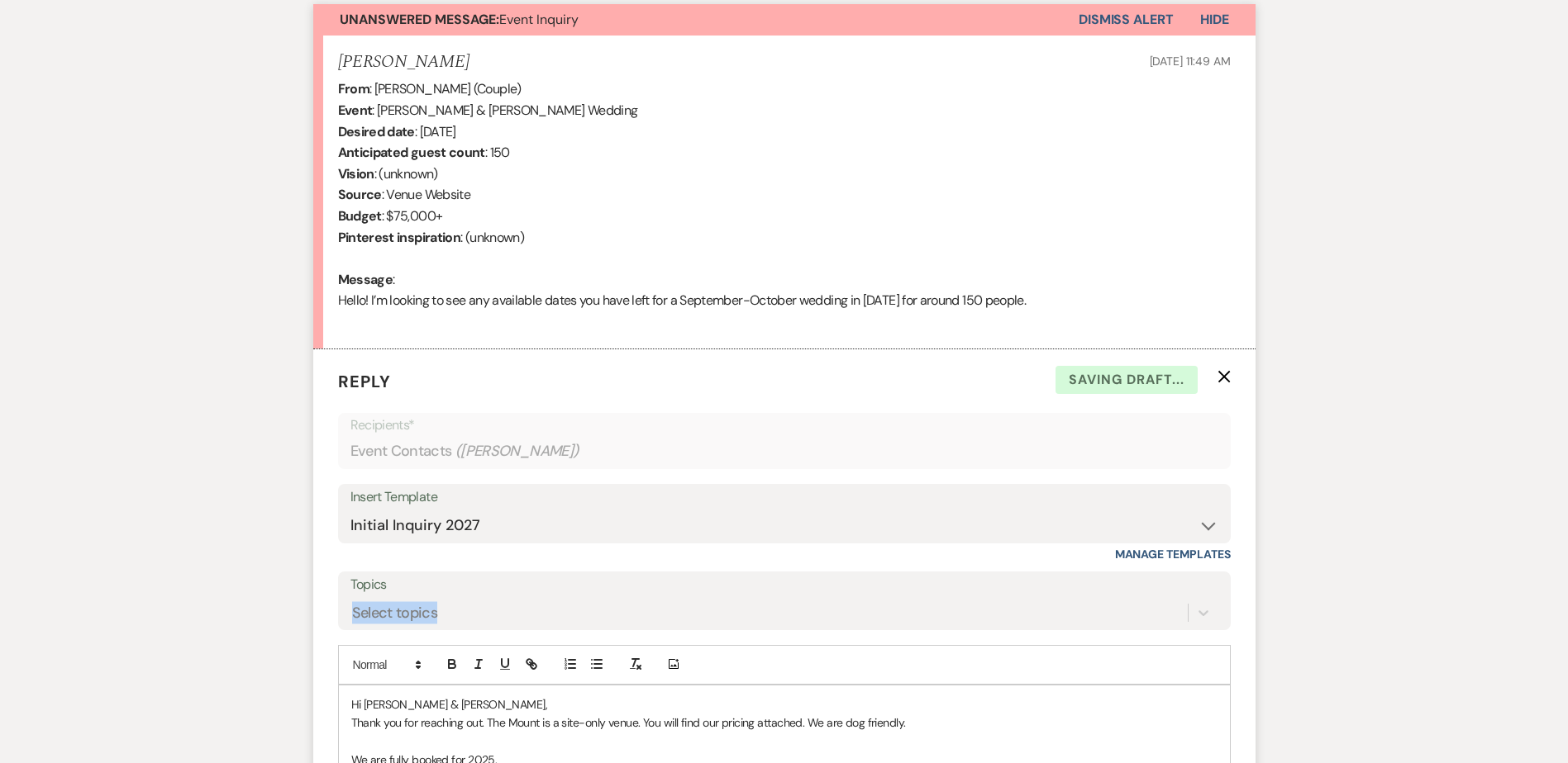
click at [437, 596] on div "Topics Select topics" at bounding box center [784, 601] width 893 height 58
drag, startPoint x: 437, startPoint y: 596, endPoint x: 639, endPoint y: 640, distance: 206.7
click at [631, 620] on div "Select topics" at bounding box center [785, 612] width 868 height 31
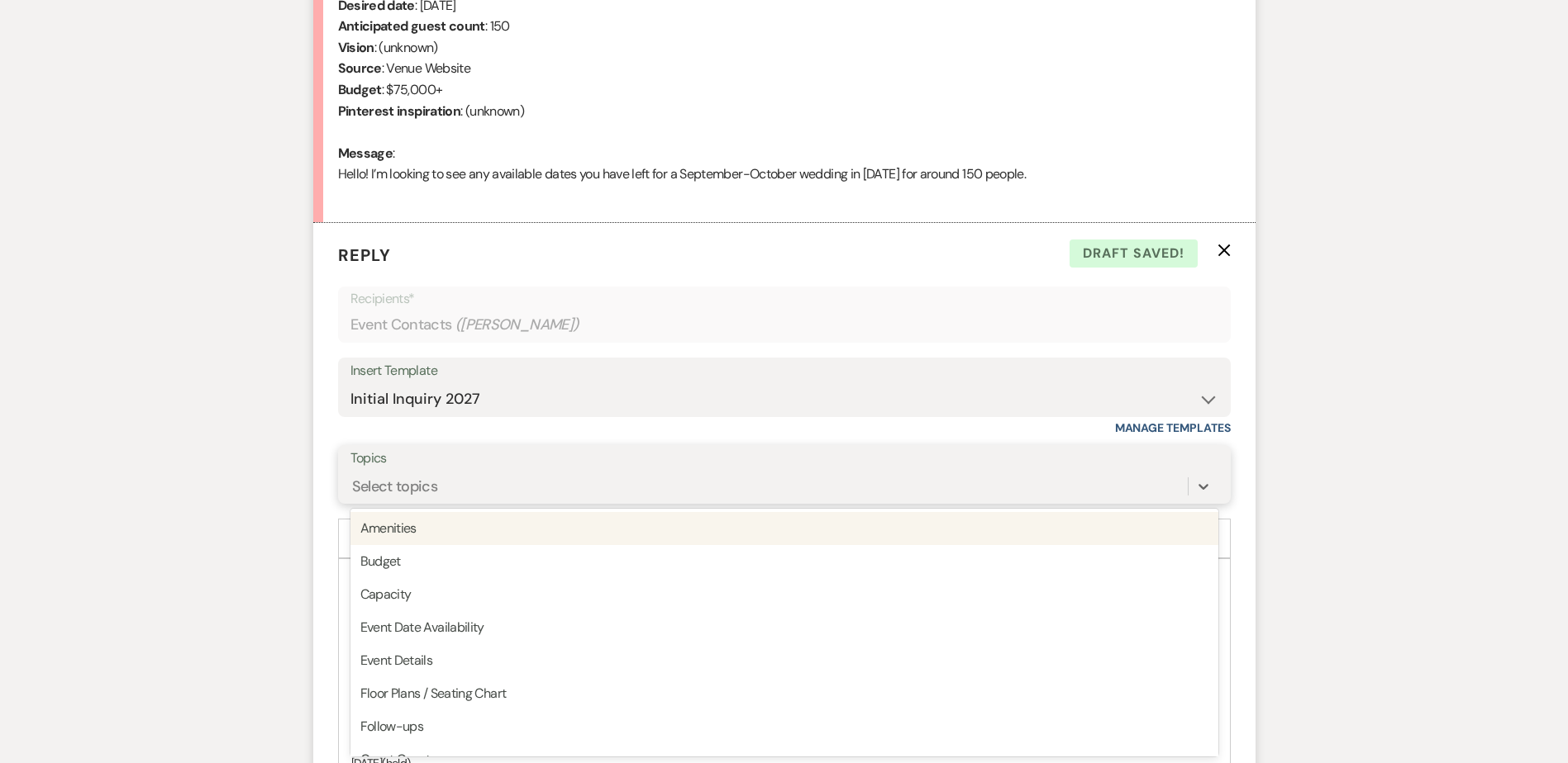
click at [589, 627] on div "Event Date Availability" at bounding box center [785, 628] width 868 height 33
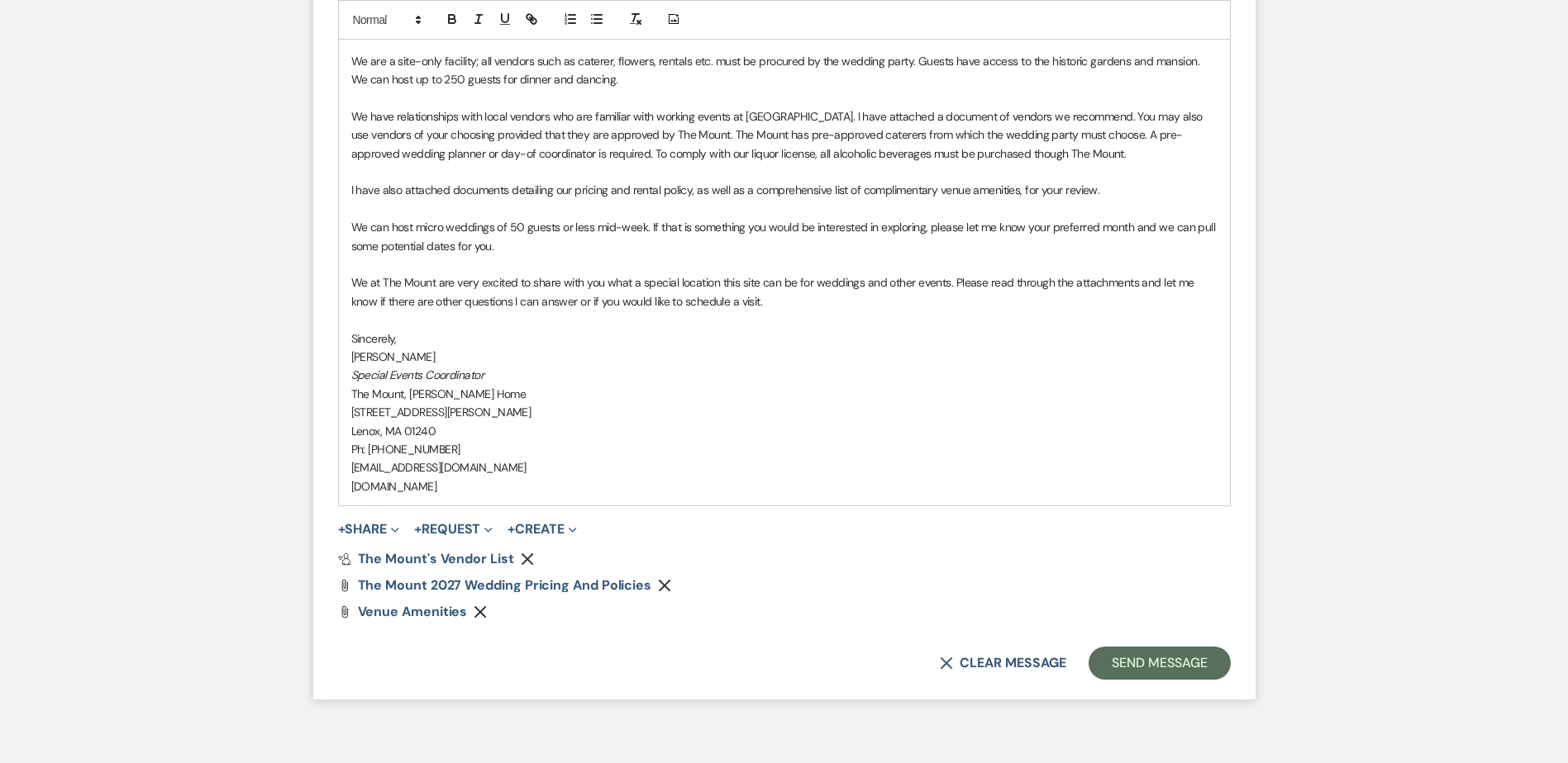
scroll to position [1712, 0]
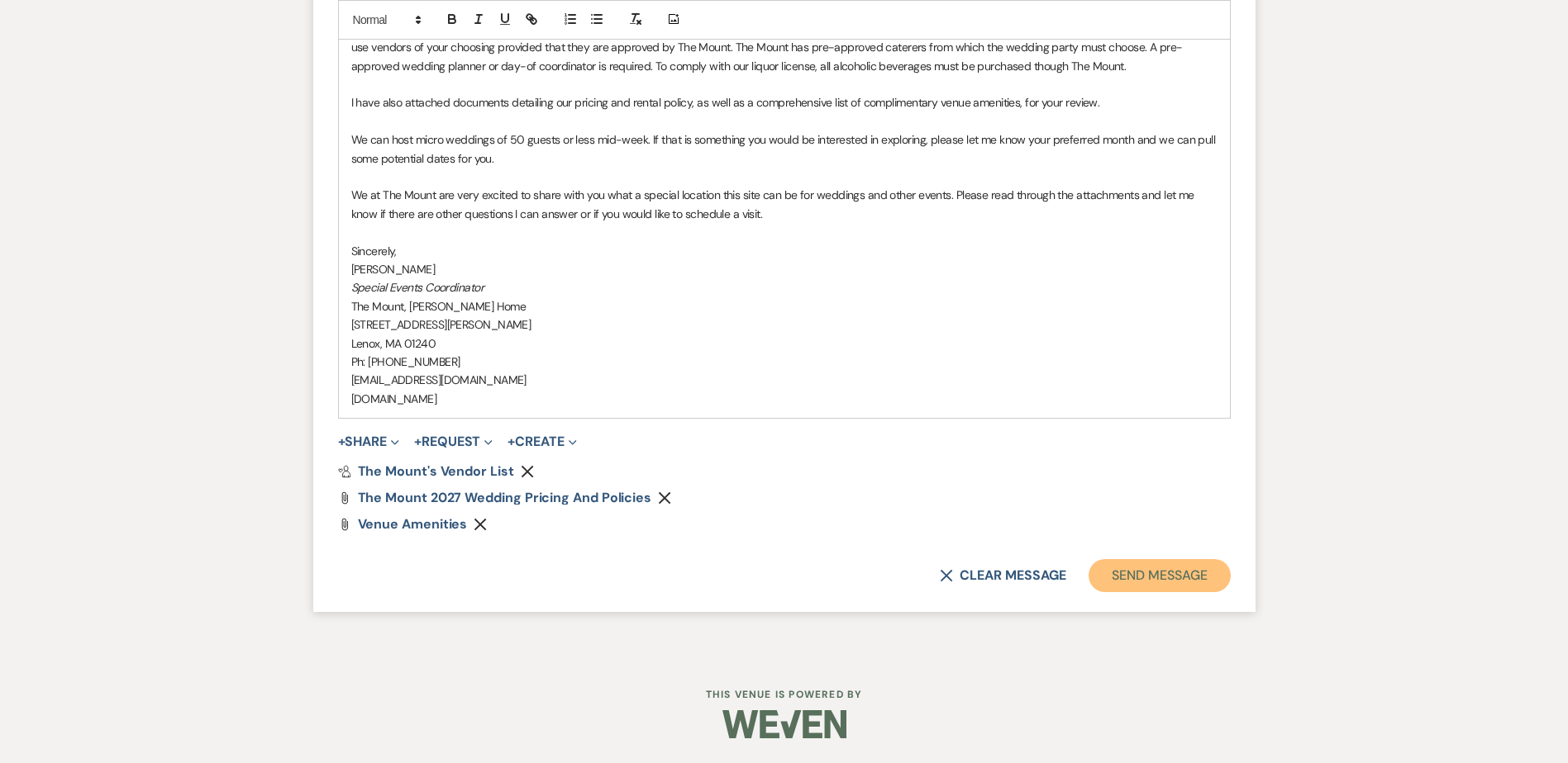
click at [1117, 584] on button "Send Message" at bounding box center [1160, 576] width 142 height 33
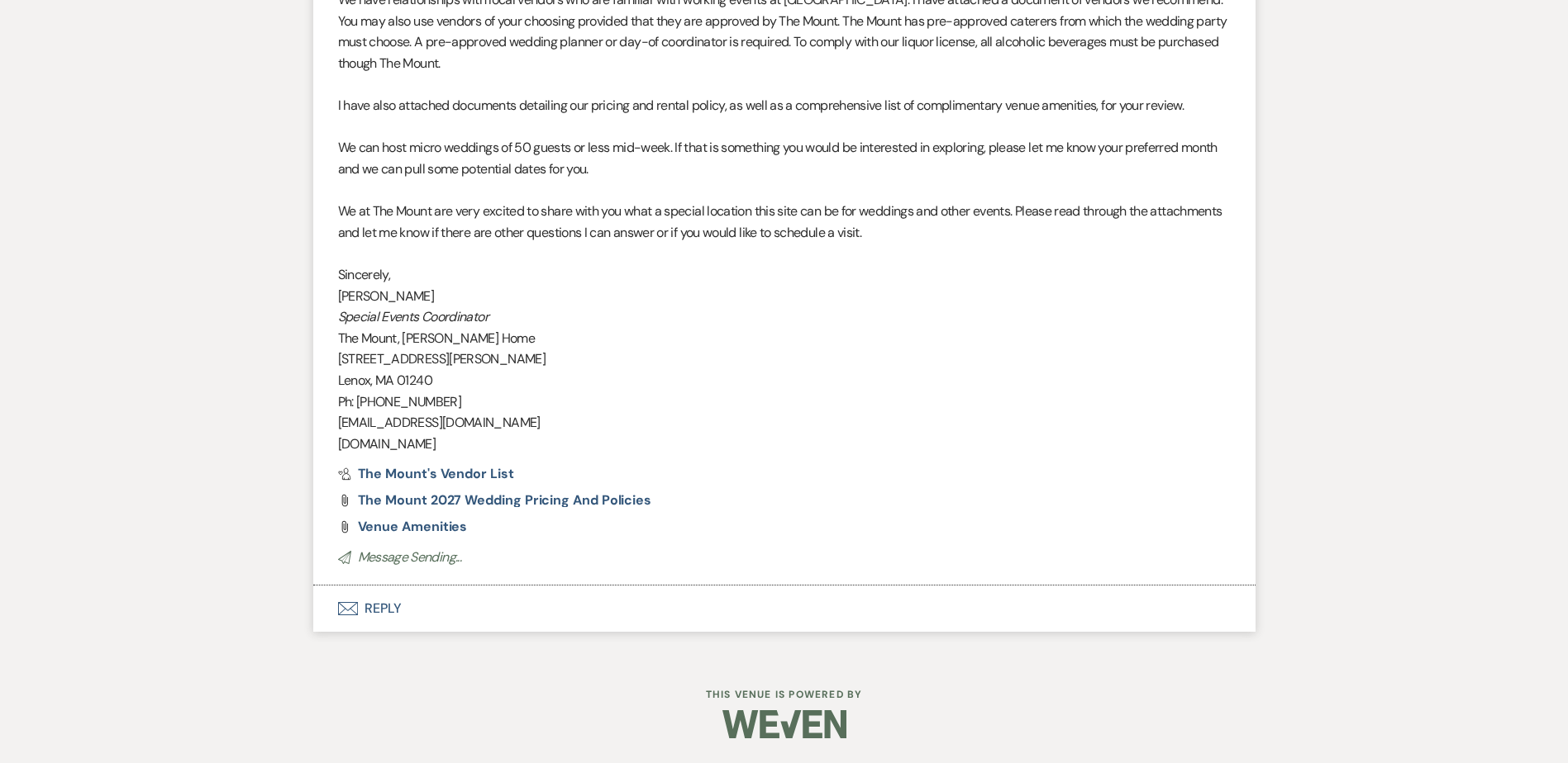
scroll to position [1524, 0]
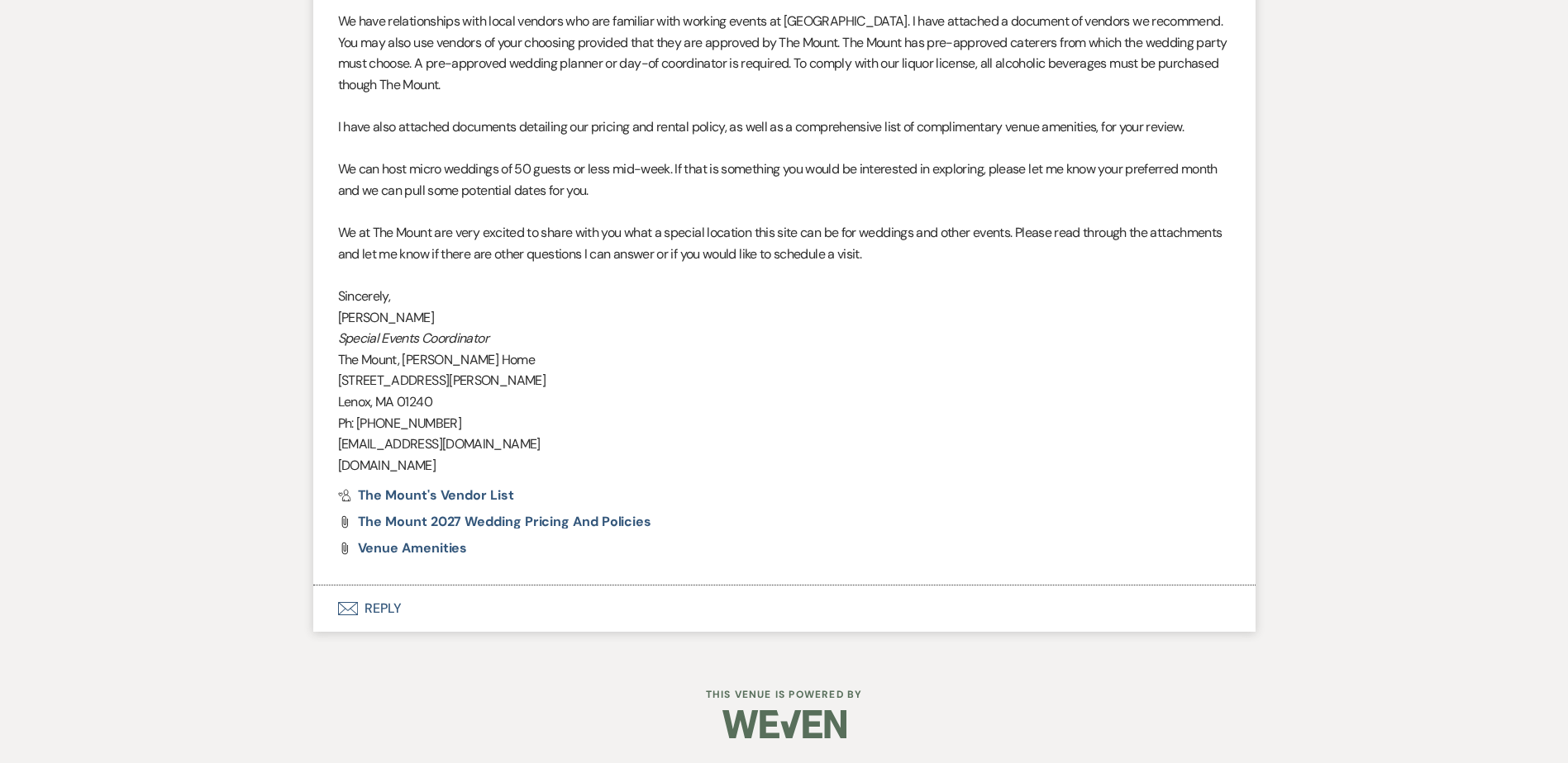
click at [138, 759] on footer "This Venue is Powered By" at bounding box center [784, 726] width 1568 height 75
